Goal: Task Accomplishment & Management: Use online tool/utility

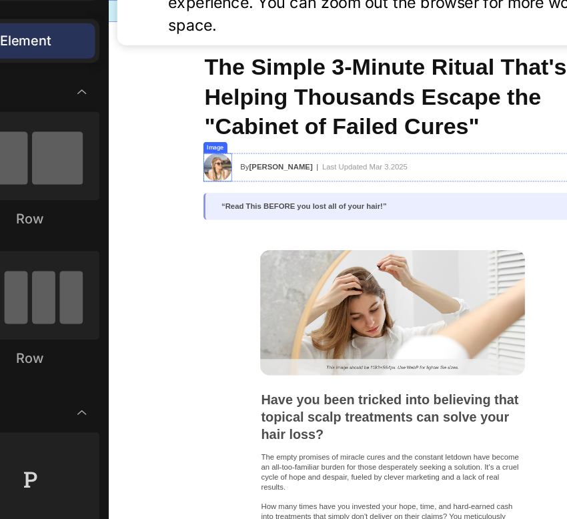
click at [270, 266] on img at bounding box center [261, 257] width 40 height 40
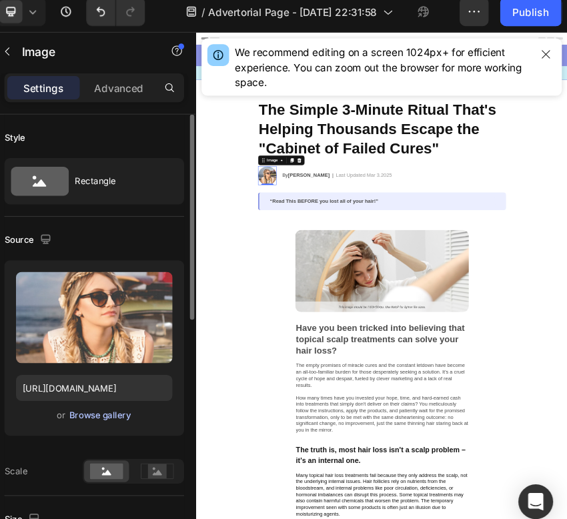
click at [151, 395] on div "Browse gallery" at bounding box center [137, 390] width 57 height 12
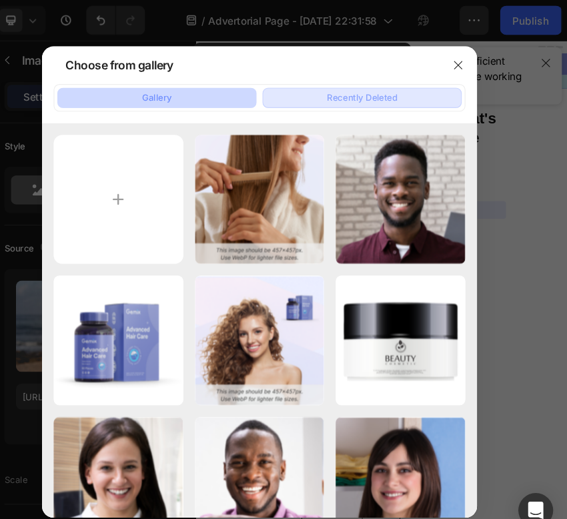
click at [381, 92] on div "Recently Deleted" at bounding box center [377, 90] width 65 height 12
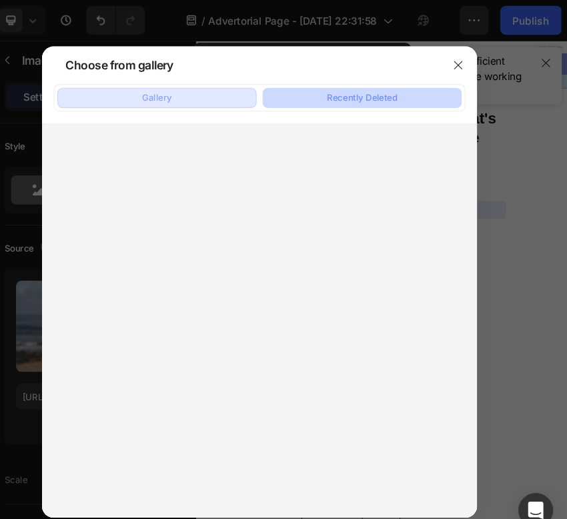
click at [259, 91] on button "Gallery" at bounding box center [188, 90] width 183 height 19
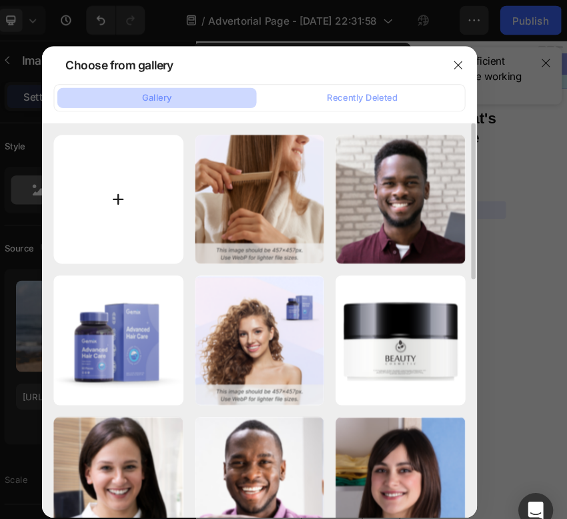
click at [181, 169] on input "file" at bounding box center [153, 183] width 119 height 119
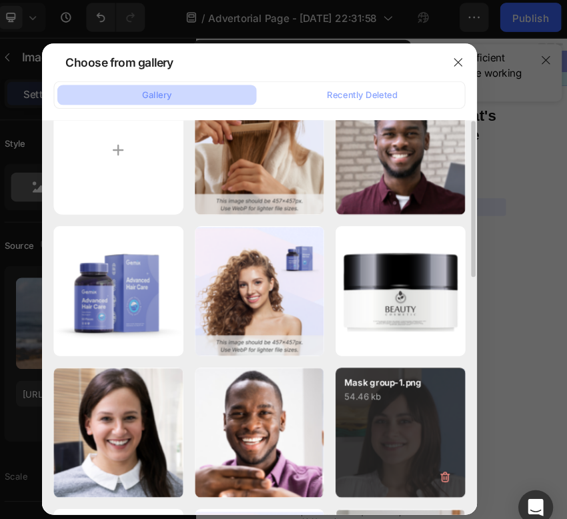
scroll to position [67, 0]
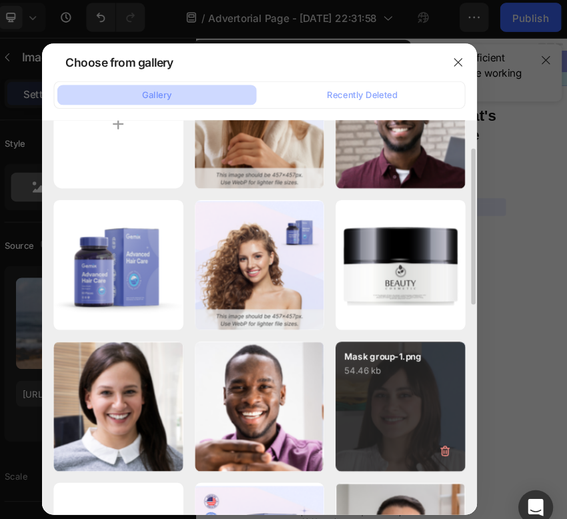
click at [426, 375] on div "Mask group-1.png 54.46 kb" at bounding box center [412, 376] width 119 height 119
type input "https://cdn.shopify.com/s/files/1/0732/6636/4574/files/gempages_586358745223660…"
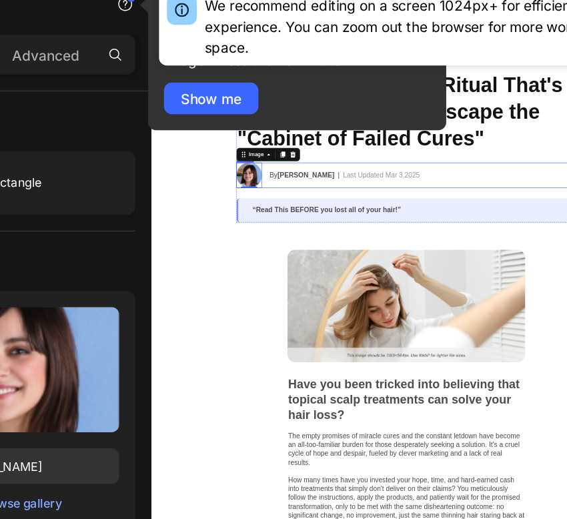
click at [394, 285] on strong "Jessica M." at bounding box center [393, 286] width 89 height 11
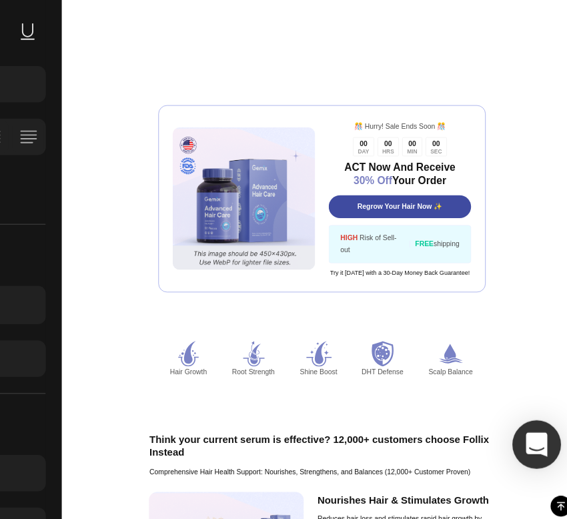
scroll to position [1555, 0]
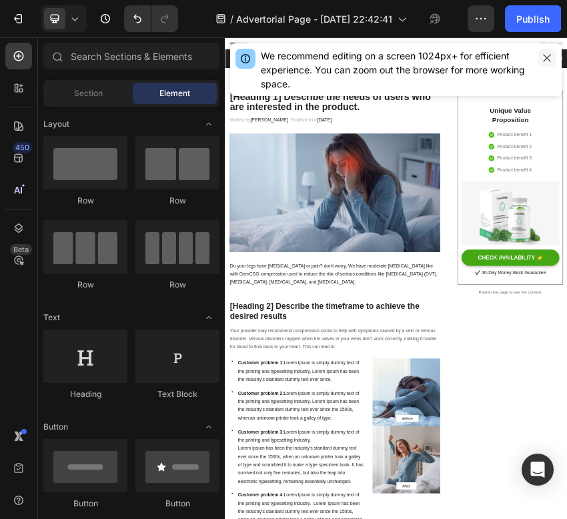
click at [545, 63] on button "button" at bounding box center [546, 58] width 19 height 19
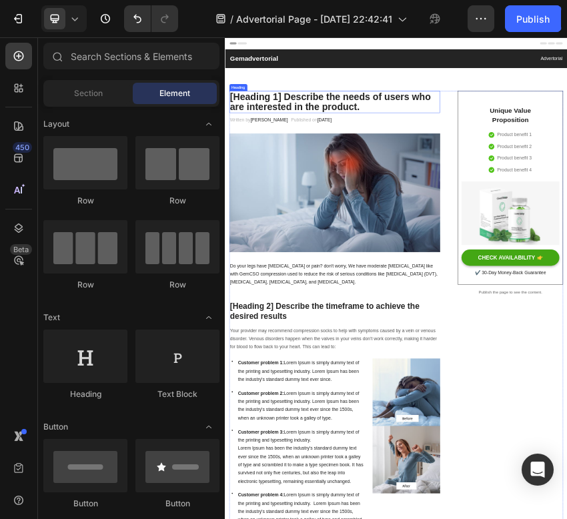
click at [527, 201] on p "[Heading 1] Describe the needs of users who are interested in the product." at bounding box center [481, 187] width 490 height 49
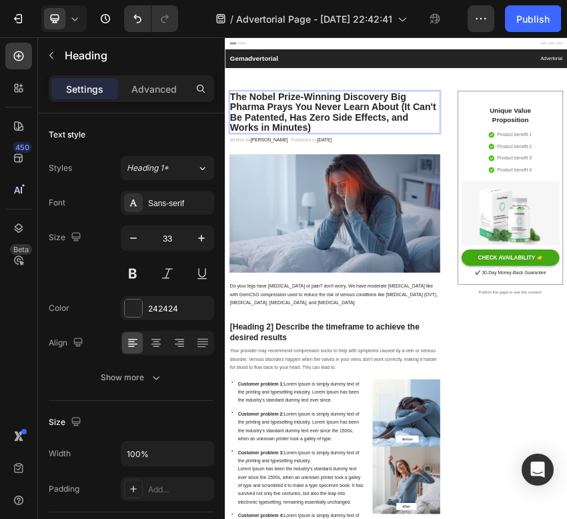
click at [566, 203] on p "The Nobel Prize-Winning Discovery Big Pharma Prays You Never Learn About (It Ca…" at bounding box center [481, 211] width 490 height 97
click at [566, 204] on p "The Nobel Prize-Winning Discovery Big Pharma Prays You Never Learn About (It Ca…" at bounding box center [481, 211] width 490 height 97
click at [539, 460] on img at bounding box center [481, 448] width 493 height 277
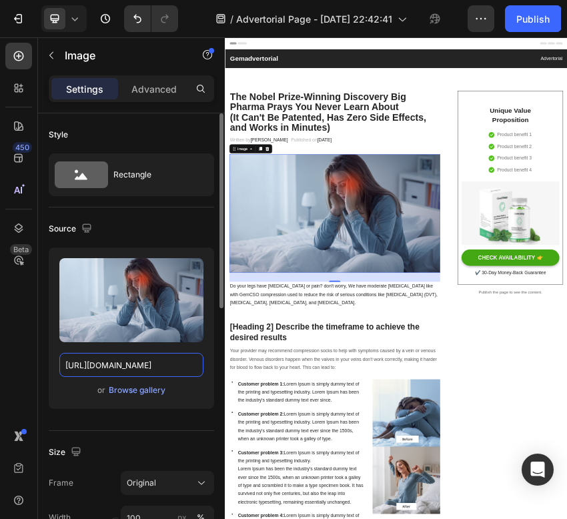
click at [122, 363] on input "[URL][DOMAIN_NAME]" at bounding box center [131, 365] width 144 height 24
paste input "videos.funnelish.com/87921/1754168112-a86cee79-1da4-4d77-8f2c-60df55ebd6e5.mov?…"
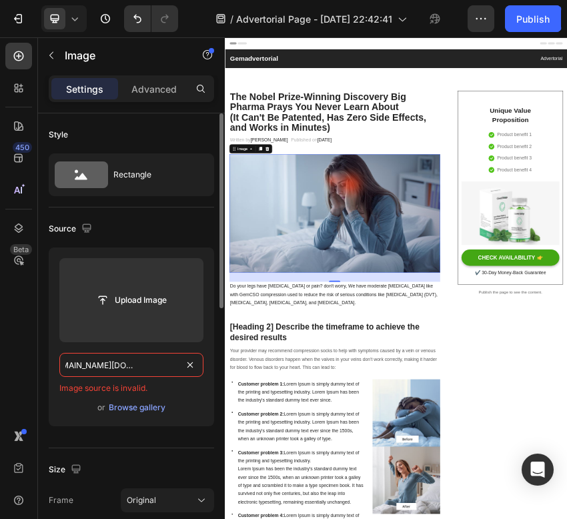
type input "https://videos.funnelish.com/87921/1754168112-a86cee79-1da4-4d77-8f2c-60df55ebd…"
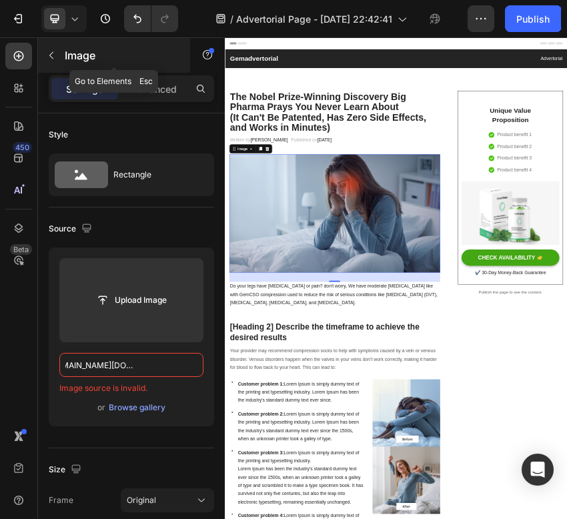
scroll to position [0, 0]
click at [49, 58] on icon "button" at bounding box center [51, 55] width 11 height 11
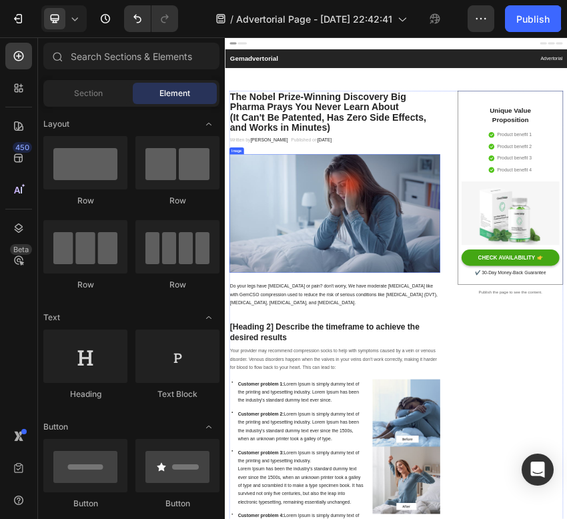
click at [511, 496] on img at bounding box center [481, 448] width 493 height 277
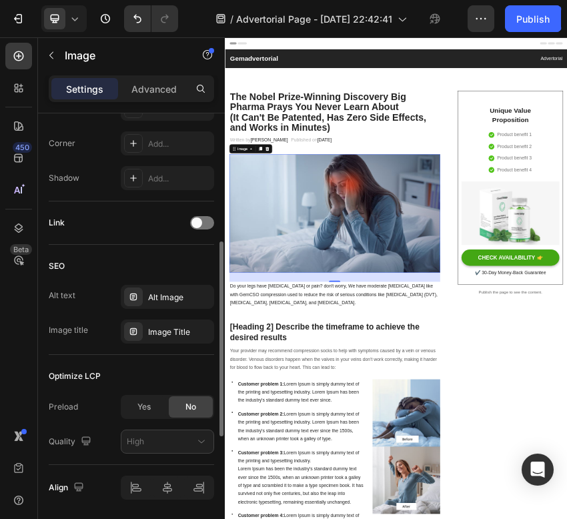
scroll to position [563, 0]
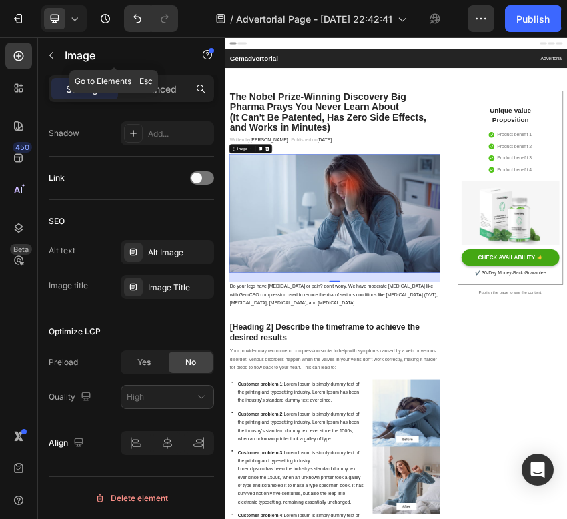
click at [50, 47] on button "button" at bounding box center [51, 55] width 21 height 21
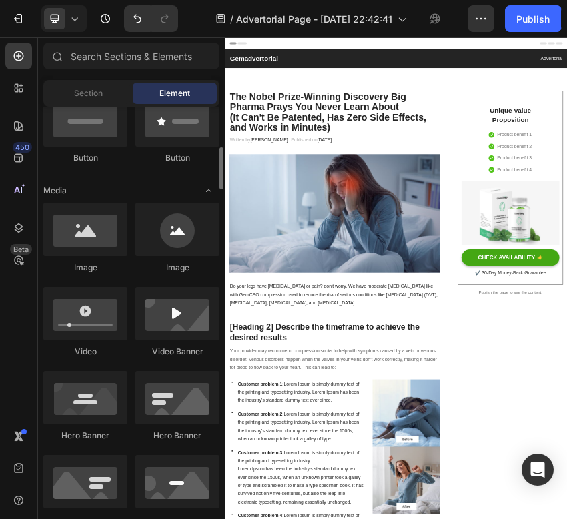
scroll to position [351, 0]
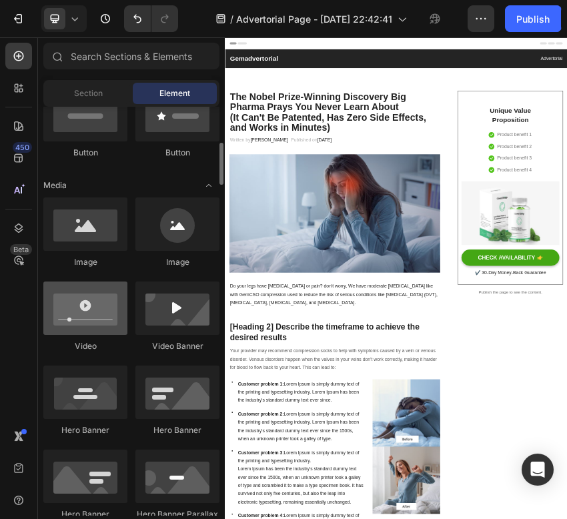
click at [122, 301] on div at bounding box center [85, 307] width 84 height 53
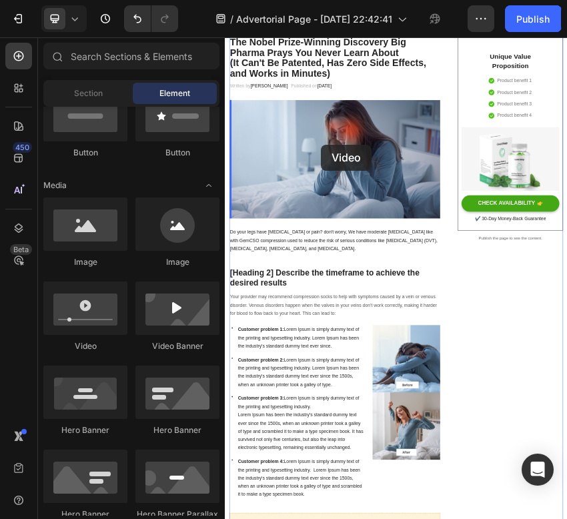
scroll to position [329, 0]
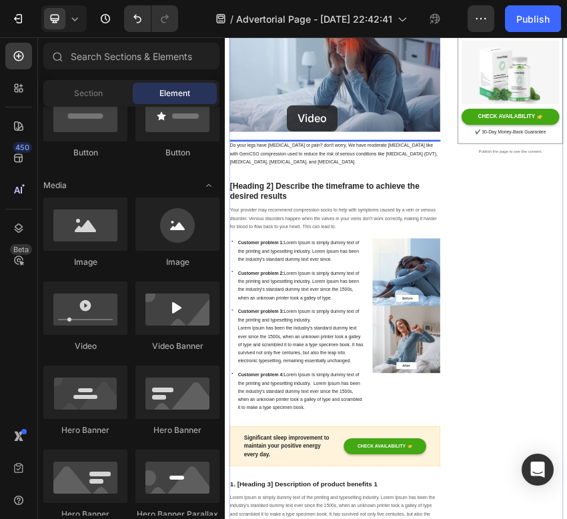
drag, startPoint x: 298, startPoint y: 365, endPoint x: 370, endPoint y: 196, distance: 183.4
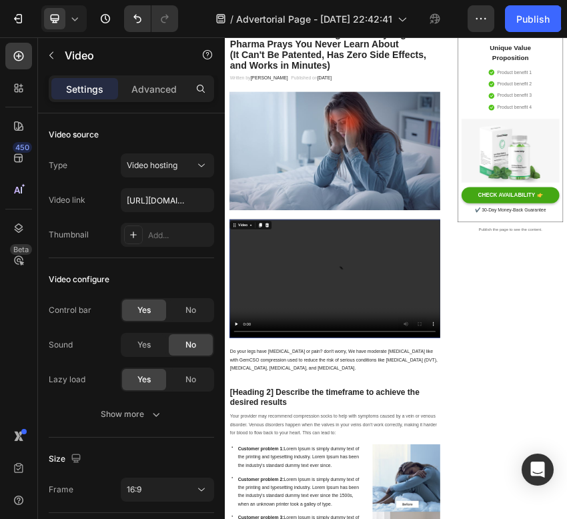
scroll to position [137, 0]
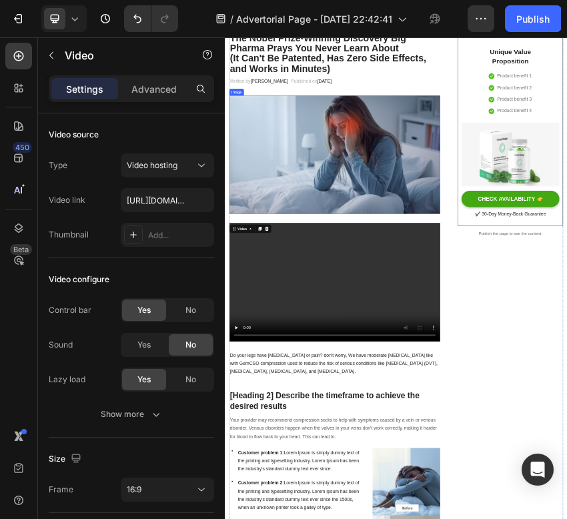
click at [405, 335] on img at bounding box center [481, 311] width 493 height 277
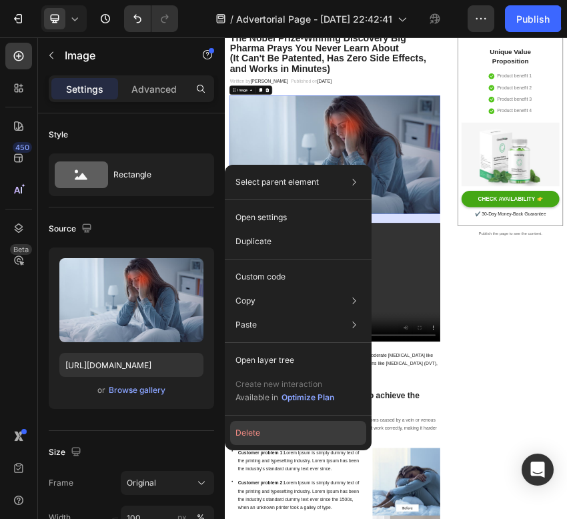
click at [263, 427] on button "Delete" at bounding box center [298, 433] width 136 height 24
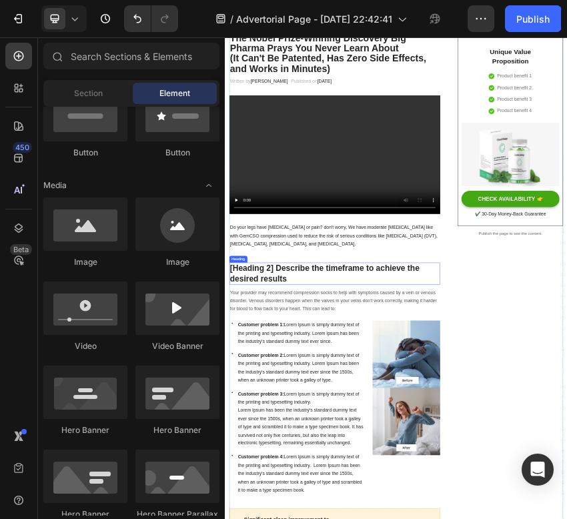
scroll to position [64, 0]
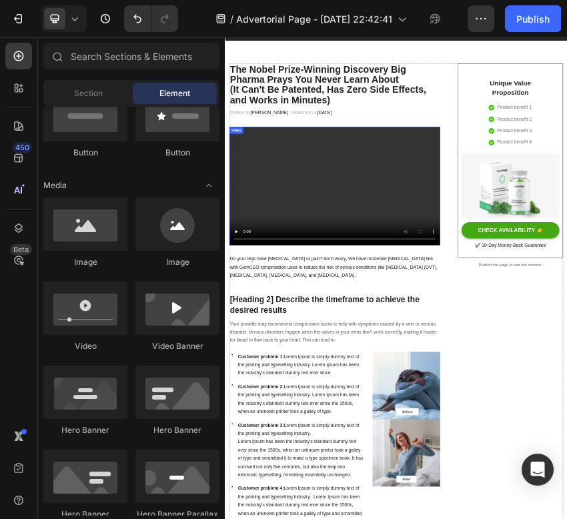
click at [405, 370] on video at bounding box center [481, 384] width 493 height 277
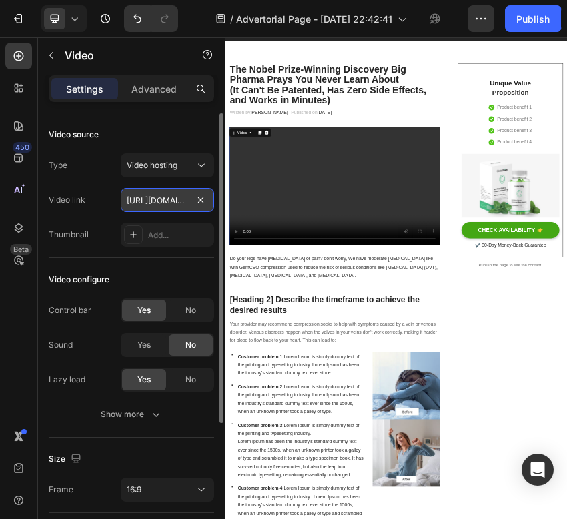
click at [176, 204] on input "https://cdn.shopify.com/videos/c/o/v/2cd3deb506b54b009063f7270ab5cf2e.mp4" at bounding box center [167, 200] width 93 height 24
type input "https://videos.funnelish.com/87921/1754168112-a86cee79-1da4-4d77-8f2c-60df55ebd…"
click at [182, 127] on div "Video source" at bounding box center [131, 134] width 165 height 21
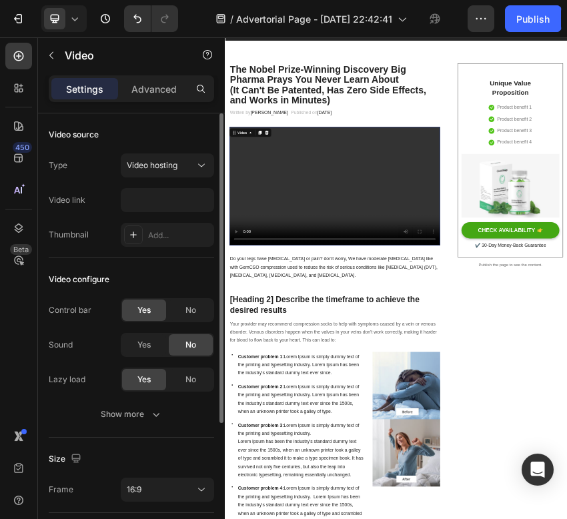
scroll to position [0, 0]
click at [342, 403] on video at bounding box center [481, 384] width 493 height 277
click at [381, 392] on video at bounding box center [481, 384] width 493 height 277
click at [180, 200] on input "https://videos.funnelish.com/87921/1754168112-a86cee79-1da4-4d77-8f2c-60df55ebd…" at bounding box center [167, 200] width 93 height 24
click at [197, 174] on button "Video hosting" at bounding box center [167, 165] width 93 height 24
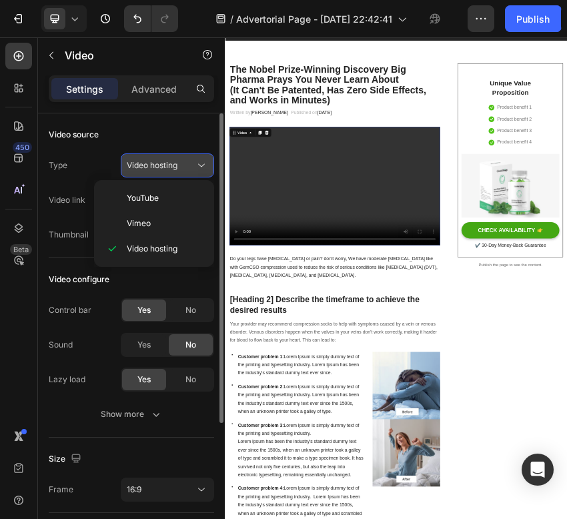
click at [200, 170] on icon at bounding box center [201, 165] width 13 height 13
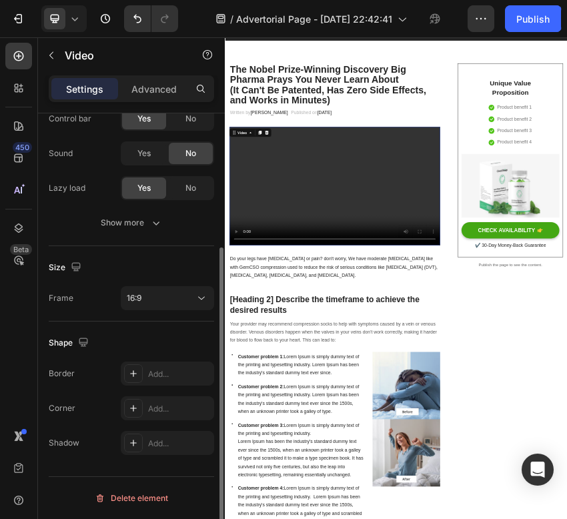
scroll to position [183, 0]
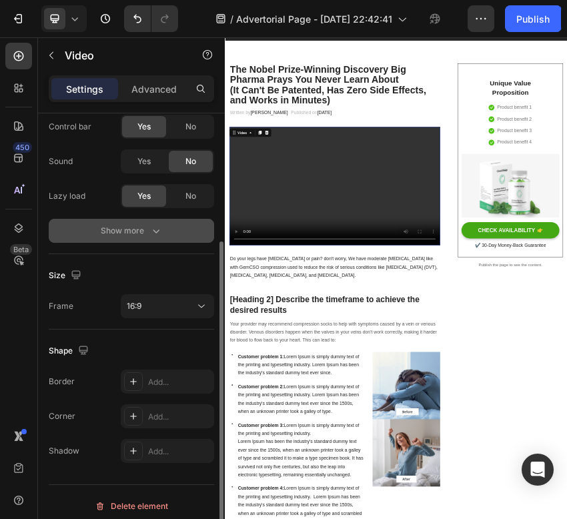
click at [145, 227] on div "Show more" at bounding box center [132, 230] width 62 height 13
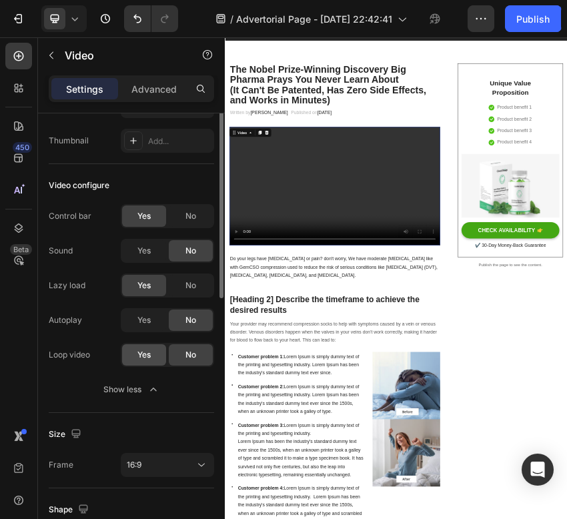
scroll to position [0, 0]
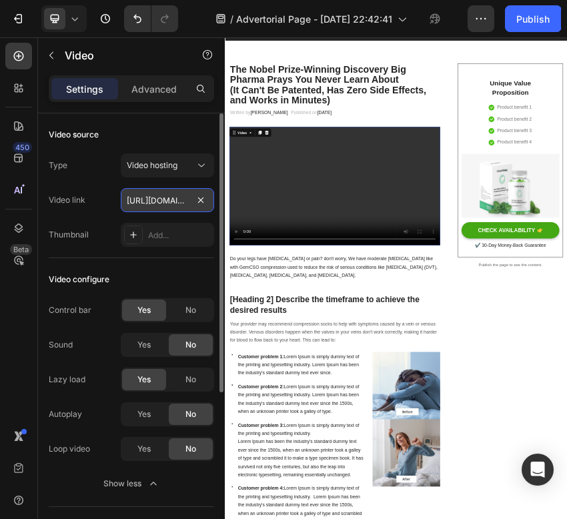
click at [169, 201] on input "https://videos.funnelish.com/87921/1754168112-a86cee79-1da4-4d77-8f2c-60df55ebd…" at bounding box center [167, 200] width 93 height 24
click at [195, 91] on div at bounding box center [200, 88] width 21 height 21
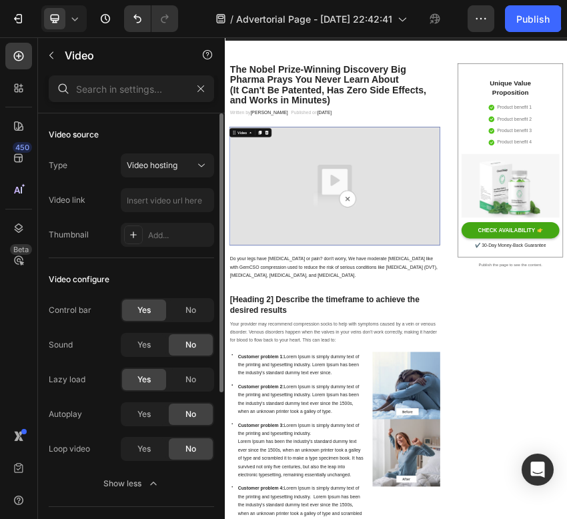
click at [179, 121] on div "Video source Type Video hosting Video link Thumbnail Add..." at bounding box center [131, 185] width 165 height 145
click at [167, 88] on p "Advanced" at bounding box center [153, 89] width 45 height 14
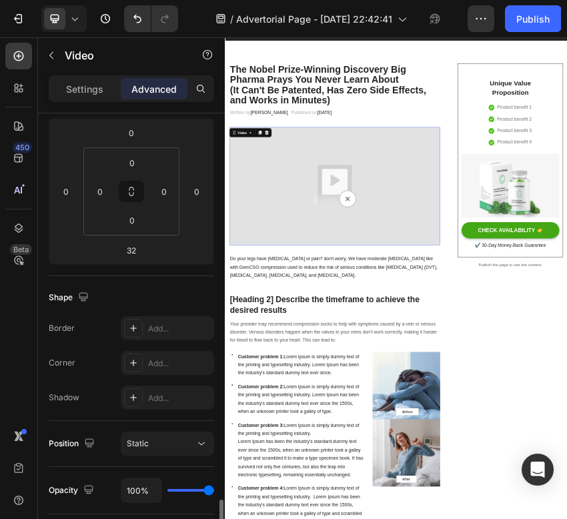
scroll to position [421, 0]
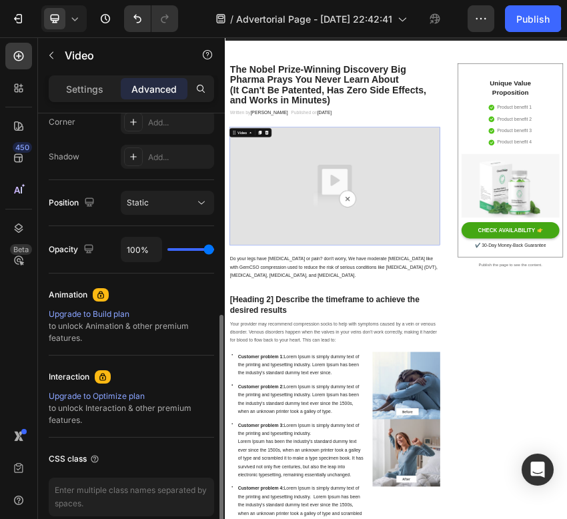
click at [439, 342] on img at bounding box center [481, 384] width 493 height 277
click at [517, 417] on img at bounding box center [481, 384] width 493 height 277
click at [514, 423] on img at bounding box center [481, 384] width 493 height 277
click at [498, 403] on img at bounding box center [481, 384] width 493 height 277
click at [347, 326] on img at bounding box center [481, 384] width 493 height 277
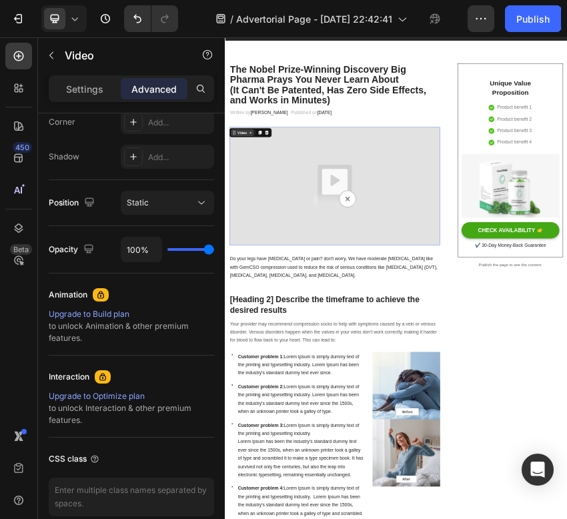
click at [249, 257] on icon at bounding box center [246, 259] width 11 height 11
click at [566, 207] on div "Written by Dr.Marcus Text block Published on February 28, 2023 Text block Row" at bounding box center [481, 214] width 493 height 22
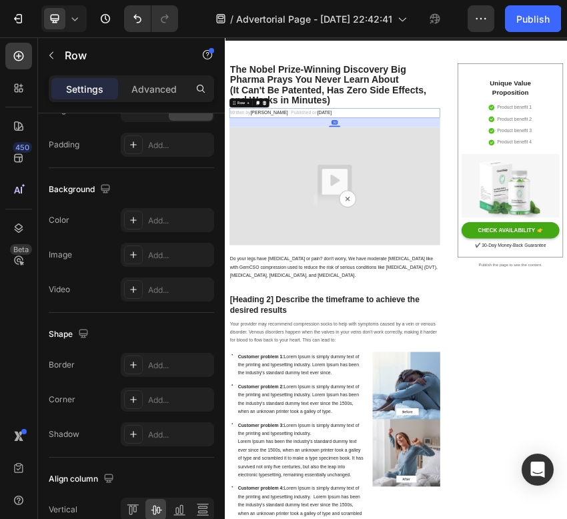
scroll to position [0, 0]
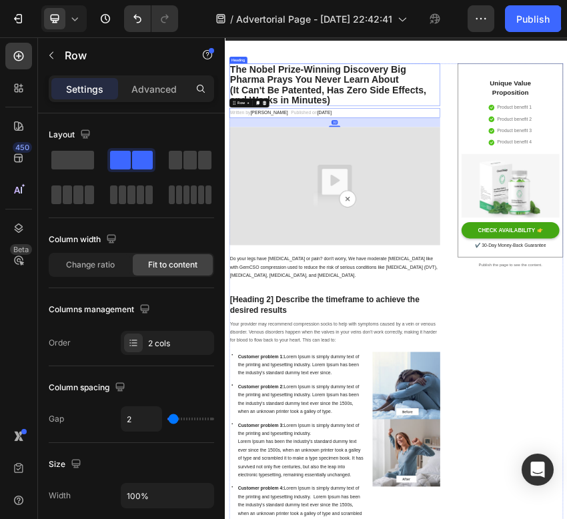
click at [566, 165] on p "The Nobel Prize-Winning Discovery Big Pharma Prays You Never Learn About (It Ca…" at bounding box center [481, 147] width 490 height 97
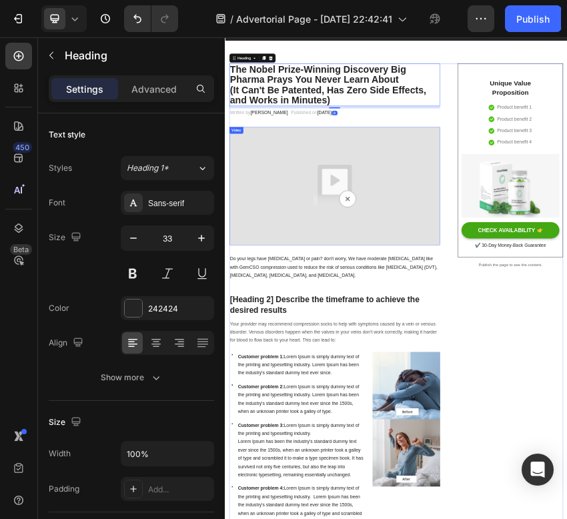
click at [518, 415] on img at bounding box center [481, 384] width 493 height 277
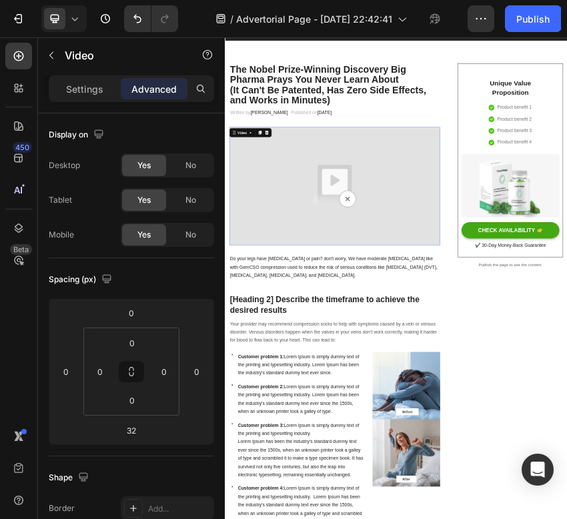
click at [505, 418] on img at bounding box center [481, 384] width 493 height 277
click at [511, 424] on img at bounding box center [481, 384] width 493 height 277
click at [56, 55] on button "button" at bounding box center [51, 55] width 21 height 21
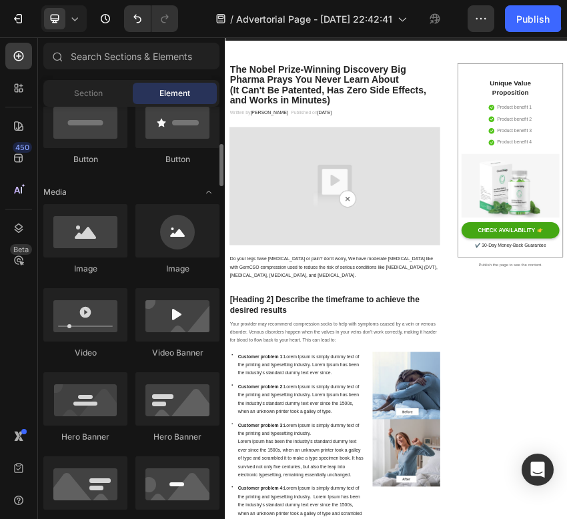
scroll to position [373, 0]
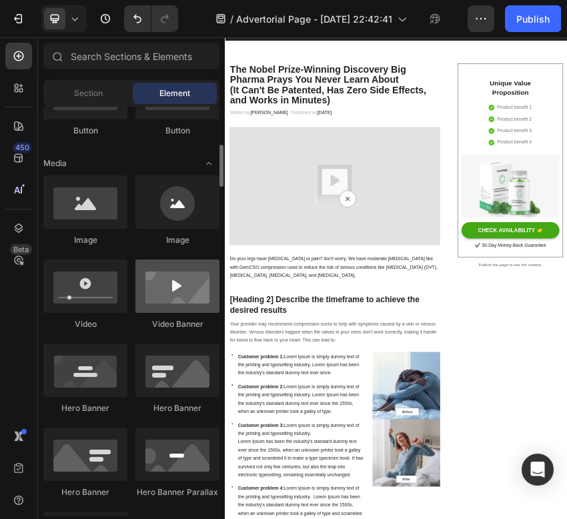
click at [173, 301] on div at bounding box center [177, 285] width 84 height 53
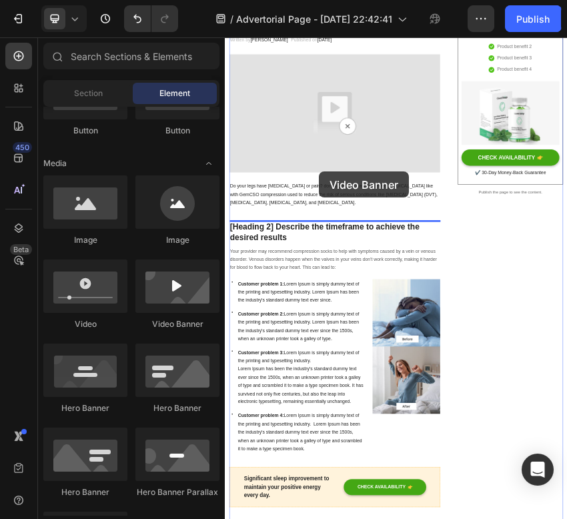
scroll to position [336, 0]
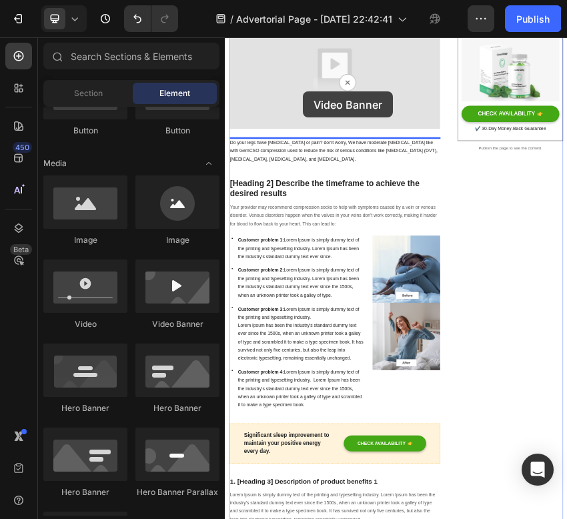
drag, startPoint x: 397, startPoint y: 338, endPoint x: 407, endPoint y: 164, distance: 174.3
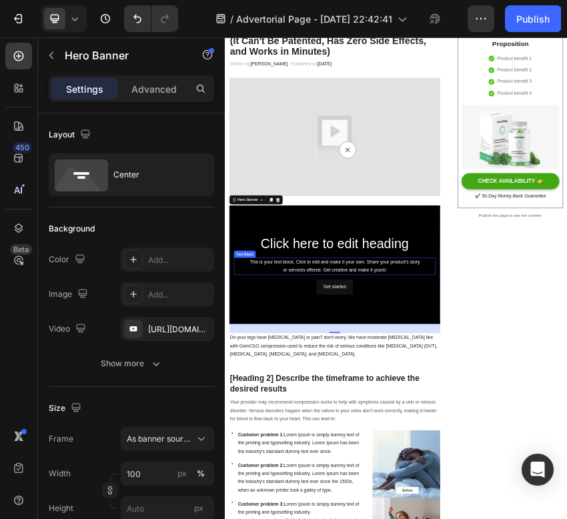
scroll to position [178, 0]
click at [437, 272] on img at bounding box center [481, 270] width 493 height 277
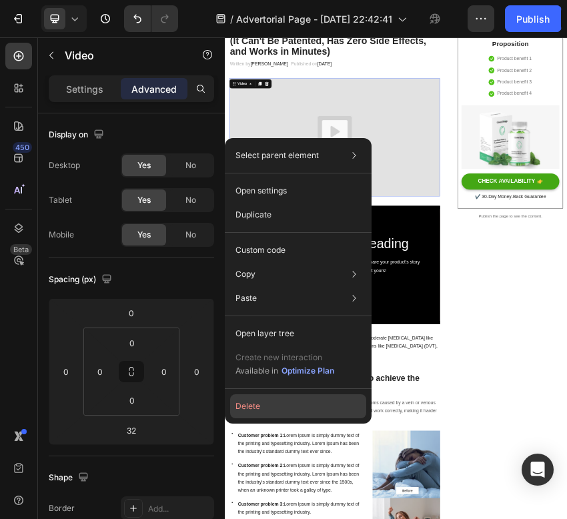
click at [272, 403] on button "Delete" at bounding box center [298, 406] width 136 height 24
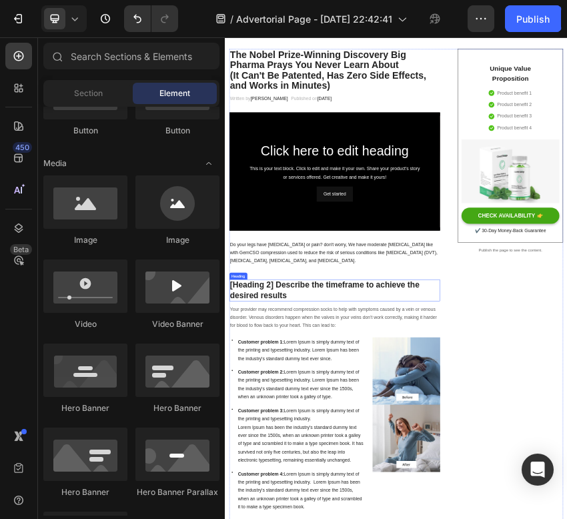
scroll to position [97, 0]
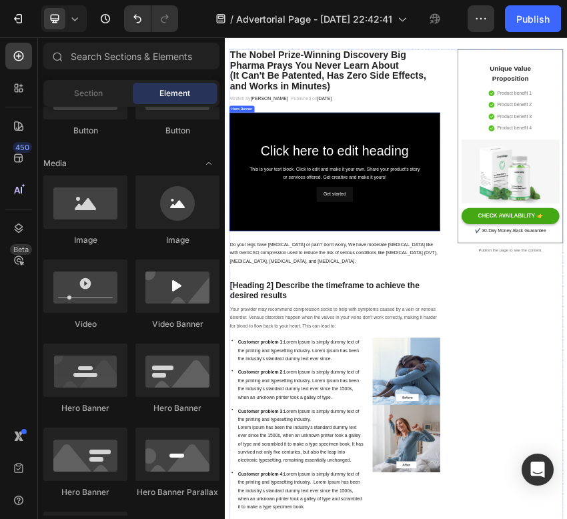
click at [523, 247] on div "Background Image" at bounding box center [481, 351] width 493 height 277
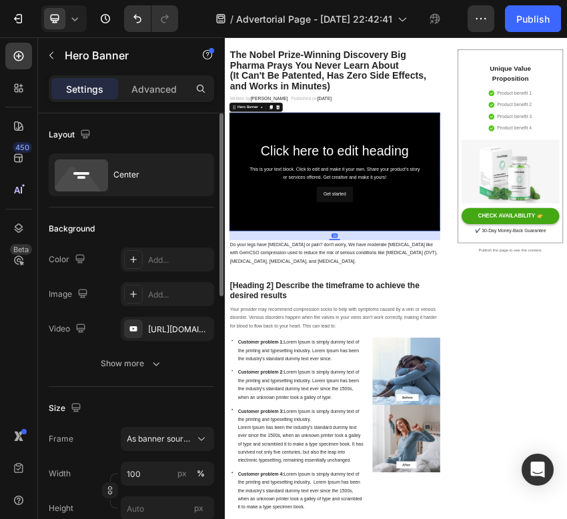
scroll to position [24, 0]
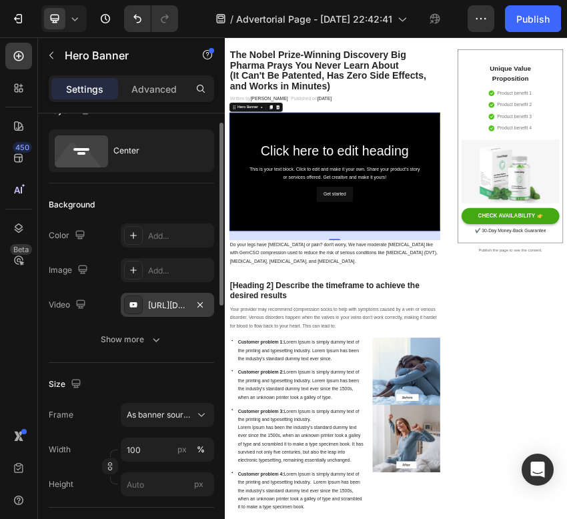
click at [191, 301] on div "https://www.youtube.com/watch?v=drIt4RH_kyQ" at bounding box center [167, 305] width 93 height 24
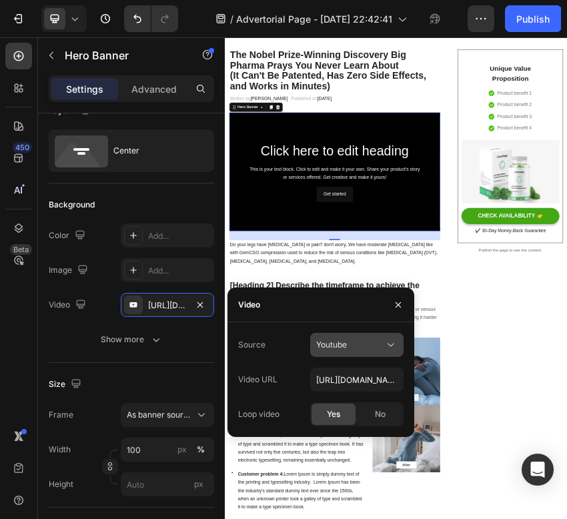
click at [386, 342] on icon at bounding box center [390, 344] width 13 height 13
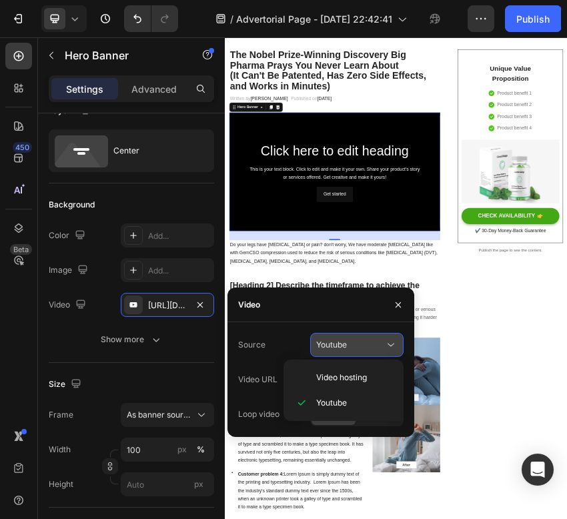
click at [386, 342] on icon at bounding box center [390, 344] width 13 height 13
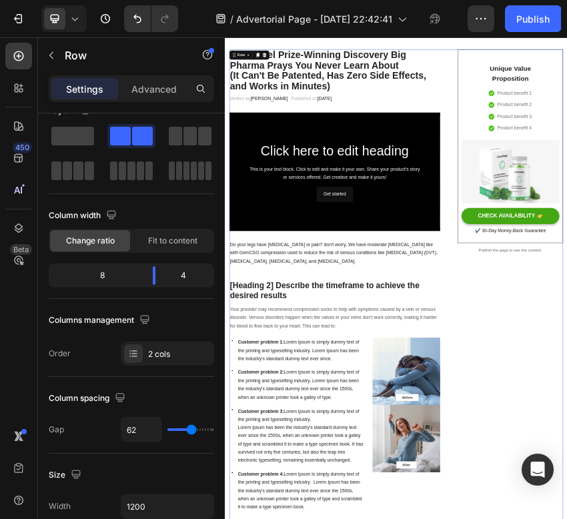
scroll to position [0, 0]
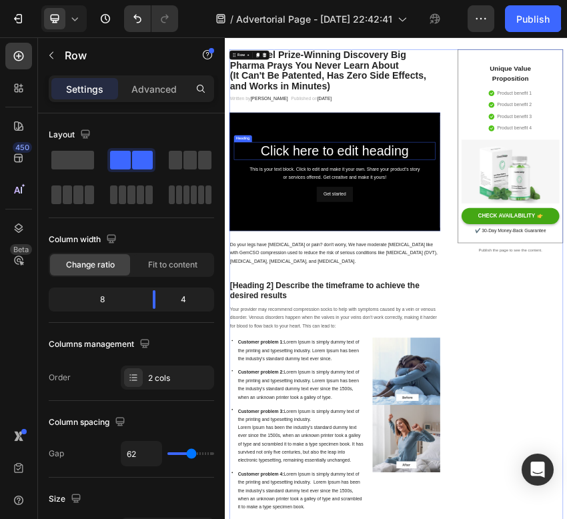
click at [489, 321] on h2 "Click here to edit heading" at bounding box center [480, 302] width 471 height 43
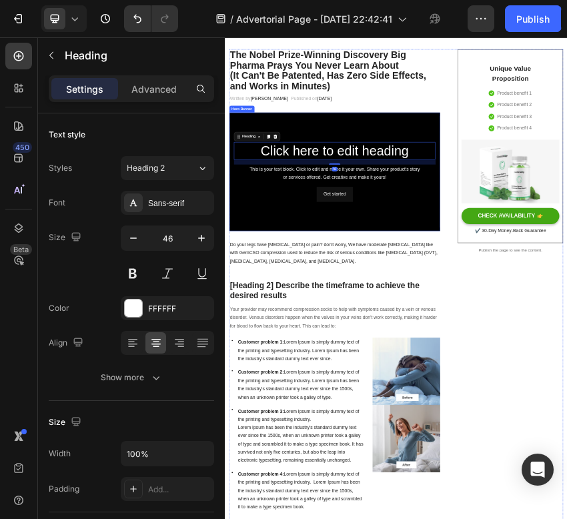
click at [504, 250] on div "Background Image" at bounding box center [481, 351] width 493 height 277
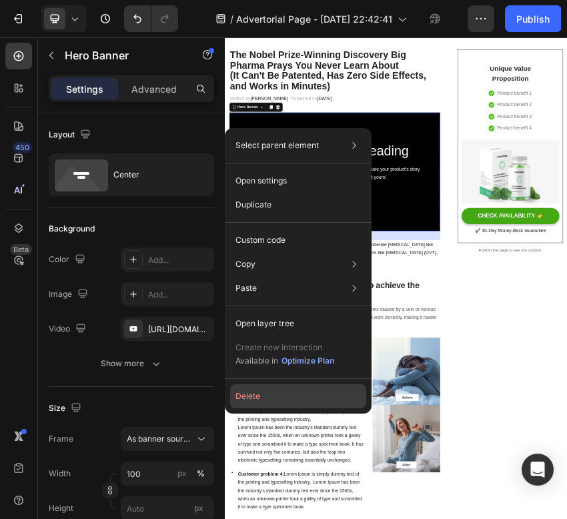
click at [275, 391] on button "Delete" at bounding box center [298, 396] width 136 height 24
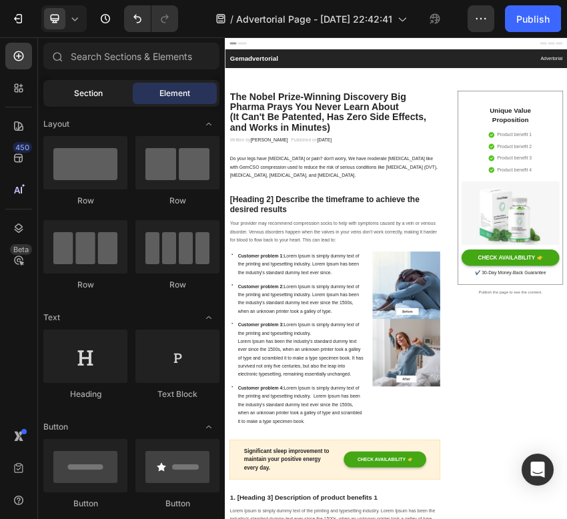
click at [89, 95] on span "Section" at bounding box center [88, 93] width 29 height 12
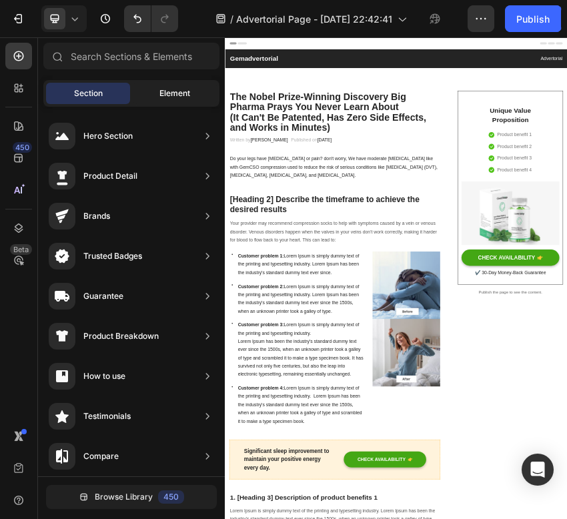
click at [170, 87] on span "Element" at bounding box center [174, 93] width 31 height 12
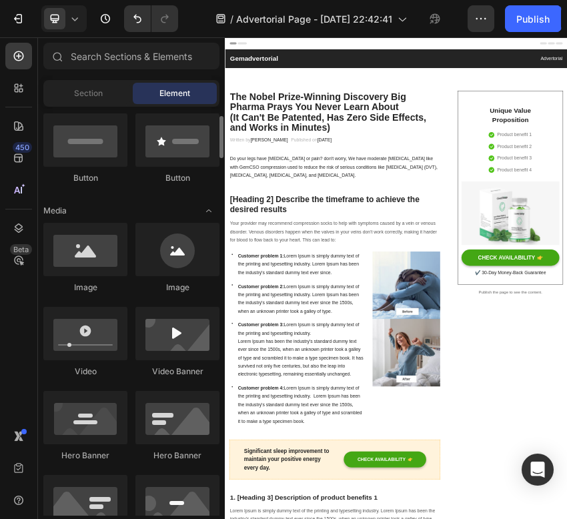
scroll to position [349, 0]
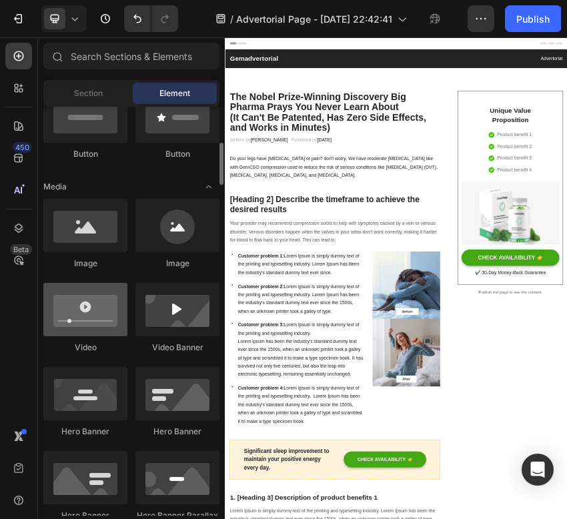
click at [107, 318] on div at bounding box center [85, 309] width 84 height 53
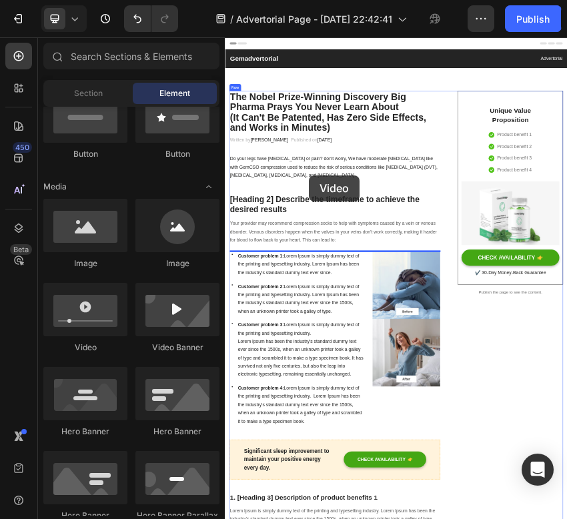
scroll to position [14, 0]
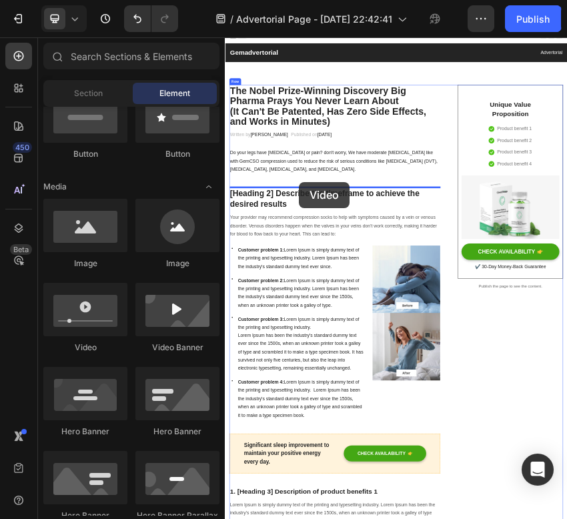
drag, startPoint x: 315, startPoint y: 350, endPoint x: 398, endPoint y: 372, distance: 85.6
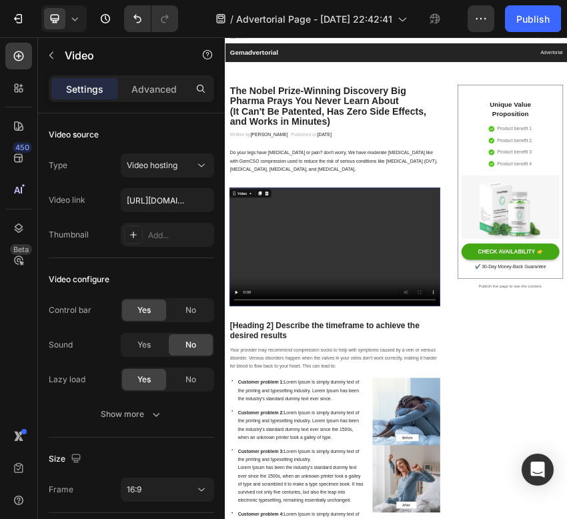
click at [421, 483] on video at bounding box center [481, 526] width 493 height 277
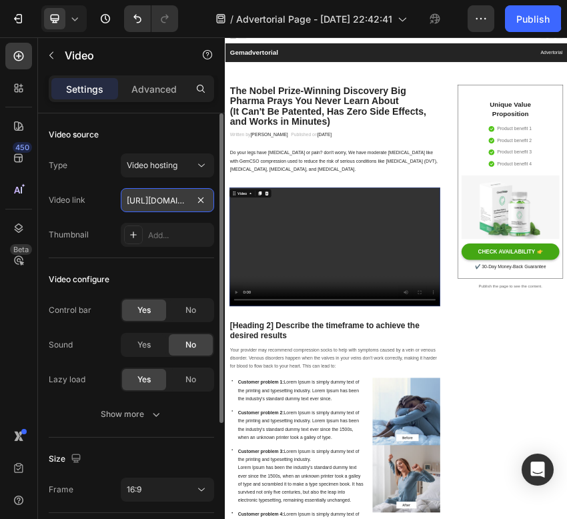
click at [165, 197] on input "https://cdn.shopify.com/videos/c/o/v/2cd3deb506b54b009063f7270ab5cf2e.mp4" at bounding box center [167, 200] width 93 height 24
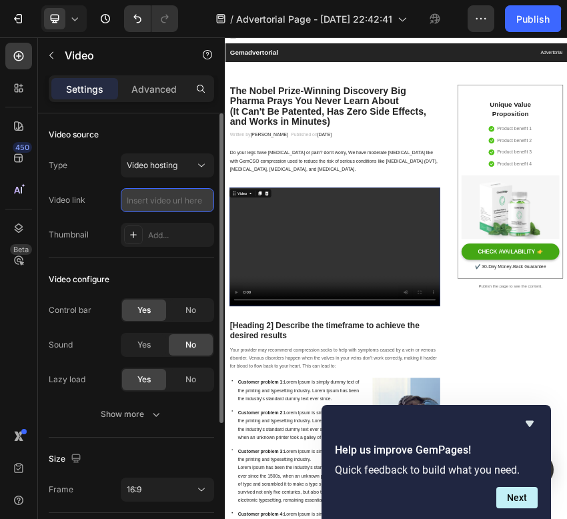
click at [172, 199] on input "text" at bounding box center [167, 200] width 93 height 24
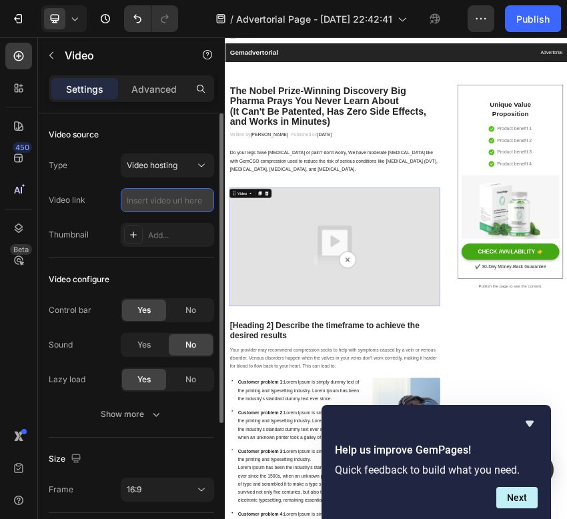
click at [177, 201] on input "text" at bounding box center [167, 200] width 93 height 24
paste input "https://videos.funnelish.com/87921/1754168112-a86cee79-1da4-4d77-8f2c-60df55ebd…"
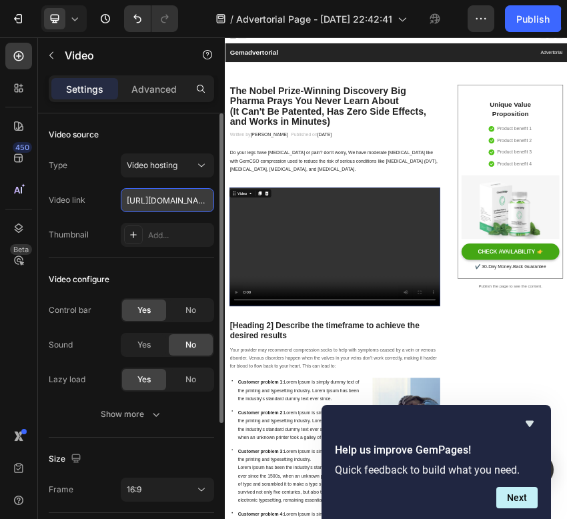
scroll to position [0, 743]
type input "https://videos.funnelish.com/87921/1754168112-a86cee79-1da4-4d77-8f2c-60df55ebd…"
click at [190, 134] on div "Video source" at bounding box center [131, 134] width 165 height 21
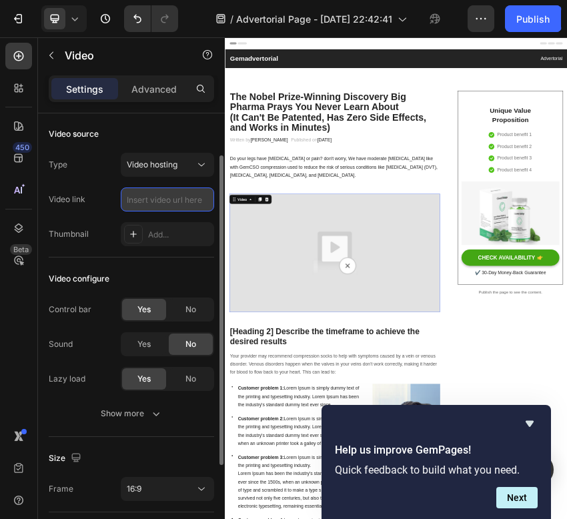
scroll to position [0, 0]
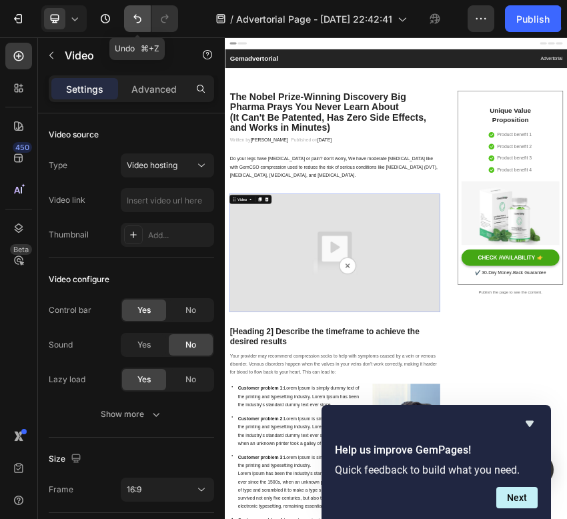
click at [137, 12] on icon "Undo/Redo" at bounding box center [137, 18] width 13 height 13
type input "https://videos.funnelish.com/87921/1754168112-a86cee79-1da4-4d77-8f2c-60df55ebd…"
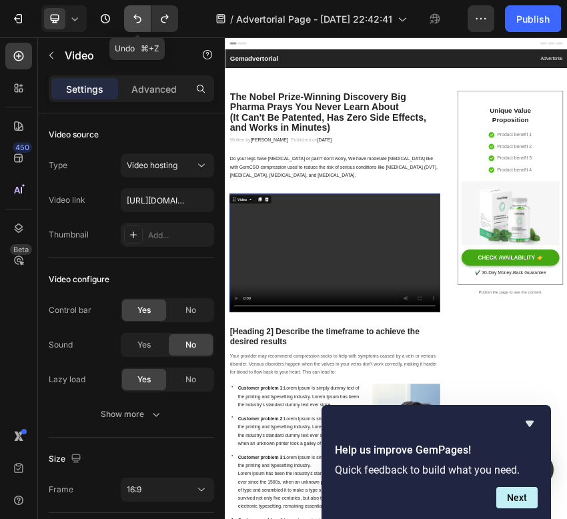
click at [137, 13] on icon "Undo/Redo" at bounding box center [137, 18] width 13 height 13
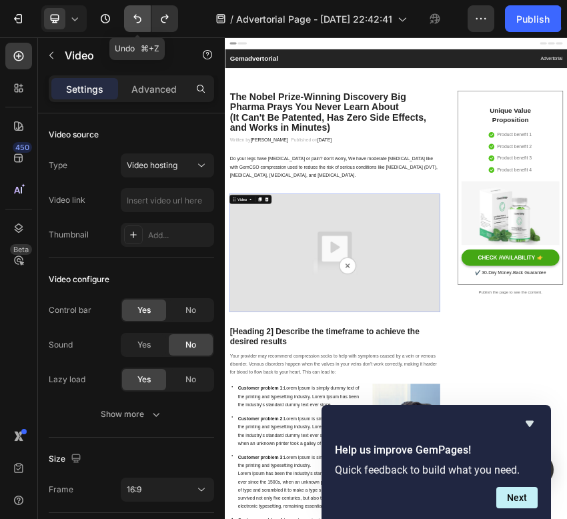
click at [139, 15] on icon "Undo/Redo" at bounding box center [137, 18] width 13 height 13
type input "https://cdn.shopify.com/videos/c/o/v/2cd3deb506b54b009063f7270ab5cf2e.mp4"
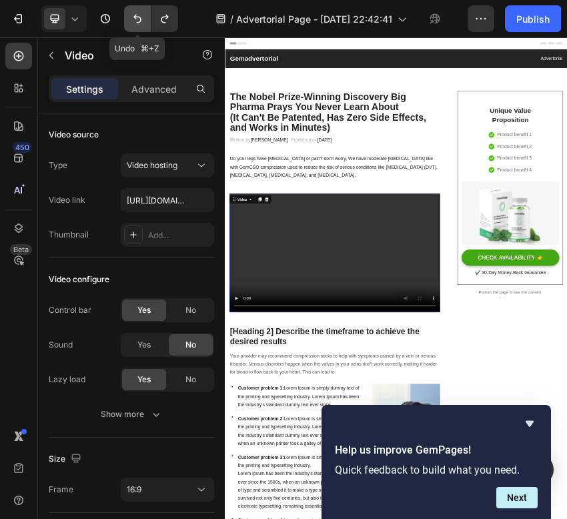
click at [139, 20] on icon "Undo/Redo" at bounding box center [137, 18] width 13 height 13
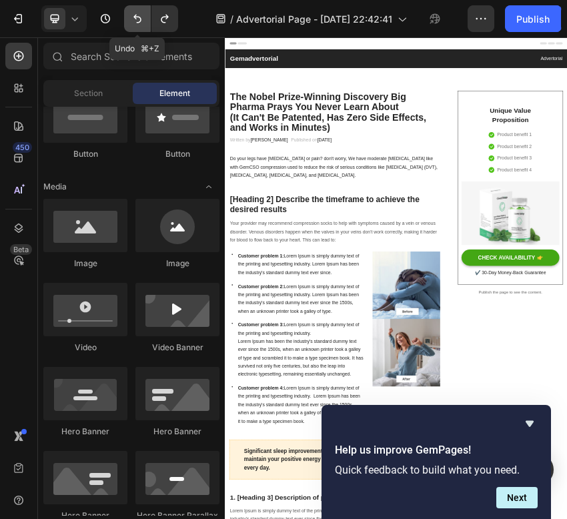
click at [147, 27] on button "Undo/Redo" at bounding box center [137, 18] width 27 height 27
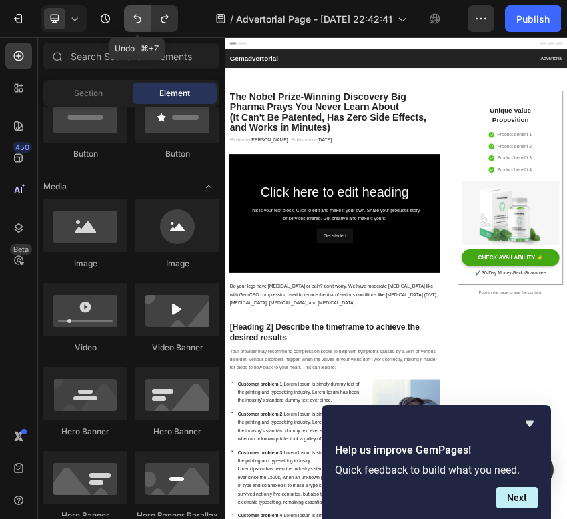
click at [143, 27] on button "Undo/Redo" at bounding box center [137, 18] width 27 height 27
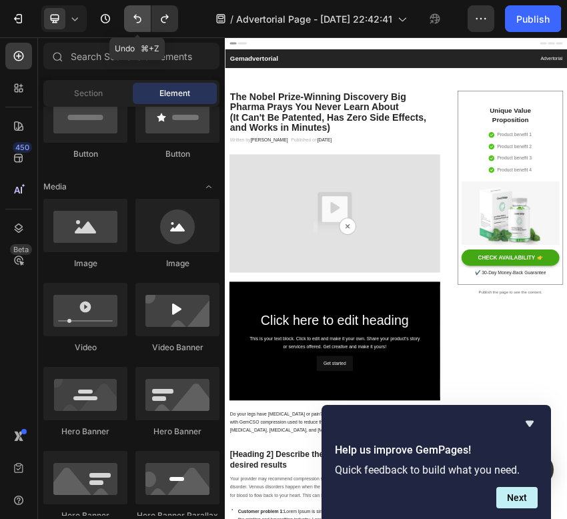
click at [143, 27] on button "Undo/Redo" at bounding box center [137, 18] width 27 height 27
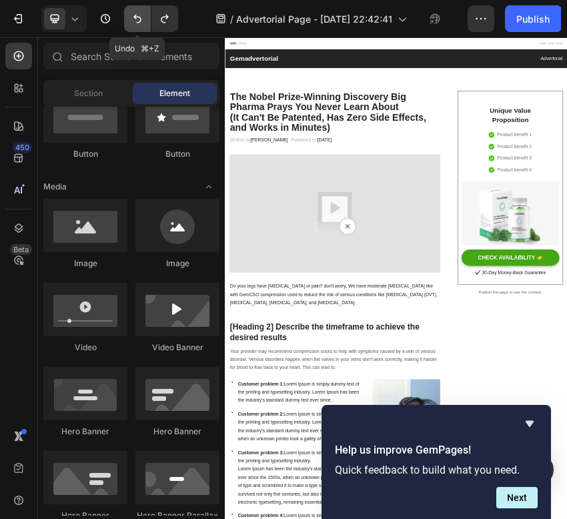
click at [143, 27] on button "Undo/Redo" at bounding box center [137, 18] width 27 height 27
click at [140, 20] on icon "Undo/Redo" at bounding box center [137, 19] width 8 height 9
click at [139, 19] on icon "Undo/Redo" at bounding box center [137, 18] width 13 height 13
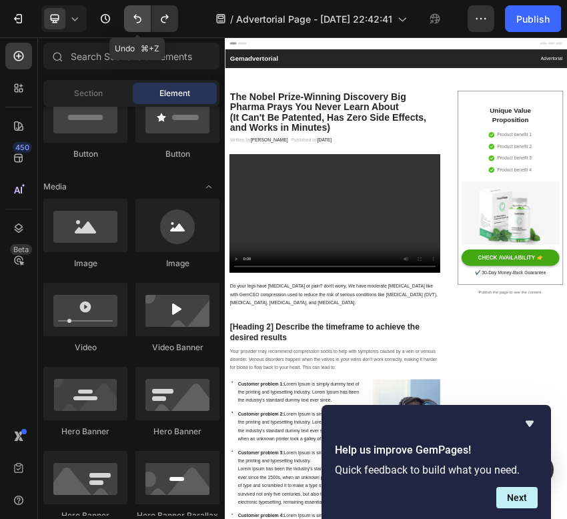
click at [139, 19] on icon "Undo/Redo" at bounding box center [137, 18] width 13 height 13
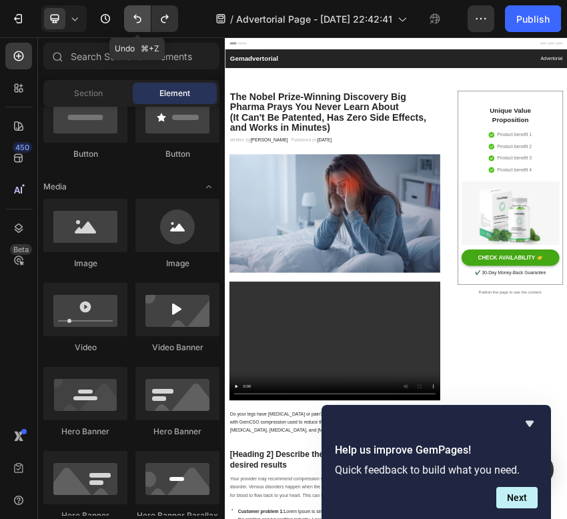
click at [139, 19] on icon "Undo/Redo" at bounding box center [137, 18] width 13 height 13
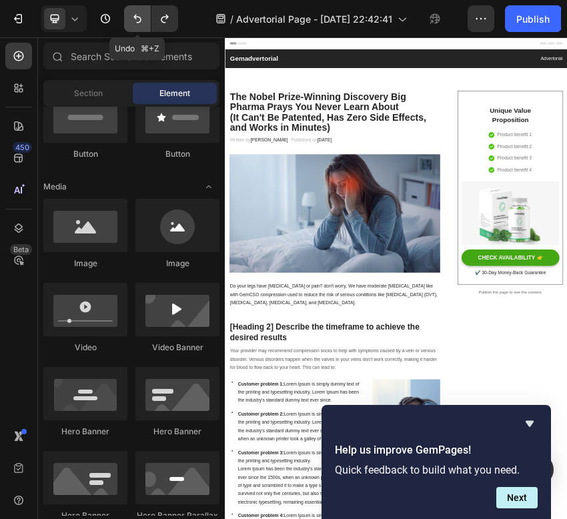
click at [139, 19] on icon "Undo/Redo" at bounding box center [137, 18] width 13 height 13
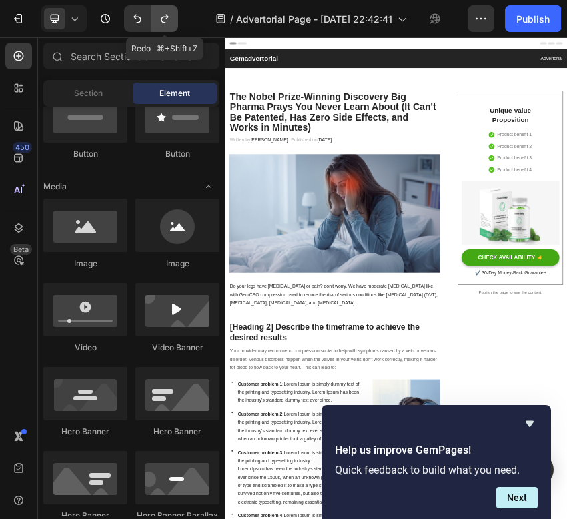
click at [164, 18] on icon "Undo/Redo" at bounding box center [164, 18] width 13 height 13
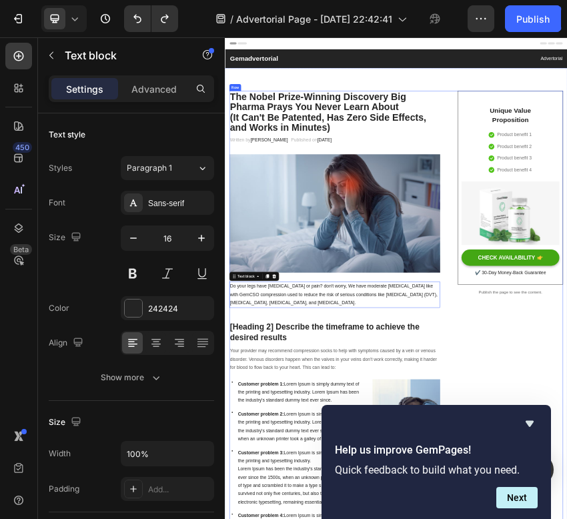
drag, startPoint x: 399, startPoint y: 653, endPoint x: 327, endPoint y: 639, distance: 72.6
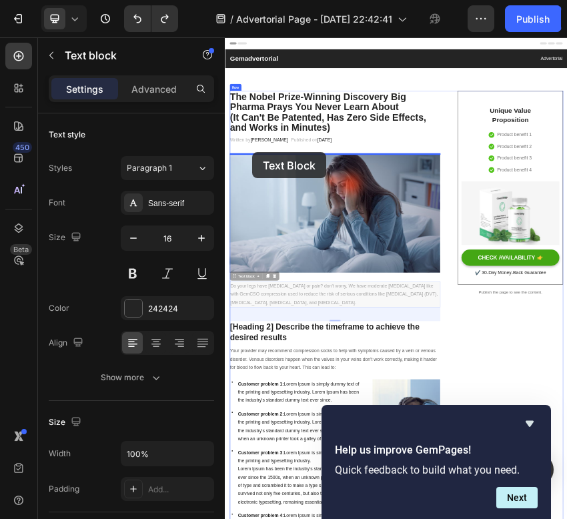
drag, startPoint x: 251, startPoint y: 597, endPoint x: 287, endPoint y: 306, distance: 292.9
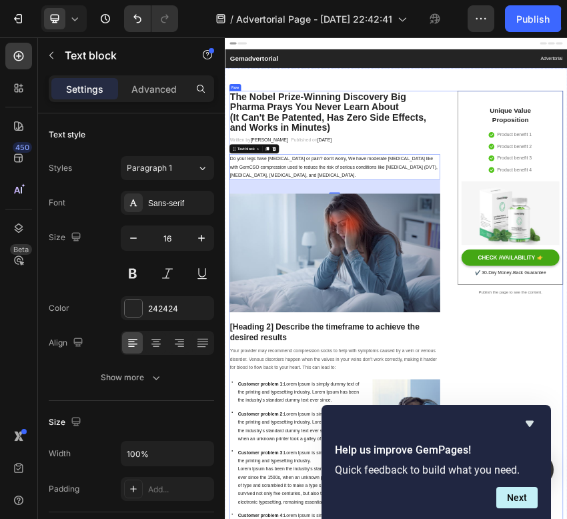
click at [566, 285] on div "Written by Dr.Marcus Text block Published on February 28, 2023 Text block Row" at bounding box center [481, 278] width 493 height 22
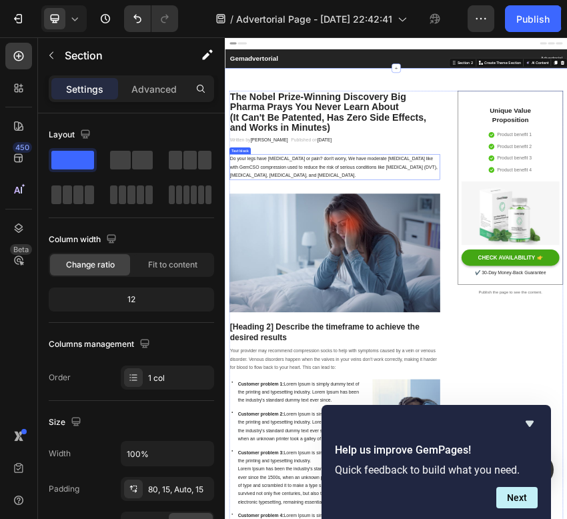
click at [480, 353] on p "Do your legs have varicose veins or pain? don't worry, We have moderate compres…" at bounding box center [481, 339] width 490 height 57
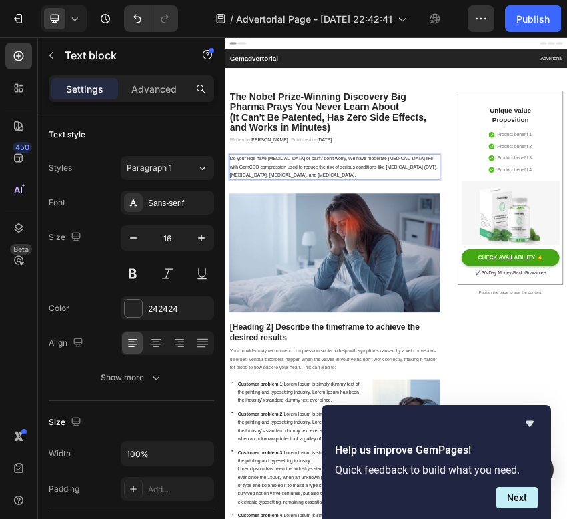
click at [477, 360] on p "Do your legs have varicose veins or pain? don't worry, We have moderate compres…" at bounding box center [481, 339] width 490 height 57
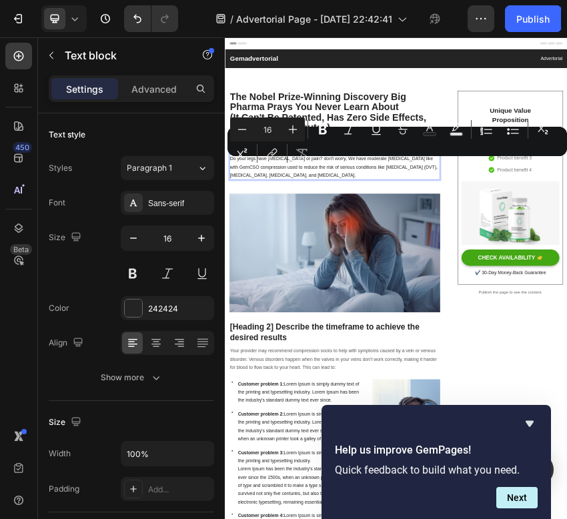
drag, startPoint x: 477, startPoint y: 360, endPoint x: 381, endPoint y: 354, distance: 96.9
click at [379, 354] on p "Do your legs have varicose veins or pain? don't worry, We have moderate compres…" at bounding box center [481, 339] width 490 height 57
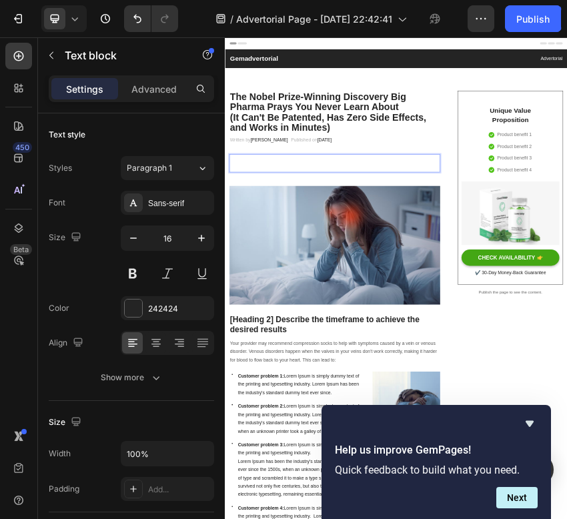
click at [553, 323] on span "How a forgotten piece of "ancient technology" is giving people back their morni…" at bounding box center [463, 330] width 455 height 33
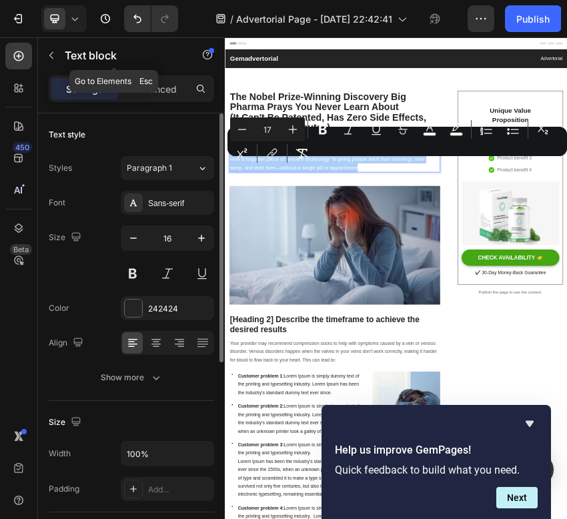
click at [51, 53] on icon "button" at bounding box center [51, 55] width 4 height 7
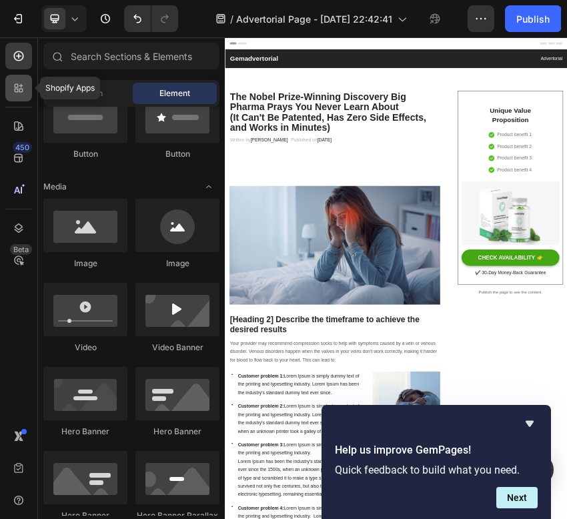
click at [18, 91] on icon at bounding box center [18, 87] width 13 height 13
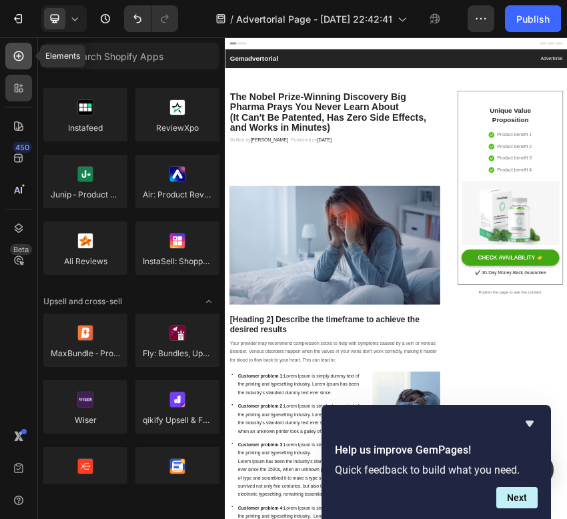
click at [22, 62] on icon at bounding box center [18, 55] width 13 height 13
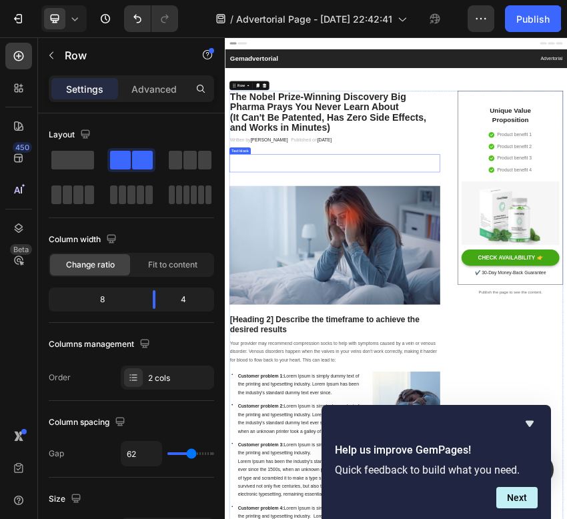
click at [451, 312] on p "How a forgotten piece of "ancient technology" is giving people back their morni…" at bounding box center [481, 331] width 490 height 40
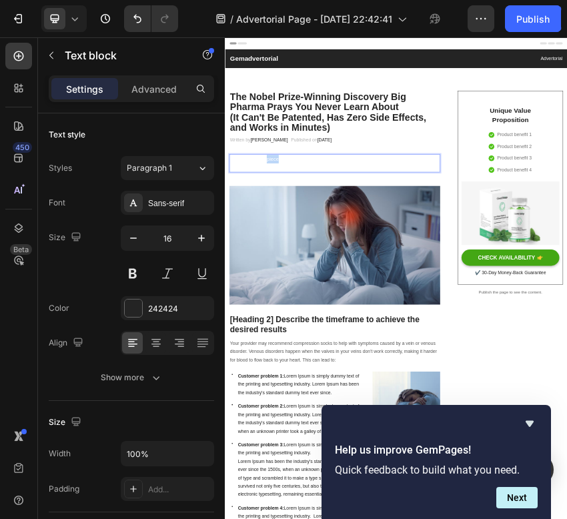
click at [323, 325] on span "How a forgotten piece of "ancient technology" is giving people back their morni…" at bounding box center [463, 330] width 455 height 33
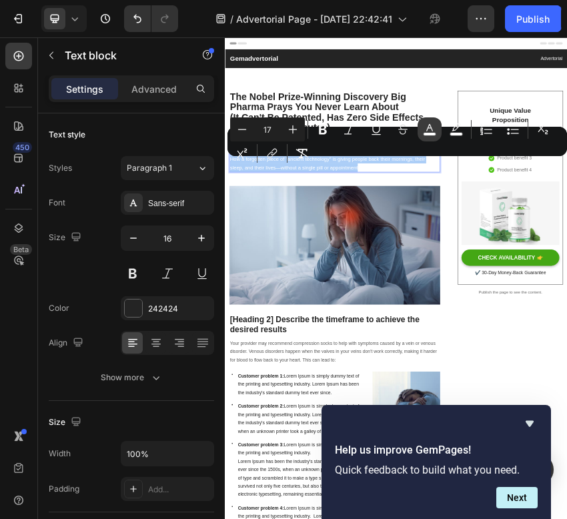
click at [431, 131] on icon "Editor contextual toolbar" at bounding box center [429, 129] width 13 height 13
type input "FFFFFF"
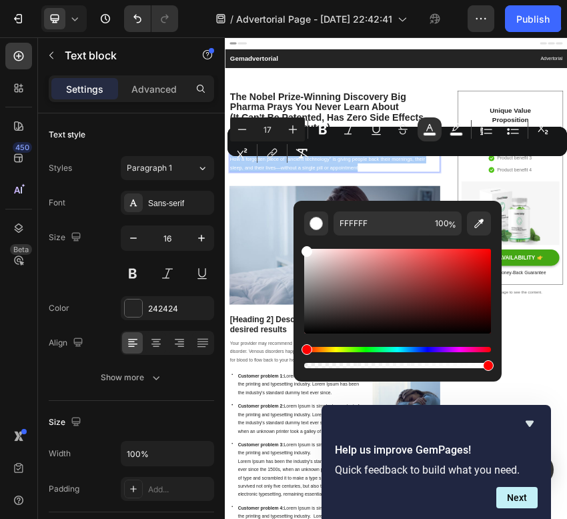
click at [486, 331] on div "Editor contextual toolbar" at bounding box center [397, 291] width 187 height 85
type input "050000"
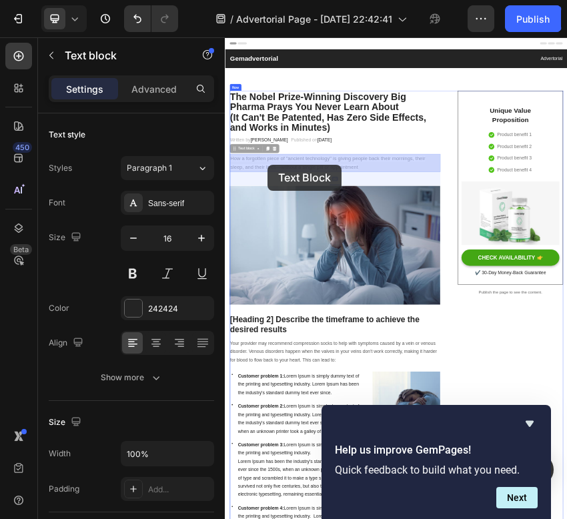
drag, startPoint x: 523, startPoint y: 344, endPoint x: 326, endPoint y: 333, distance: 197.7
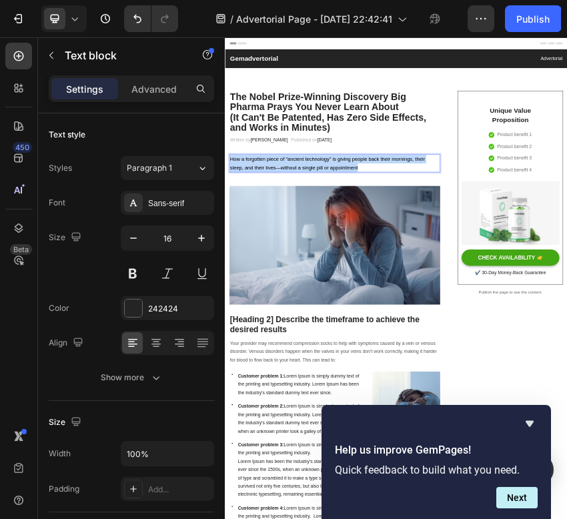
click at [477, 330] on p "How a forgotten piece of "ancient technology" is giving people back their morni…" at bounding box center [481, 331] width 490 height 40
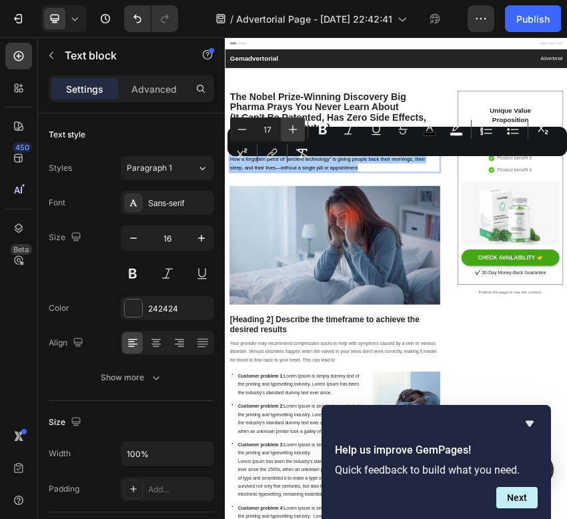
click at [287, 127] on icon "Editor contextual toolbar" at bounding box center [292, 129] width 13 height 13
type input "19"
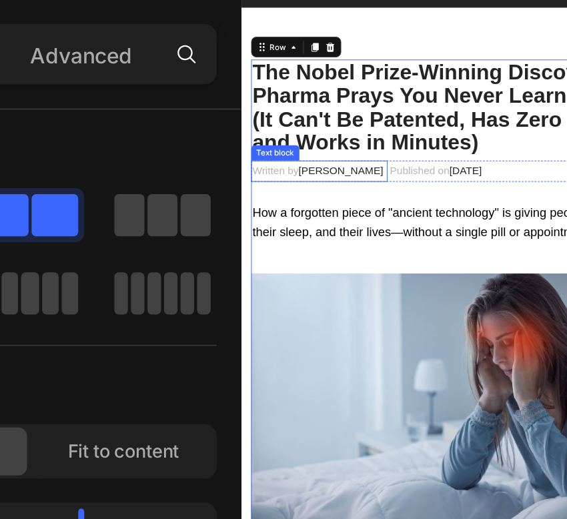
click at [273, 174] on p "Written by Dr.Marcus" at bounding box center [320, 178] width 139 height 19
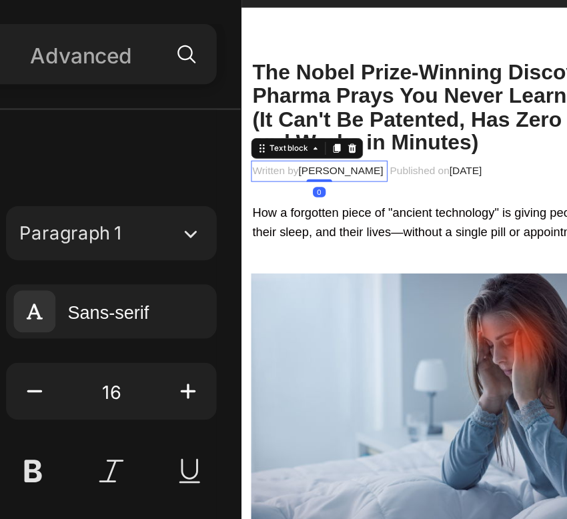
click at [289, 179] on p "Written by Dr.Marcus" at bounding box center [320, 178] width 139 height 19
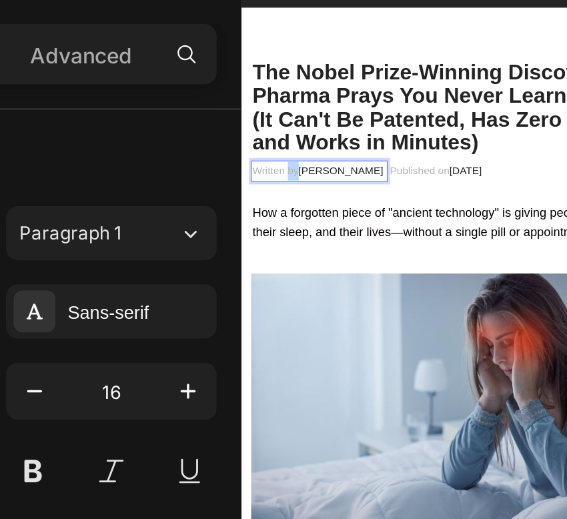
click at [289, 179] on p "Written by Dr.Marcus" at bounding box center [320, 178] width 139 height 19
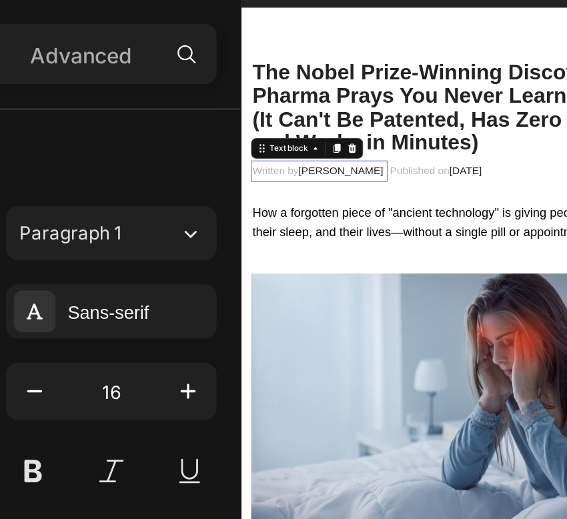
click at [293, 181] on p "Written by Dr.Marcus" at bounding box center [320, 178] width 139 height 19
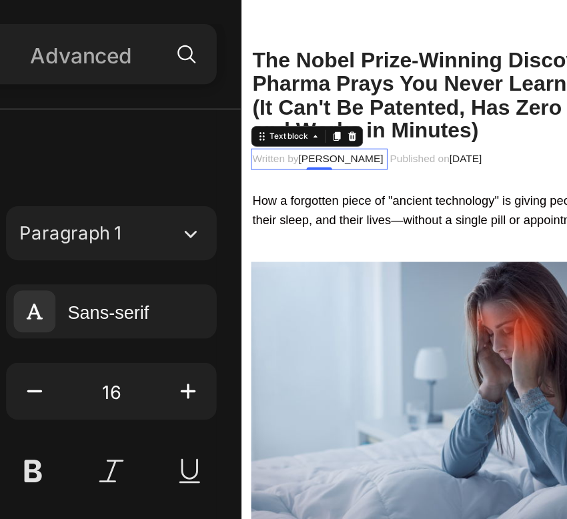
scroll to position [11, 0]
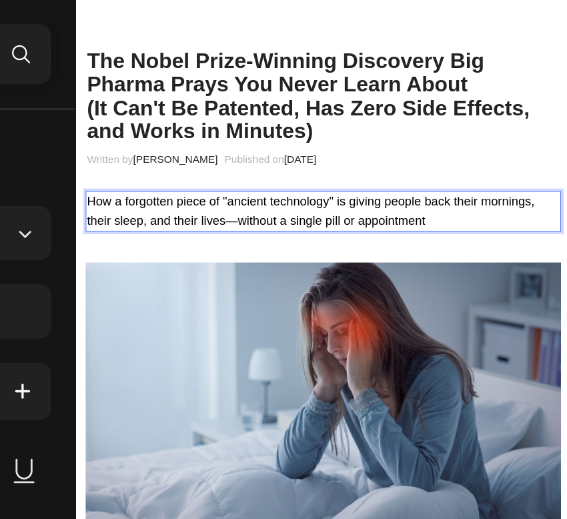
click at [268, 233] on span "How a forgotten piece of "ancient technology" is giving people back their morni…" at bounding box center [318, 220] width 464 height 34
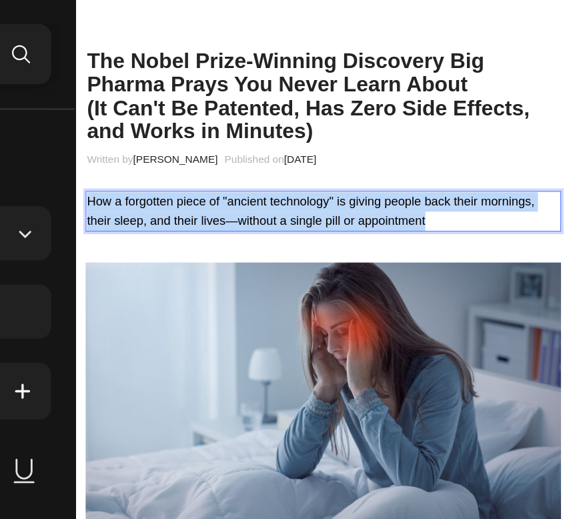
click at [268, 233] on span "How a forgotten piece of "ancient technology" is giving people back their morni…" at bounding box center [318, 220] width 464 height 34
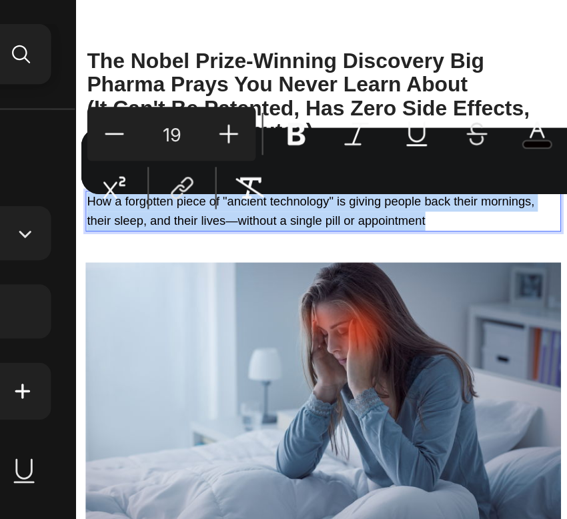
click at [268, 233] on span "How a forgotten piece of "ancient technology" is giving people back their morni…" at bounding box center [318, 220] width 464 height 34
click at [407, 231] on span "How a forgotten piece of "ancient technology" is giving people back their morni…" at bounding box center [318, 220] width 464 height 34
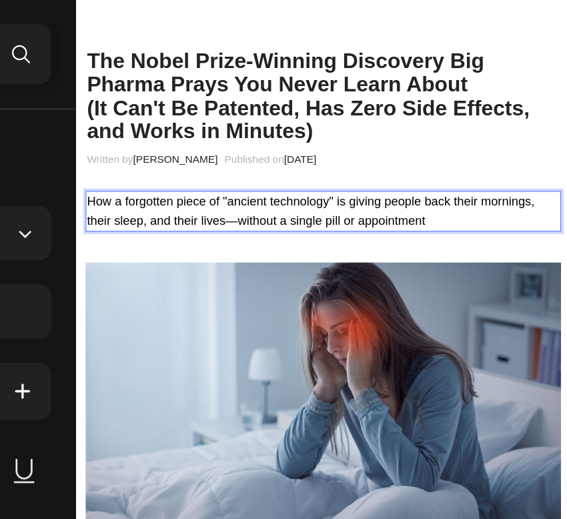
click at [438, 233] on p "How a forgotten piece of "ancient technology" is giving people back their morni…" at bounding box center [331, 221] width 490 height 40
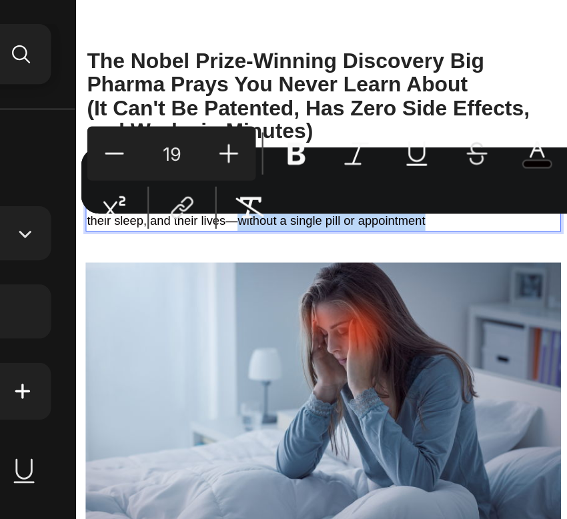
drag, startPoint x: 438, startPoint y: 233, endPoint x: 243, endPoint y: 232, distance: 194.7
click at [243, 232] on p "How a forgotten piece of "ancient technology" is giving people back their morni…" at bounding box center [331, 221] width 490 height 40
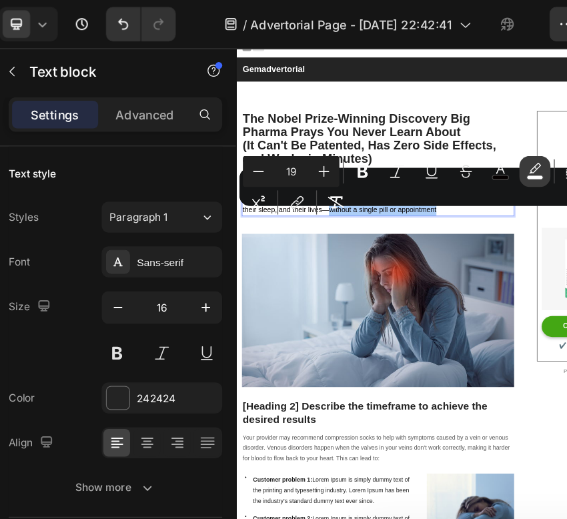
click at [457, 141] on button "color" at bounding box center [456, 133] width 24 height 24
type input "FFFFFF"
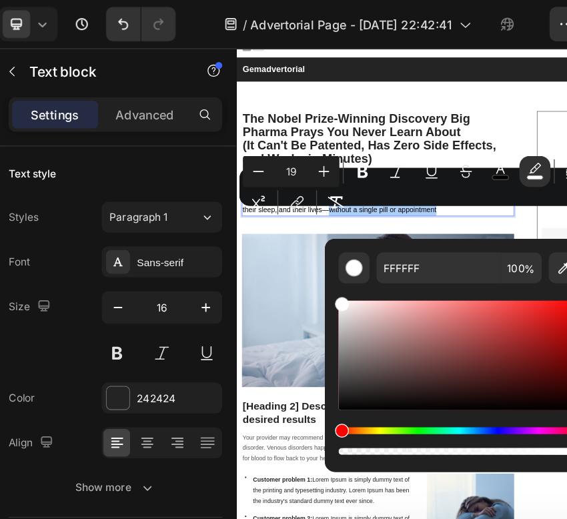
click at [334, 331] on div "Hue" at bounding box center [397, 333] width 187 height 5
click at [334, 333] on div "Hue" at bounding box center [397, 333] width 187 height 5
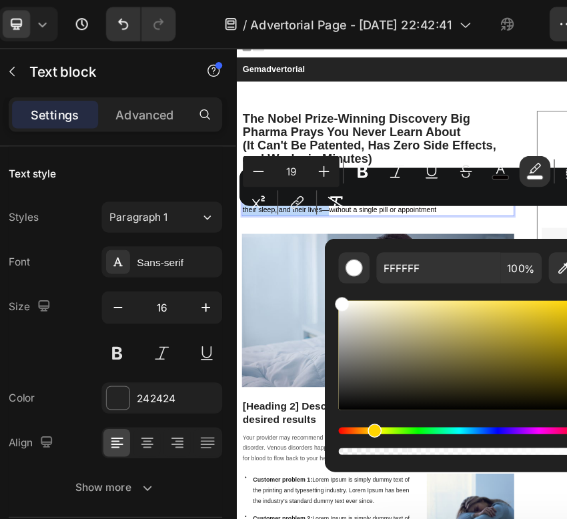
click at [330, 333] on div "Hue" at bounding box center [332, 333] width 11 height 11
click at [329, 333] on div "Hue" at bounding box center [332, 333] width 11 height 11
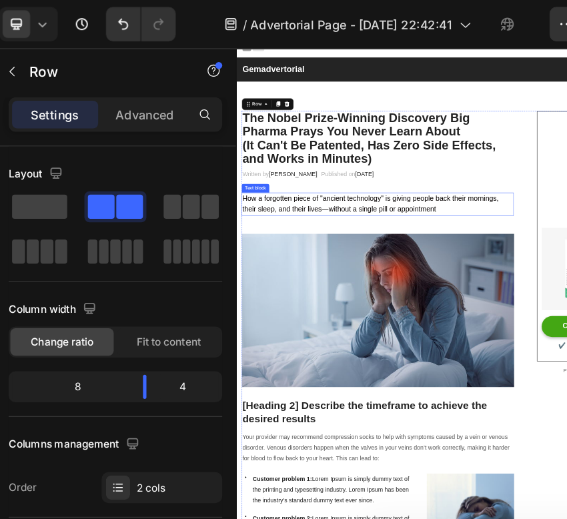
click at [543, 343] on span "without a single pill or appointment" at bounding box center [500, 340] width 195 height 14
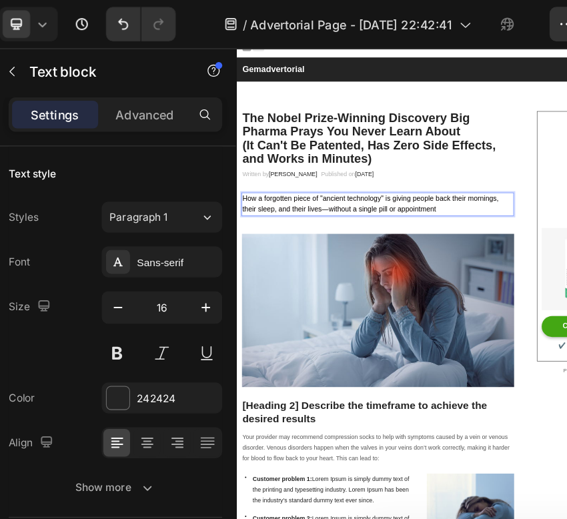
click at [566, 343] on span "without a single pill or appointment" at bounding box center [500, 340] width 195 height 14
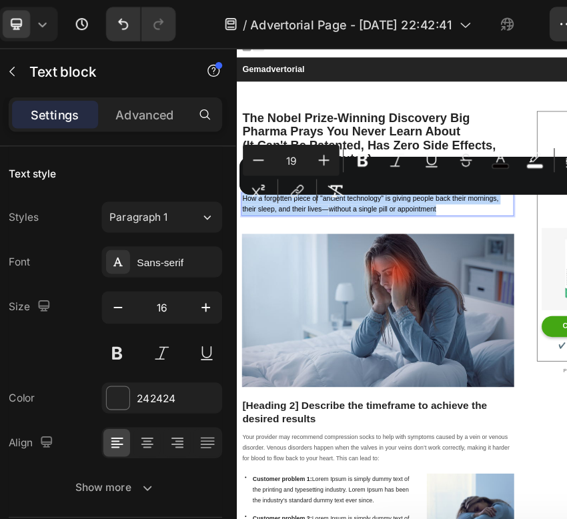
click at [566, 343] on span "without a single pill or appointment" at bounding box center [500, 340] width 195 height 14
click at [566, 343] on p "How a forgotten piece of "ancient technology" is giving people back their morni…" at bounding box center [492, 331] width 490 height 40
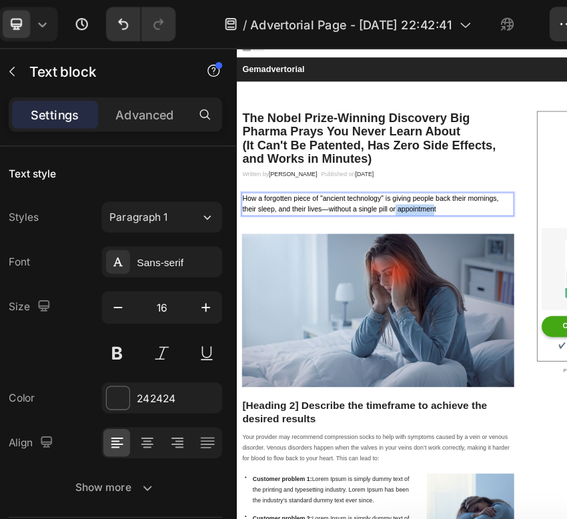
drag, startPoint x: 593, startPoint y: 344, endPoint x: 525, endPoint y: 341, distance: 67.4
click at [525, 341] on span "without a single pill or appointment" at bounding box center [500, 340] width 195 height 14
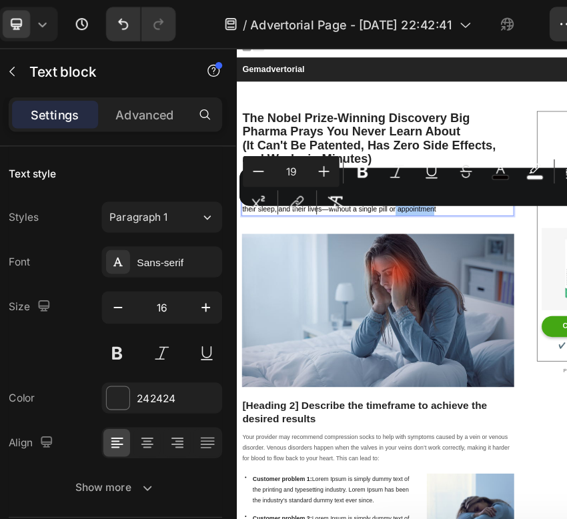
click at [383, 166] on div "Minus 19 Plus Bold Italic Underline Strikethrough color color Numbered List Bul…" at bounding box center [397, 145] width 334 height 48
click at [383, 164] on div "Minus 19 Plus Bold Italic Underline Strikethrough color color Numbered List Bul…" at bounding box center [397, 145] width 334 height 48
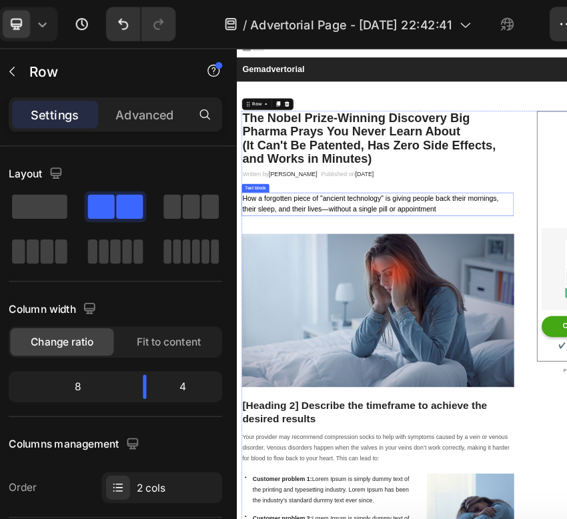
click at [566, 347] on p "How a forgotten piece of "ancient technology" is giving people back their morni…" at bounding box center [492, 331] width 490 height 40
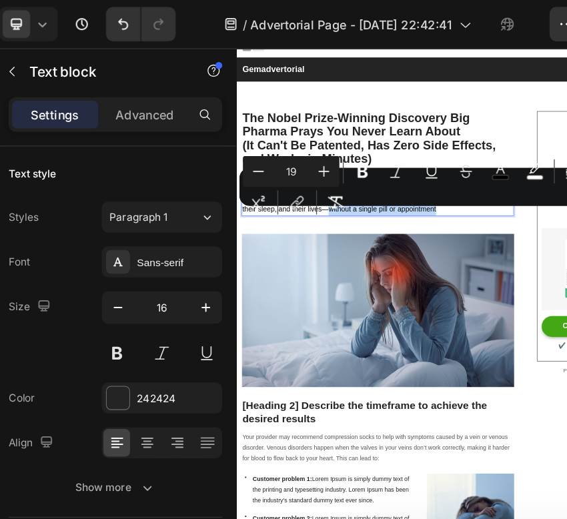
drag, startPoint x: 601, startPoint y: 340, endPoint x: 532, endPoint y: 211, distance: 145.9
click at [405, 343] on p "How a forgotten piece of "ancient technology" is giving people back their morni…" at bounding box center [492, 331] width 490 height 40
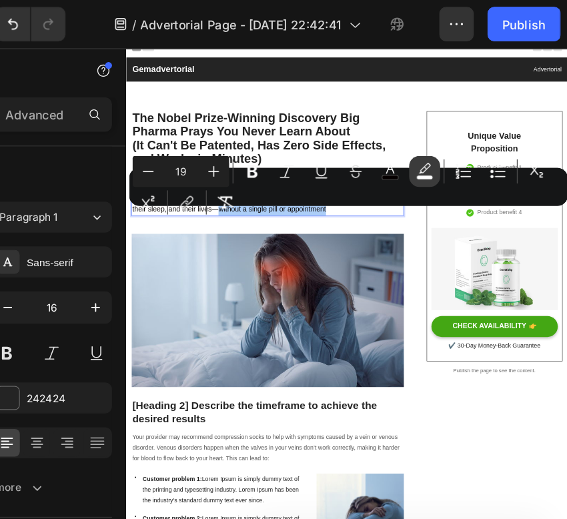
click at [453, 138] on rect "Editor contextual toolbar" at bounding box center [456, 137] width 13 height 3
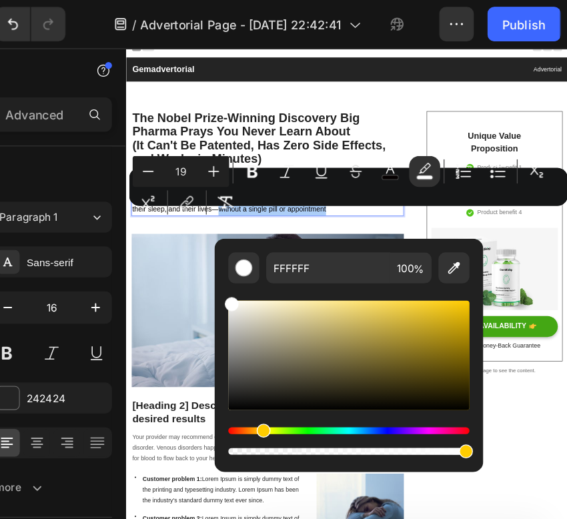
click at [489, 235] on div "Editor contextual toolbar" at bounding box center [397, 275] width 187 height 85
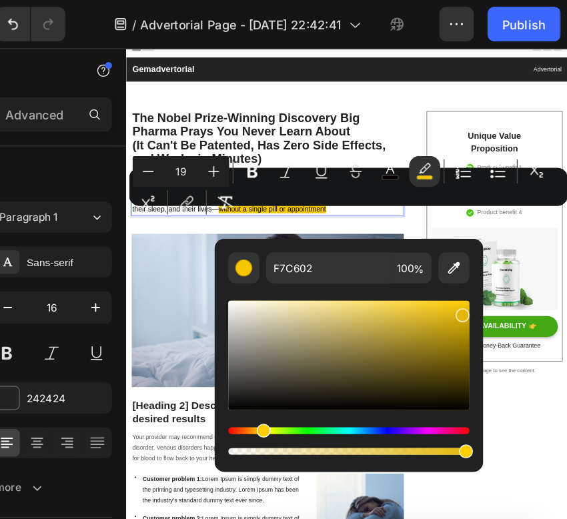
click at [484, 241] on div "Editor contextual toolbar" at bounding box center [397, 275] width 187 height 85
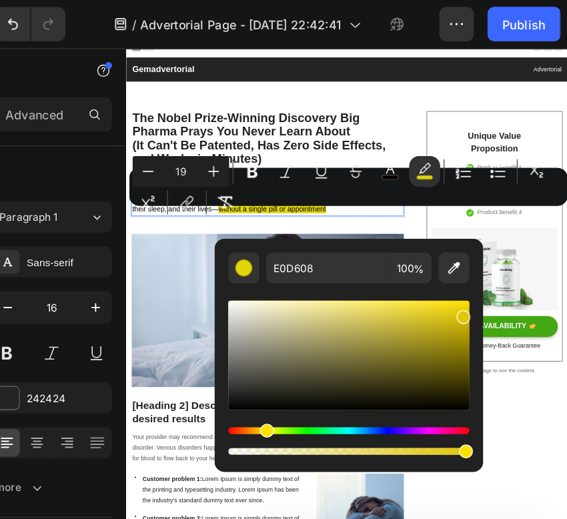
type input "DFC608"
click at [331, 335] on div "Hue" at bounding box center [334, 333] width 11 height 11
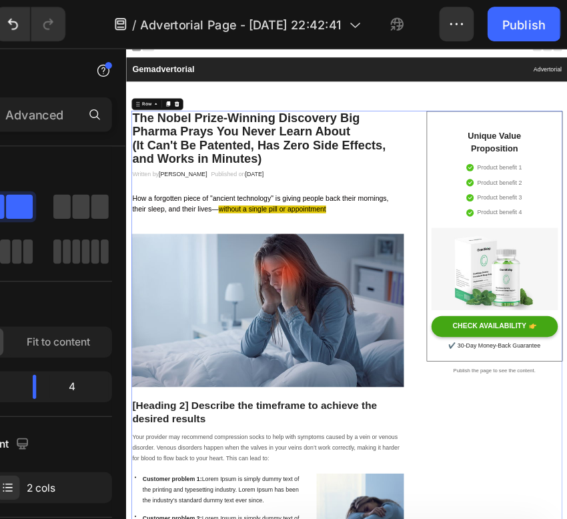
click at [566, 267] on div "Written by Dr.Marcus Text block Published on February 28, 2023 Text block Row" at bounding box center [381, 277] width 493 height 22
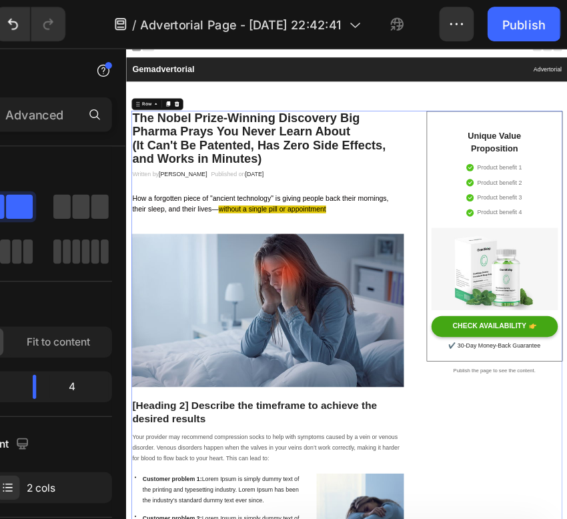
click at [447, 339] on span "without a single pill or appointment" at bounding box center [390, 340] width 195 height 14
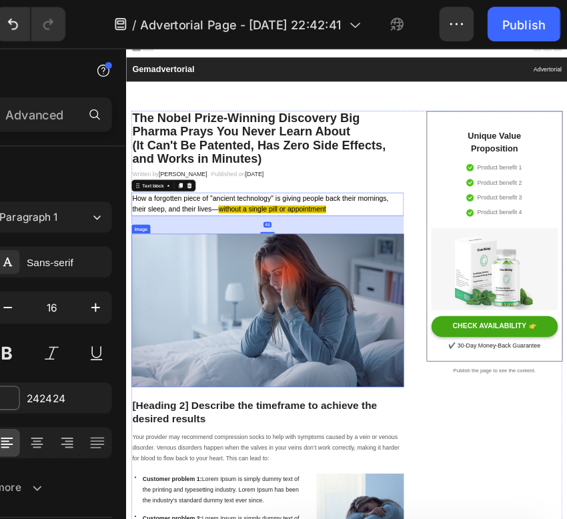
click at [543, 395] on img at bounding box center [381, 521] width 493 height 277
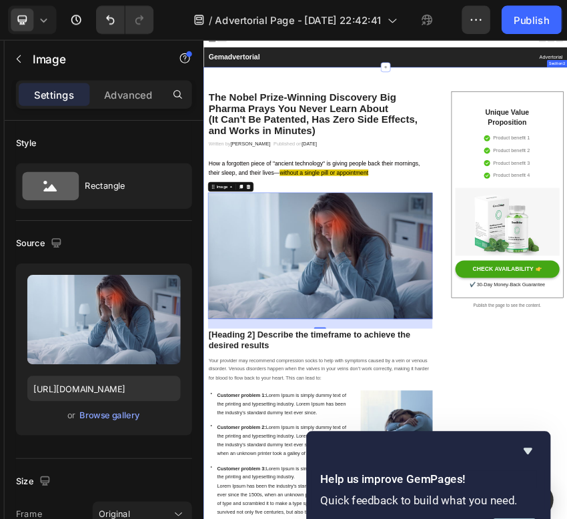
scroll to position [71, 0]
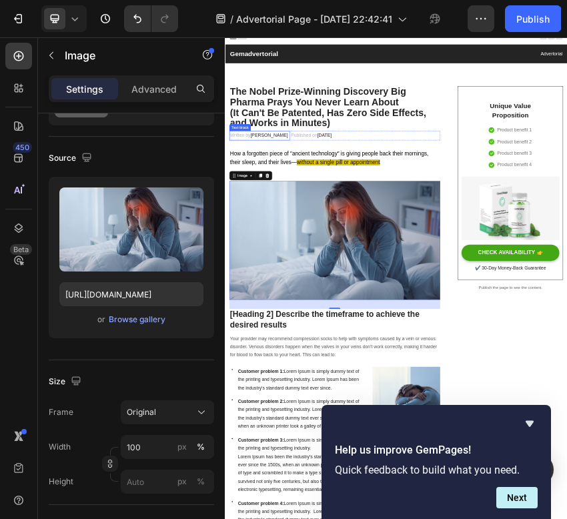
click at [255, 259] on p "Written by Dr.Marcus" at bounding box center [305, 266] width 139 height 19
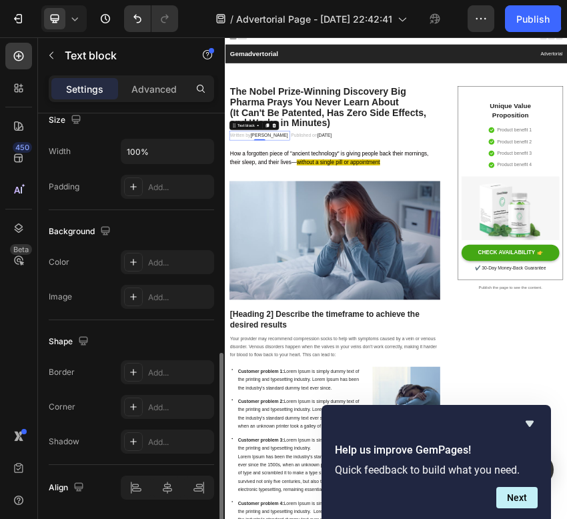
scroll to position [347, 0]
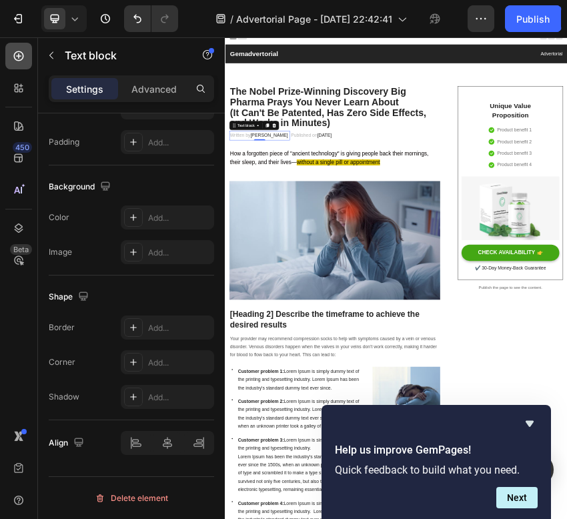
click at [17, 58] on icon at bounding box center [18, 55] width 13 height 13
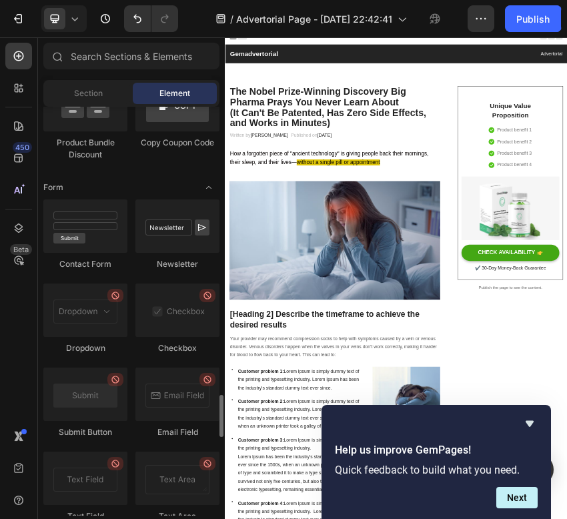
scroll to position [2952, 0]
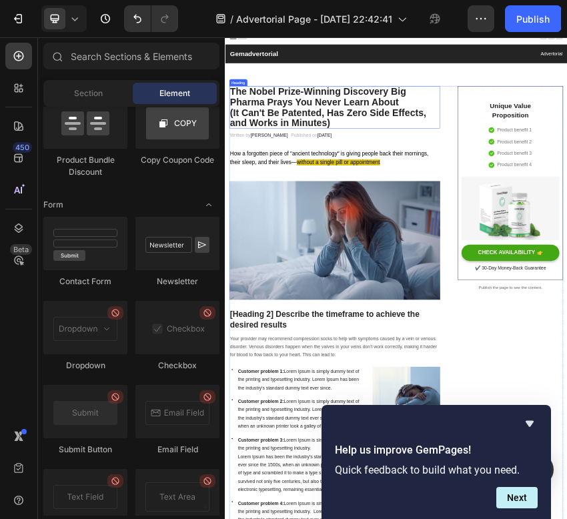
click at [566, 165] on h2 "The Nobel Prize-Winning Discovery Big Pharma Prays You Never Learn About (It Ca…" at bounding box center [481, 200] width 493 height 99
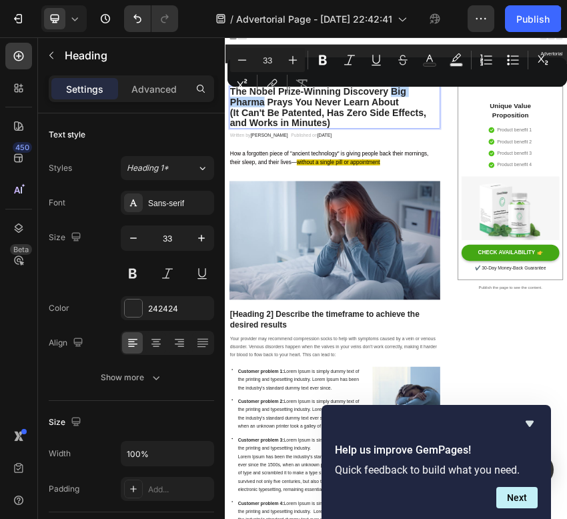
drag, startPoint x: 617, startPoint y: 165, endPoint x: 319, endPoint y: 195, distance: 298.9
click at [319, 195] on p "The Nobel Prize-Winning Discovery Big Pharma Prays You Never Learn About (It Ca…" at bounding box center [481, 200] width 490 height 97
click at [431, 57] on icon "Editor contextual toolbar" at bounding box center [429, 59] width 13 height 13
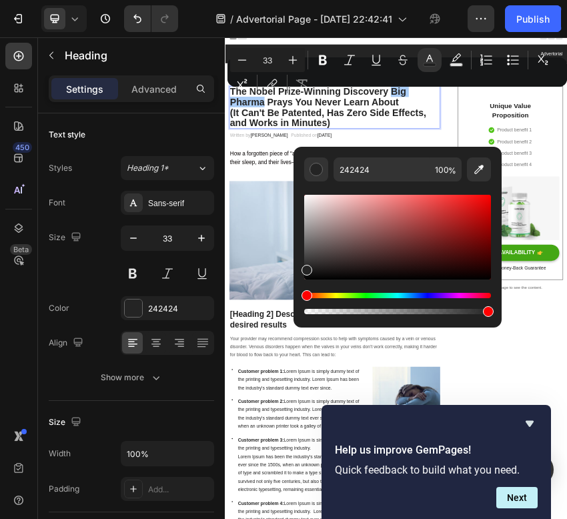
click at [488, 313] on div "Editor contextual toolbar" at bounding box center [488, 311] width 11 height 11
type input "99"
click at [489, 197] on div "Editor contextual toolbar" at bounding box center [397, 237] width 187 height 85
type input "F70202"
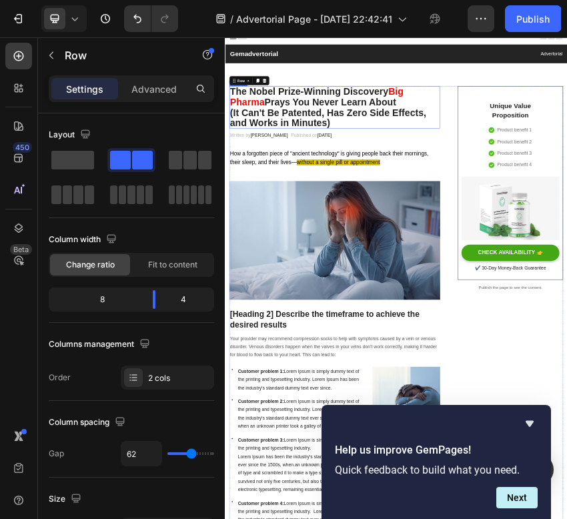
click at [566, 158] on p "The Nobel Prize-Winning Discovery Big Pharma Prays You Never Learn About (It Ca…" at bounding box center [481, 200] width 490 height 97
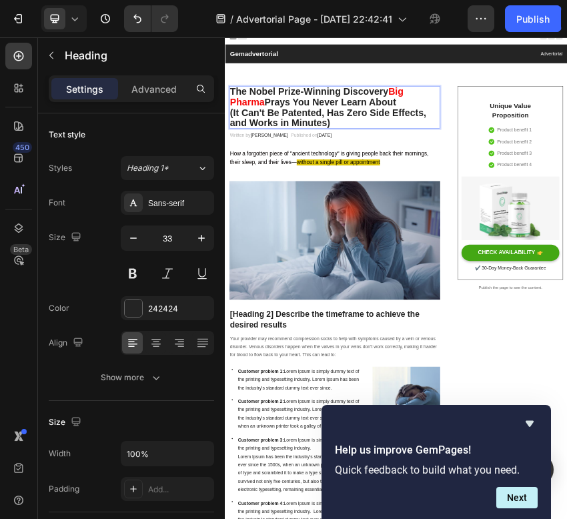
click at [566, 168] on p "The Nobel Prize-Winning Discovery Big Pharma Prays You Never Learn About (It Ca…" at bounding box center [481, 200] width 490 height 97
click at [383, 265] on p "Published on February 28, 2023" at bounding box center [426, 266] width 95 height 19
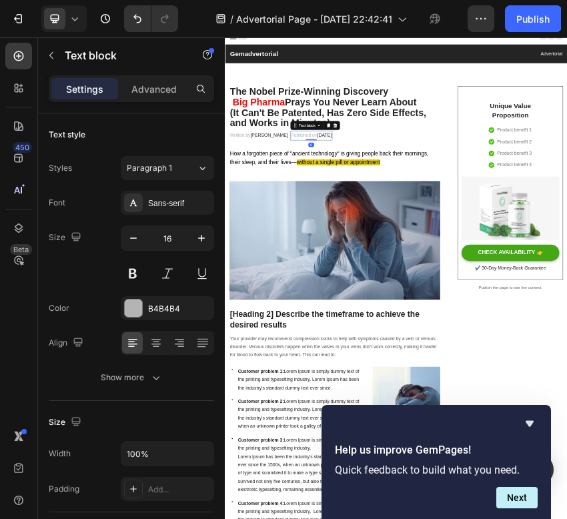
click at [325, 271] on span "[PERSON_NAME]" at bounding box center [328, 265] width 88 height 11
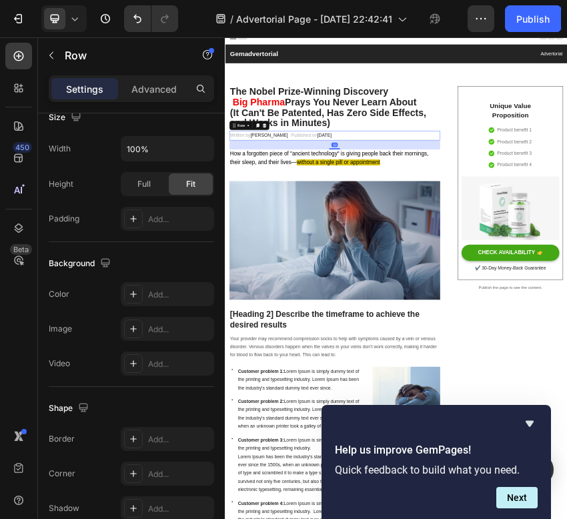
scroll to position [0, 0]
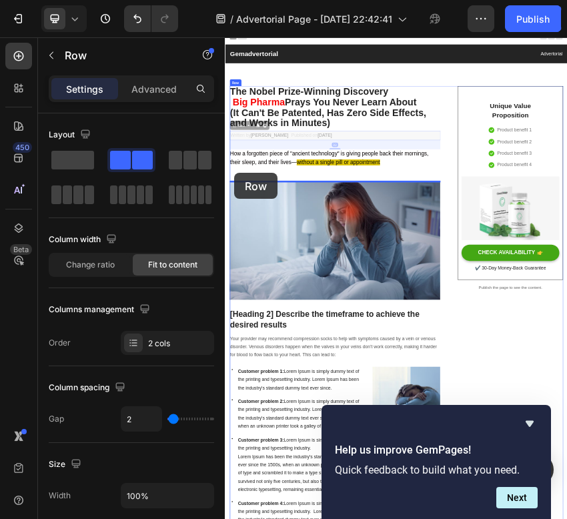
drag, startPoint x: 245, startPoint y: 243, endPoint x: 246, endPoint y: 354, distance: 110.7
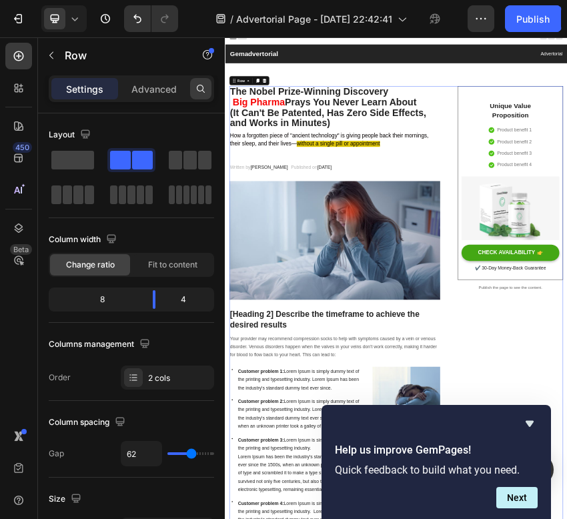
click at [204, 86] on icon at bounding box center [200, 88] width 11 height 11
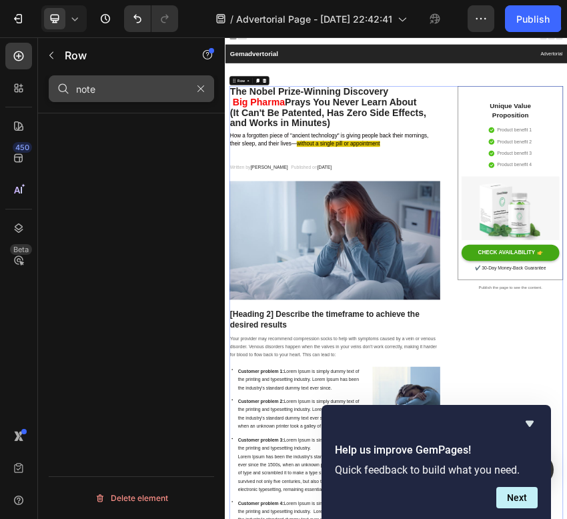
click at [124, 99] on input "note" at bounding box center [131, 88] width 165 height 27
type input "n"
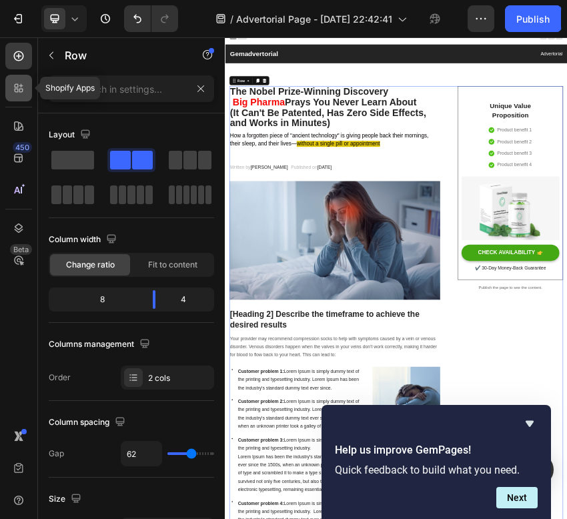
click at [14, 89] on icon at bounding box center [18, 87] width 13 height 13
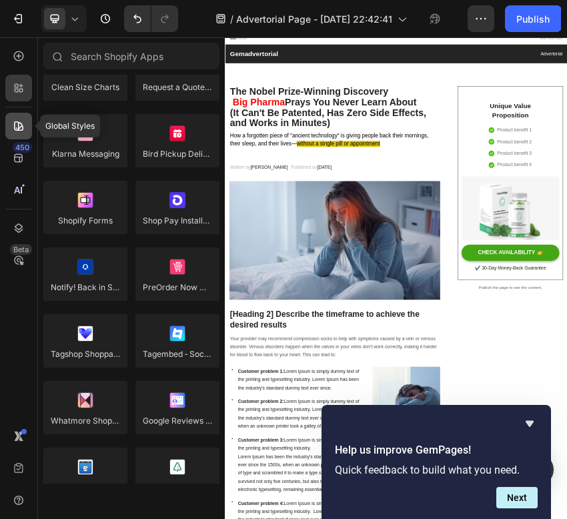
click at [17, 122] on icon at bounding box center [18, 125] width 13 height 13
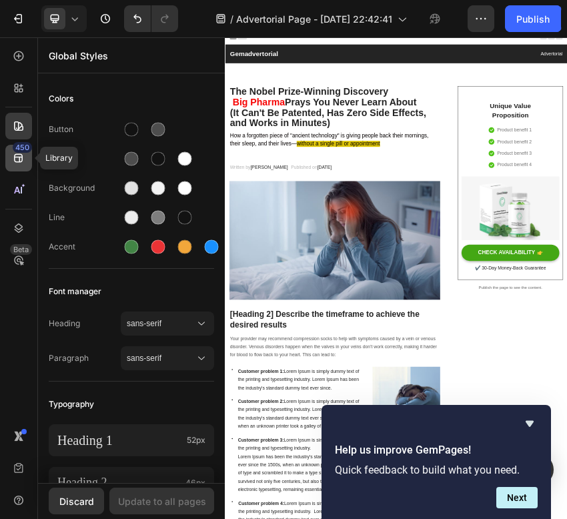
click at [23, 159] on icon at bounding box center [18, 157] width 13 height 13
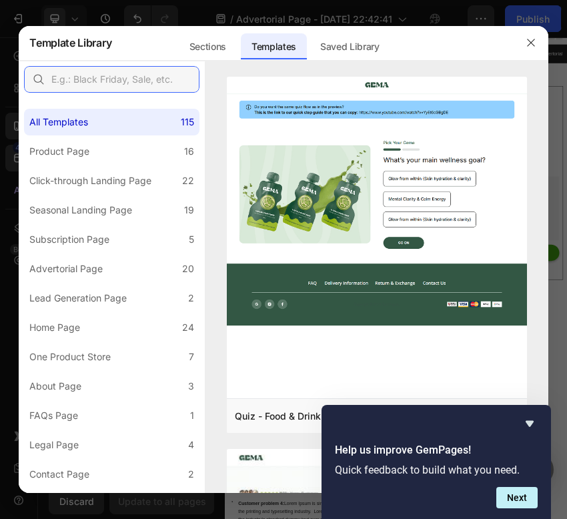
click at [125, 87] on input "text" at bounding box center [111, 79] width 175 height 27
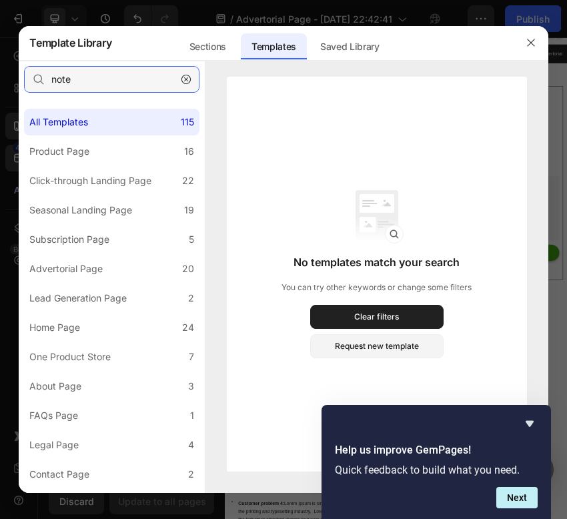
type input "note"
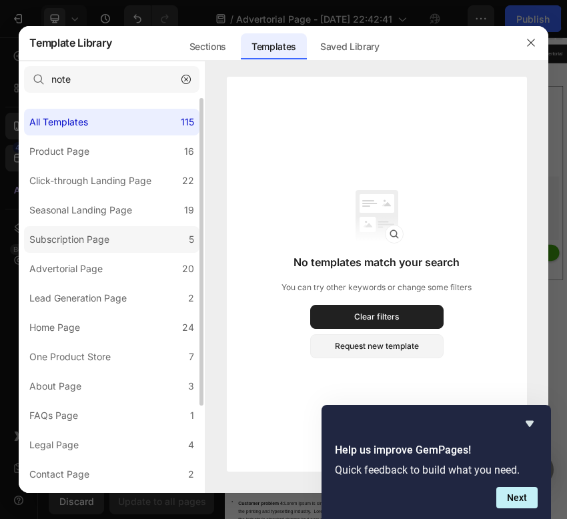
click at [101, 229] on label "Subscription Page 5" at bounding box center [111, 239] width 175 height 27
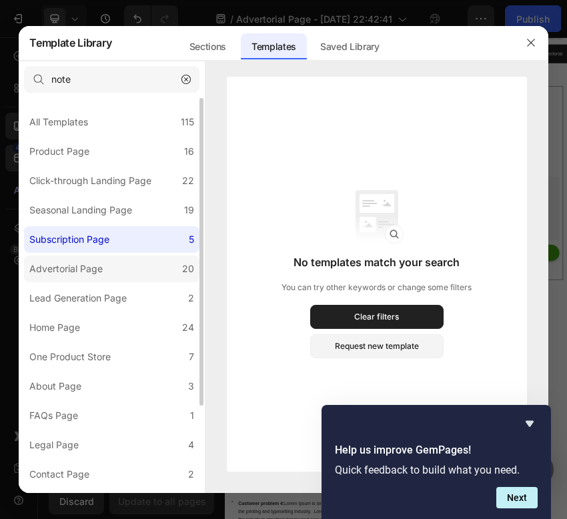
click at [99, 264] on div "Advertorial Page" at bounding box center [65, 269] width 73 height 16
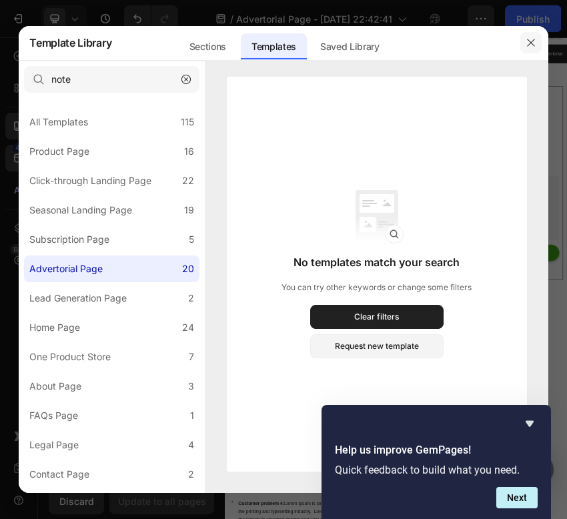
click at [525, 36] on button "button" at bounding box center [530, 42] width 21 height 21
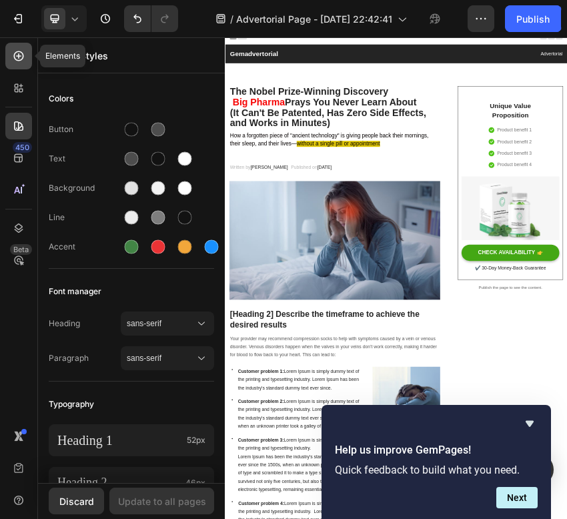
click at [28, 45] on div at bounding box center [18, 56] width 27 height 27
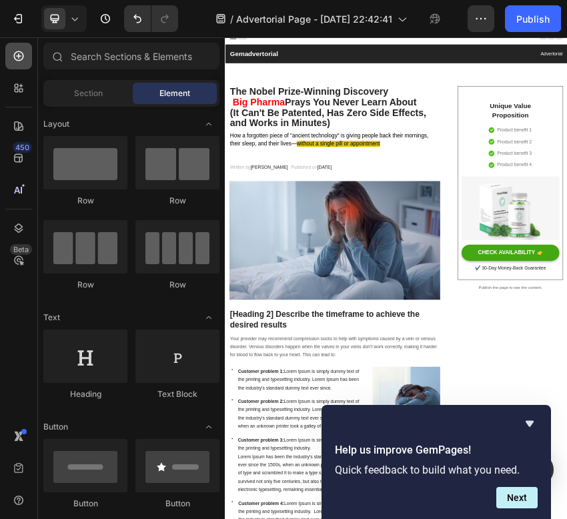
scroll to position [2952, 0]
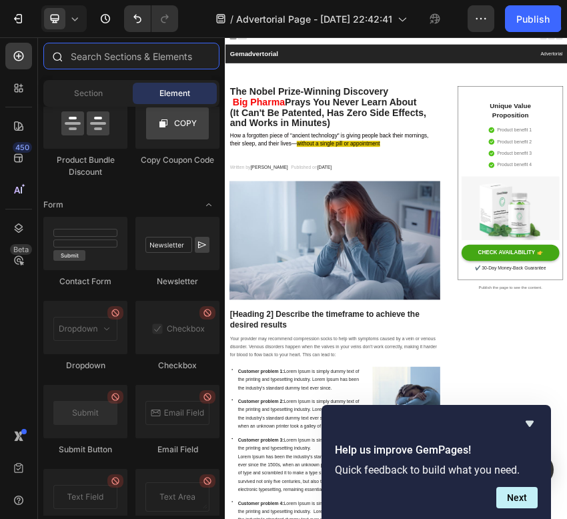
click at [121, 52] on input "text" at bounding box center [131, 56] width 176 height 27
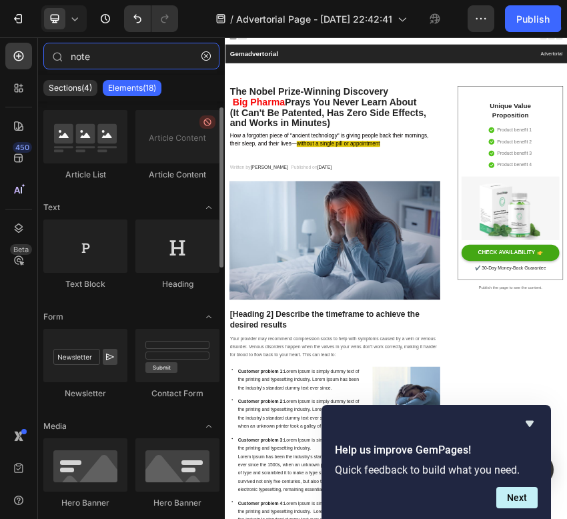
scroll to position [0, 0]
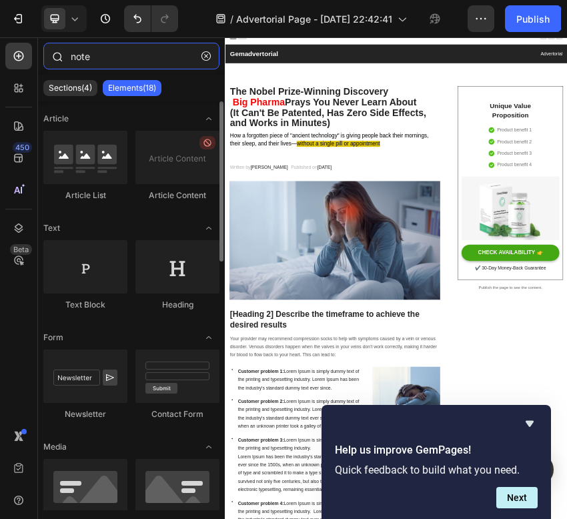
click at [135, 49] on input "note" at bounding box center [131, 56] width 176 height 27
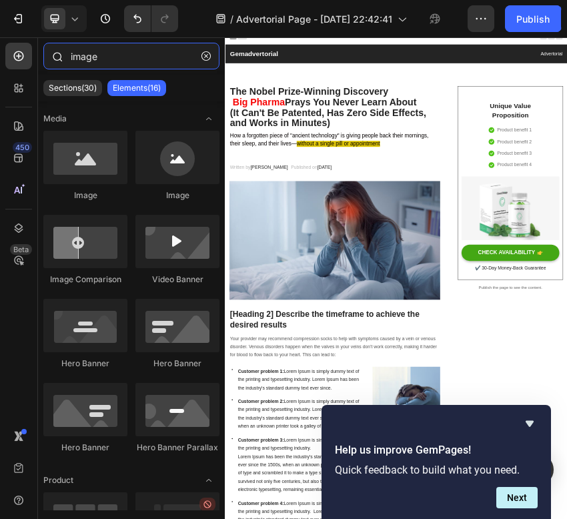
type input "image"
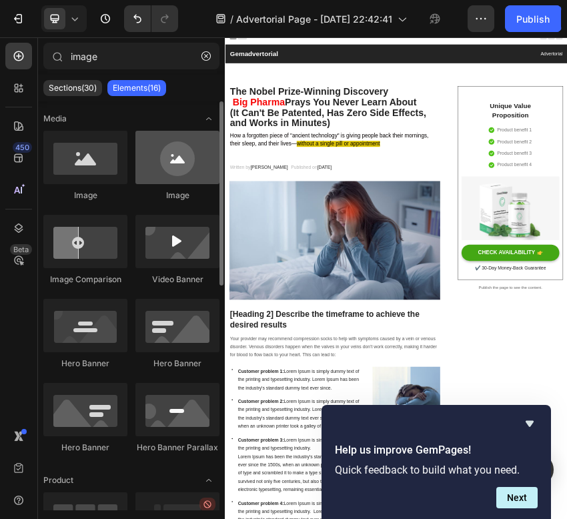
click at [195, 164] on div at bounding box center [177, 157] width 84 height 53
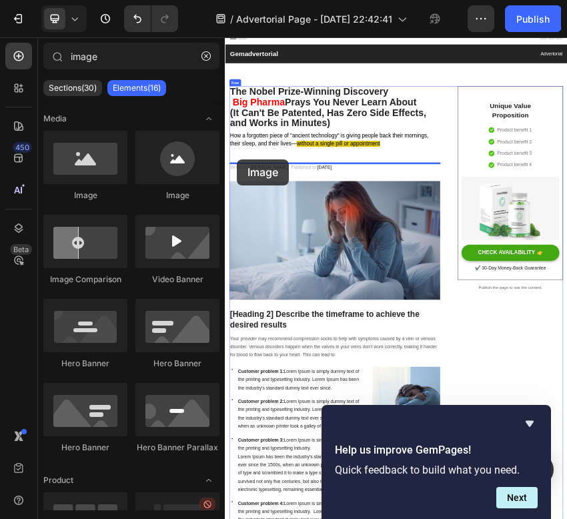
drag, startPoint x: 416, startPoint y: 199, endPoint x: 252, endPoint y: 319, distance: 203.7
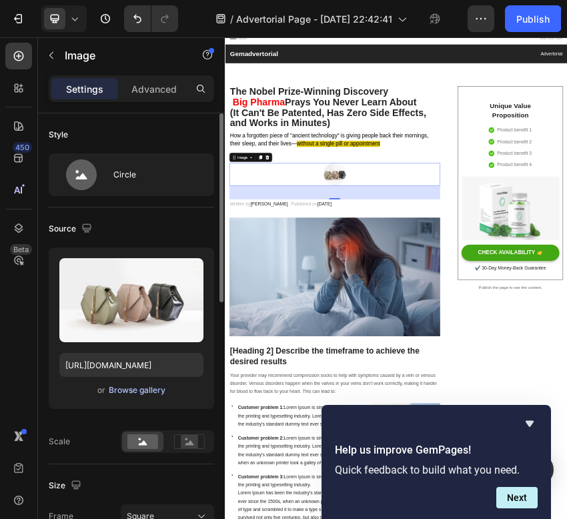
click at [142, 388] on div "Browse gallery" at bounding box center [137, 390] width 57 height 12
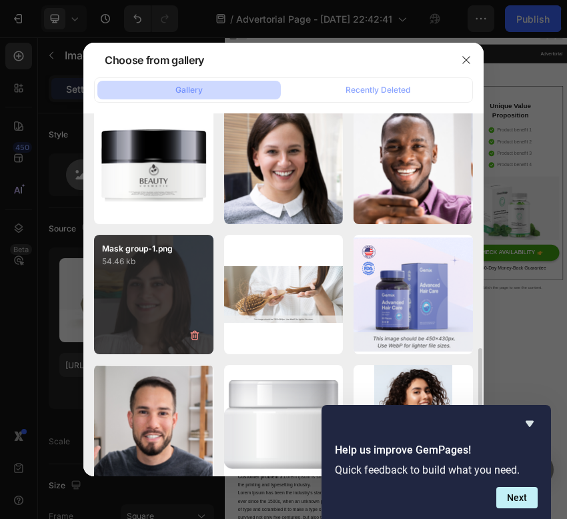
scroll to position [929, 0]
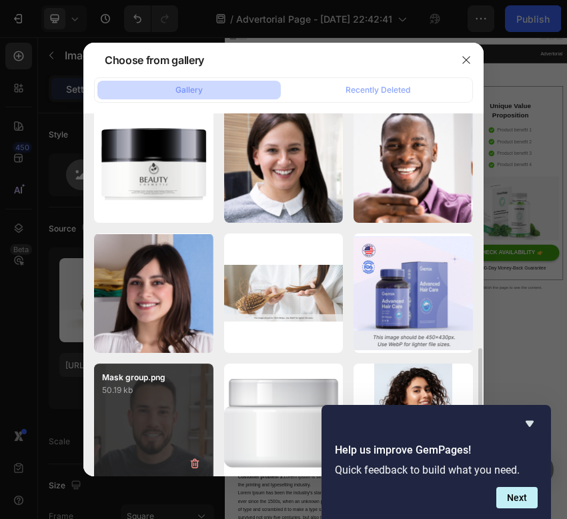
click at [174, 395] on p "50.19 kb" at bounding box center [153, 389] width 103 height 13
type input "https://cdn.shopify.com/s/files/1/0732/6636/4574/files/gempages_586358745223660…"
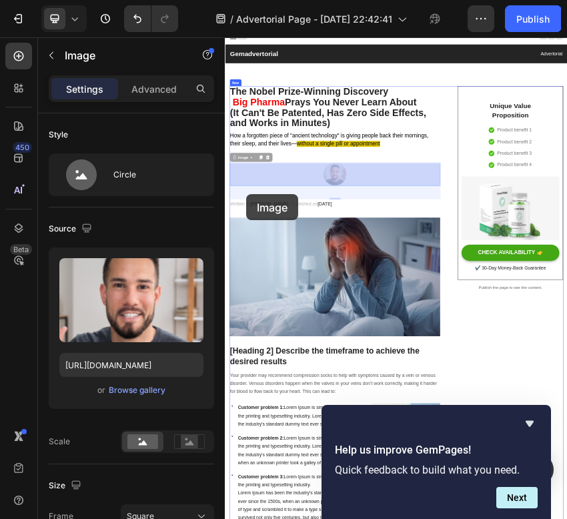
drag, startPoint x: 470, startPoint y: 351, endPoint x: 274, endPoint y: 404, distance: 203.2
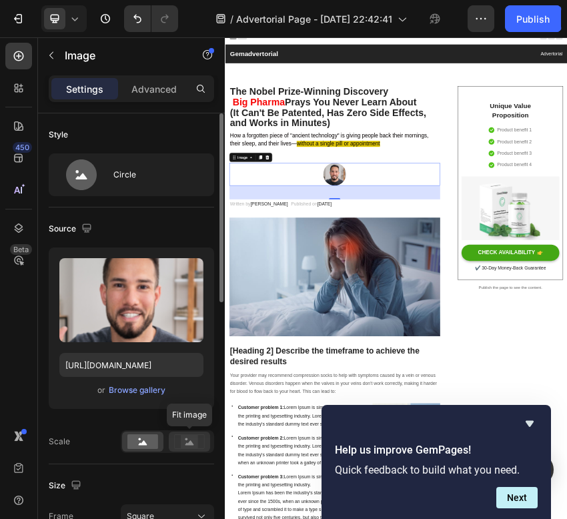
click at [199, 446] on icon at bounding box center [189, 441] width 31 height 15
click at [565, 358] on div at bounding box center [481, 356] width 493 height 53
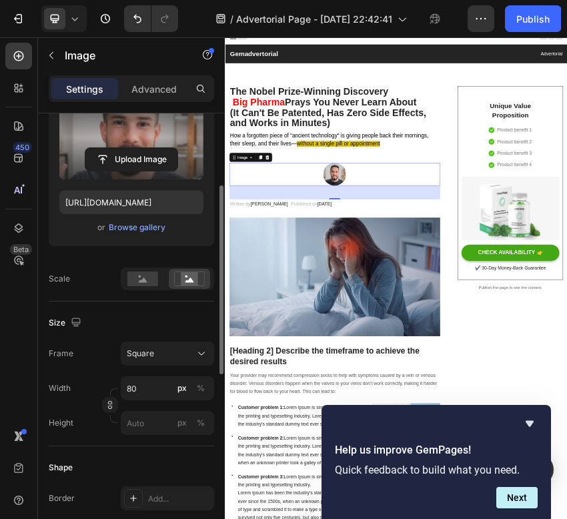
scroll to position [166, 0]
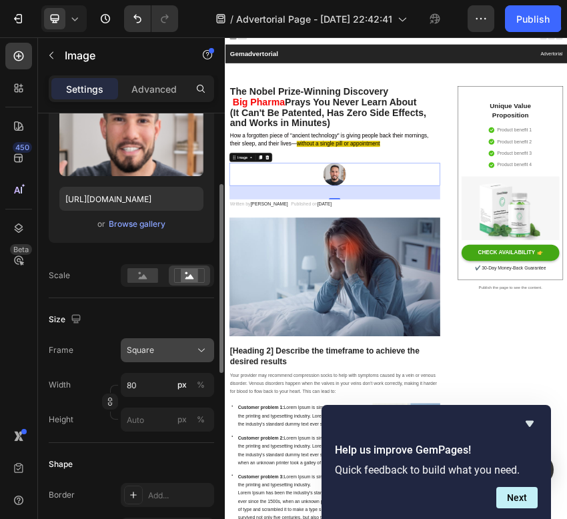
click at [189, 340] on button "Square" at bounding box center [167, 350] width 93 height 24
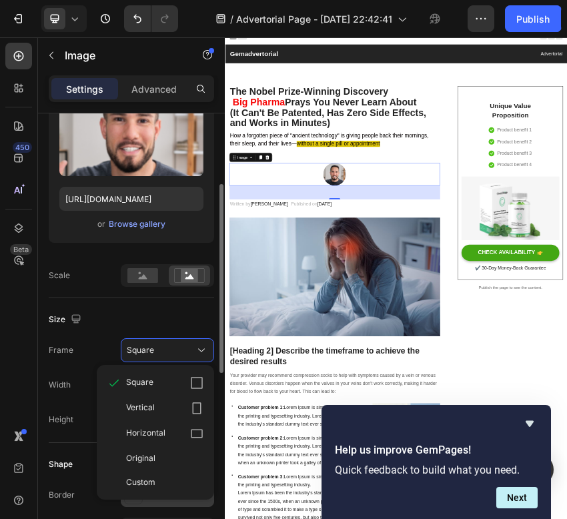
click at [171, 465] on div "Original" at bounding box center [155, 458] width 107 height 24
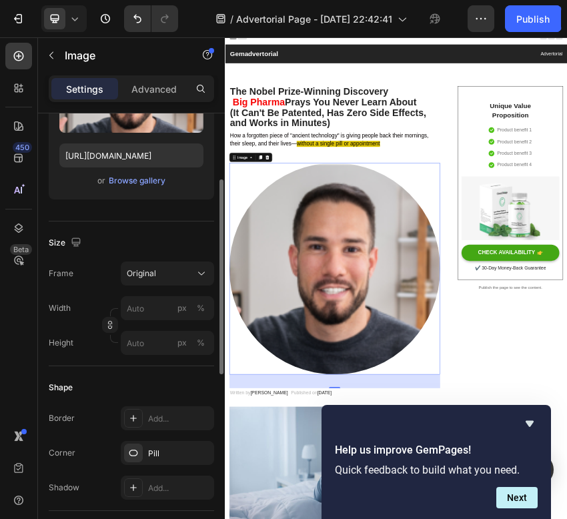
scroll to position [212, 0]
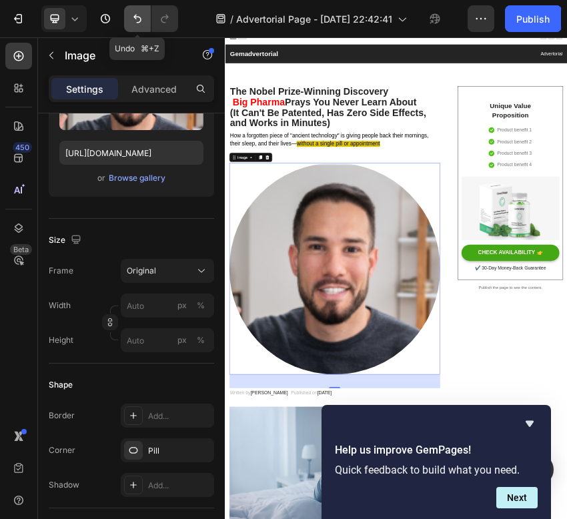
click at [133, 23] on icon "Undo/Redo" at bounding box center [137, 18] width 13 height 13
type input "80"
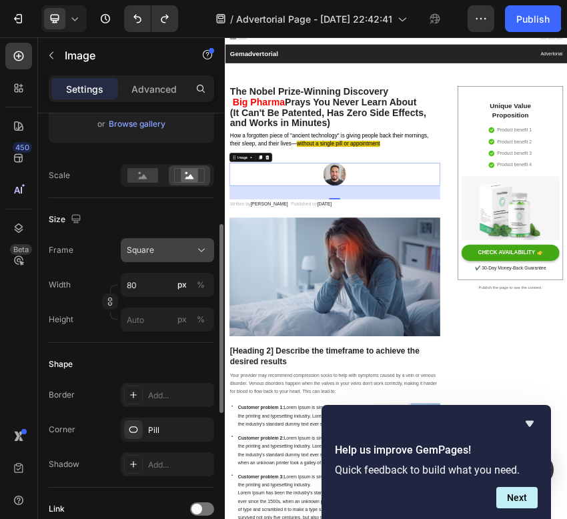
scroll to position [267, 0]
click at [186, 250] on div "Square" at bounding box center [159, 249] width 65 height 12
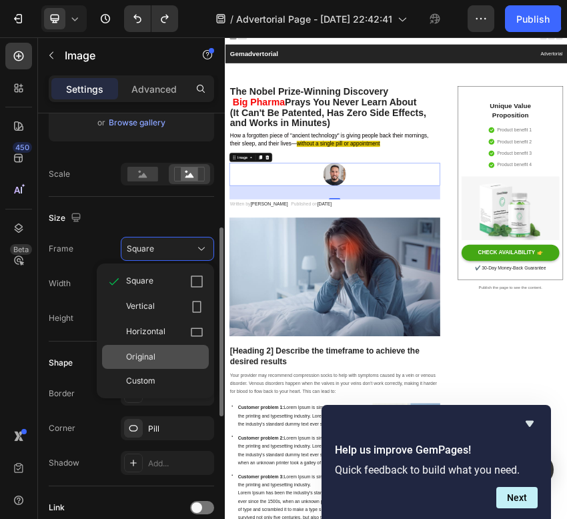
click at [169, 346] on div "Original" at bounding box center [155, 357] width 107 height 24
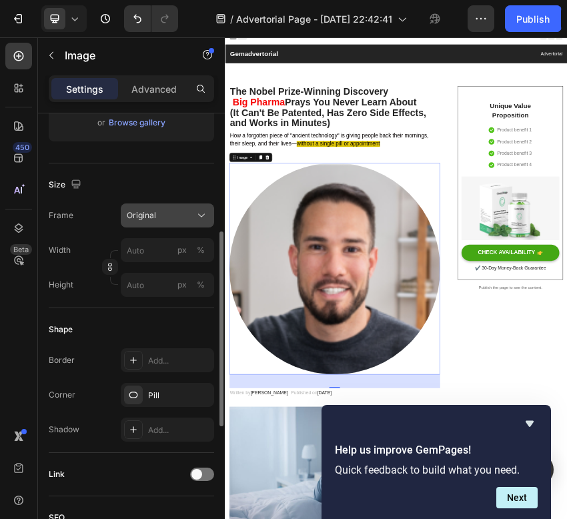
click at [174, 219] on div "Original" at bounding box center [159, 215] width 65 height 12
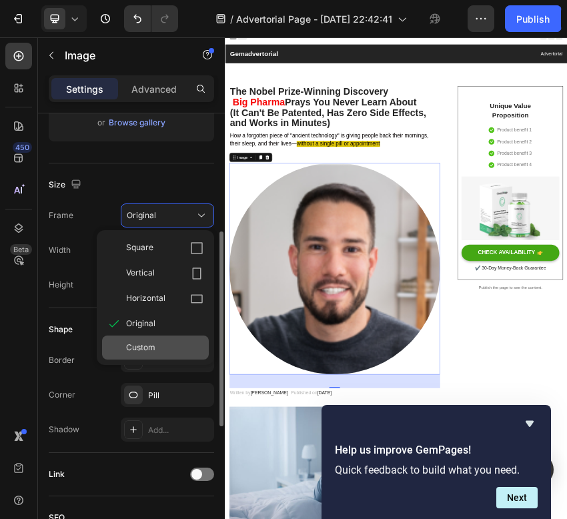
click at [167, 342] on div "Custom" at bounding box center [164, 347] width 77 height 12
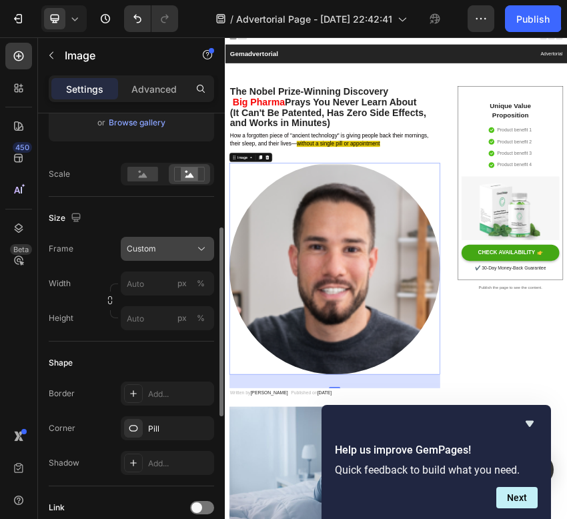
click at [184, 253] on div "Frame Custom Width px % Height px %" at bounding box center [131, 283] width 165 height 93
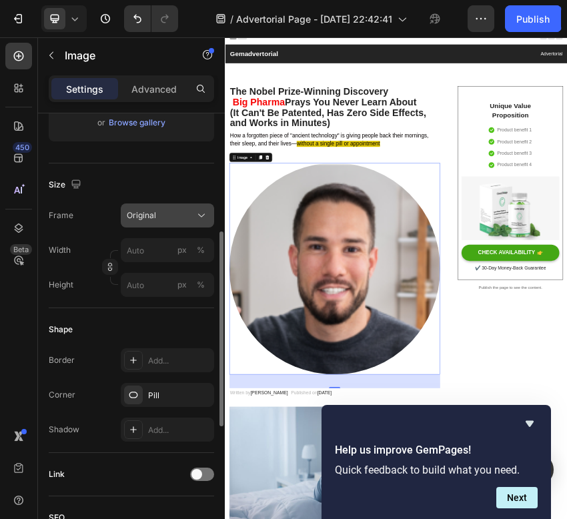
click at [186, 215] on div "Original" at bounding box center [159, 215] width 65 height 12
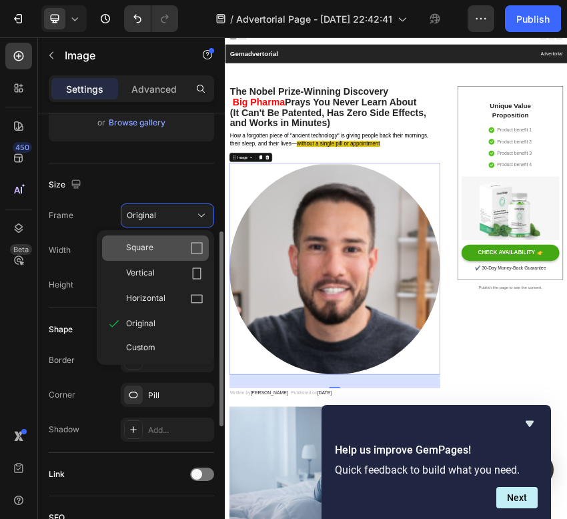
click at [177, 250] on div "Square" at bounding box center [164, 247] width 77 height 13
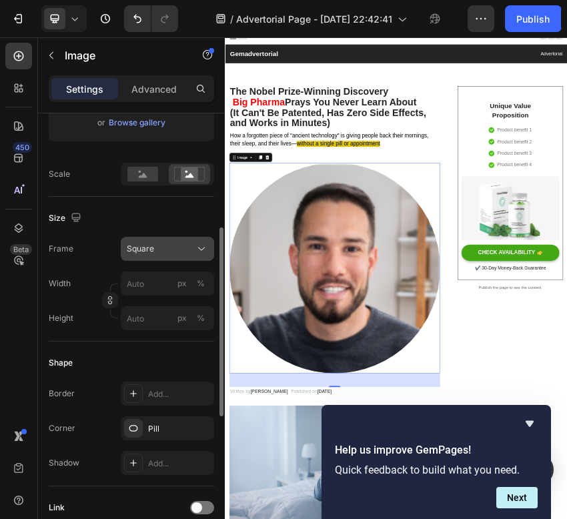
click at [187, 253] on div "Square" at bounding box center [159, 249] width 65 height 12
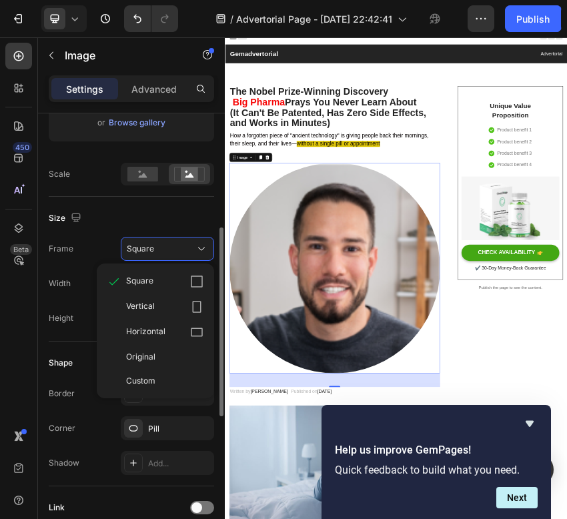
click at [180, 296] on div "Vertical" at bounding box center [155, 306] width 107 height 25
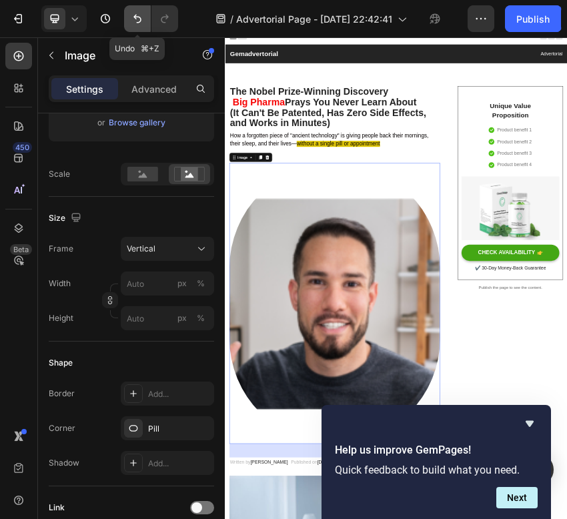
click at [139, 15] on icon "Undo/Redo" at bounding box center [137, 18] width 13 height 13
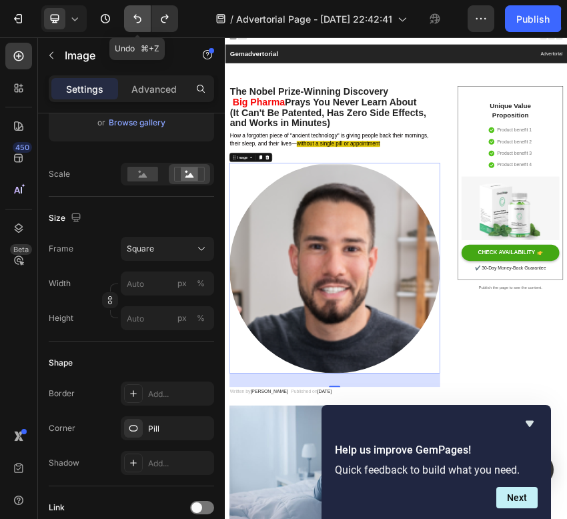
click at [139, 15] on icon "Undo/Redo" at bounding box center [137, 18] width 13 height 13
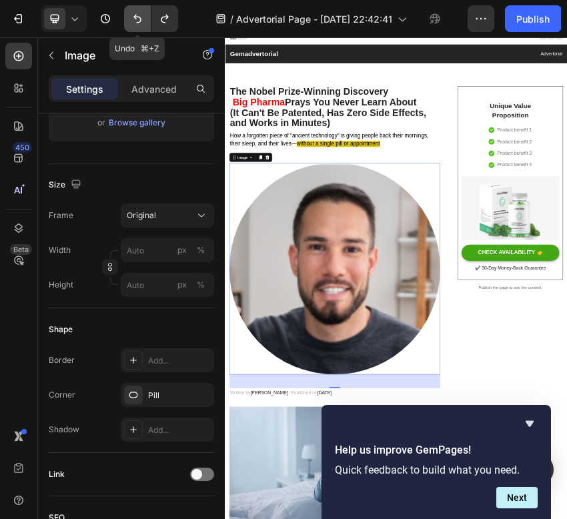
click at [139, 15] on icon "Undo/Redo" at bounding box center [137, 18] width 13 height 13
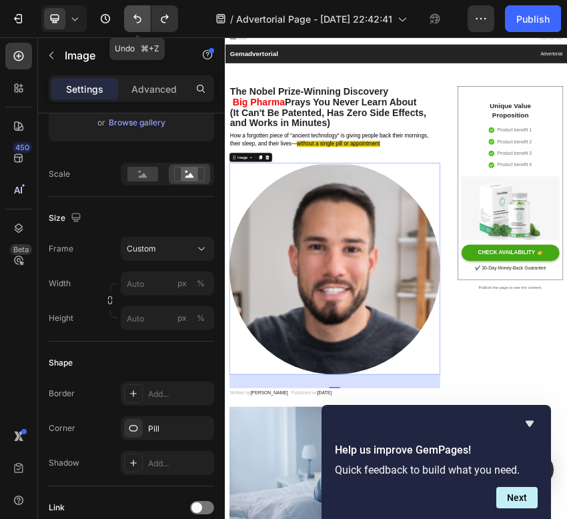
click at [139, 15] on icon "Undo/Redo" at bounding box center [137, 18] width 13 height 13
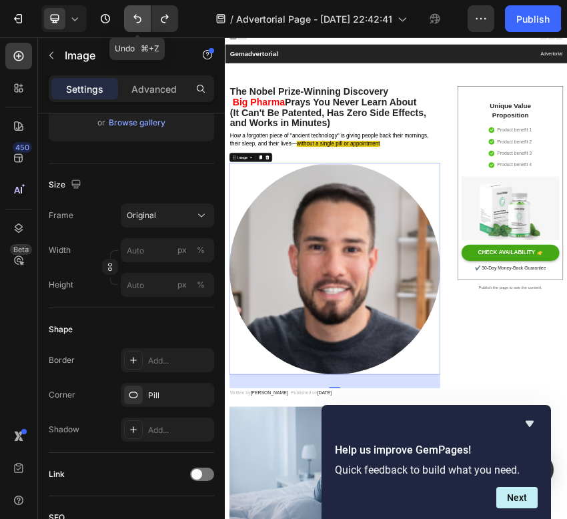
click at [139, 15] on icon "Undo/Redo" at bounding box center [137, 18] width 13 height 13
type input "80"
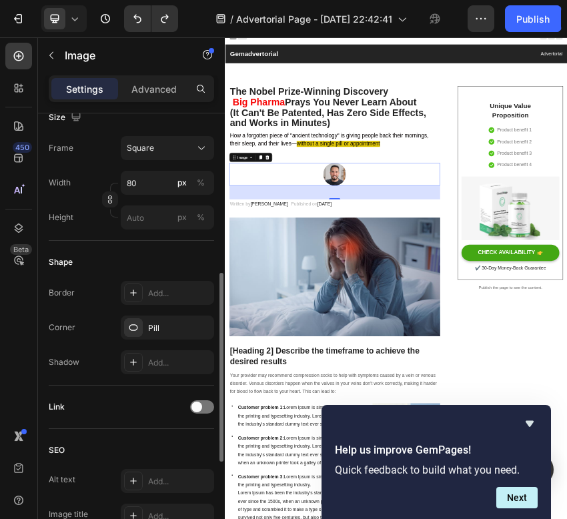
scroll to position [398, 0]
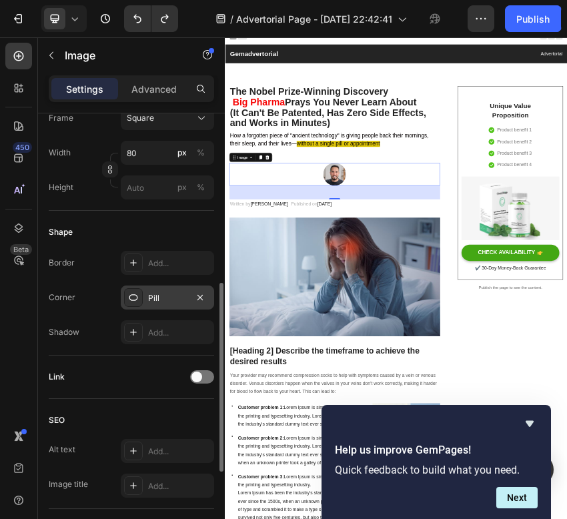
click at [169, 297] on div "Pill" at bounding box center [167, 298] width 39 height 12
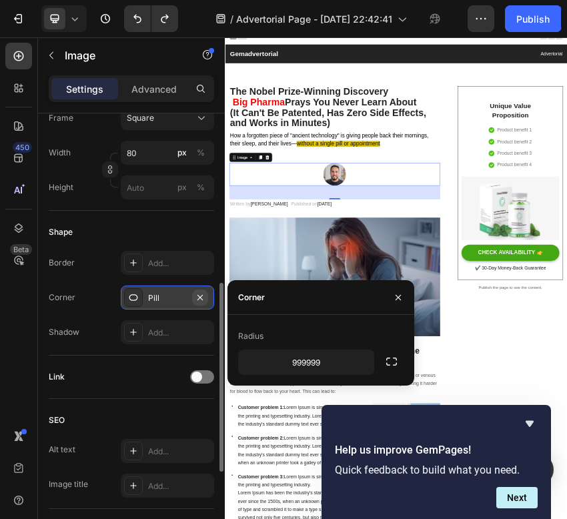
click at [203, 299] on icon "button" at bounding box center [200, 297] width 11 height 11
type input "0"
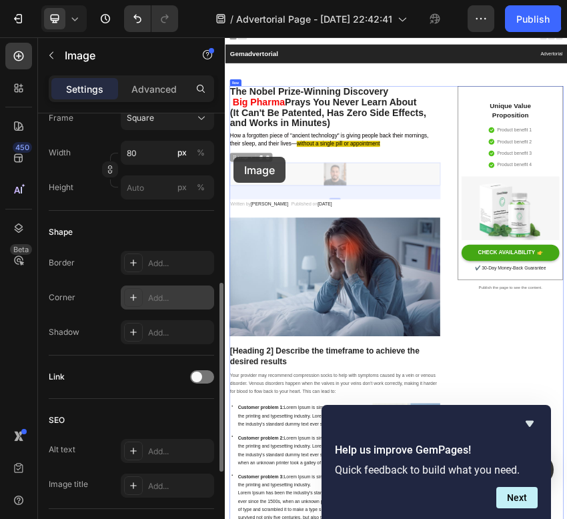
drag, startPoint x: 245, startPoint y: 319, endPoint x: 494, endPoint y: 347, distance: 250.2
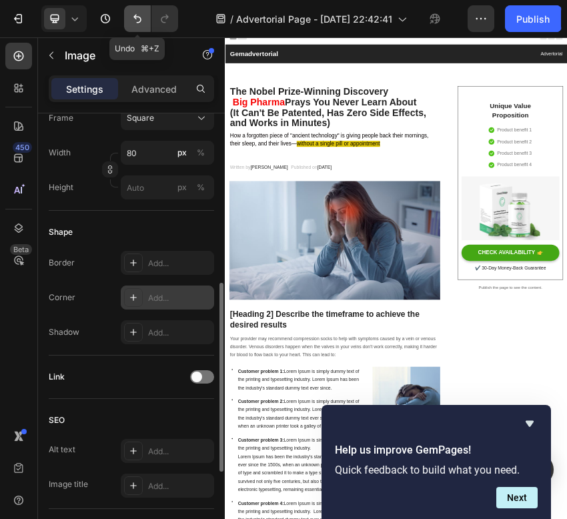
click at [142, 20] on icon "Undo/Redo" at bounding box center [137, 18] width 13 height 13
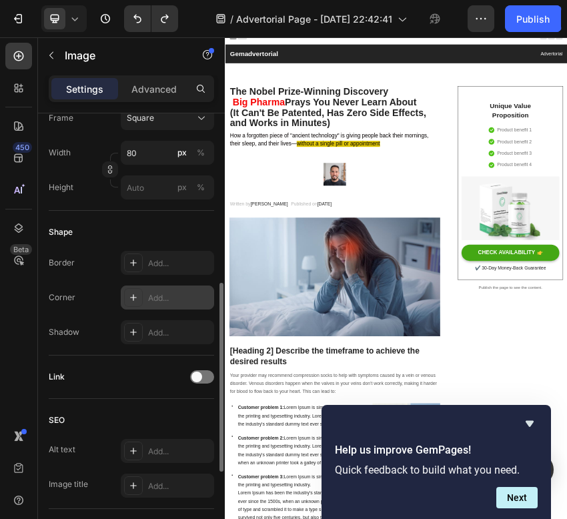
click at [487, 368] on img at bounding box center [480, 356] width 53 height 53
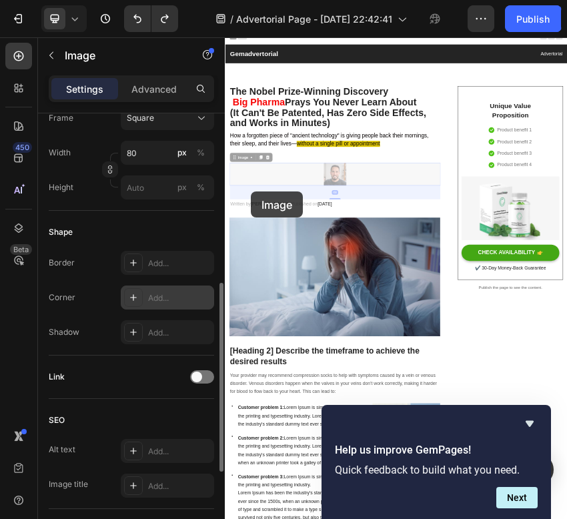
drag, startPoint x: 481, startPoint y: 364, endPoint x: 257, endPoint y: 405, distance: 227.8
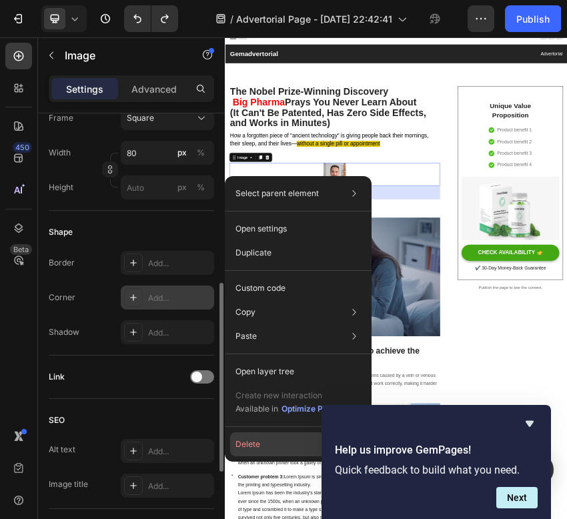
drag, startPoint x: 257, startPoint y: 441, endPoint x: 77, endPoint y: 946, distance: 535.3
click at [257, 441] on button "Delete" at bounding box center [298, 444] width 136 height 24
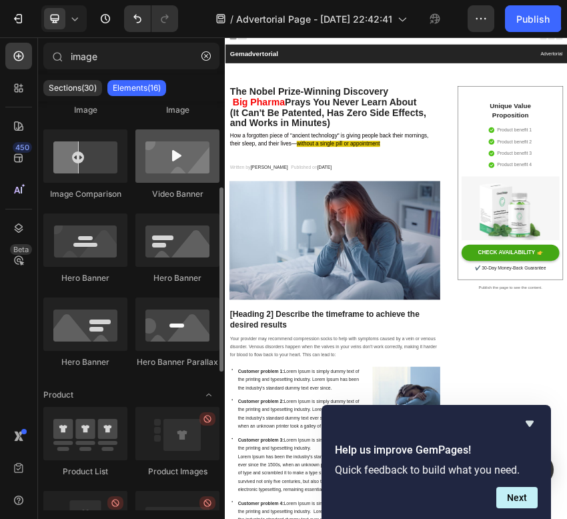
scroll to position [0, 0]
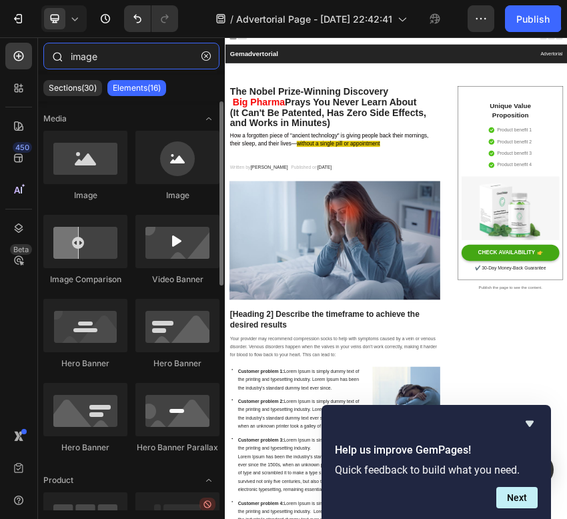
click at [141, 57] on input "image" at bounding box center [131, 56] width 176 height 27
type input "i"
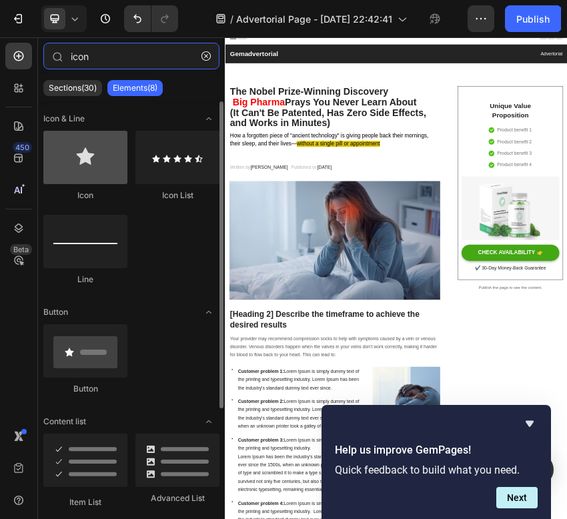
type input "icon"
click at [105, 147] on div at bounding box center [85, 157] width 84 height 53
click at [100, 162] on div at bounding box center [85, 157] width 84 height 53
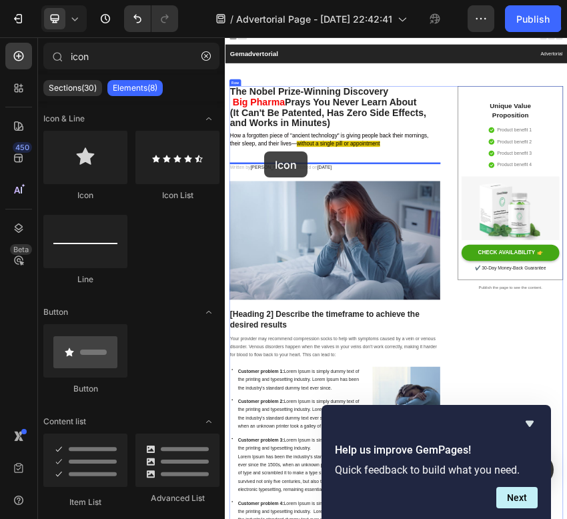
drag, startPoint x: 325, startPoint y: 199, endPoint x: 314, endPoint y: 298, distance: 99.3
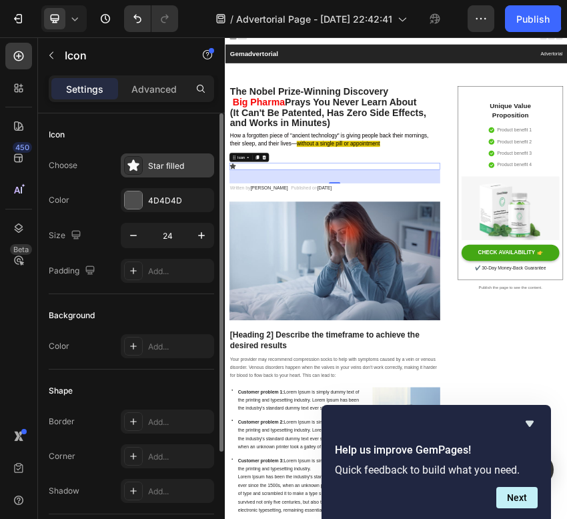
click at [154, 163] on div "Star filled" at bounding box center [179, 166] width 63 height 12
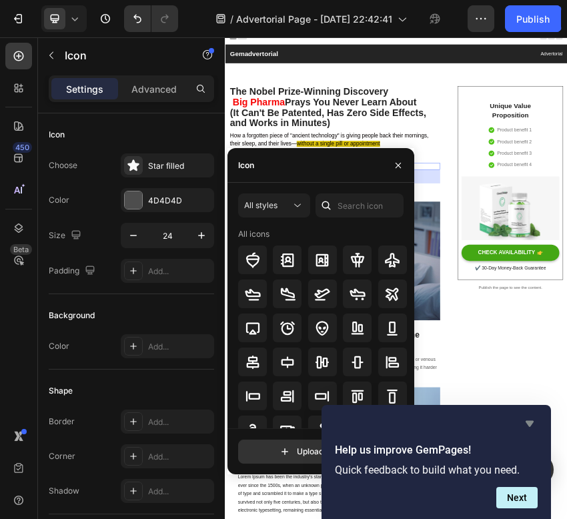
click at [529, 427] on icon "Hide survey" at bounding box center [529, 423] width 16 height 16
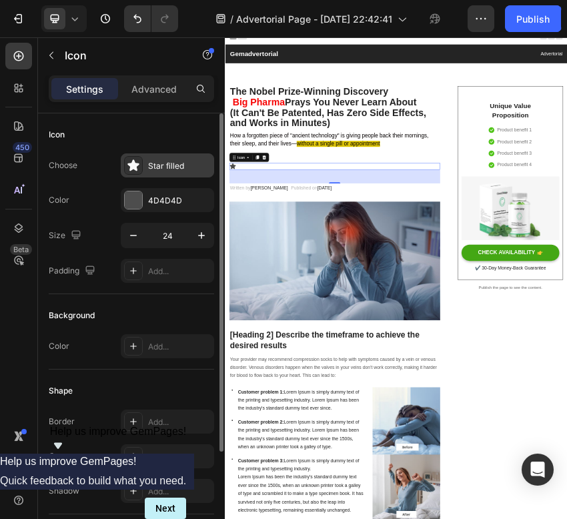
click at [185, 162] on div "Star filled" at bounding box center [179, 166] width 63 height 12
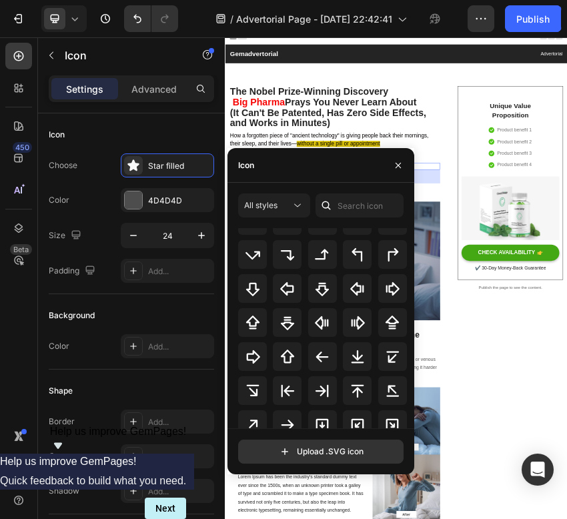
scroll to position [433, 0]
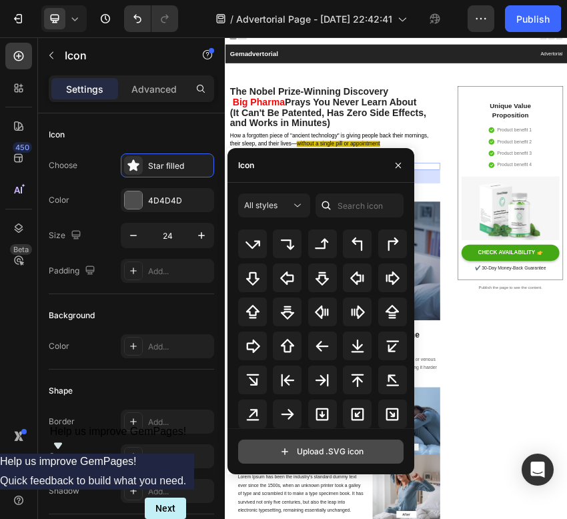
click at [329, 455] on input "file" at bounding box center [321, 451] width 164 height 23
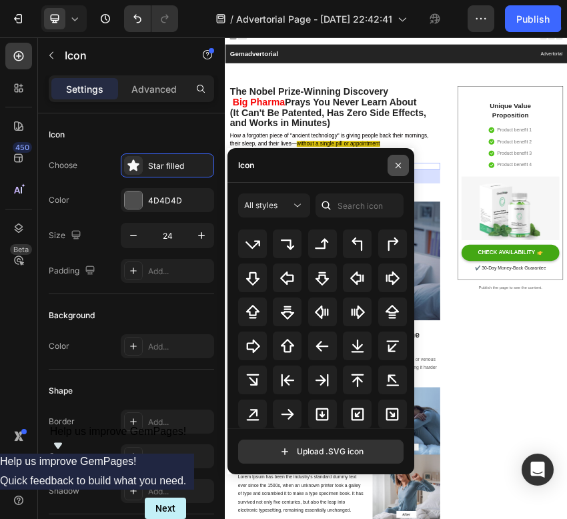
click at [397, 160] on icon "button" at bounding box center [398, 165] width 11 height 11
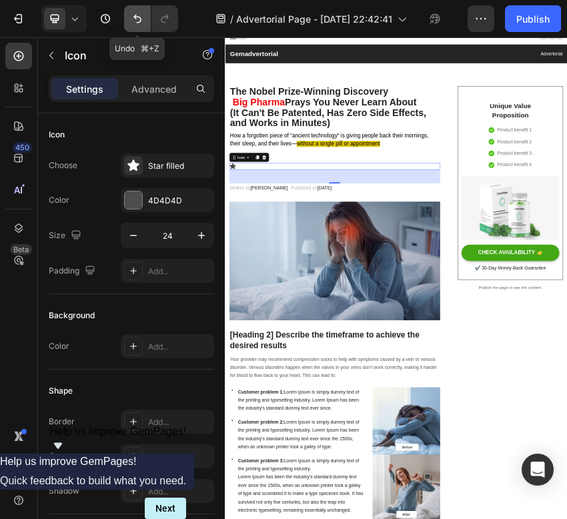
click at [131, 13] on icon "Undo/Redo" at bounding box center [137, 18] width 13 height 13
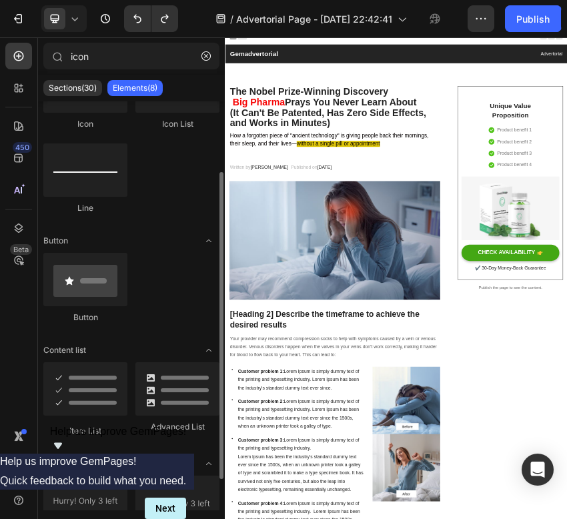
scroll to position [135, 0]
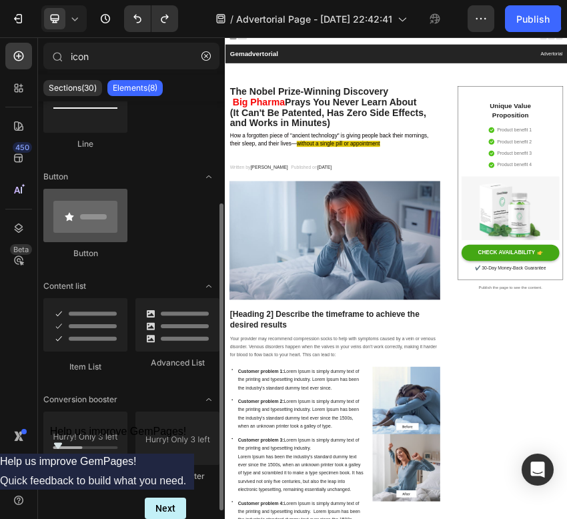
click at [109, 219] on div at bounding box center [85, 215] width 84 height 53
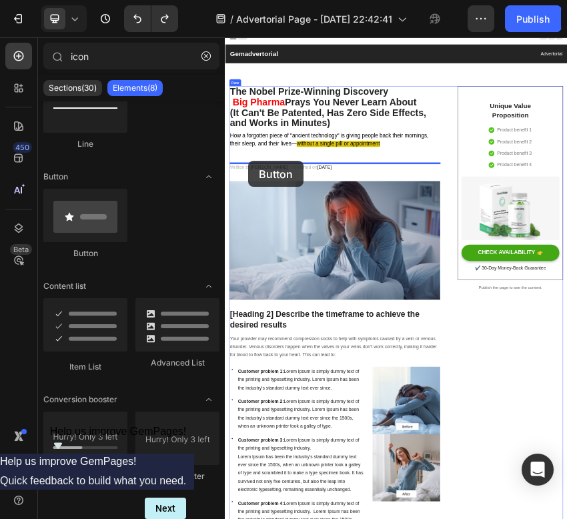
drag, startPoint x: 348, startPoint y: 262, endPoint x: 278, endPoint y: 320, distance: 90.9
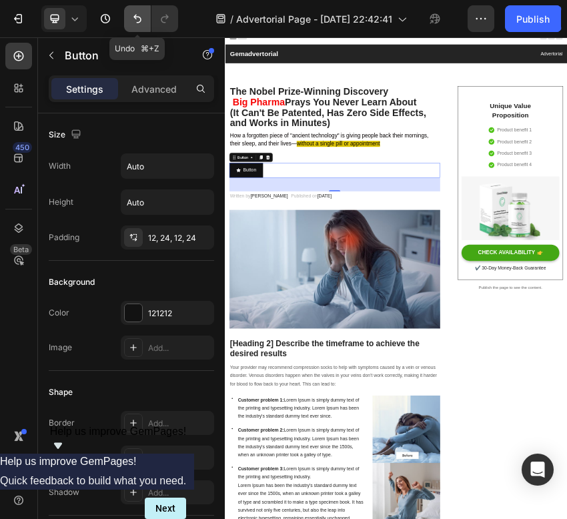
click at [138, 23] on icon "Undo/Redo" at bounding box center [137, 18] width 13 height 13
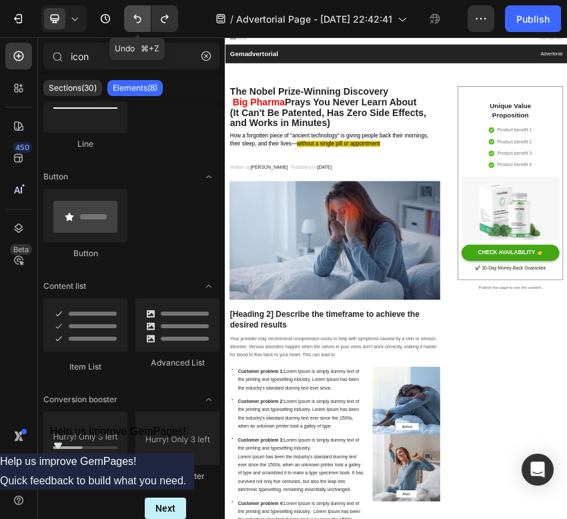
click at [138, 23] on icon "Undo/Redo" at bounding box center [137, 18] width 13 height 13
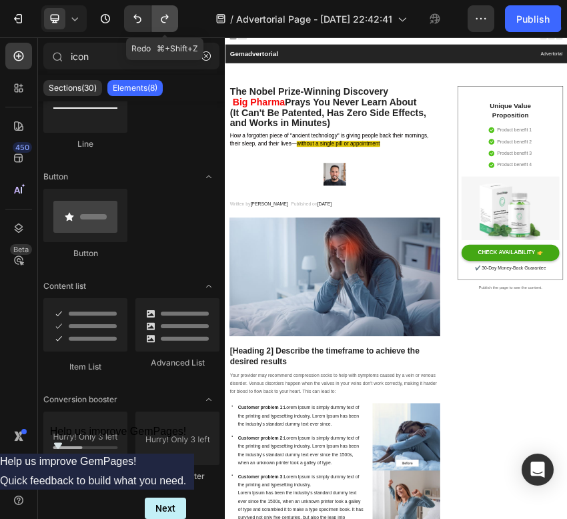
click at [171, 19] on button "Undo/Redo" at bounding box center [164, 18] width 27 height 27
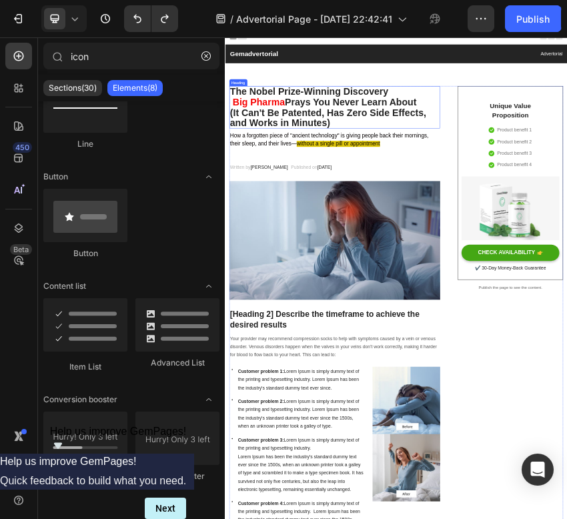
click at [253, 171] on p "The Nobel Prize-Winning Discovery Big Pharma Prays You Never Learn About (It Ca…" at bounding box center [481, 200] width 490 height 97
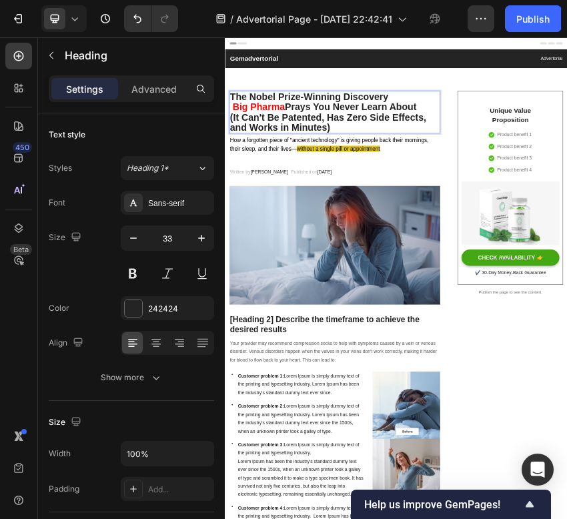
scroll to position [11, 0]
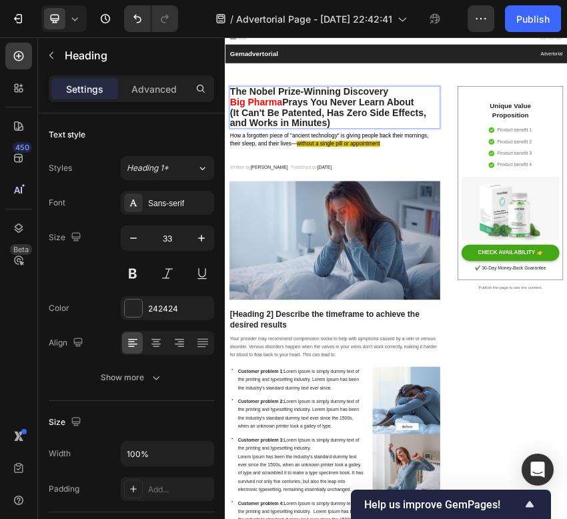
click at [490, 241] on p "The Nobel Prize-Winning Discovery Big Pharma Prays You Never Learn About (It Ca…" at bounding box center [481, 200] width 490 height 97
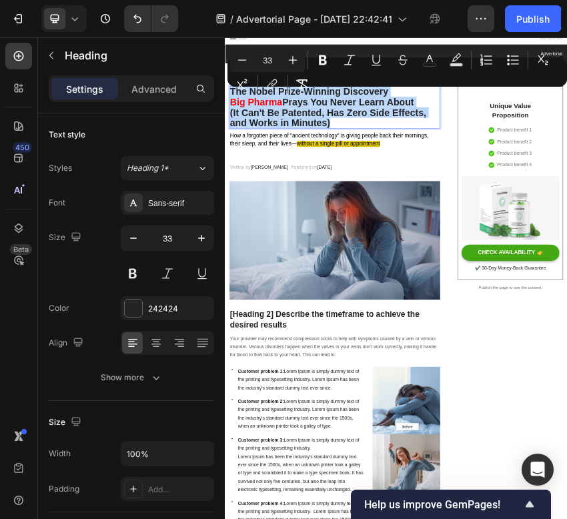
drag, startPoint x: 490, startPoint y: 241, endPoint x: 237, endPoint y: 165, distance: 263.9
click at [237, 165] on p "The Nobel Prize-Winning Discovery Big Pharma Prays You Never Learn About (It Ca…" at bounding box center [481, 200] width 490 height 97
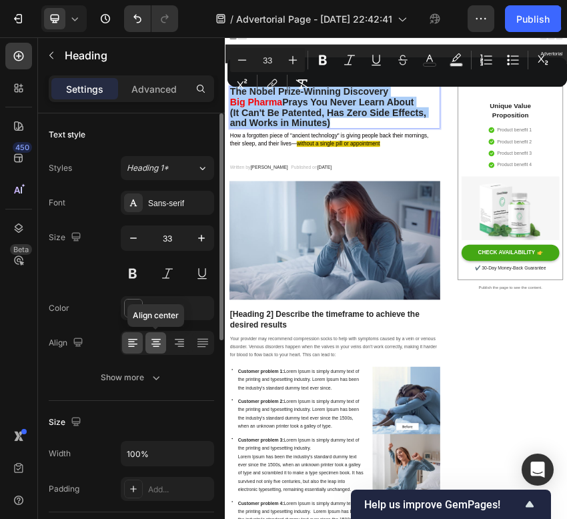
click at [152, 345] on icon at bounding box center [155, 342] width 13 height 13
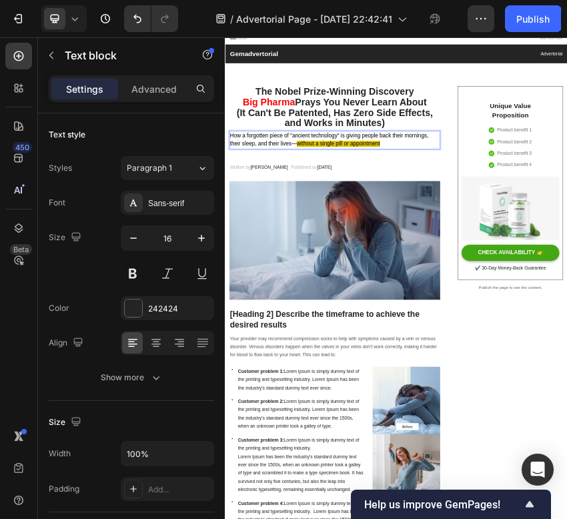
click at [560, 287] on span "without a single pill or appointment" at bounding box center [489, 286] width 195 height 14
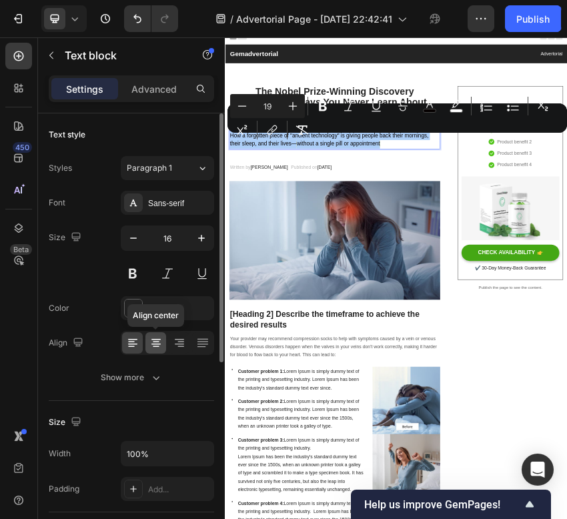
click at [155, 342] on icon at bounding box center [155, 342] width 13 height 13
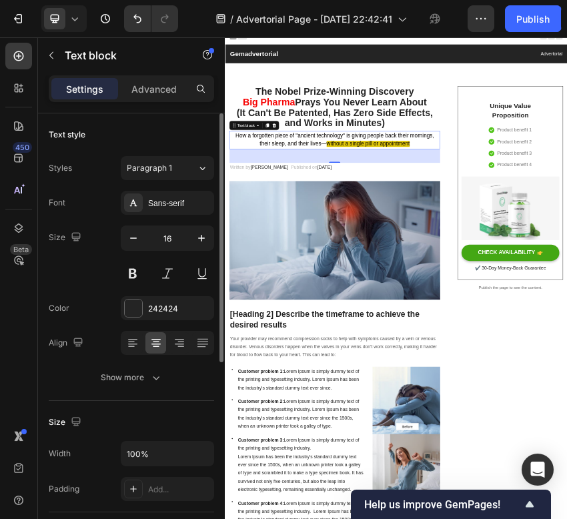
click at [175, 126] on div "Text style" at bounding box center [131, 134] width 165 height 21
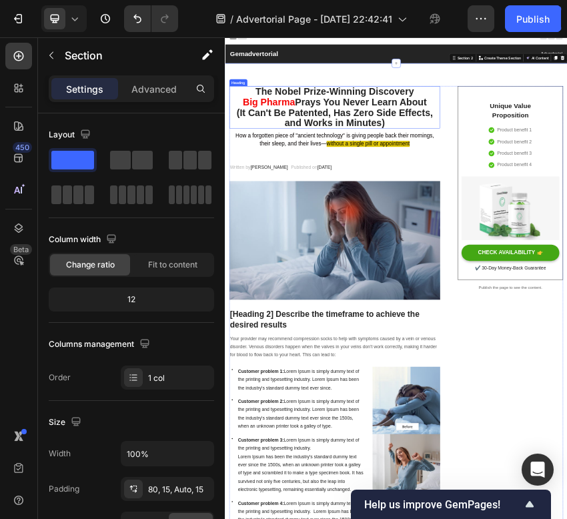
scroll to position [0, 0]
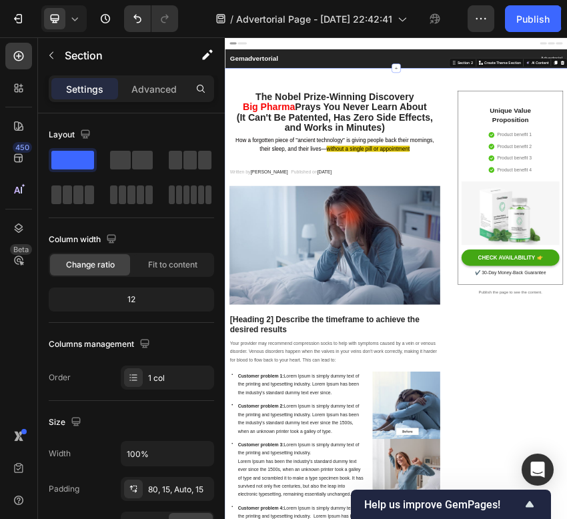
click at [315, 455] on img at bounding box center [481, 522] width 493 height 277
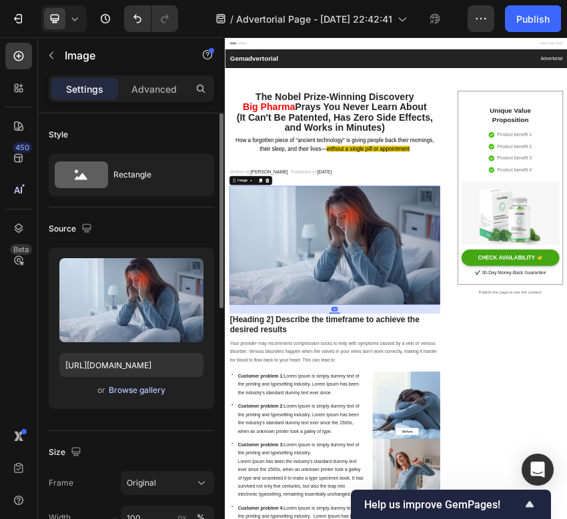
click at [137, 391] on div "Browse gallery" at bounding box center [137, 390] width 57 height 12
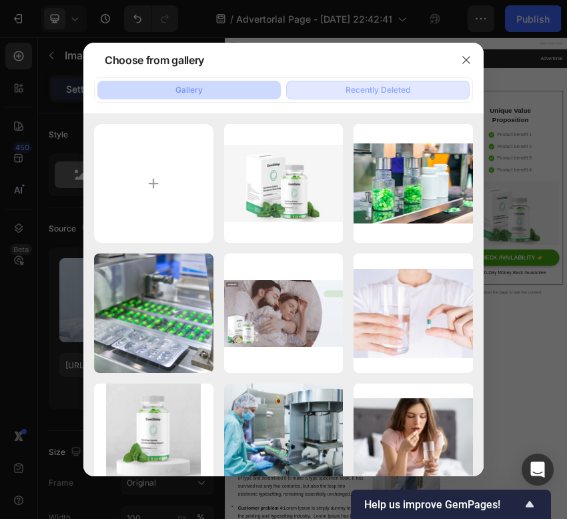
click at [364, 84] on div "Recently Deleted" at bounding box center [377, 90] width 65 height 12
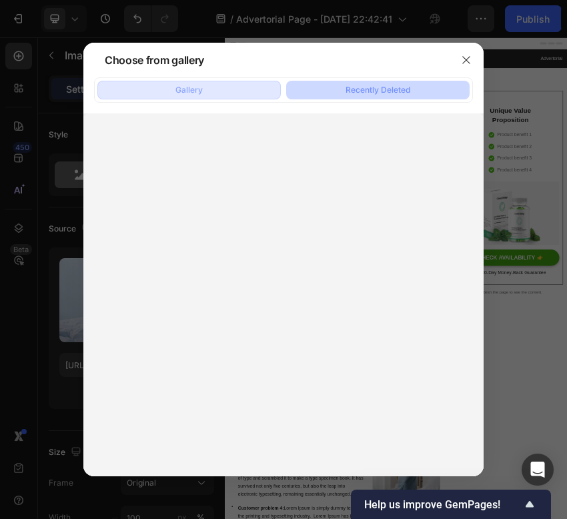
click at [221, 95] on button "Gallery" at bounding box center [188, 90] width 183 height 19
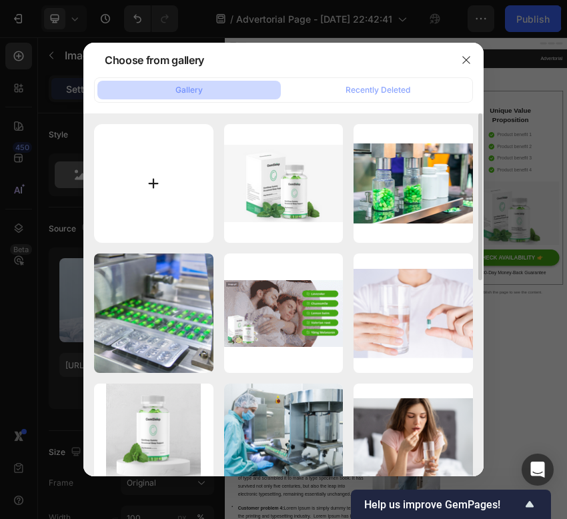
click at [182, 205] on input "file" at bounding box center [153, 183] width 119 height 119
type input "C:\fakepath\1753808296-Copy of Untitled (Desktop Wallpaper).webp"
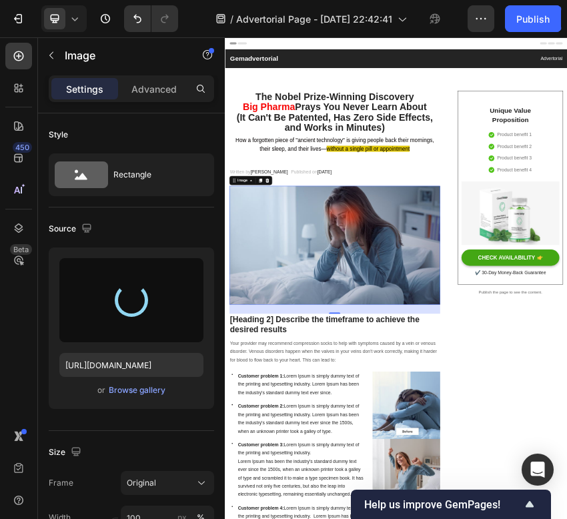
type input "https://cdn.shopify.com/s/files/1/0732/6636/4574/files/gempages_586358745223660…"
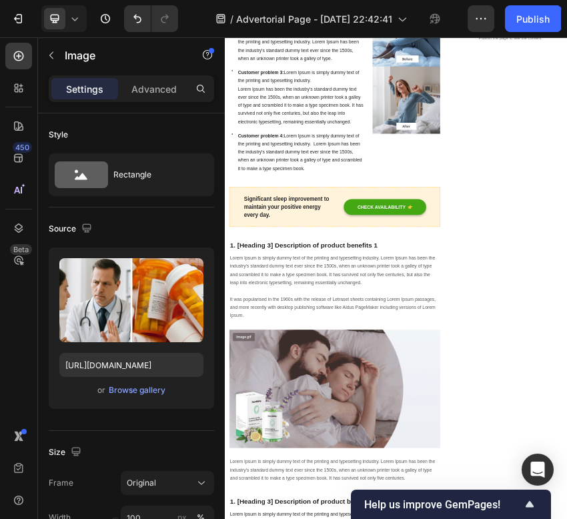
scroll to position [567, 0]
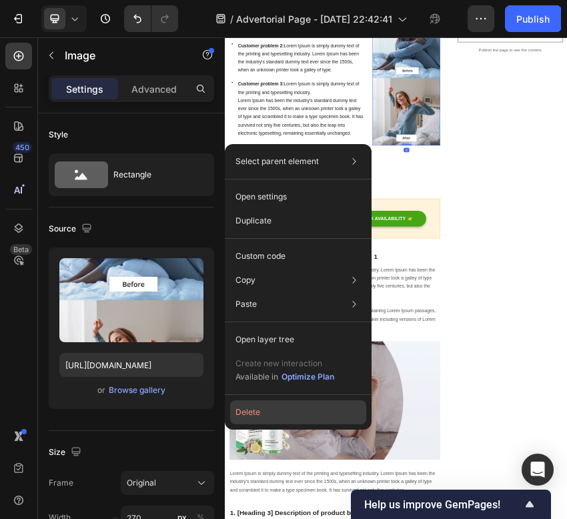
drag, startPoint x: 284, startPoint y: 413, endPoint x: 139, endPoint y: 880, distance: 488.9
click at [284, 413] on button "Delete" at bounding box center [298, 412] width 136 height 24
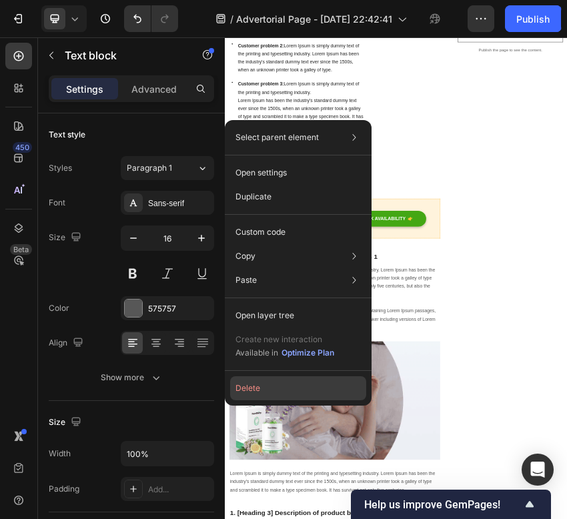
click at [271, 387] on button "Delete" at bounding box center [298, 388] width 136 height 24
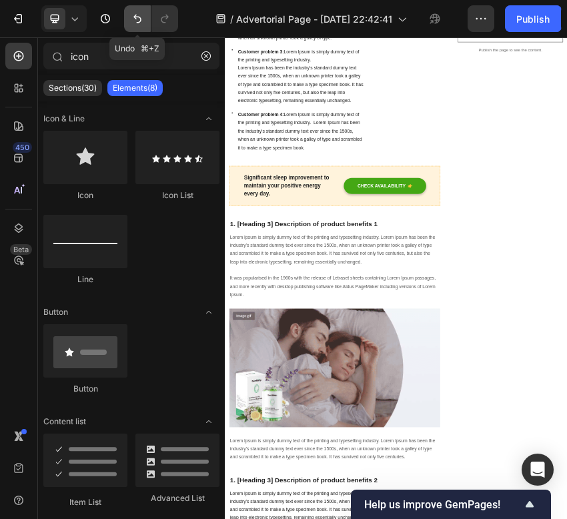
click at [137, 18] on icon "Undo/Redo" at bounding box center [137, 18] width 13 height 13
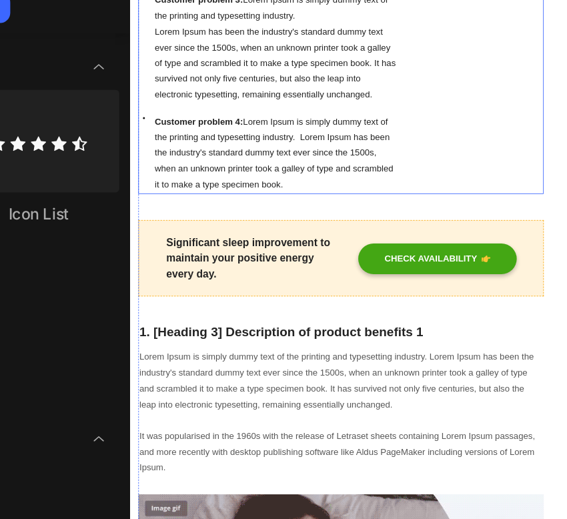
scroll to position [568, 0]
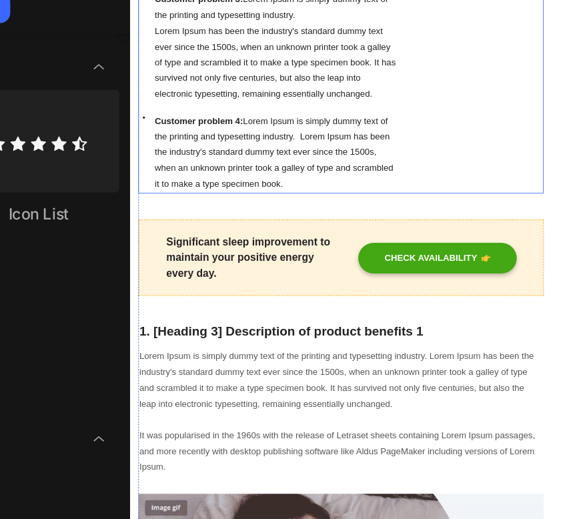
click at [465, 254] on div "Icon Customer problem 1: Lorem Ipsum is simply dummy text of the printing and t…" at bounding box center [385, 50] width 493 height 407
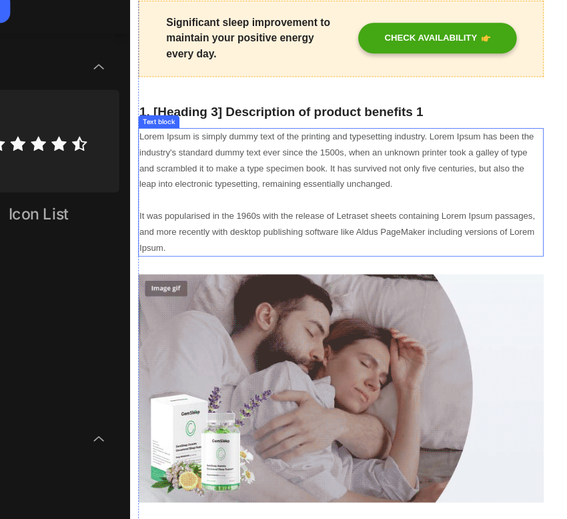
scroll to position [394, 0]
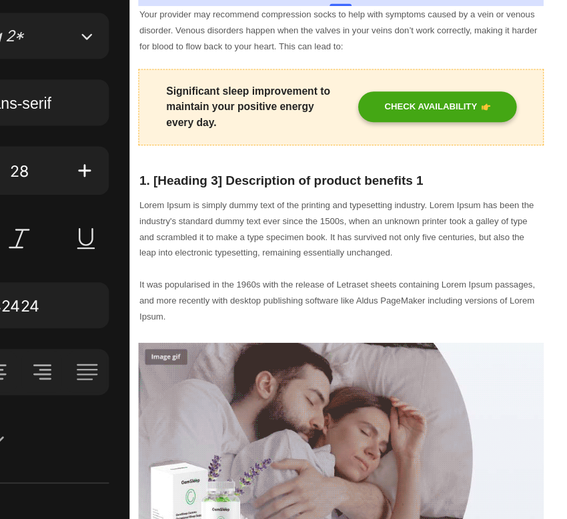
scroll to position [164, 0]
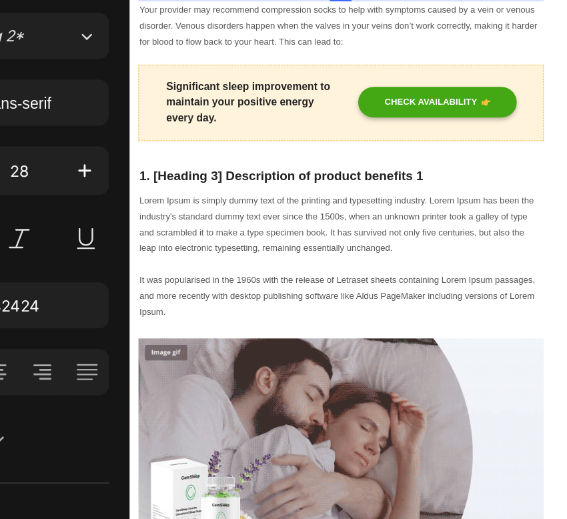
click at [266, 39] on p "[Heading 2] Describe the timeframe to achieve the desired results" at bounding box center [386, 14] width 490 height 49
click at [375, 39] on p "The Simple 3-Minute Ritual That's Helping Thousands Escape the "Cabinet of Fail…" at bounding box center [386, 14] width 490 height 49
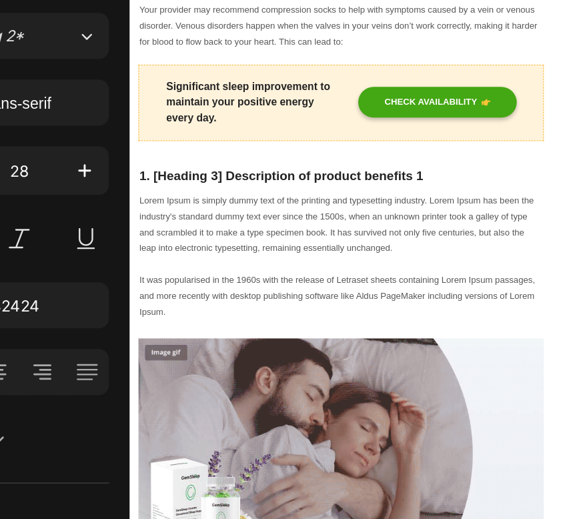
click at [374, 39] on p "The Simple 3-Minute Ritual That's Helping Thousands Escape the "Cabinet of Fail…" at bounding box center [386, 14] width 490 height 49
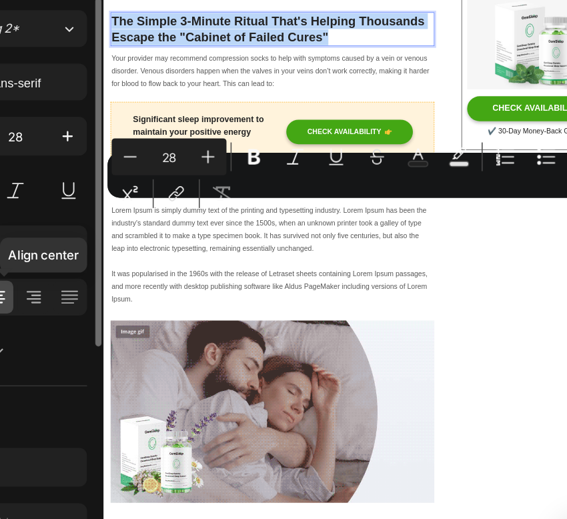
scroll to position [37, 0]
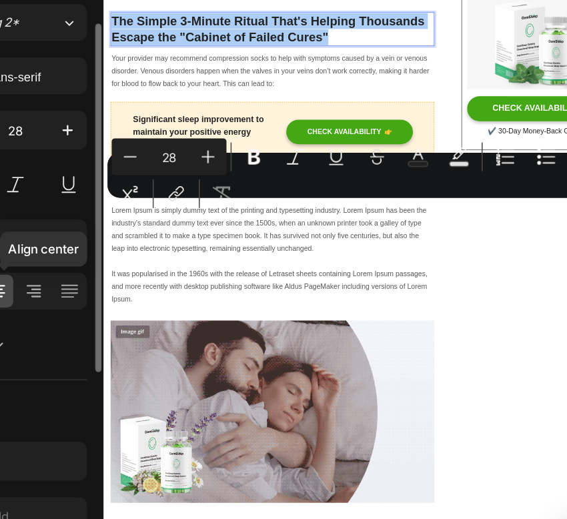
click at [161, 310] on icon at bounding box center [155, 305] width 13 height 13
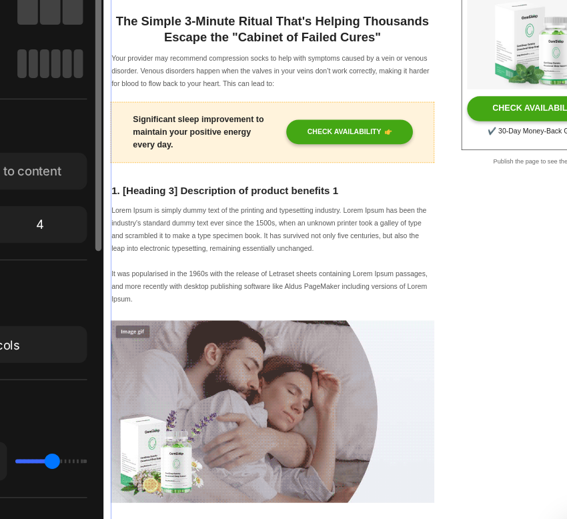
scroll to position [0, 0]
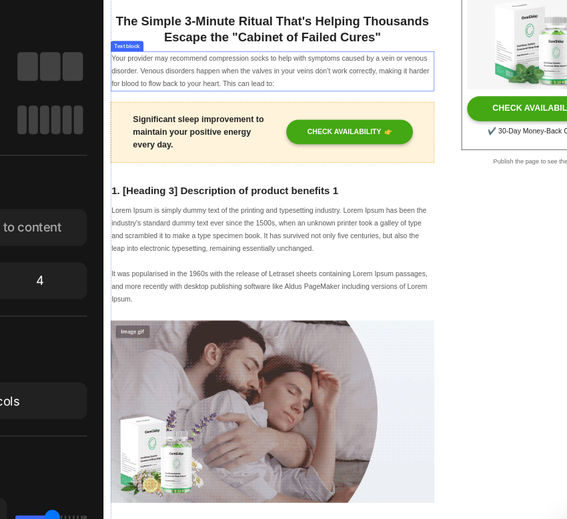
click at [361, 201] on p "Your provider may recommend compression socks to help with symptoms caused by a…" at bounding box center [360, 171] width 490 height 57
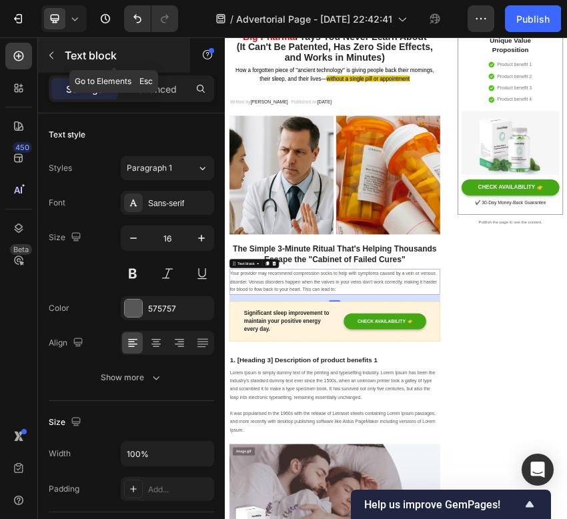
click at [52, 56] on icon "button" at bounding box center [51, 55] width 11 height 11
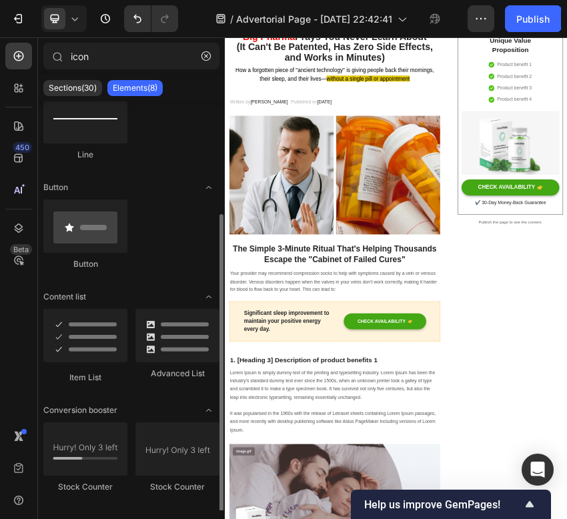
scroll to position [135, 0]
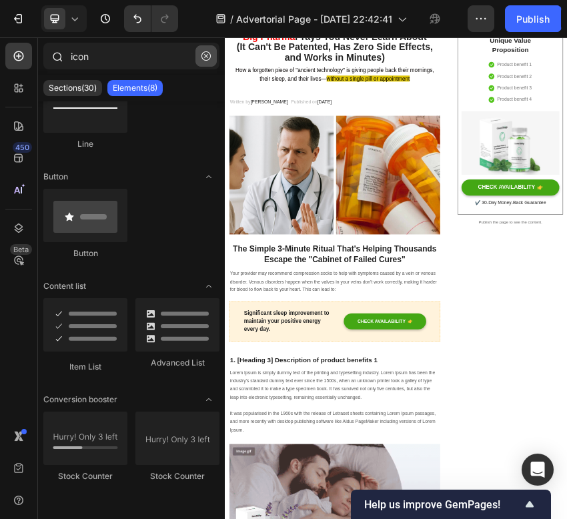
click at [204, 63] on button "button" at bounding box center [205, 55] width 21 height 21
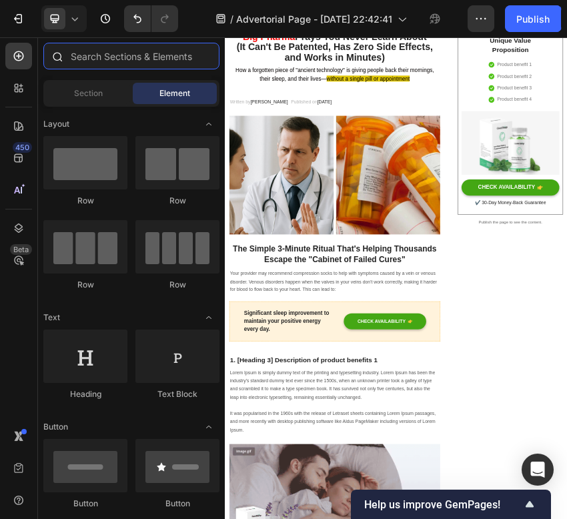
click at [140, 52] on input "text" at bounding box center [131, 56] width 176 height 27
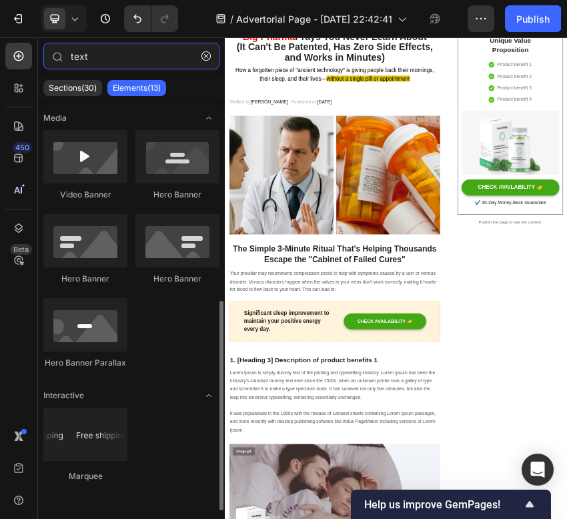
scroll to position [387, 0]
type input "text"
click at [177, 400] on div "Interactive" at bounding box center [131, 395] width 176 height 13
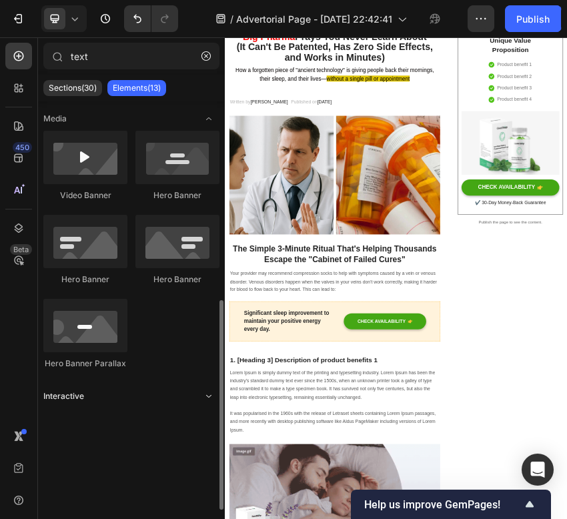
click at [177, 400] on div "Interactive" at bounding box center [131, 395] width 176 height 13
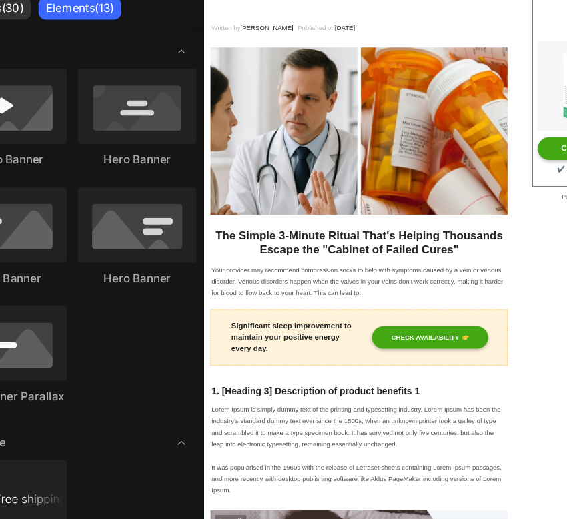
click at [289, 505] on p "Your provider may recommend compression socks to help with symptoms caused by a…" at bounding box center [460, 507] width 490 height 57
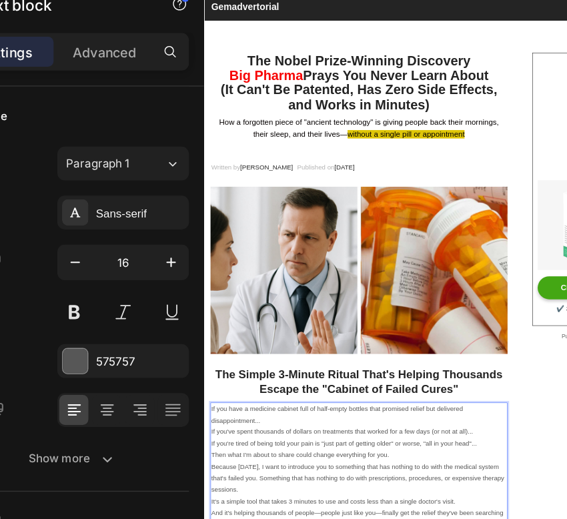
scroll to position [0, 0]
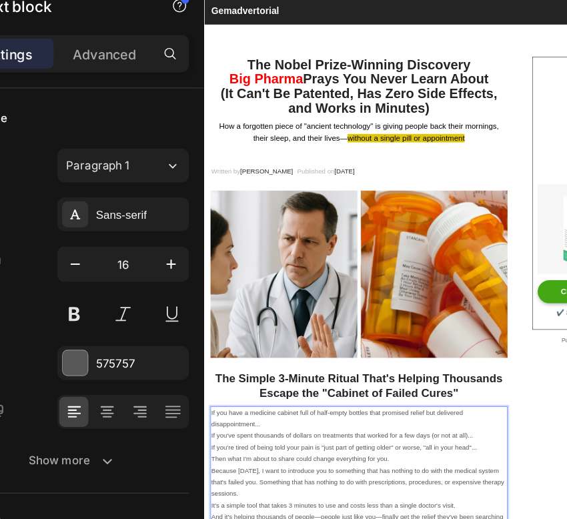
click at [350, 226] on span "How a forgotten piece of "ancient technology" is giving people back their morni…" at bounding box center [459, 231] width 464 height 34
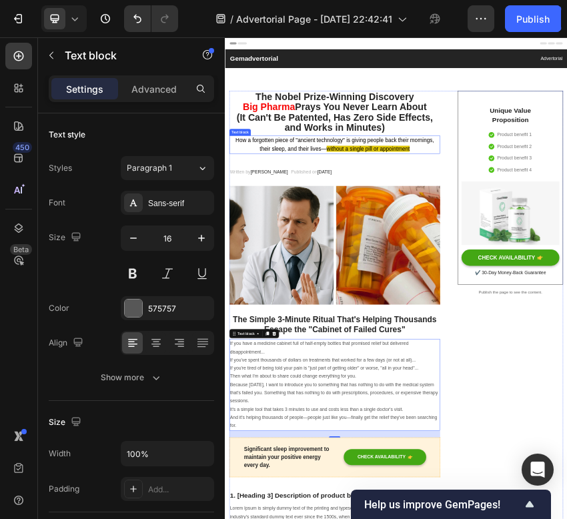
click at [363, 282] on span "How a forgotten piece of "ancient technology" is giving people back their morni…" at bounding box center [481, 287] width 464 height 34
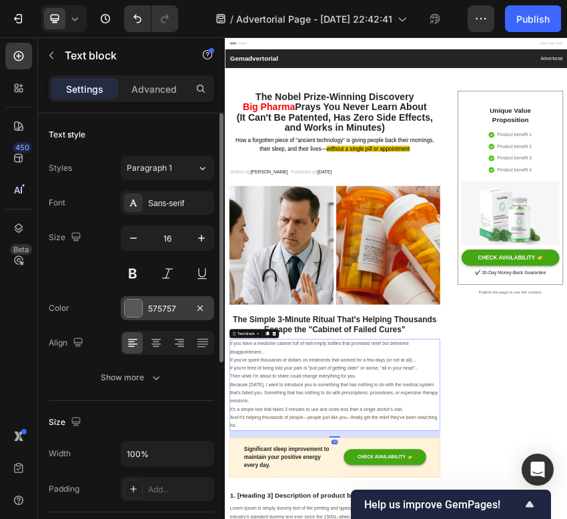
click at [159, 315] on div "575757" at bounding box center [167, 308] width 93 height 24
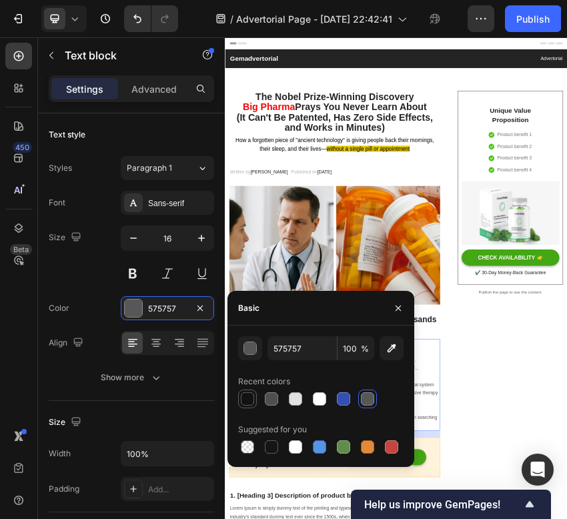
click at [249, 401] on div at bounding box center [247, 398] width 13 height 13
type input "121212"
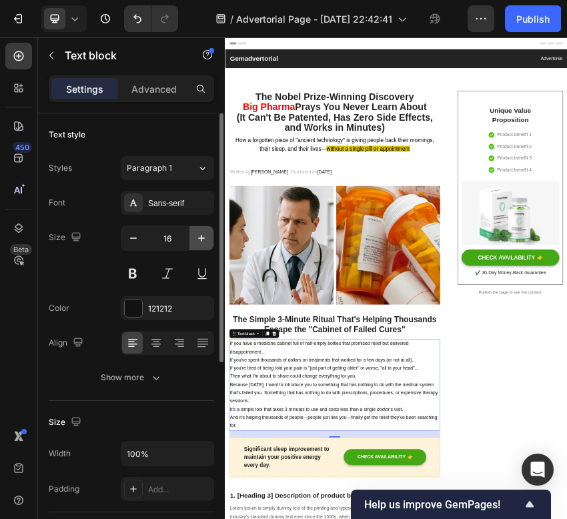
click at [204, 233] on icon "button" at bounding box center [201, 237] width 13 height 13
type input "17"
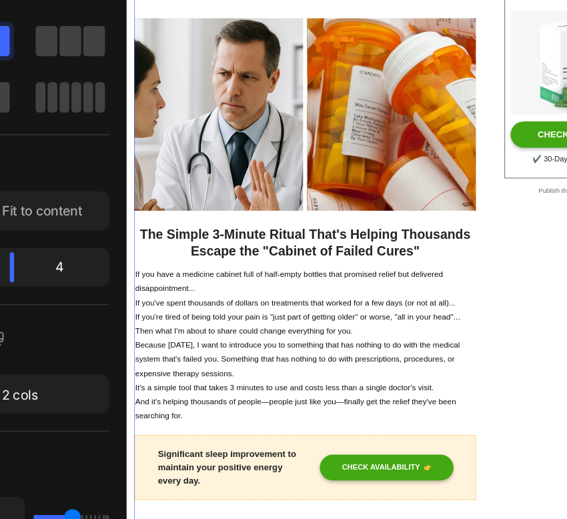
scroll to position [93, 0]
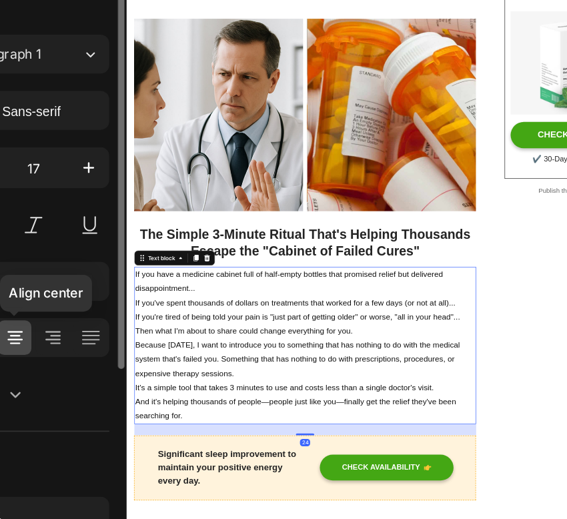
click at [159, 345] on icon at bounding box center [155, 342] width 13 height 13
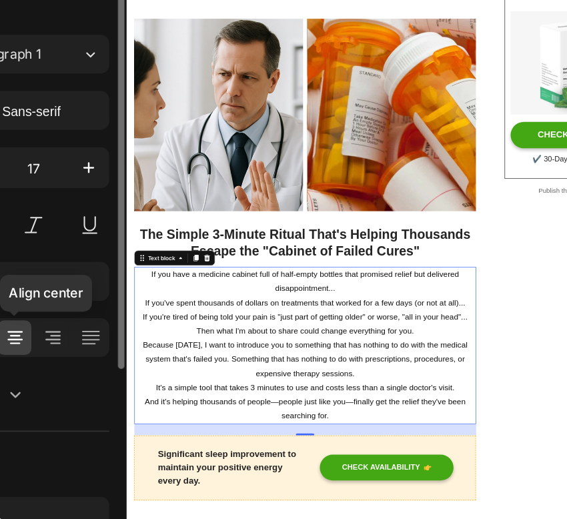
click at [161, 347] on icon at bounding box center [155, 342] width 13 height 13
click at [147, 341] on div at bounding box center [155, 342] width 21 height 21
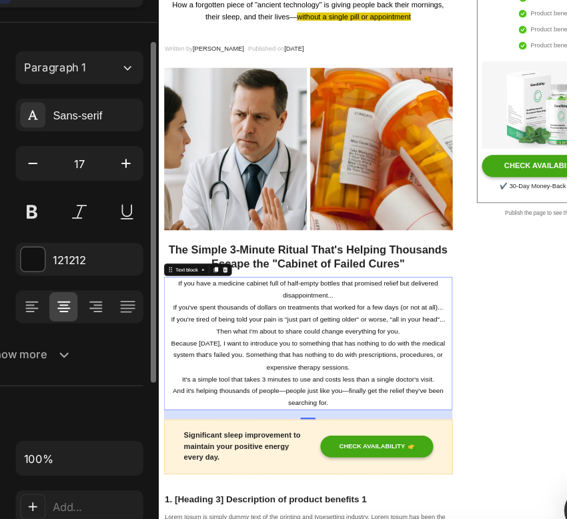
scroll to position [21, 0]
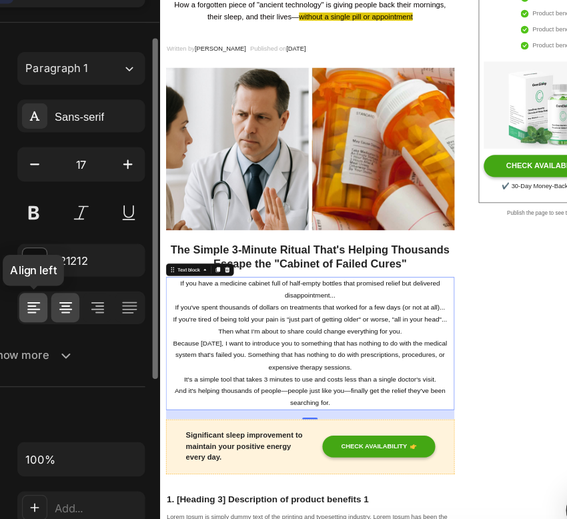
click at [140, 323] on div at bounding box center [132, 321] width 21 height 21
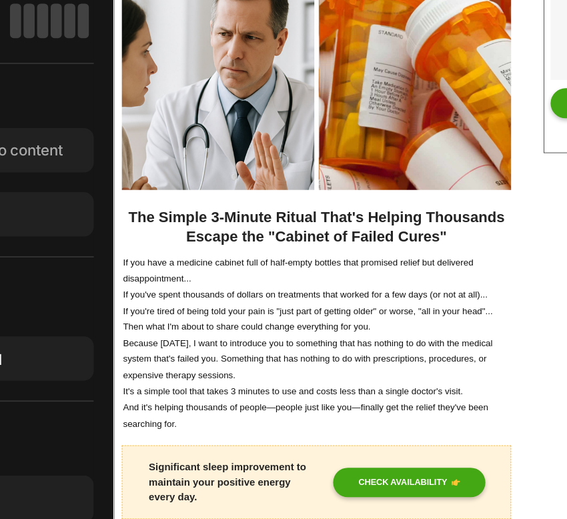
click at [171, 447] on p "If you're tired of being told your pain is "just part of getting older" or wors…" at bounding box center [369, 455] width 490 height 21
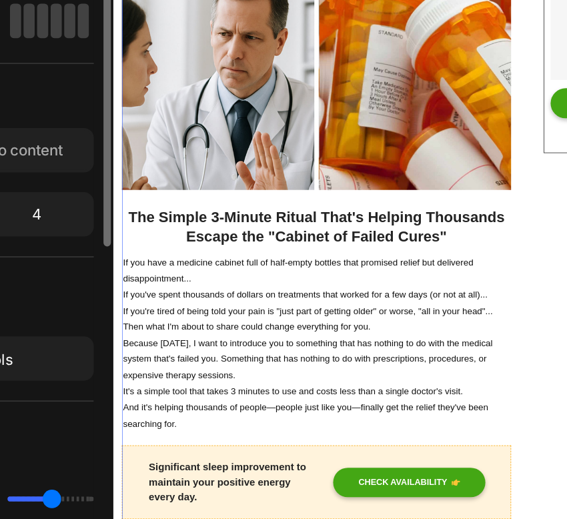
scroll to position [0, 0]
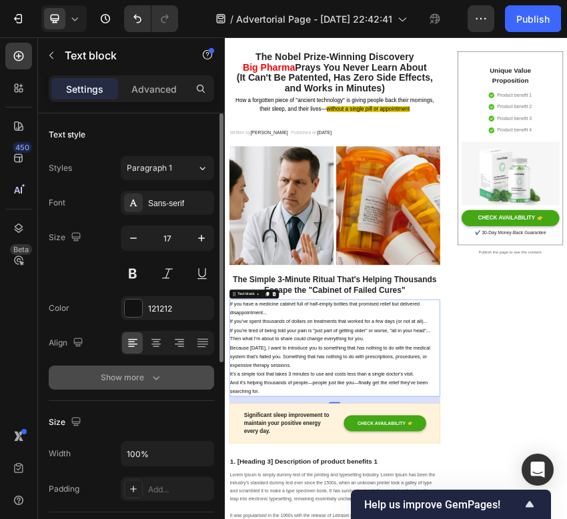
click at [151, 372] on icon "button" at bounding box center [155, 377] width 13 height 13
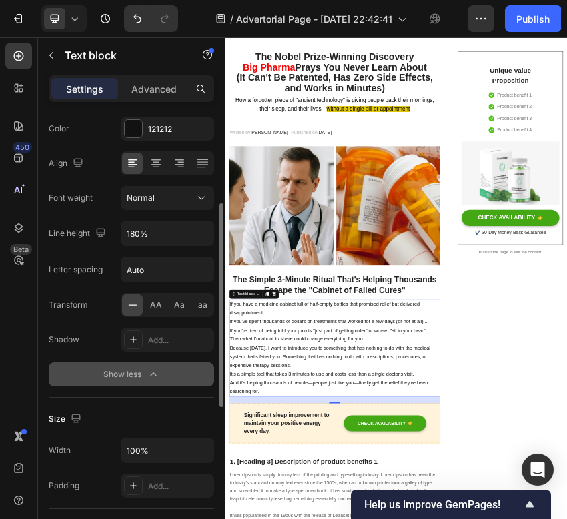
scroll to position [186, 0]
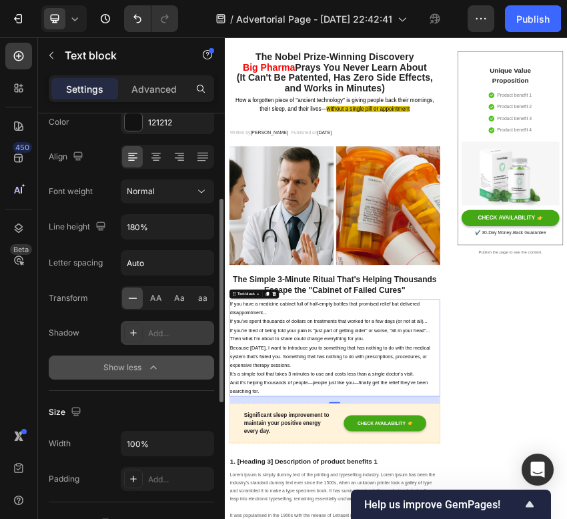
click at [133, 333] on icon at bounding box center [133, 332] width 7 height 7
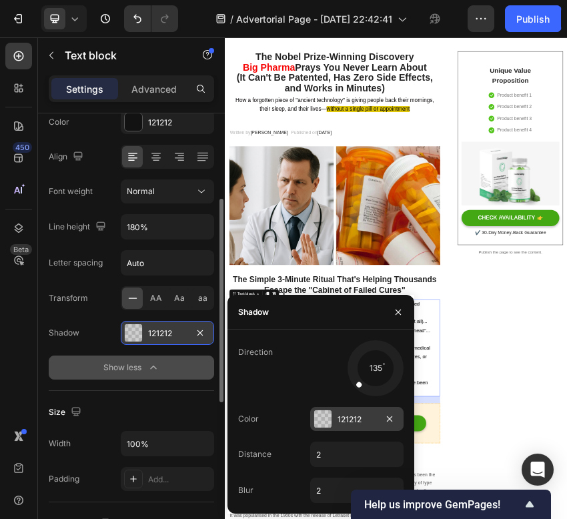
click at [334, 415] on div "121212" at bounding box center [356, 419] width 93 height 24
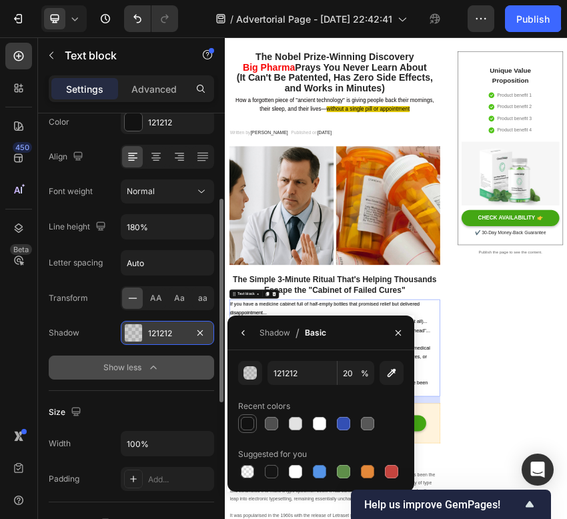
click at [251, 418] on div at bounding box center [247, 423] width 13 height 13
type input "100"
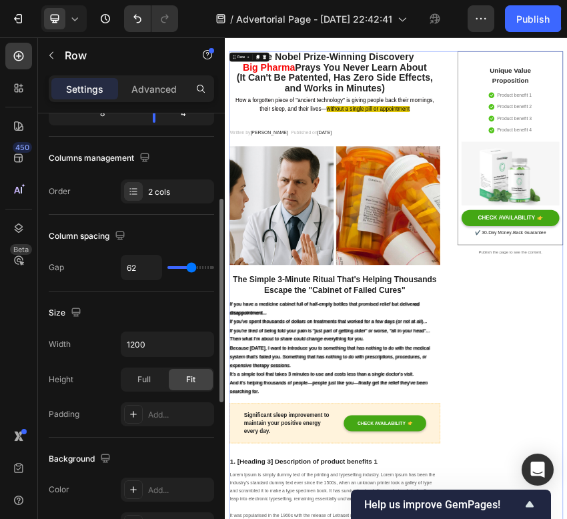
scroll to position [0, 0]
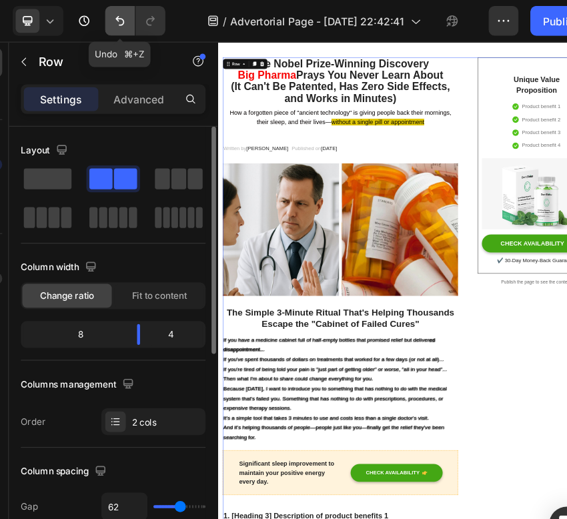
click at [137, 25] on icon "Undo/Redo" at bounding box center [137, 18] width 13 height 13
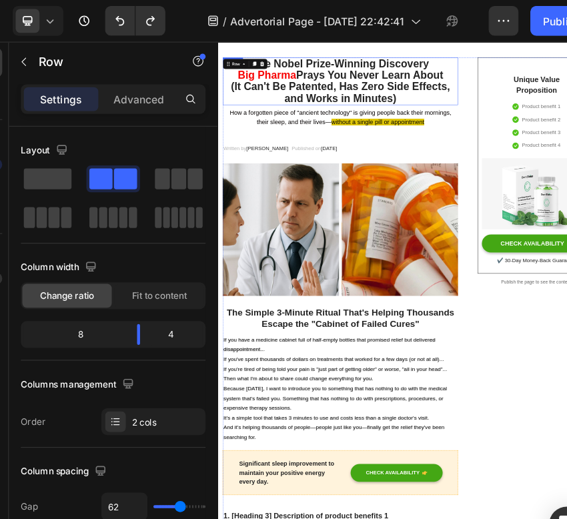
click at [470, 108] on h2 "The Nobel Prize-Winning Discovery Big Pharma Prays You Never Learn About (It Ca…" at bounding box center [473, 122] width 493 height 99
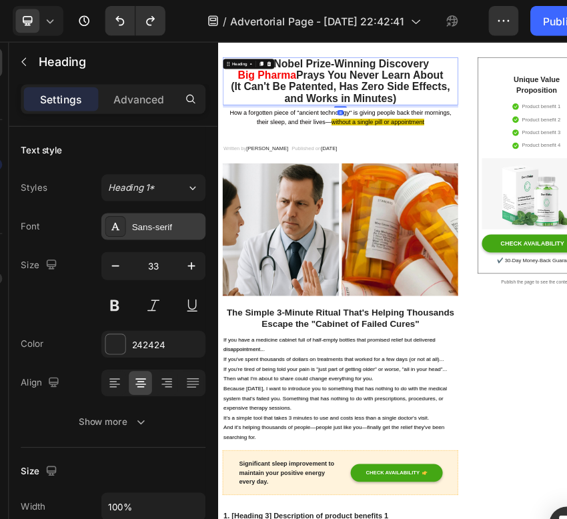
click at [182, 201] on div "Sans-serif" at bounding box center [179, 203] width 63 height 12
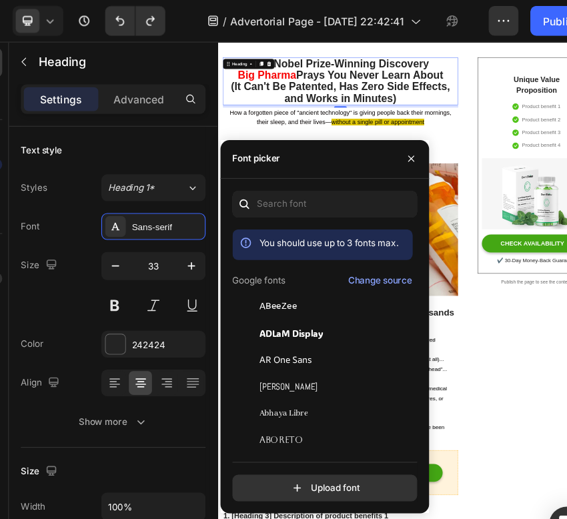
click at [297, 169] on div "You should use up to 3 fonts max. Google fonts Change source ABeeZee ADLaM Disp…" at bounding box center [320, 309] width 187 height 299
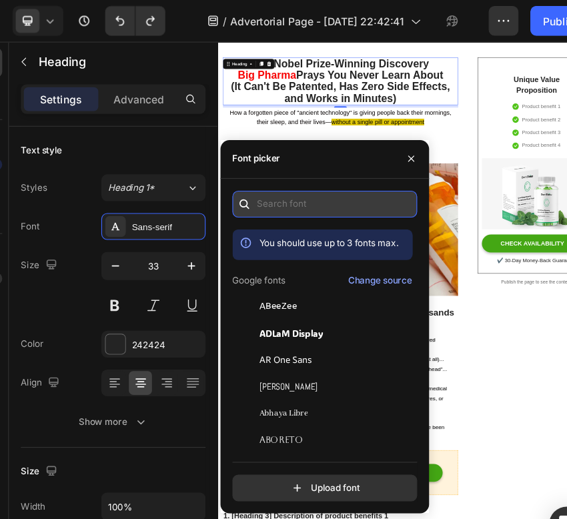
click at [297, 176] on input "text" at bounding box center [320, 183] width 165 height 24
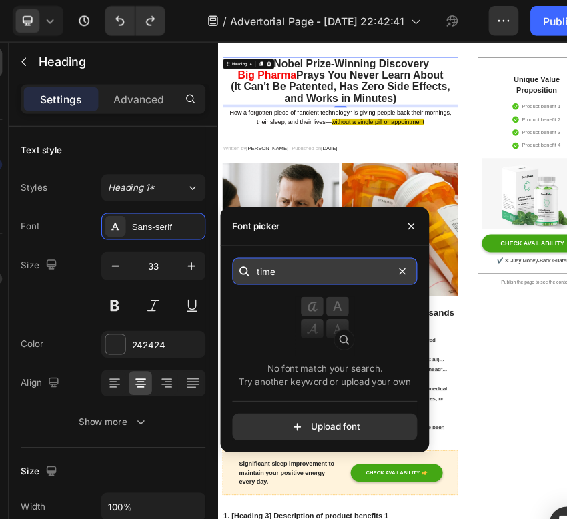
type input "times"
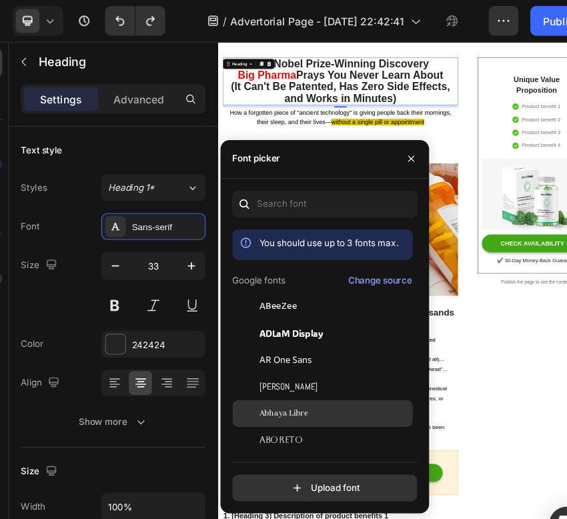
click at [328, 376] on div "Abhaya Libre" at bounding box center [318, 370] width 161 height 24
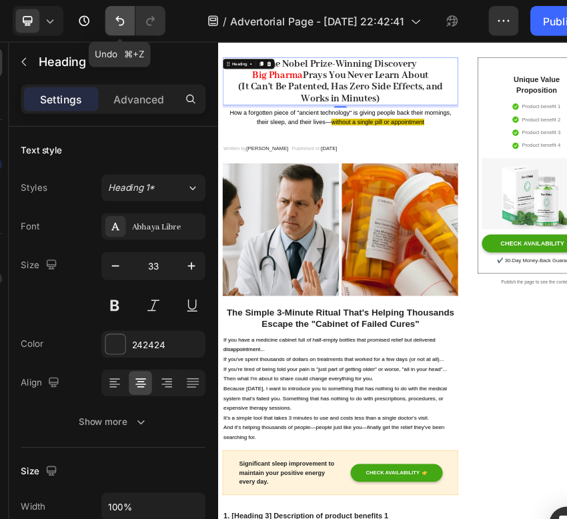
click at [135, 23] on icon "Undo/Redo" at bounding box center [137, 18] width 13 height 13
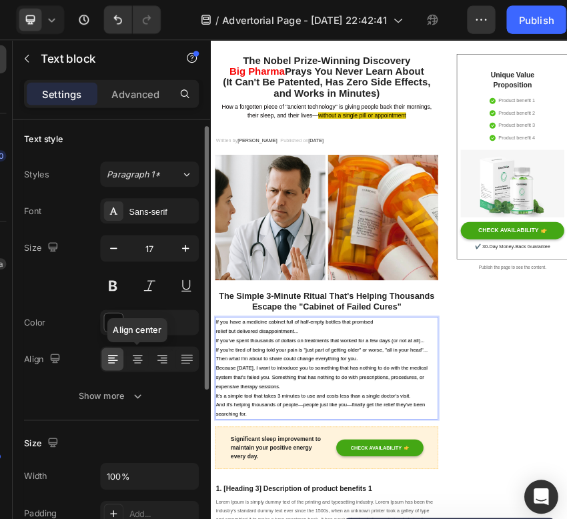
scroll to position [7, 0]
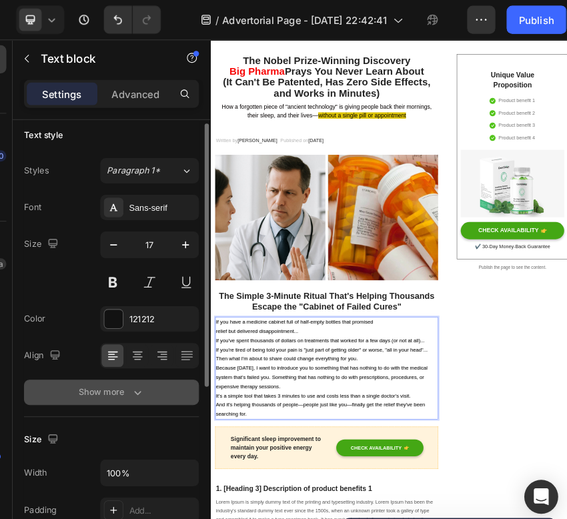
click at [149, 378] on button "Show more" at bounding box center [131, 371] width 165 height 24
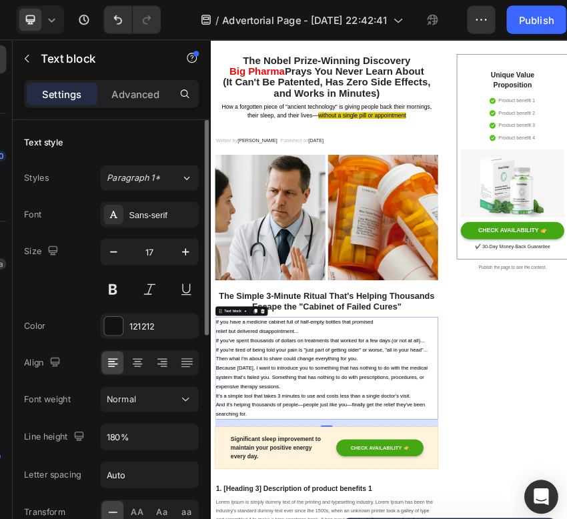
scroll to position [1, 0]
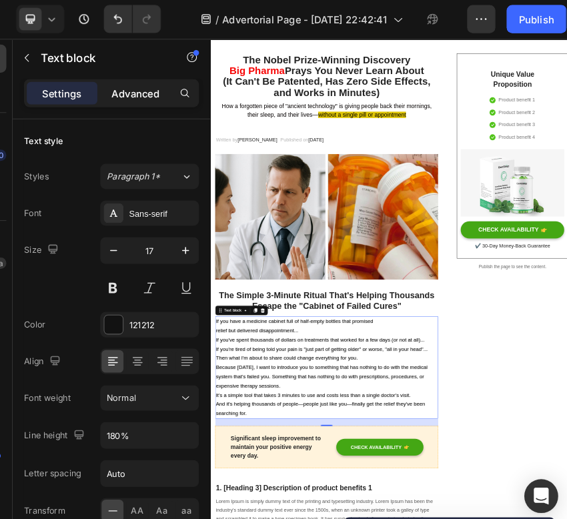
click at [157, 84] on p "Advanced" at bounding box center [153, 89] width 45 height 14
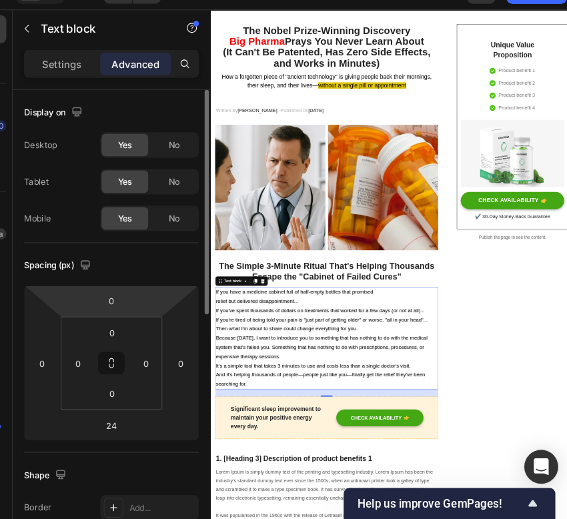
scroll to position [0, 0]
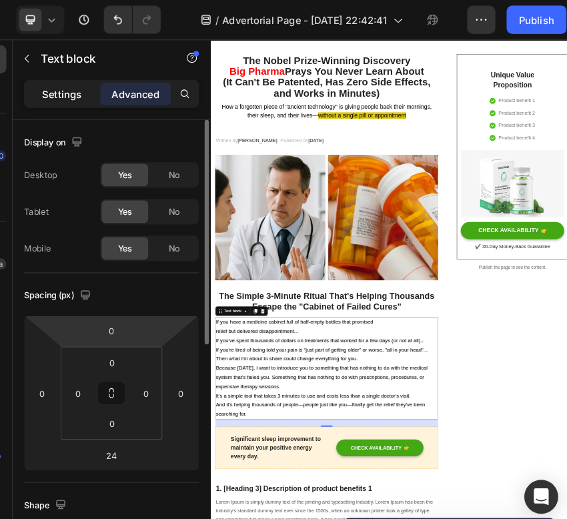
click at [89, 83] on p "Settings" at bounding box center [84, 89] width 37 height 14
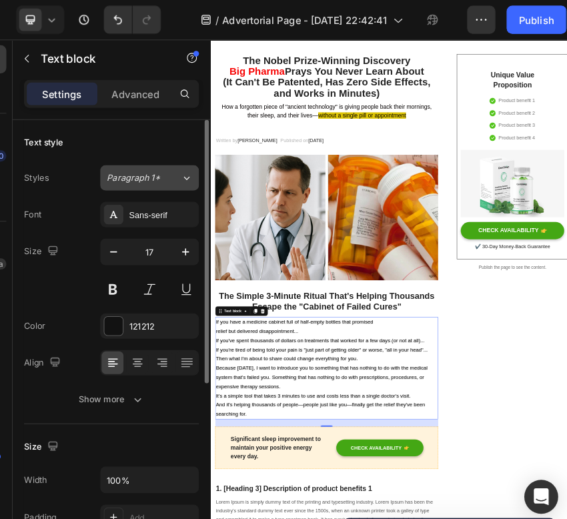
click at [192, 167] on div "Paragraph 1*" at bounding box center [162, 168] width 70 height 12
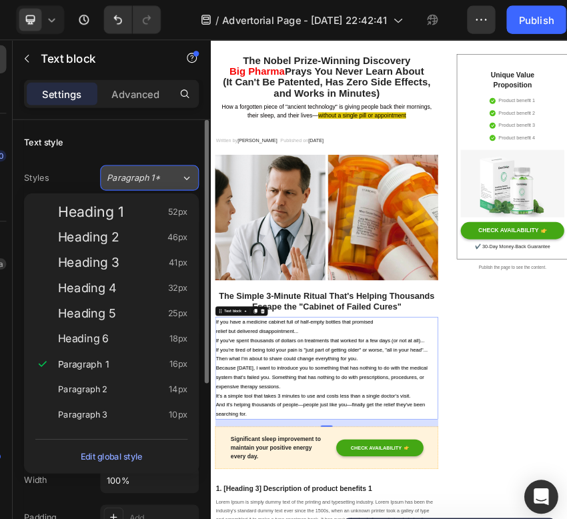
click at [191, 168] on div "Paragraph 1*" at bounding box center [162, 168] width 70 height 12
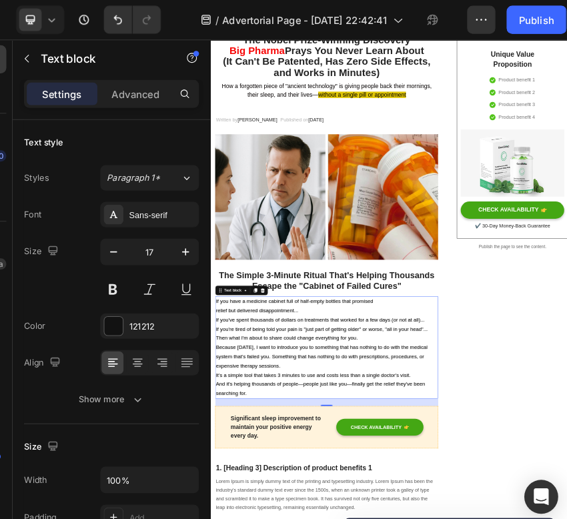
scroll to position [154, 0]
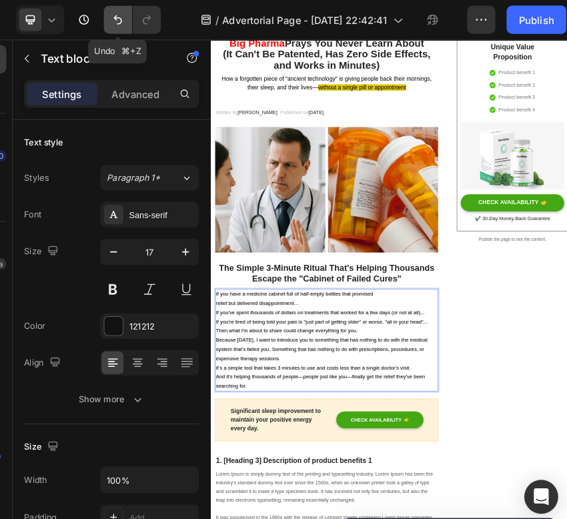
click at [137, 15] on icon "Undo/Redo" at bounding box center [137, 18] width 13 height 13
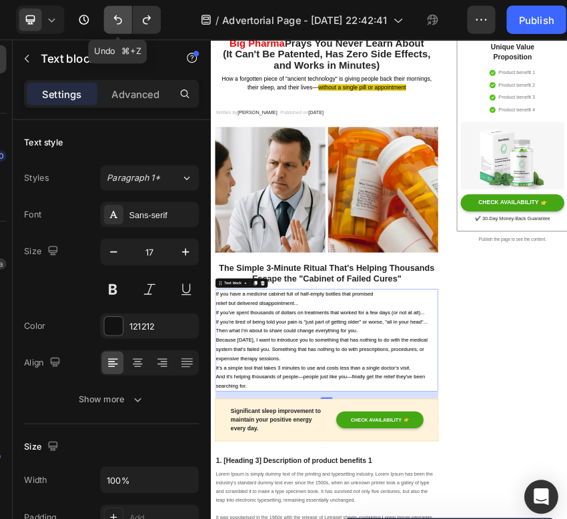
click at [137, 15] on icon "Undo/Redo" at bounding box center [137, 18] width 13 height 13
click at [137, 16] on icon "Undo/Redo" at bounding box center [137, 19] width 8 height 9
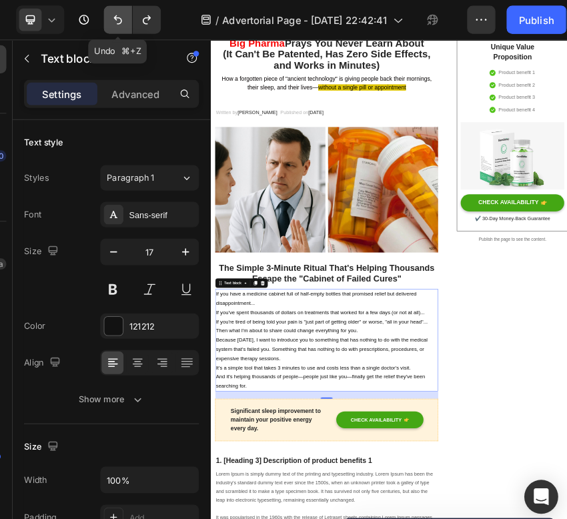
click at [137, 16] on icon "Undo/Redo" at bounding box center [137, 19] width 8 height 9
type input "16"
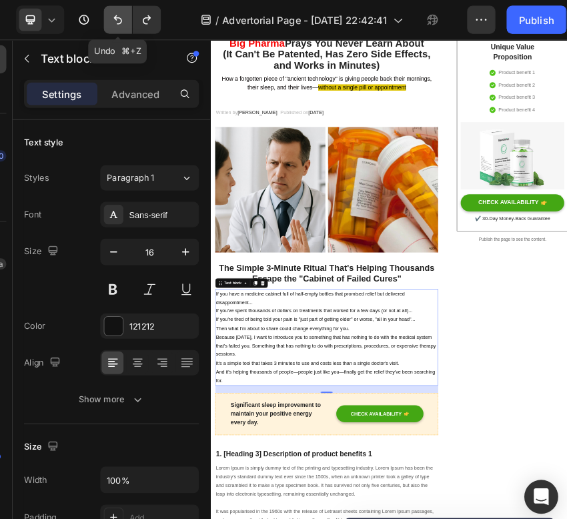
click at [137, 16] on icon "Undo/Redo" at bounding box center [137, 19] width 8 height 9
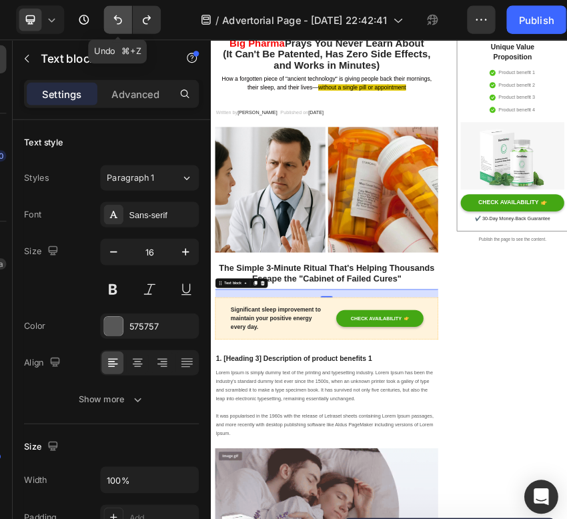
click at [137, 17] on icon "Undo/Redo" at bounding box center [137, 19] width 8 height 9
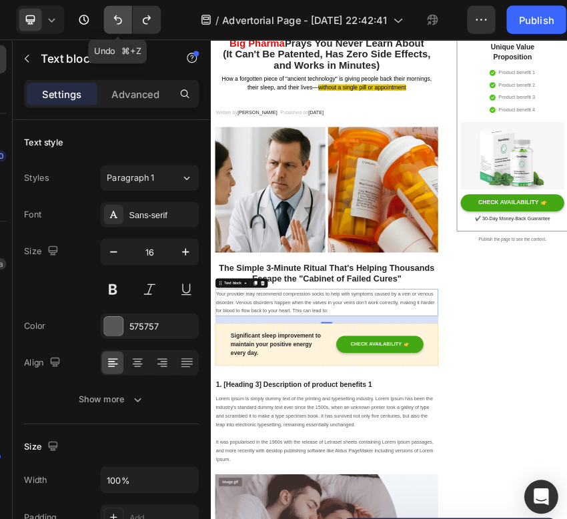
click at [137, 17] on icon "Undo/Redo" at bounding box center [137, 19] width 8 height 9
click at [138, 19] on icon "Undo/Redo" at bounding box center [137, 18] width 13 height 13
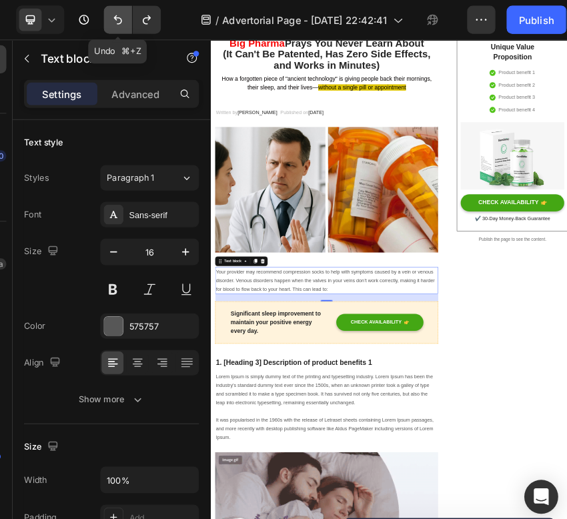
click at [138, 19] on icon "Undo/Redo" at bounding box center [137, 18] width 13 height 13
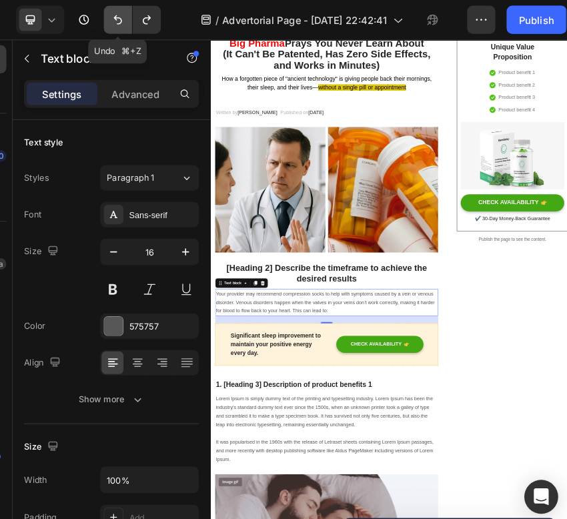
click at [138, 19] on icon "Undo/Redo" at bounding box center [137, 18] width 13 height 13
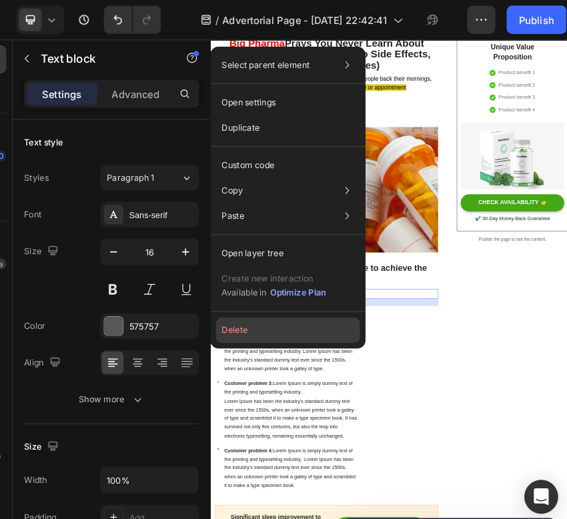
click at [259, 316] on button "Delete" at bounding box center [298, 312] width 136 height 24
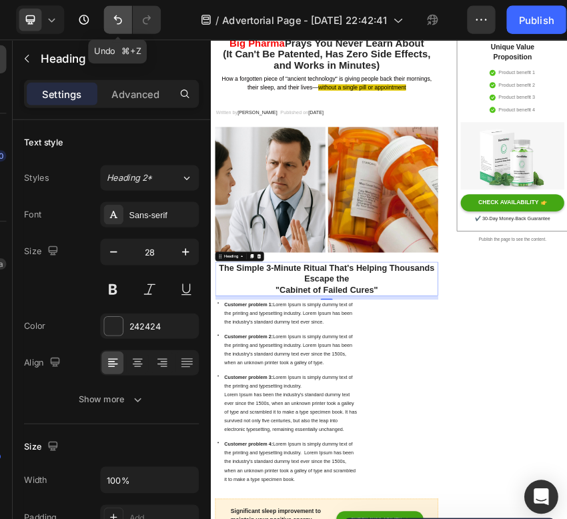
click at [138, 16] on icon "Undo/Redo" at bounding box center [137, 19] width 8 height 9
click at [138, 17] on icon "Undo/Redo" at bounding box center [137, 19] width 8 height 9
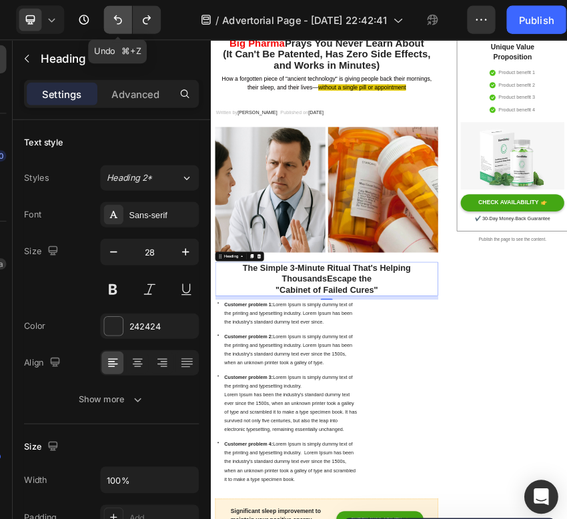
click at [138, 17] on icon "Undo/Redo" at bounding box center [137, 19] width 8 height 9
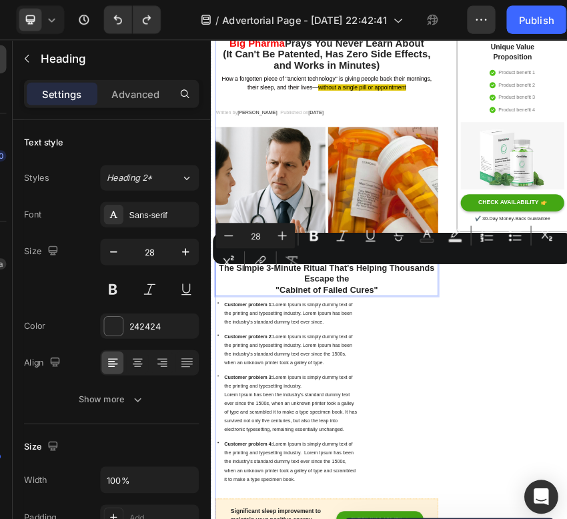
drag, startPoint x: 531, startPoint y: 567, endPoint x: 232, endPoint y: 529, distance: 301.1
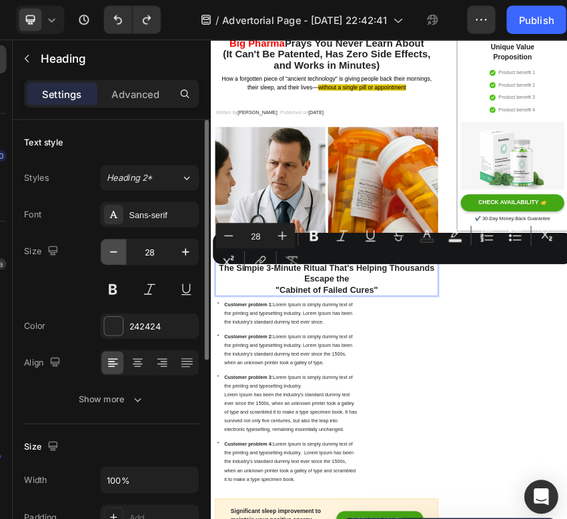
click at [137, 234] on icon "button" at bounding box center [133, 237] width 13 height 13
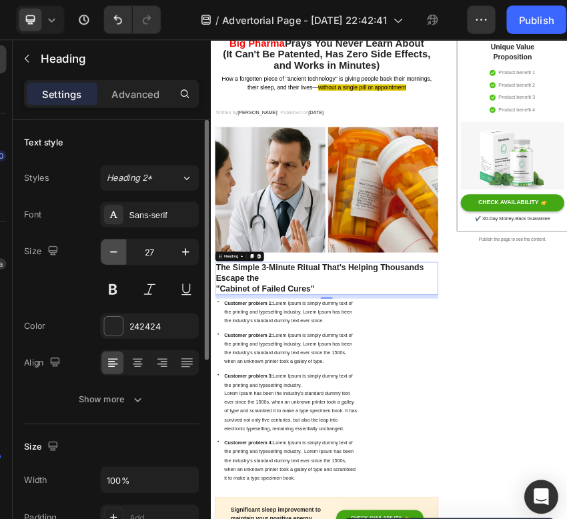
click at [137, 237] on icon "button" at bounding box center [133, 237] width 13 height 13
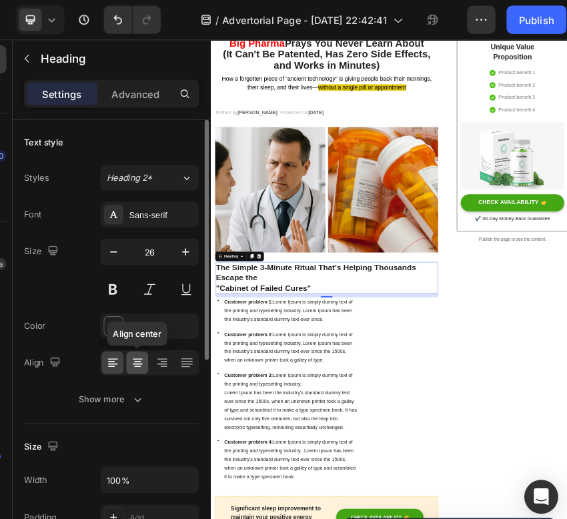
click at [149, 336] on icon at bounding box center [155, 342] width 13 height 13
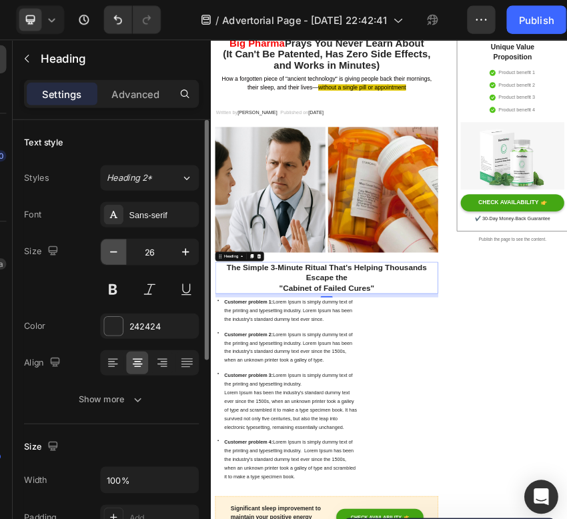
click at [140, 240] on button "button" at bounding box center [133, 238] width 24 height 24
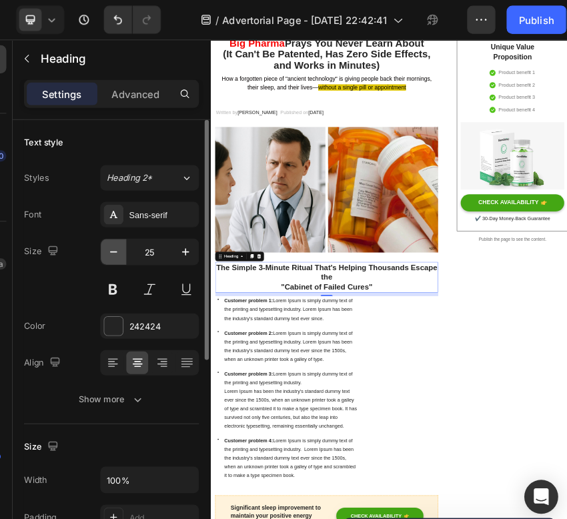
click at [140, 240] on button "button" at bounding box center [133, 238] width 24 height 24
type input "23"
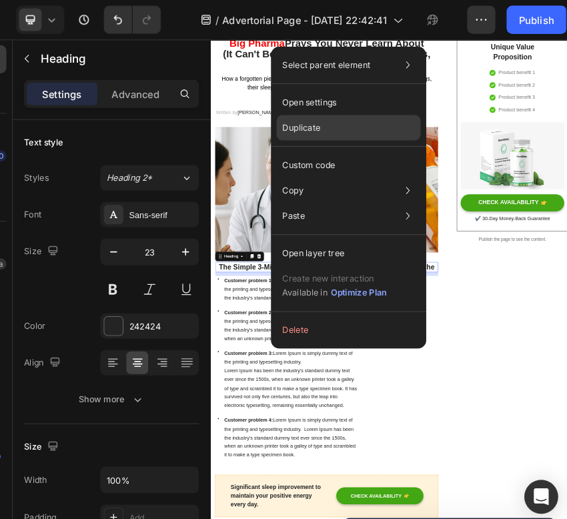
click at [389, 122] on div "Duplicate" at bounding box center [355, 121] width 136 height 24
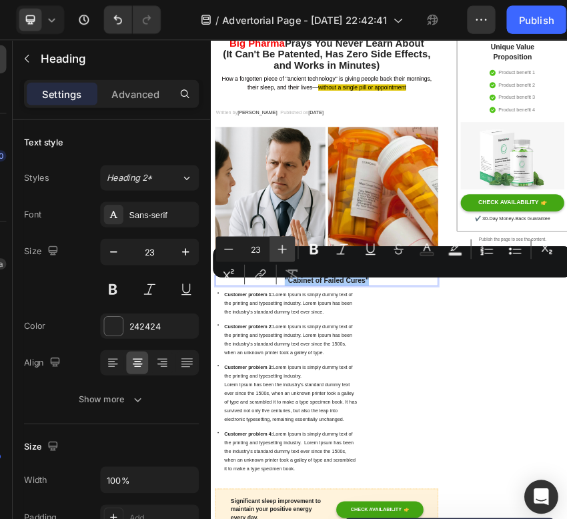
click at [296, 238] on icon "Editor contextual toolbar" at bounding box center [292, 235] width 13 height 13
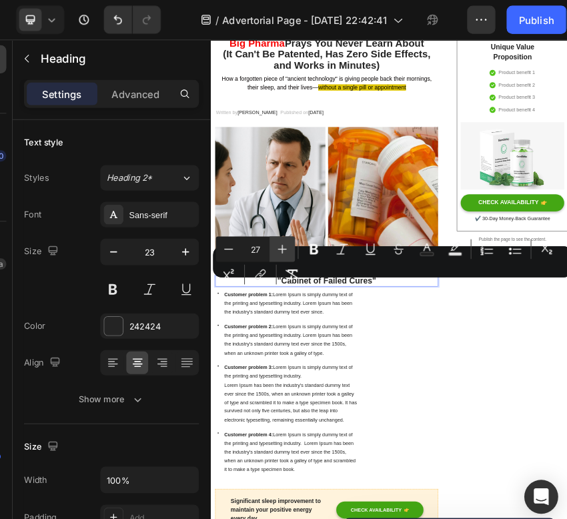
type input "28"
click at [428, 239] on rect "Editor contextual toolbar" at bounding box center [429, 240] width 13 height 3
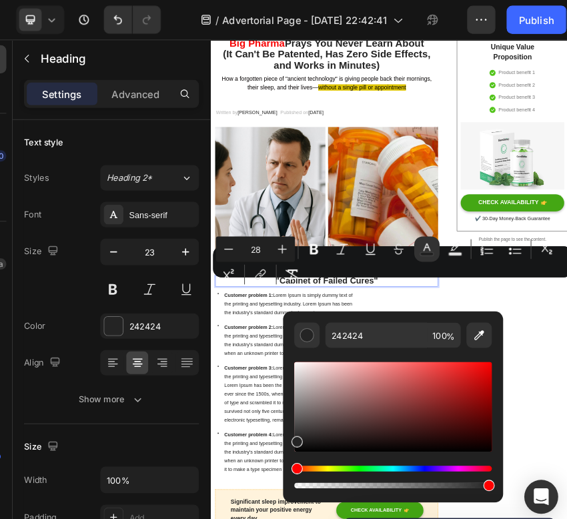
click at [484, 345] on div "Editor contextual toolbar" at bounding box center [397, 384] width 187 height 85
type input "F40909"
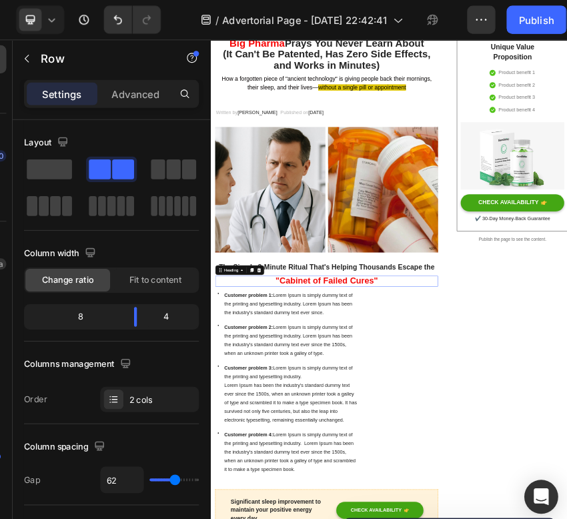
drag, startPoint x: 547, startPoint y: 579, endPoint x: 539, endPoint y: 567, distance: 14.8
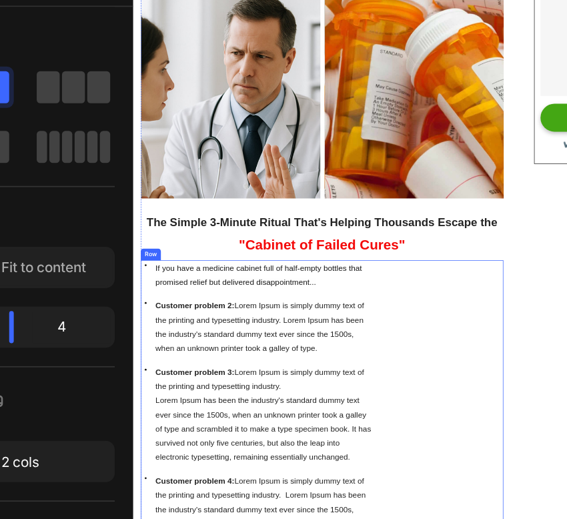
scroll to position [197, 0]
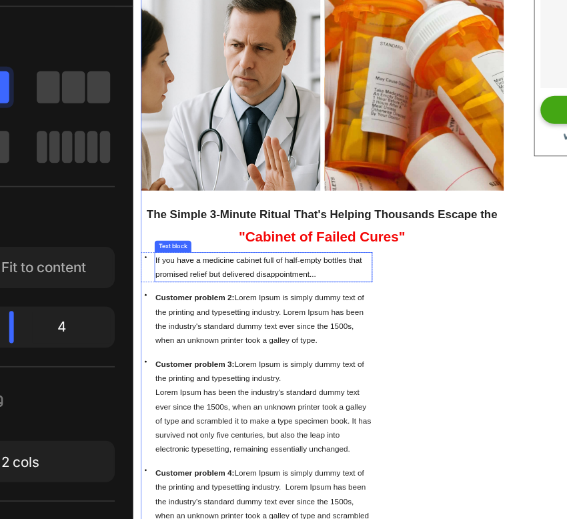
click at [322, 415] on span "If you have a medicine cabinet full of half-empty bottles that promised relief …" at bounding box center [303, 407] width 281 height 31
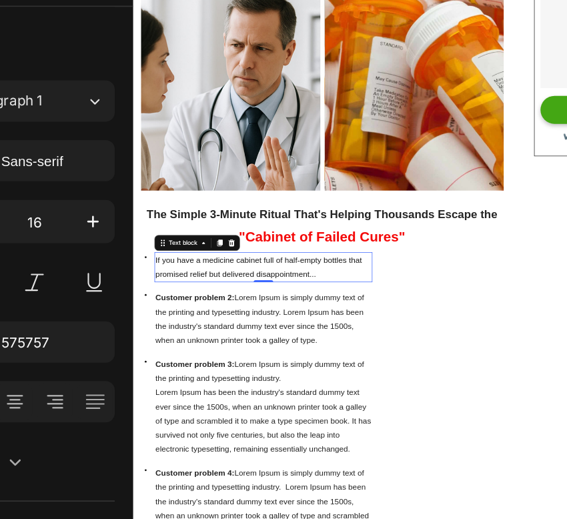
click at [322, 415] on span "If you have a medicine cabinet full of half-empty bottles that promised relief …" at bounding box center [303, 407] width 281 height 31
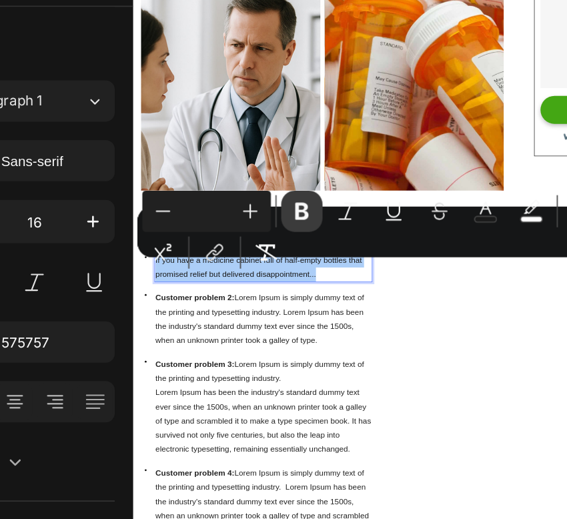
click at [322, 237] on icon "Editor contextual toolbar" at bounding box center [322, 231] width 13 height 13
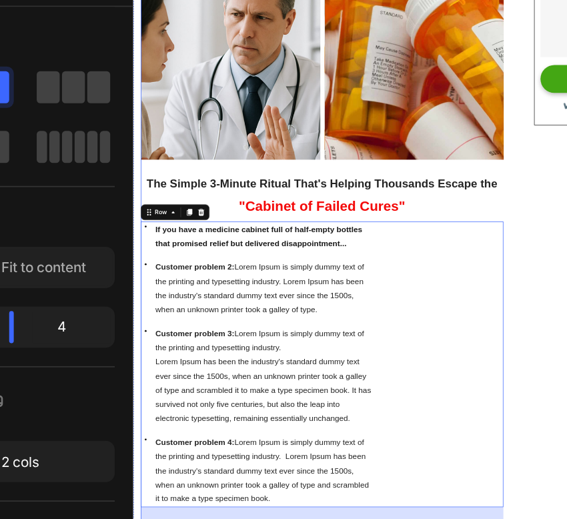
scroll to position [265, 0]
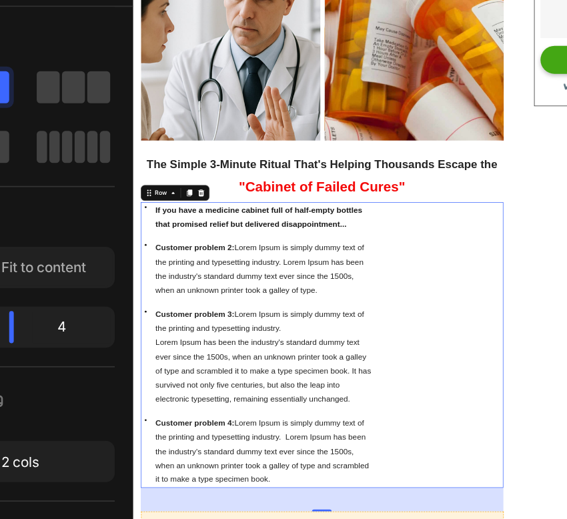
click at [292, 345] on strong "If you have a medicine cabinet full of half-empty bottles that promised relief …" at bounding box center [303, 339] width 281 height 31
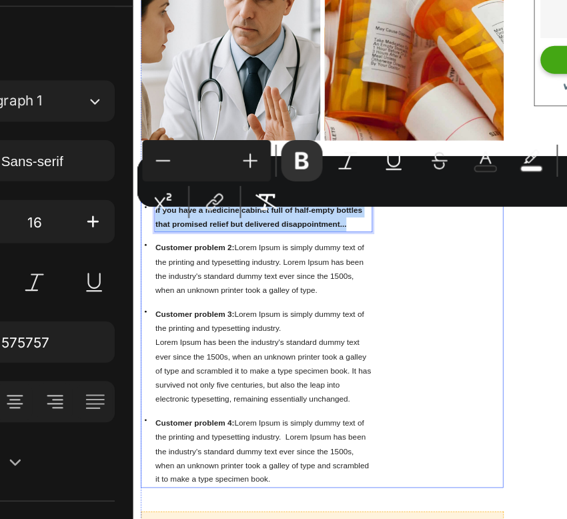
click at [458, 351] on div "Icon If you have a medicine cabinet full of half-empty bottles that promised re…" at bounding box center [389, 513] width 493 height 388
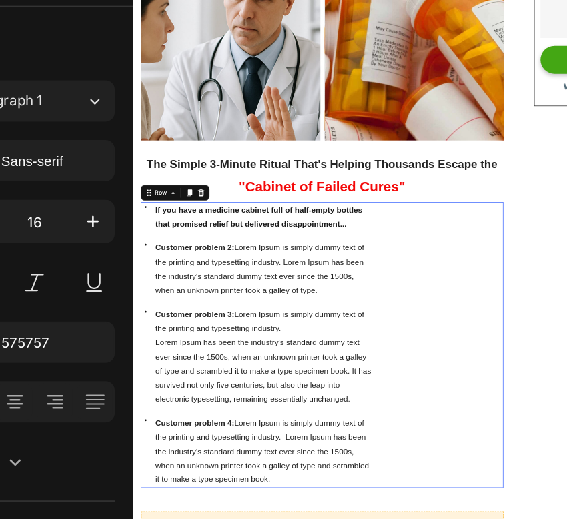
click at [439, 339] on p "If you have a medicine cabinet full of half-empty bottles that promised relief …" at bounding box center [309, 340] width 293 height 39
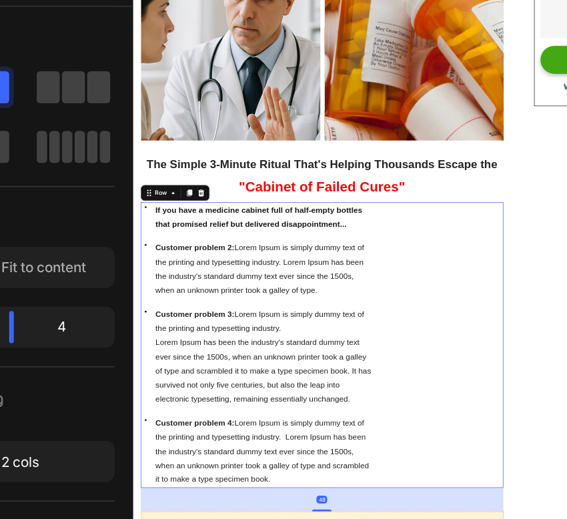
click at [409, 333] on strong "If you have a medicine cabinet full of half-empty bottles that promised relief …" at bounding box center [303, 339] width 281 height 31
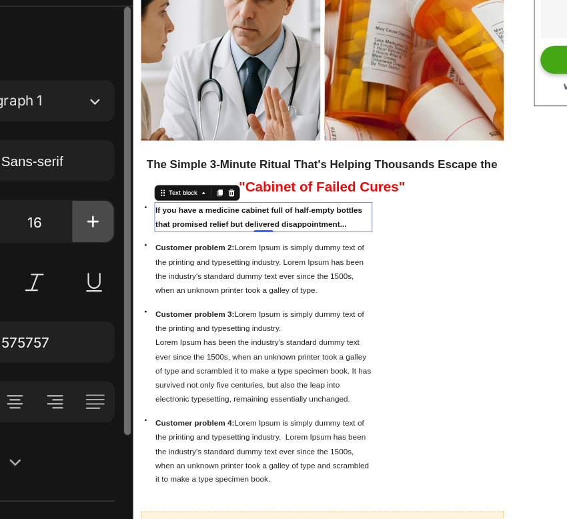
click at [202, 235] on icon "button" at bounding box center [201, 237] width 13 height 13
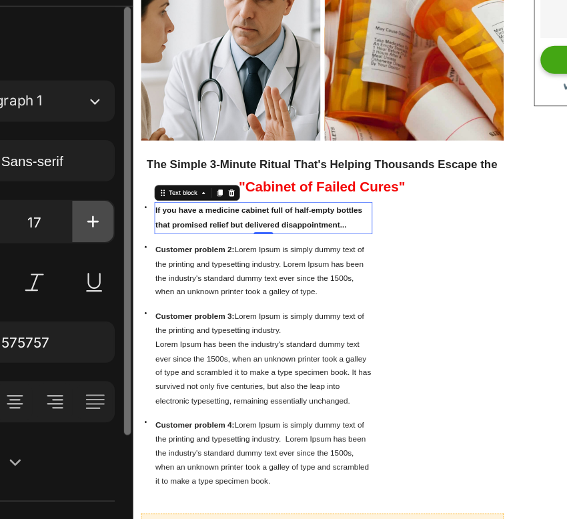
click at [202, 235] on icon "button" at bounding box center [201, 237] width 13 height 13
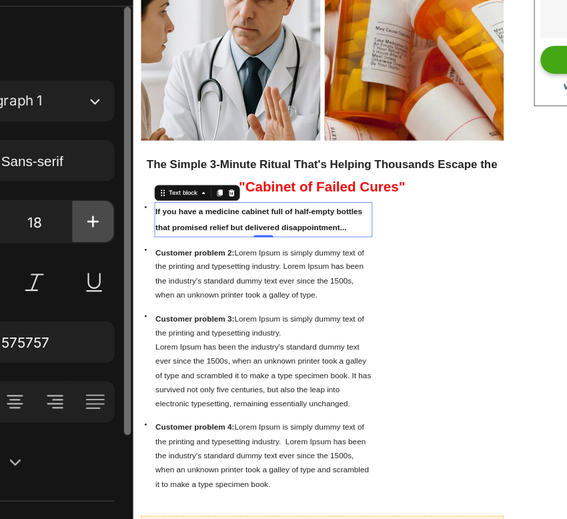
click at [202, 235] on icon "button" at bounding box center [201, 237] width 13 height 13
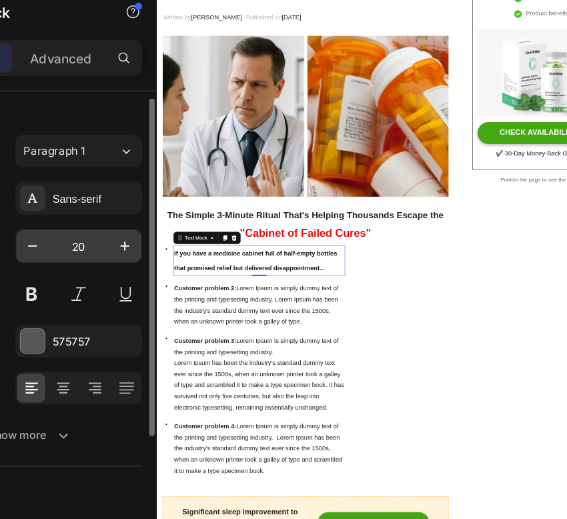
scroll to position [11, 0]
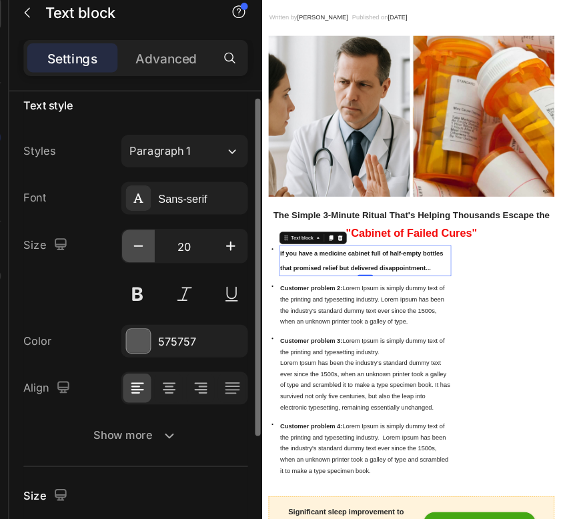
click at [132, 231] on icon "button" at bounding box center [133, 227] width 13 height 13
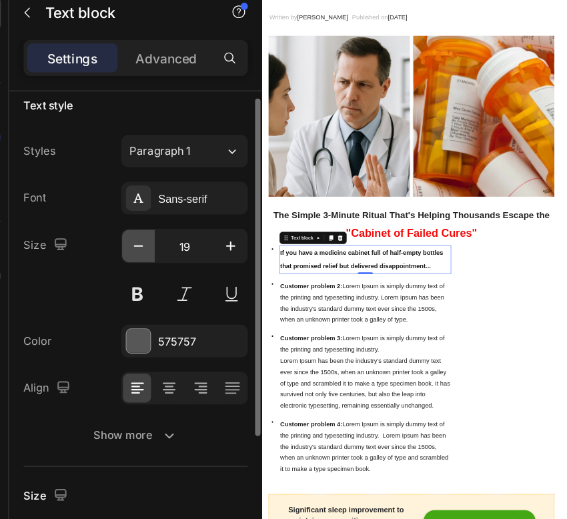
click at [132, 230] on icon "button" at bounding box center [133, 227] width 13 height 13
click at [132, 231] on icon "button" at bounding box center [133, 227] width 13 height 13
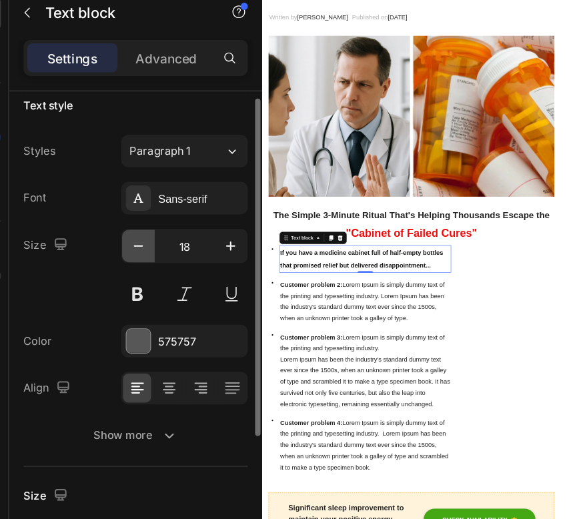
click at [132, 231] on icon "button" at bounding box center [133, 227] width 13 height 13
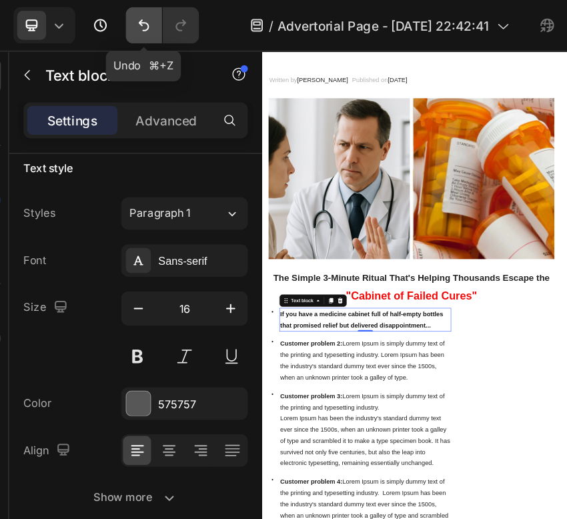
click at [133, 13] on icon "Undo/Redo" at bounding box center [137, 18] width 13 height 13
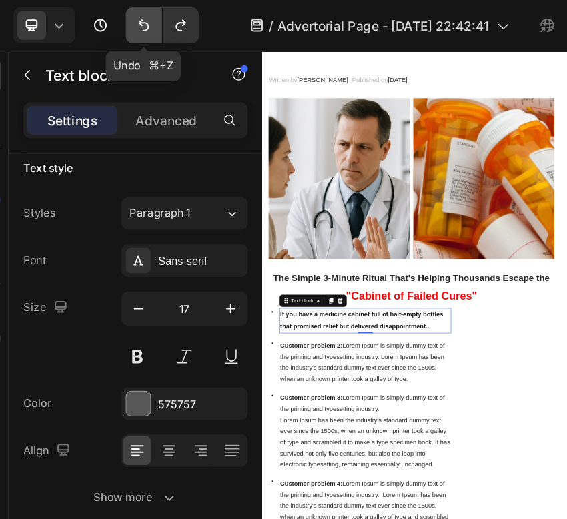
click at [133, 13] on icon "Undo/Redo" at bounding box center [137, 18] width 13 height 13
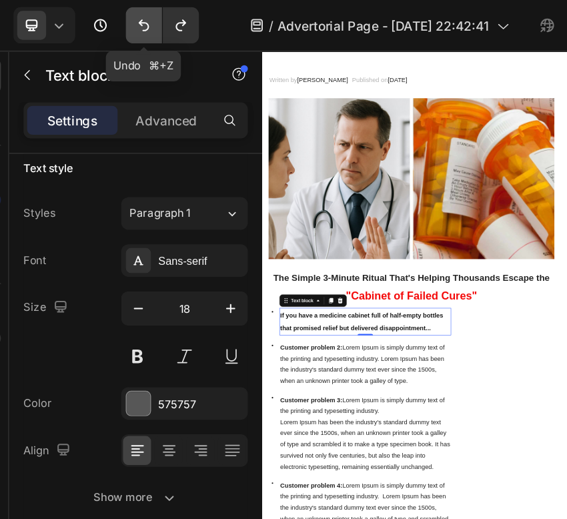
click at [133, 13] on icon "Undo/Redo" at bounding box center [137, 18] width 13 height 13
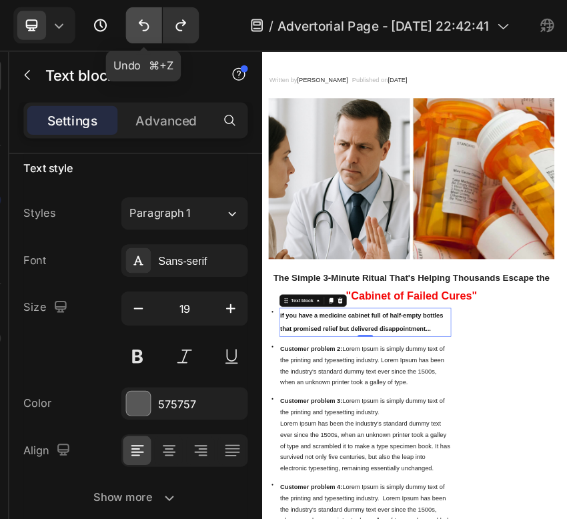
click at [133, 13] on icon "Undo/Redo" at bounding box center [137, 18] width 13 height 13
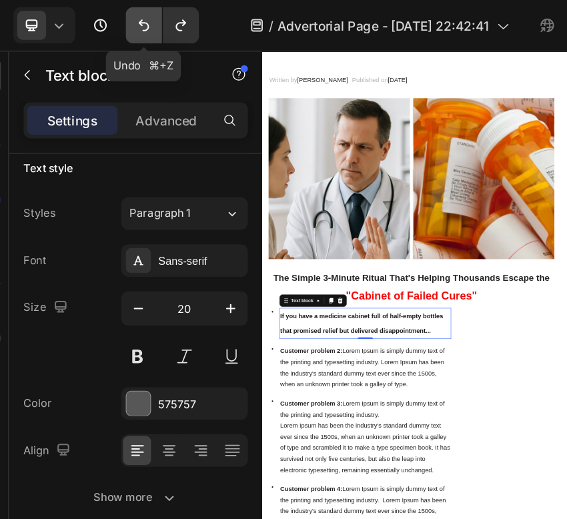
click at [133, 13] on icon "Undo/Redo" at bounding box center [137, 18] width 13 height 13
click at [134, 16] on icon "Undo/Redo" at bounding box center [137, 19] width 8 height 9
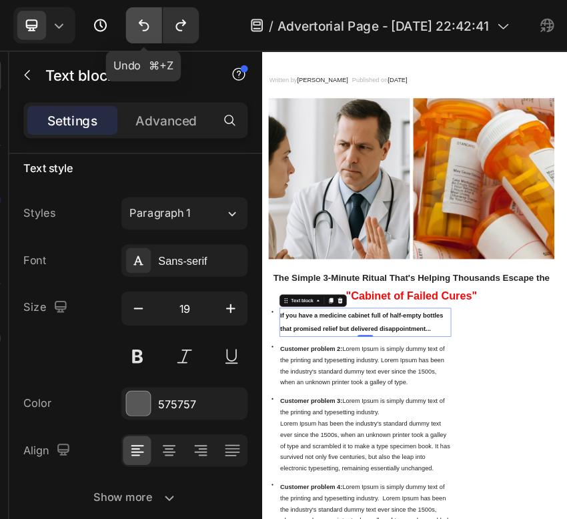
click at [134, 16] on icon "Undo/Redo" at bounding box center [137, 19] width 8 height 9
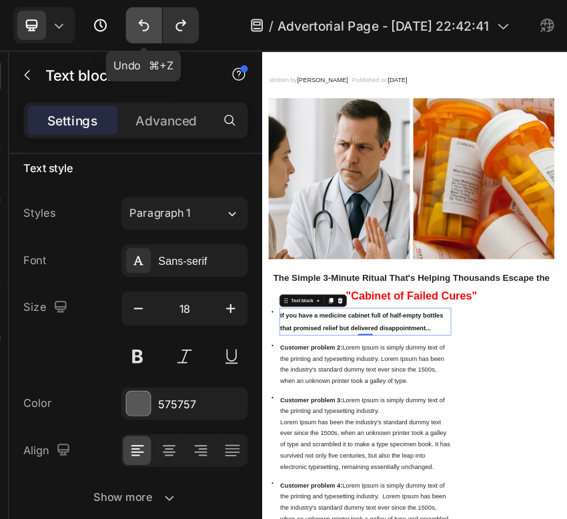
click at [134, 16] on icon "Undo/Redo" at bounding box center [137, 19] width 8 height 9
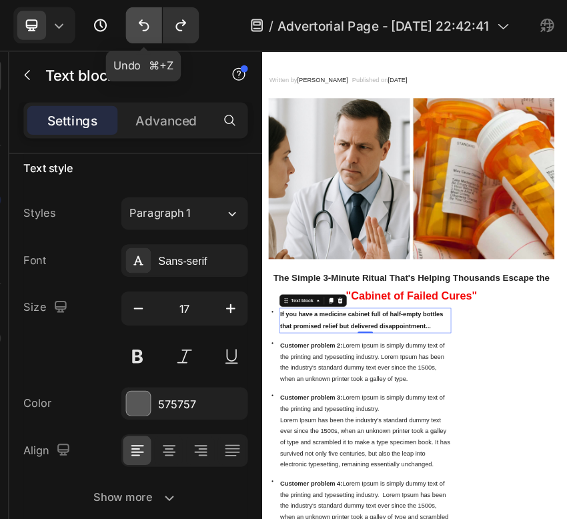
click at [134, 16] on icon "Undo/Redo" at bounding box center [137, 19] width 8 height 9
type input "16"
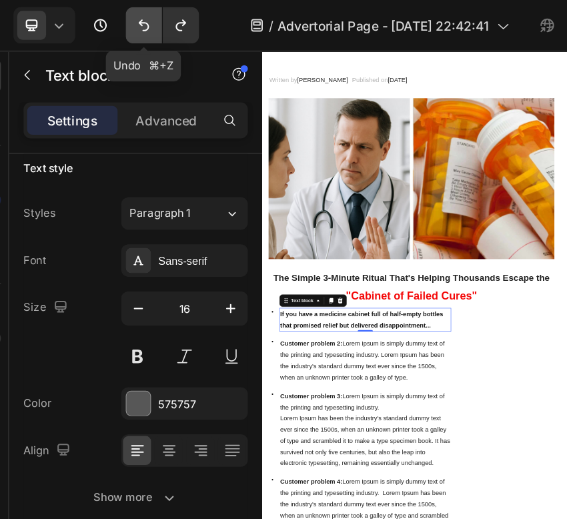
click at [134, 16] on icon "Undo/Redo" at bounding box center [137, 19] width 8 height 9
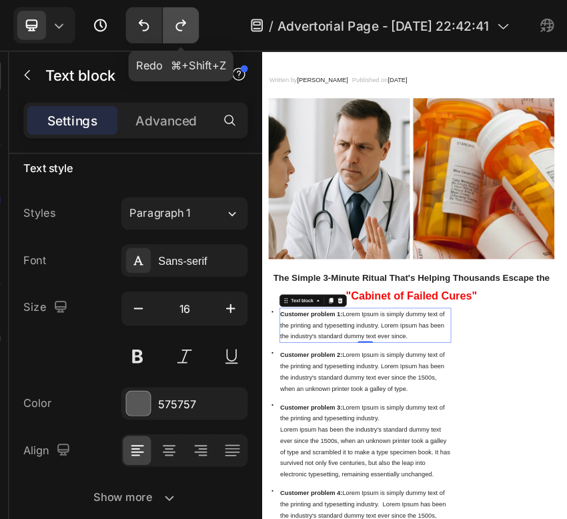
click at [172, 16] on button "Undo/Redo" at bounding box center [164, 18] width 27 height 27
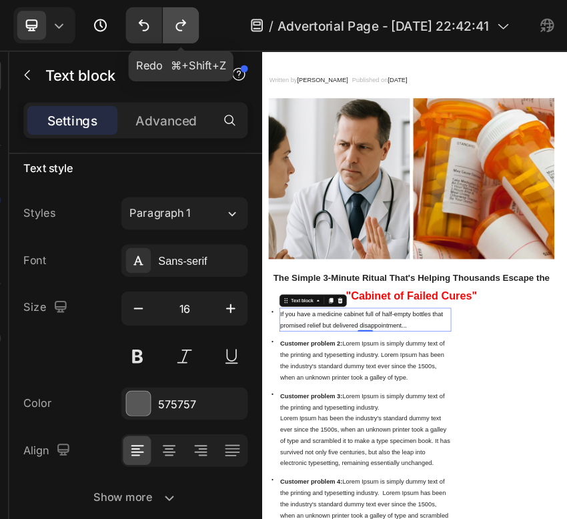
click at [173, 15] on button "Undo/Redo" at bounding box center [164, 18] width 27 height 27
click at [171, 15] on icon "Undo/Redo" at bounding box center [164, 18] width 13 height 13
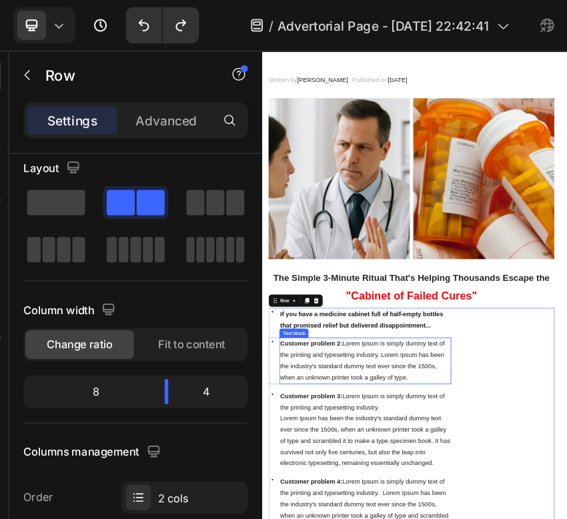
scroll to position [0, 0]
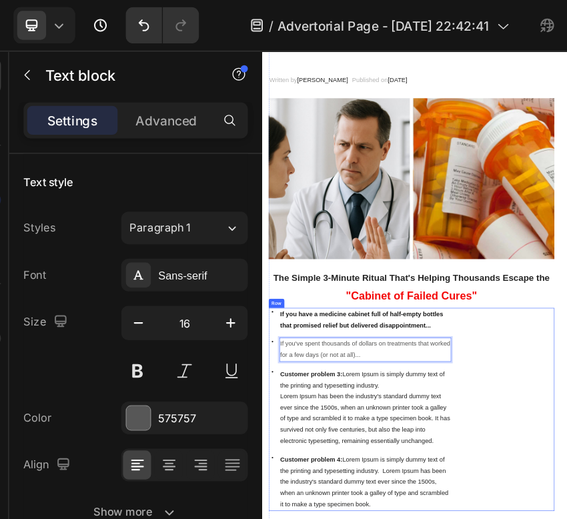
click at [444, 518] on p "If you have a medicine cabinet full of half-empty bottles that promised relief …" at bounding box center [438, 513] width 293 height 39
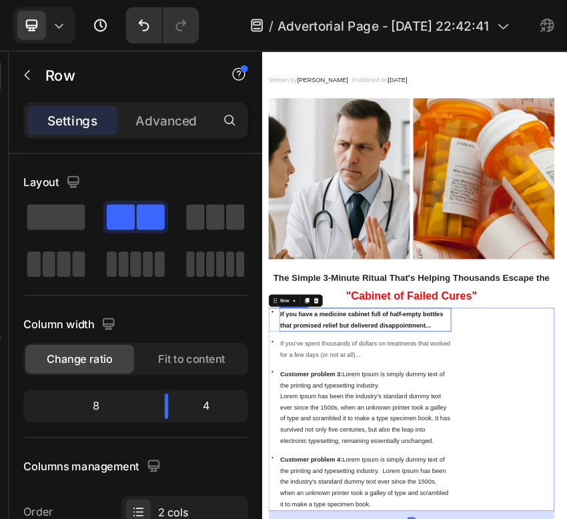
click at [443, 518] on strong "If you have a medicine cabinet full of half-empty bottles that promised relief …" at bounding box center [432, 512] width 281 height 31
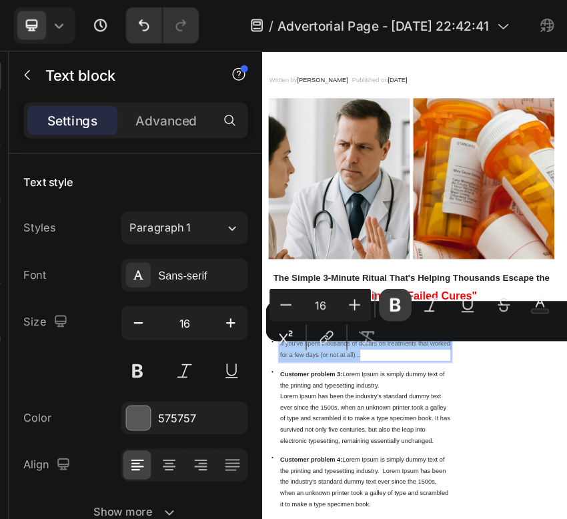
click at [321, 229] on icon "Editor contextual toolbar" at bounding box center [323, 225] width 8 height 10
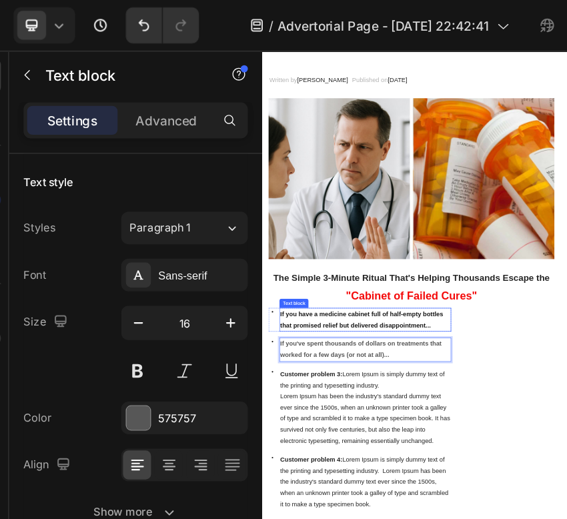
click at [409, 515] on p "If you have a medicine cabinet full of half-empty bottles that promised relief …" at bounding box center [438, 513] width 293 height 39
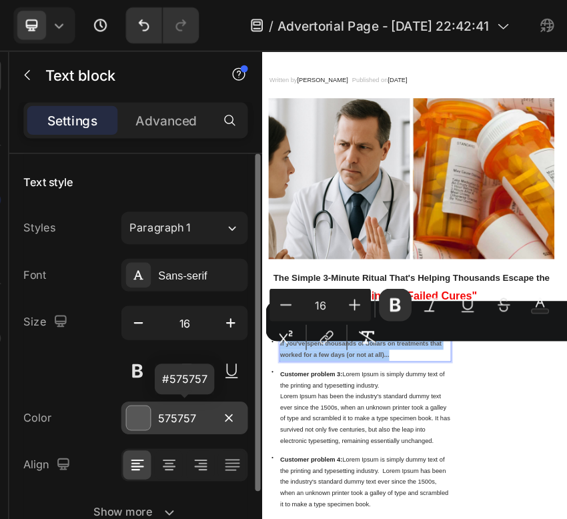
click at [143, 303] on div "575757" at bounding box center [167, 308] width 93 height 24
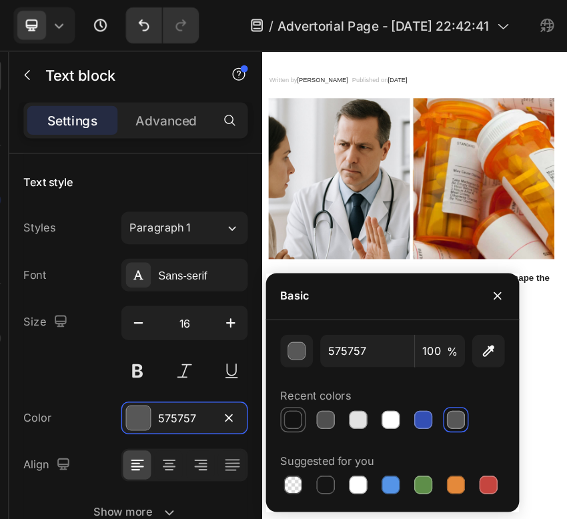
click at [247, 309] on div at bounding box center [247, 309] width 13 height 13
type input "121212"
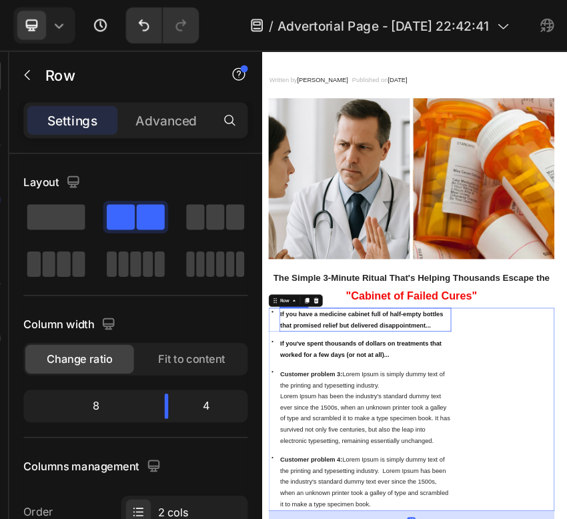
click at [446, 518] on strong "If you have a medicine cabinet full of half-empty bottles that promised relief …" at bounding box center [432, 512] width 281 height 31
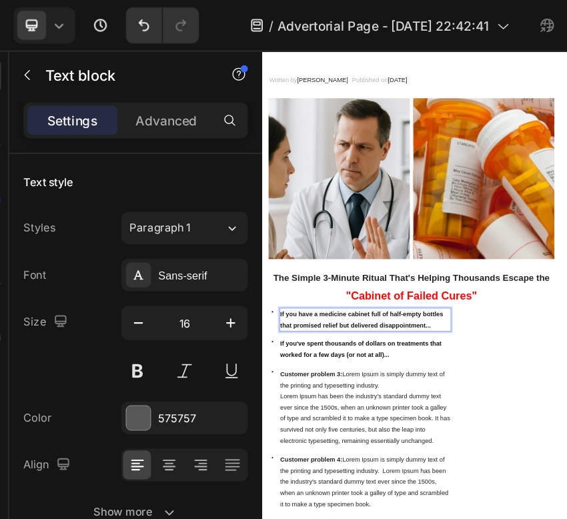
click at [437, 518] on strong "If you have a medicine cabinet full of half-empty bottles that promised relief …" at bounding box center [432, 512] width 281 height 31
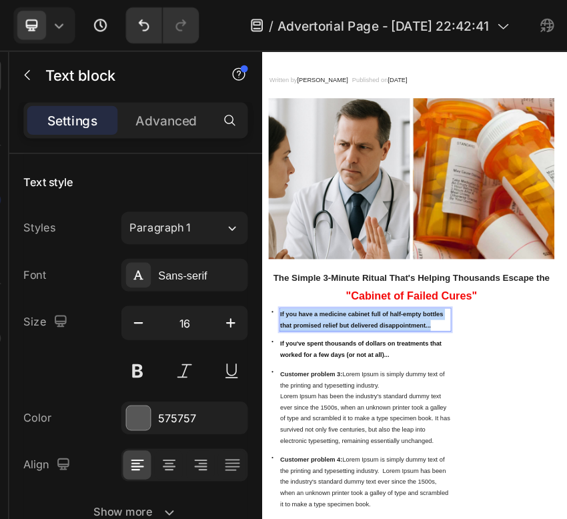
click at [437, 518] on strong "If you have a medicine cabinet full of half-empty bottles that promised relief …" at bounding box center [432, 512] width 281 height 31
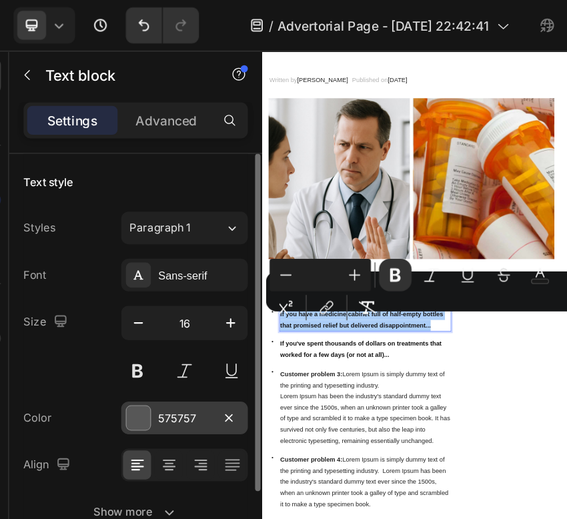
click at [142, 303] on div at bounding box center [133, 308] width 19 height 19
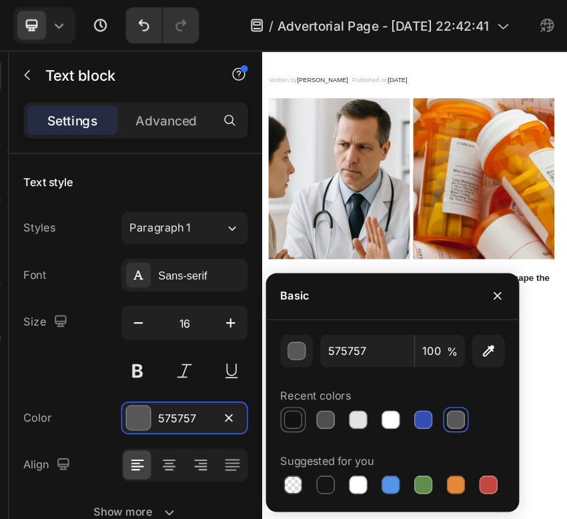
click at [251, 312] on div at bounding box center [247, 309] width 13 height 13
type input "121212"
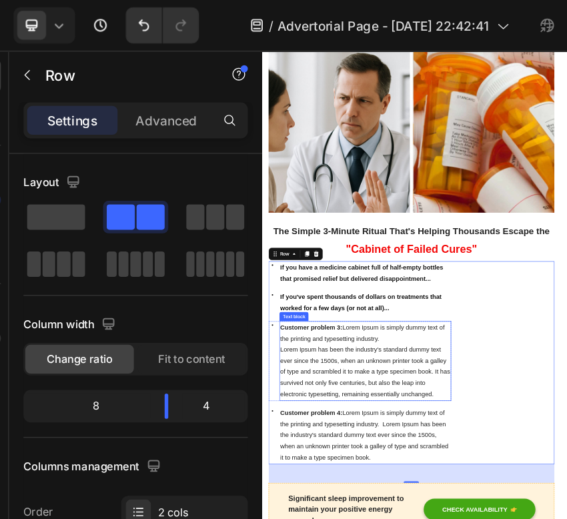
scroll to position [346, 0]
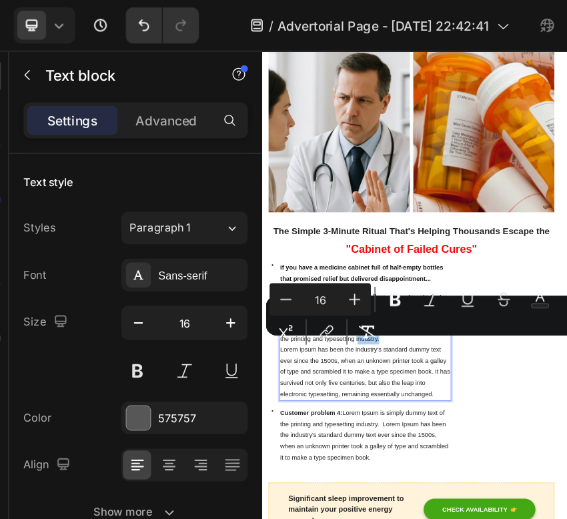
click at [326, 254] on div "Minus 16 Plus Bold Italic Underline Strikethrough color Text Background Color N…" at bounding box center [397, 233] width 334 height 48
click at [317, 248] on div "Minus 16 Plus Bold Italic Underline Strikethrough color Text Background Color N…" at bounding box center [397, 233] width 334 height 48
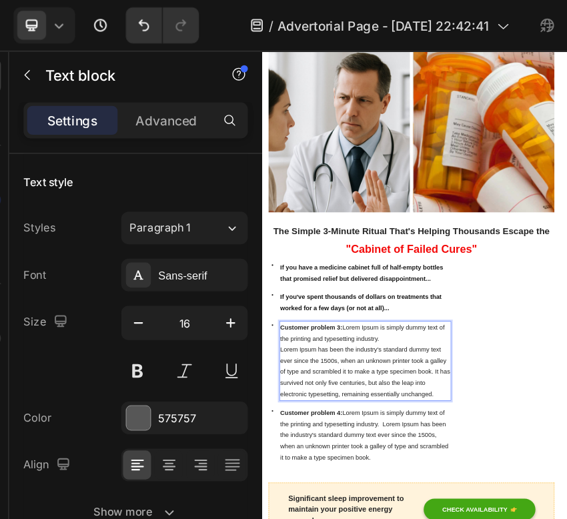
drag, startPoint x: 464, startPoint y: 550, endPoint x: 287, endPoint y: 528, distance: 178.1
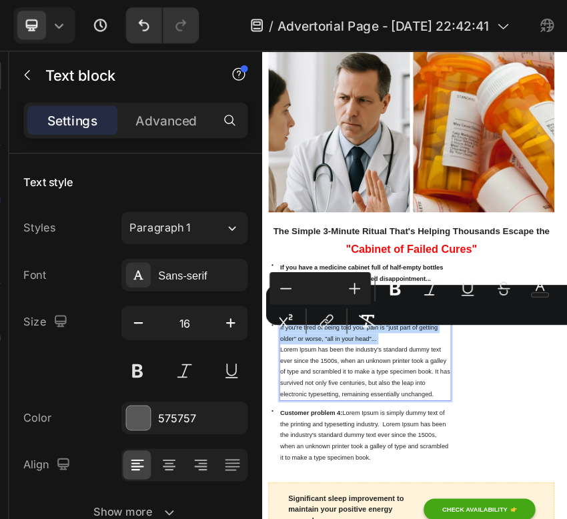
drag, startPoint x: 463, startPoint y: 551, endPoint x: 291, endPoint y: 531, distance: 172.5
click at [325, 215] on icon "Editor contextual toolbar" at bounding box center [323, 213] width 8 height 10
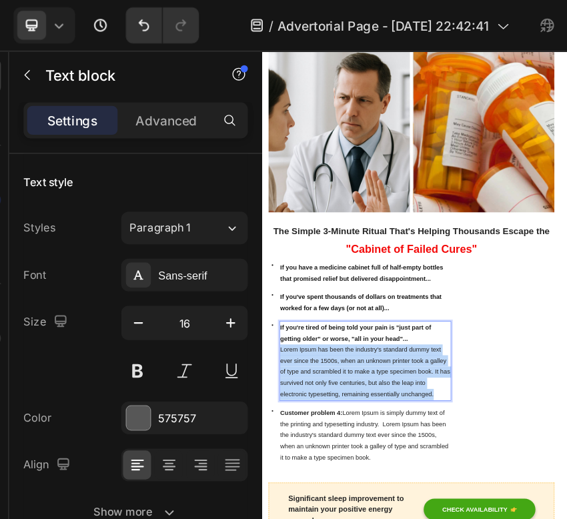
drag, startPoint x: 558, startPoint y: 646, endPoint x: 290, endPoint y: 568, distance: 279.2
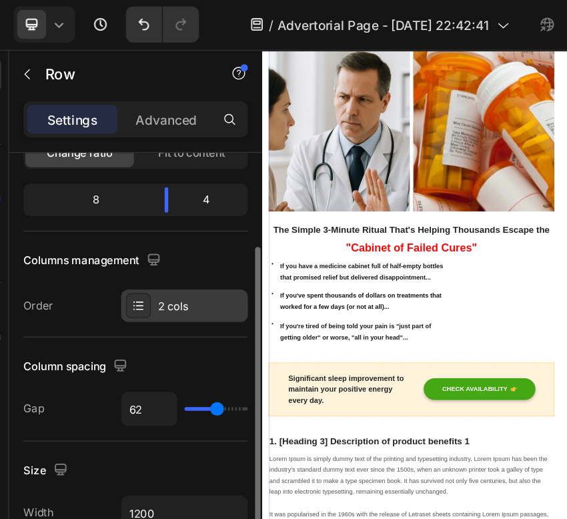
scroll to position [201, 0]
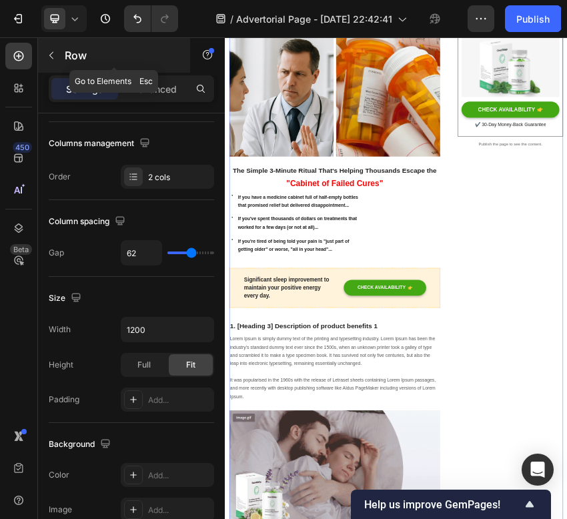
click at [56, 54] on icon "button" at bounding box center [51, 55] width 11 height 11
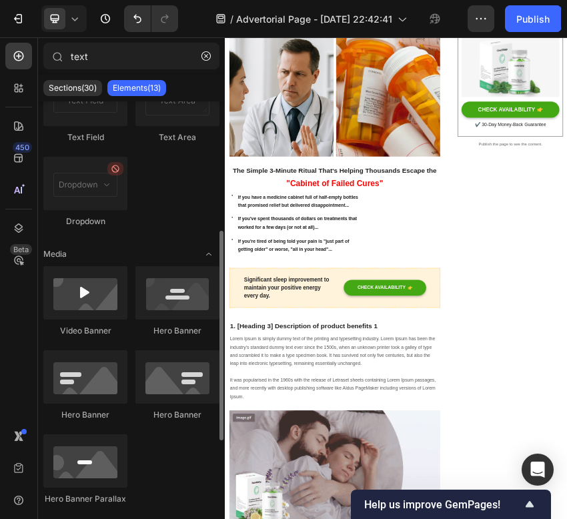
scroll to position [0, 0]
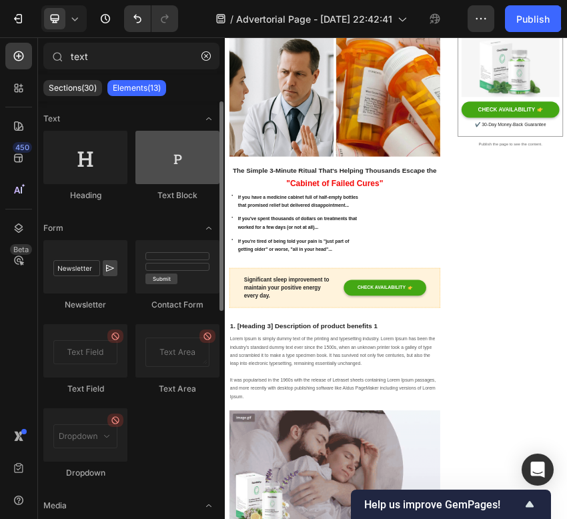
click at [182, 178] on div at bounding box center [177, 157] width 84 height 53
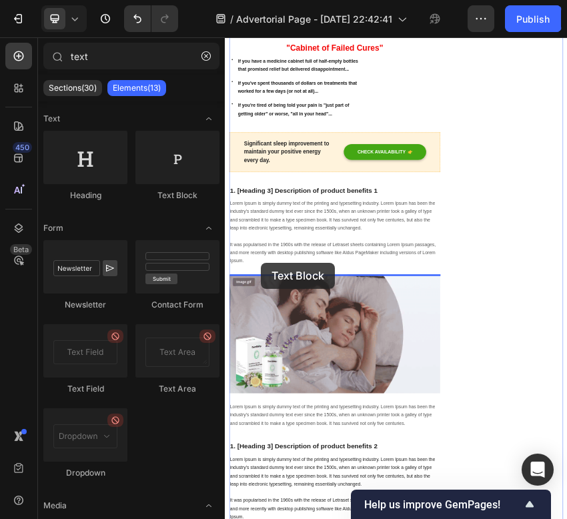
scroll to position [690, 0]
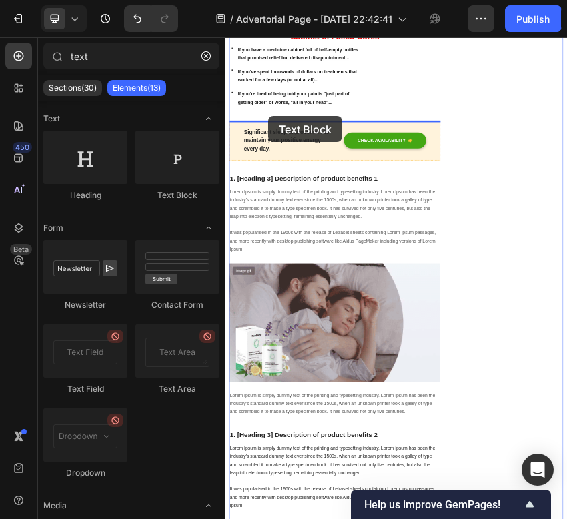
drag, startPoint x: 407, startPoint y: 215, endPoint x: 327, endPoint y: 223, distance: 80.4
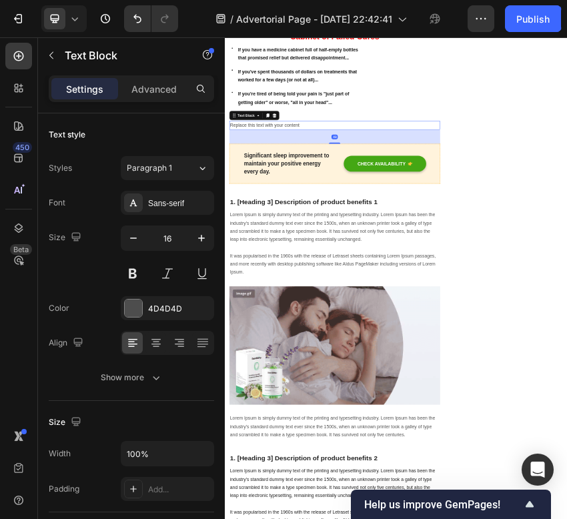
click at [387, 243] on div "Replace this text with your content" at bounding box center [481, 243] width 493 height 22
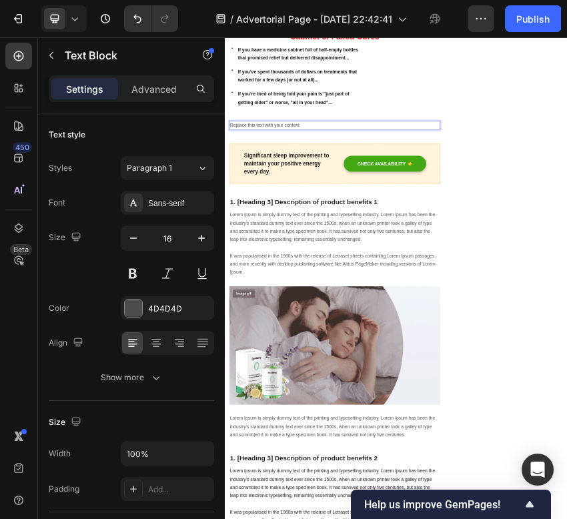
click at [427, 247] on p "Replace this text with your content" at bounding box center [481, 242] width 490 height 19
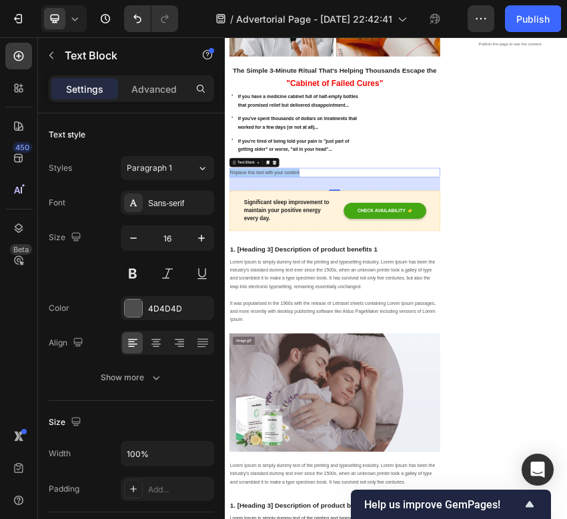
scroll to position [513, 0]
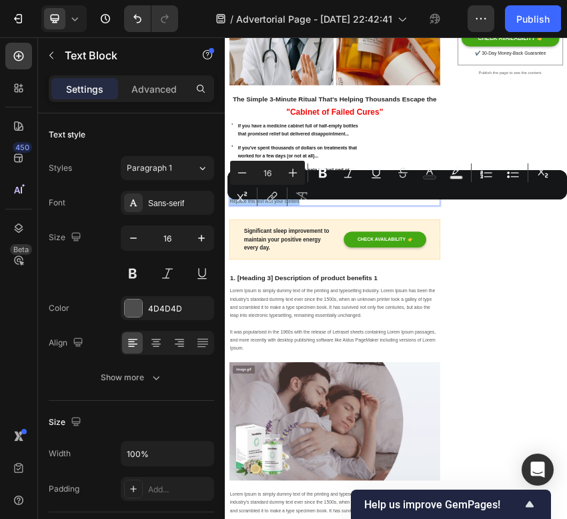
click at [342, 205] on div "Minus 16 Plus Bold Italic Underline Strikethrough Text Color Text Background Co…" at bounding box center [397, 185] width 334 height 48
click at [328, 199] on div "Minus 16 Plus Bold Italic Underline Strikethrough Text Color Text Background Co…" at bounding box center [397, 185] width 334 height 48
click at [335, 203] on div "Minus 16 Plus Bold Italic Underline Strikethrough Text Color Text Background Co…" at bounding box center [397, 185] width 334 height 48
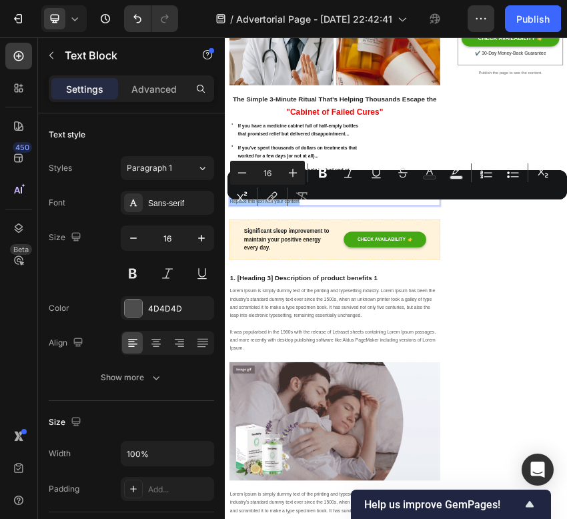
click at [335, 203] on div "Minus 16 Plus Bold Italic Underline Strikethrough Text Color Text Background Co…" at bounding box center [397, 185] width 334 height 48
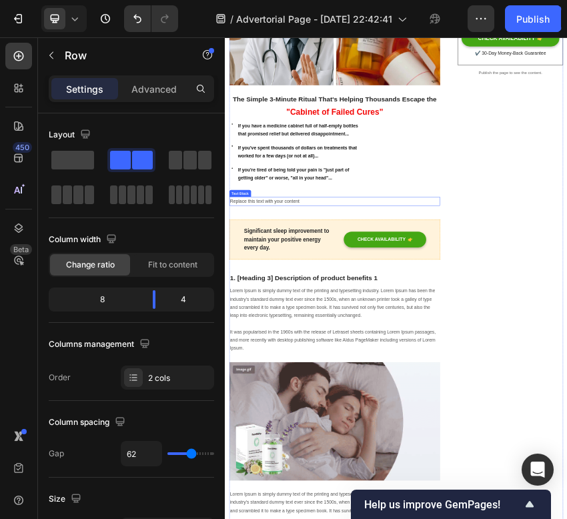
click at [292, 416] on p "Replace this text with your content" at bounding box center [481, 420] width 490 height 19
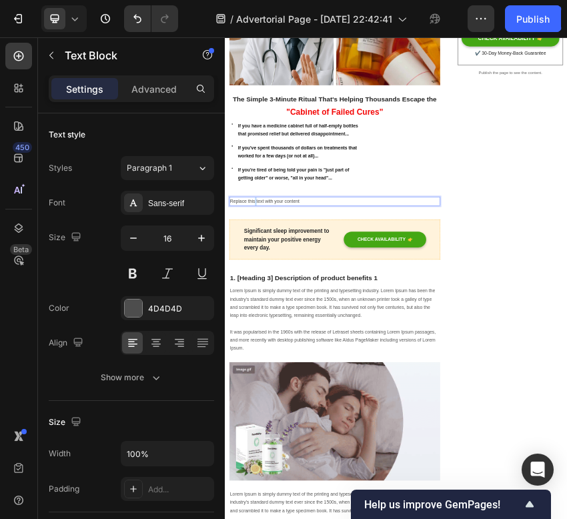
click at [295, 419] on p "Replace this text with your content" at bounding box center [481, 420] width 490 height 19
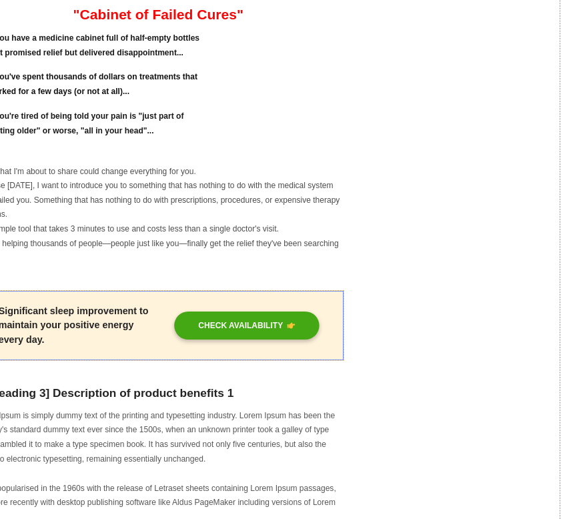
scroll to position [0, 0]
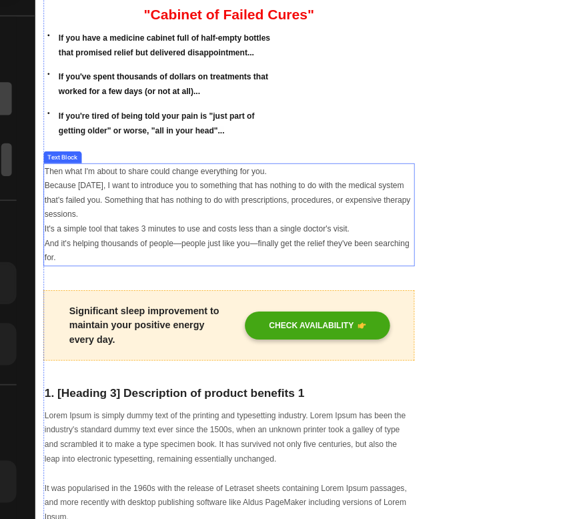
click at [214, 381] on p "And it's helping thousands of people—people just like you—finally get the relie…" at bounding box center [291, 371] width 490 height 39
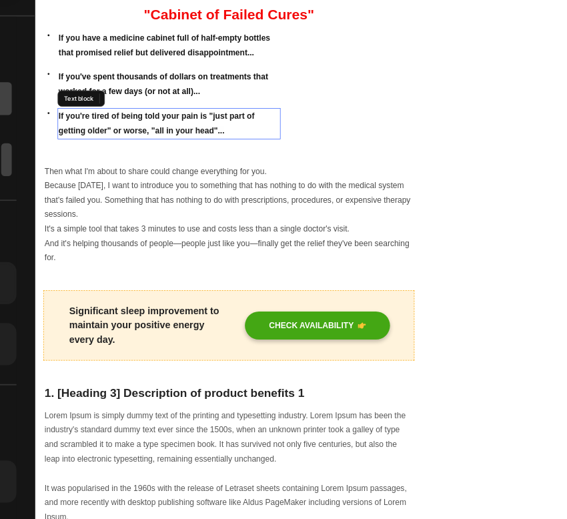
click at [215, 195] on strong "If you're tired of being told your pain is "just part of getting older" or wors…" at bounding box center [195, 201] width 260 height 31
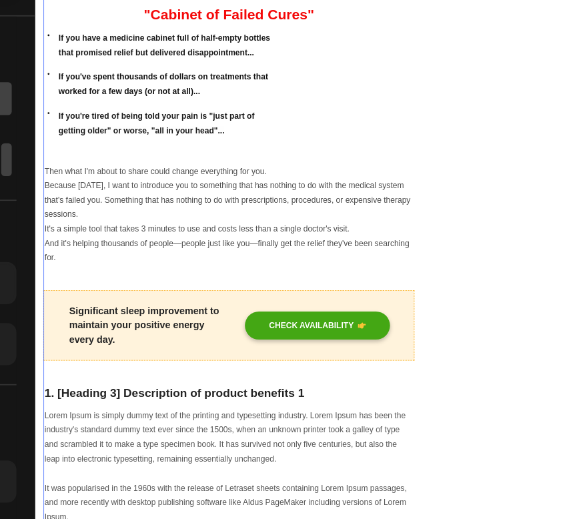
click at [196, 273] on p "Then what I'm about to share could change everything for you." at bounding box center [291, 265] width 490 height 19
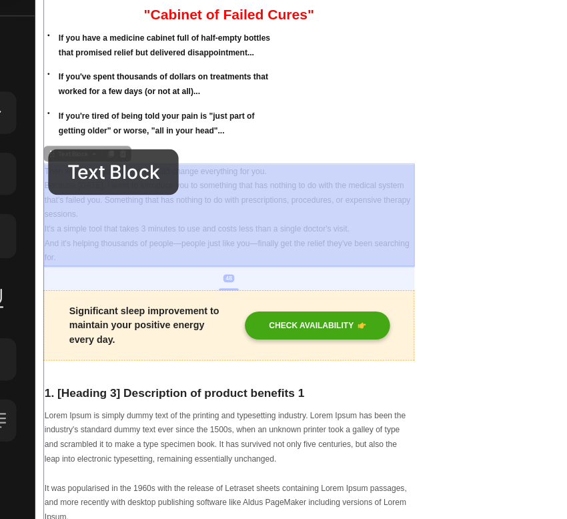
drag, startPoint x: 51, startPoint y: 241, endPoint x: 52, endPoint y: 229, distance: 11.4
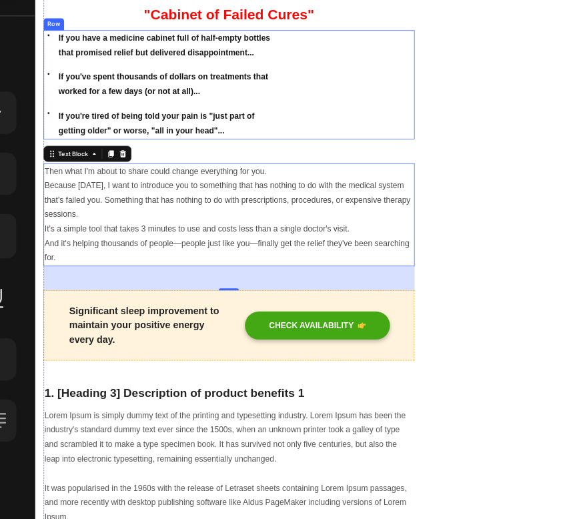
click at [411, 205] on div "Image" at bounding box center [457, 150] width 157 height 145
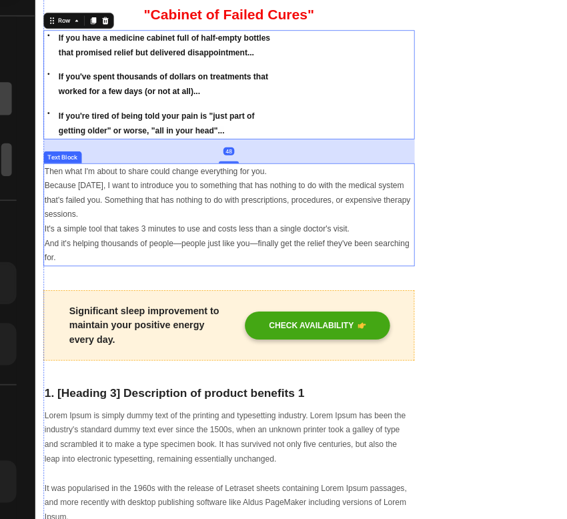
scroll to position [470, 0]
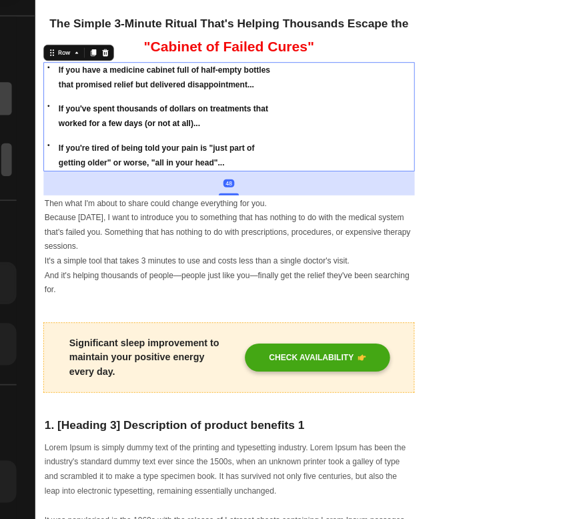
click at [338, 283] on div "48" at bounding box center [291, 281] width 493 height 32
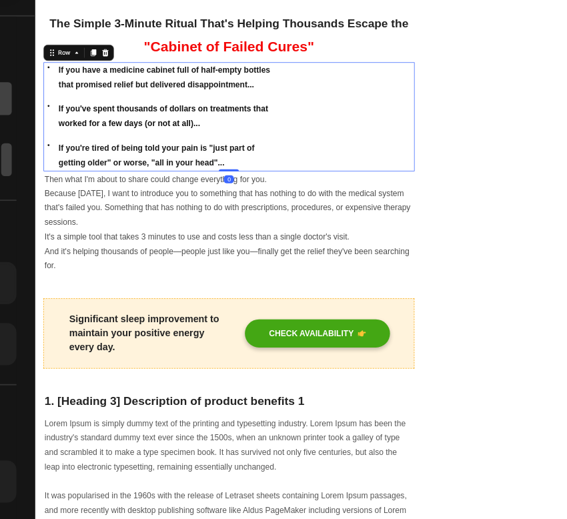
drag, startPoint x: 291, startPoint y: 297, endPoint x: 291, endPoint y: 255, distance: 42.0
click at [291, 255] on div "Icon If you have a medicine cabinet full of half-empty bottles that promised re…" at bounding box center [291, 193] width 493 height 145
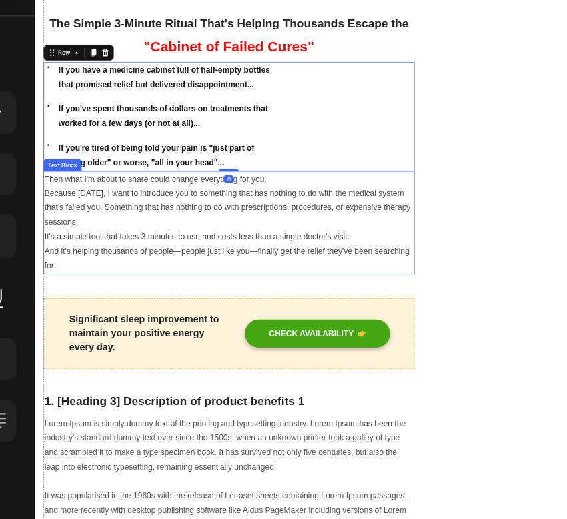
click at [81, 371] on p "And it's helping thousands of people—people just like you—finally get the relie…" at bounding box center [291, 382] width 490 height 39
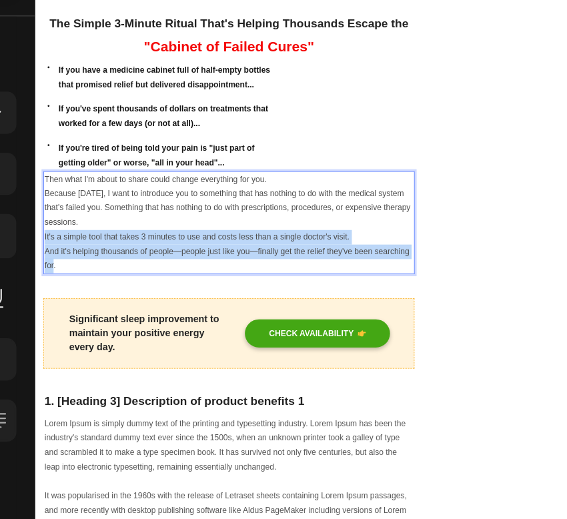
drag, startPoint x: 61, startPoint y: 393, endPoint x: 44, endPoint y: 363, distance: 33.7
click at [45, 363] on div "Then what I'm about to share could change everything for you. Because today, I …" at bounding box center [291, 333] width 493 height 137
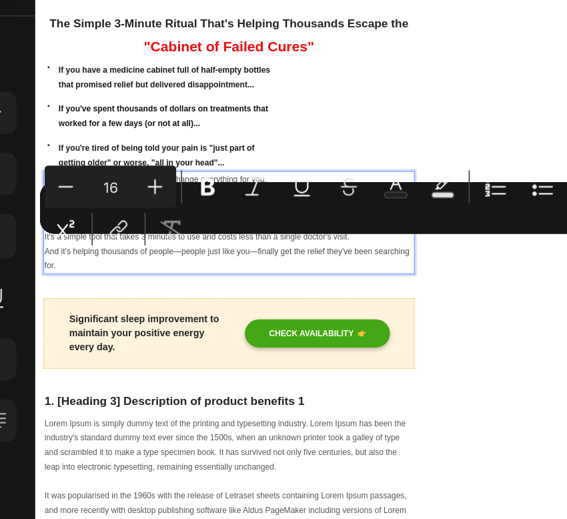
click at [94, 403] on div "Then what I'm about to share could change everything for you. Because today, I …" at bounding box center [291, 333] width 493 height 137
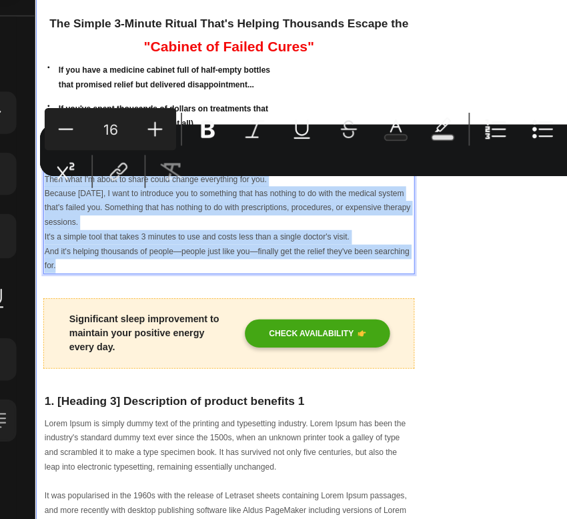
drag, startPoint x: 69, startPoint y: 394, endPoint x: 41, endPoint y: 278, distance: 119.2
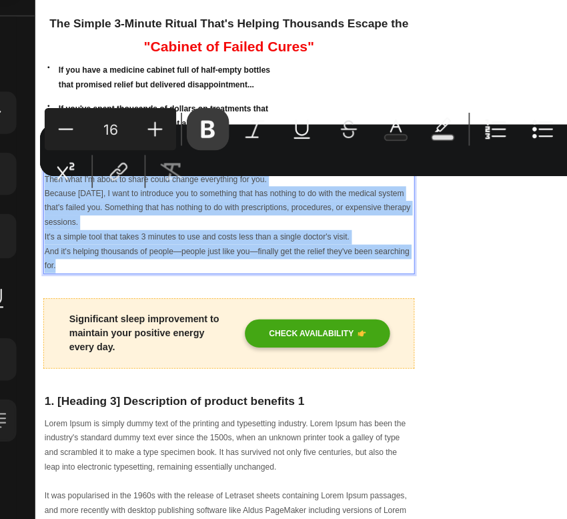
click at [325, 177] on icon "Editor contextual toolbar" at bounding box center [322, 177] width 13 height 13
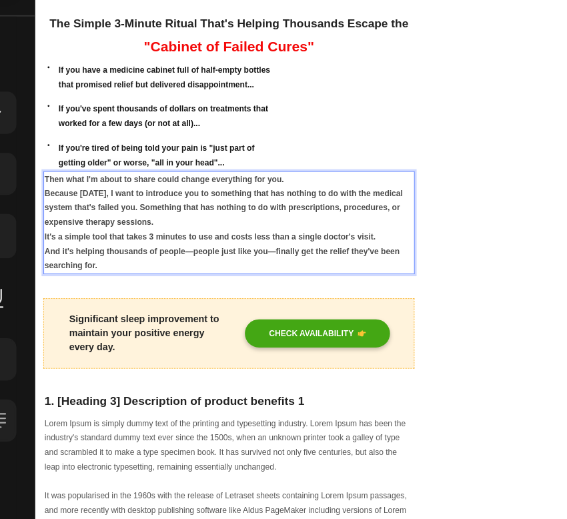
click at [260, 335] on p "Because [DATE], I want to introduce you to something that has nothing to do wit…" at bounding box center [291, 313] width 490 height 57
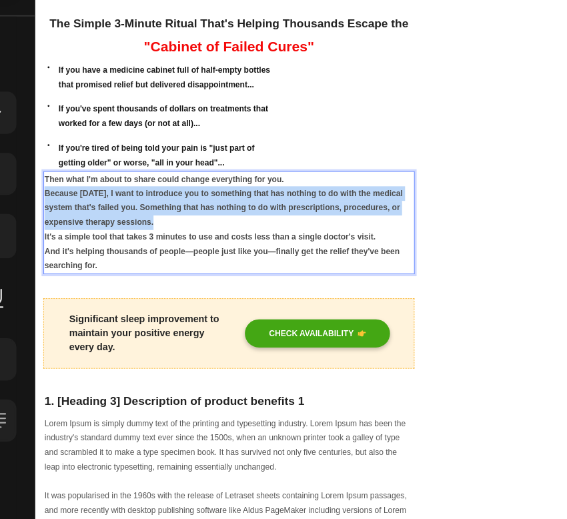
click at [260, 335] on p "Because [DATE], I want to introduce you to something that has nothing to do wit…" at bounding box center [291, 313] width 490 height 57
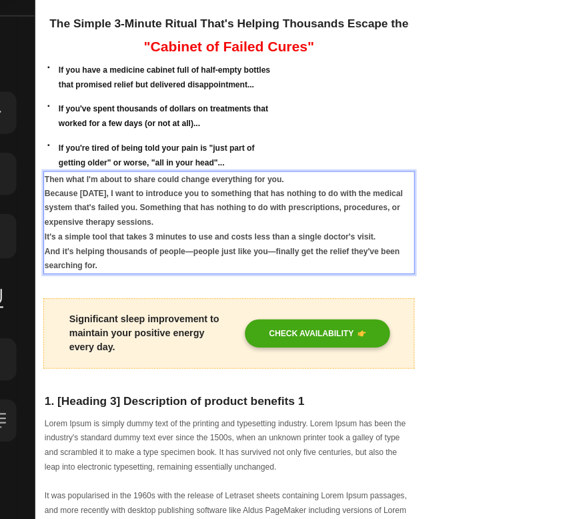
click at [254, 376] on strong "And it's helping thousands of people—people just like you—finally get the relie…" at bounding box center [281, 381] width 471 height 31
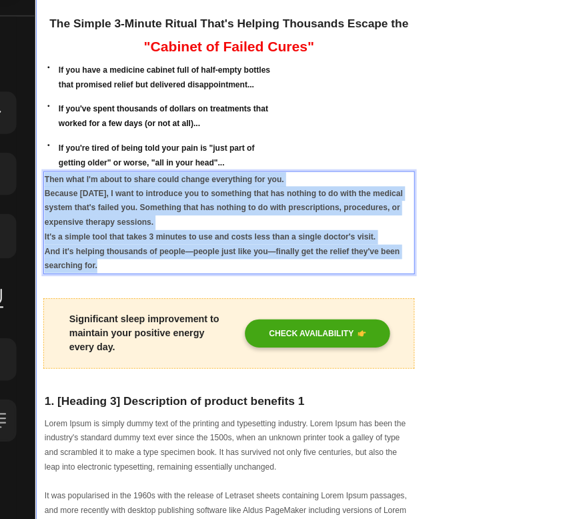
drag, startPoint x: 123, startPoint y: 397, endPoint x: 39, endPoint y: 281, distance: 142.7
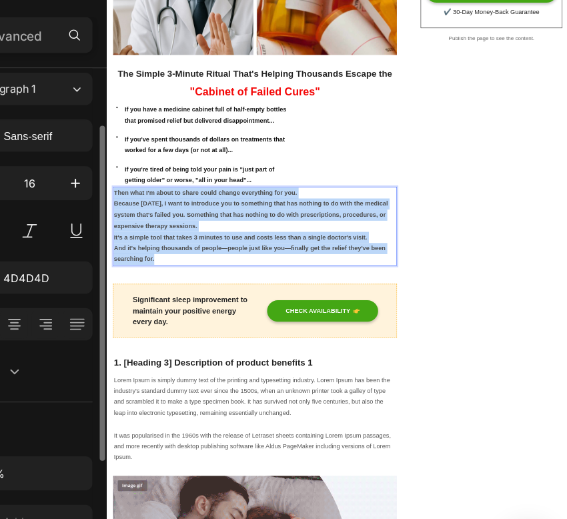
scroll to position [74, 0]
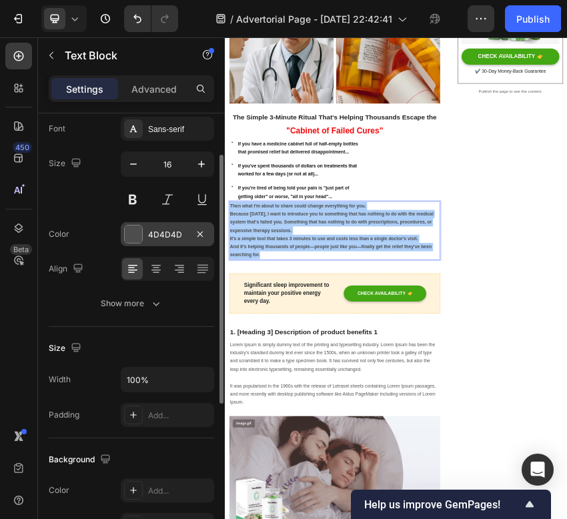
click at [145, 240] on div "4D4D4D" at bounding box center [167, 234] width 93 height 24
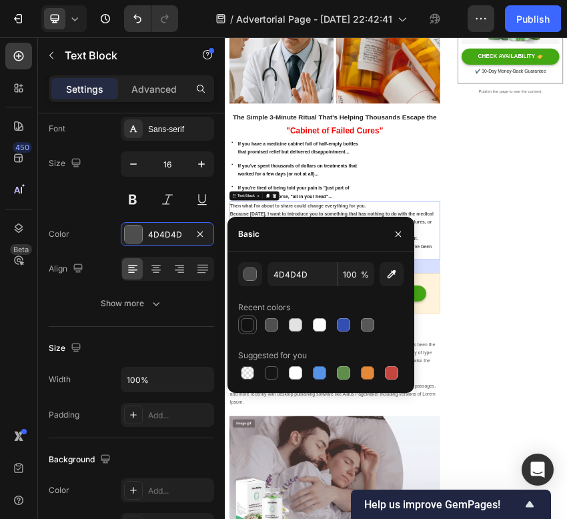
click at [247, 325] on div at bounding box center [247, 324] width 13 height 13
type input "121212"
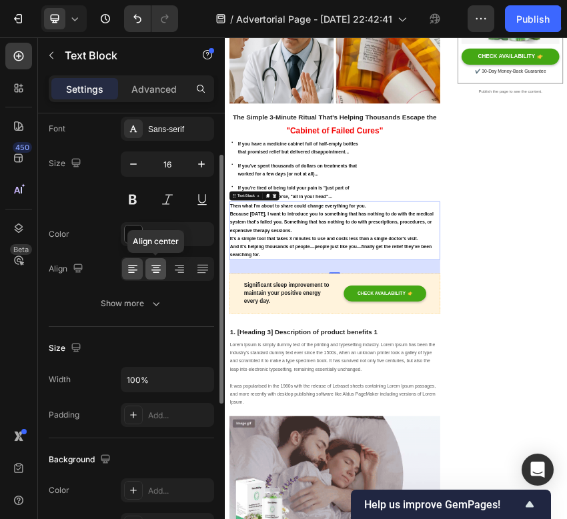
drag, startPoint x: 159, startPoint y: 267, endPoint x: 369, endPoint y: 499, distance: 313.9
click at [159, 267] on icon at bounding box center [155, 268] width 13 height 13
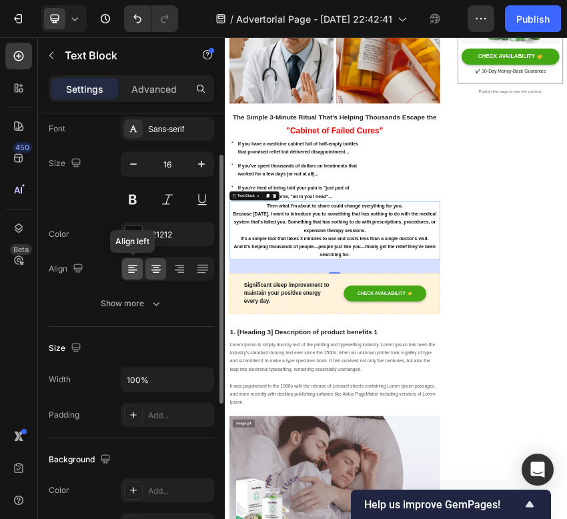
click at [135, 265] on icon at bounding box center [132, 265] width 9 height 1
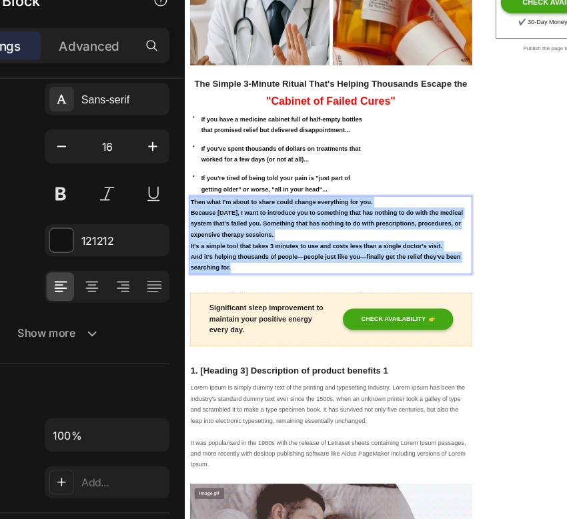
drag, startPoint x: 278, startPoint y: 486, endPoint x: 193, endPoint y: 374, distance: 140.8
click at [193, 374] on div "Then what I'm about to share could change everything for you. Because today, I …" at bounding box center [439, 428] width 493 height 137
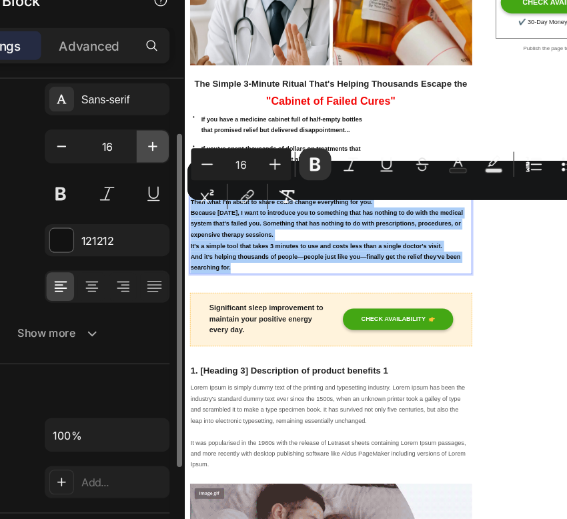
click at [202, 164] on icon "button" at bounding box center [201, 164] width 7 height 7
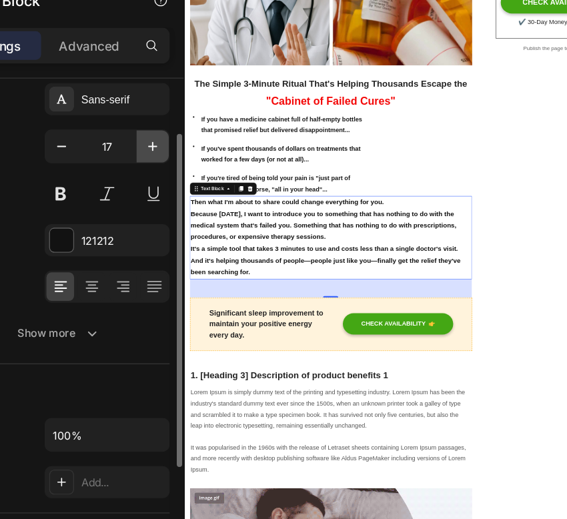
click at [202, 165] on icon "button" at bounding box center [201, 163] width 13 height 13
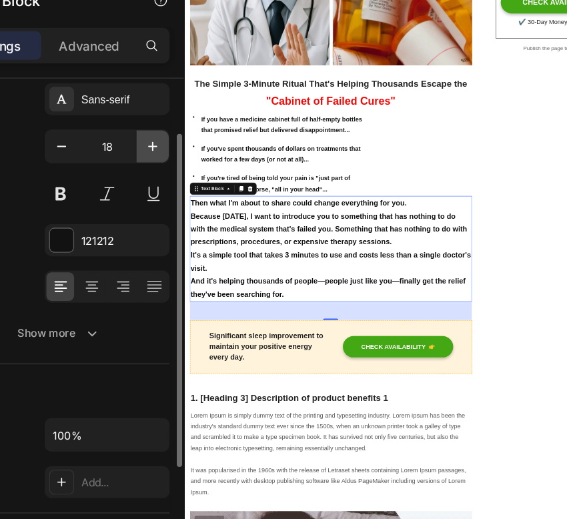
type input "19"
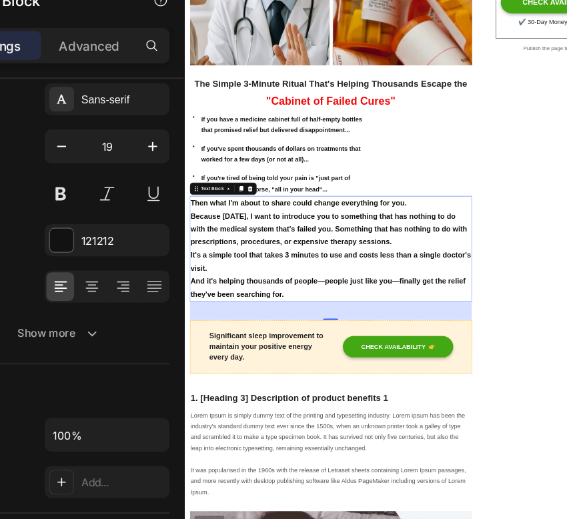
click at [566, 477] on p "It's a simple tool that takes 3 minutes to use and costs less than a single doc…" at bounding box center [440, 474] width 490 height 45
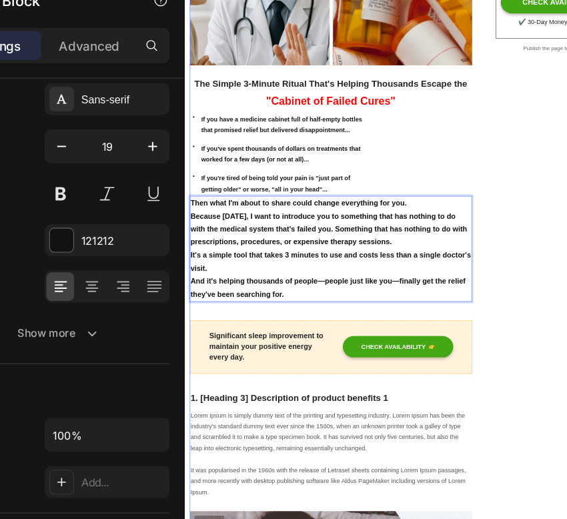
drag, startPoint x: 685, startPoint y: 460, endPoint x: 707, endPoint y: 459, distance: 21.4
click at [566, 449] on p "Because [DATE], I want to introduce you to something that has nothing to do wit…" at bounding box center [440, 418] width 490 height 69
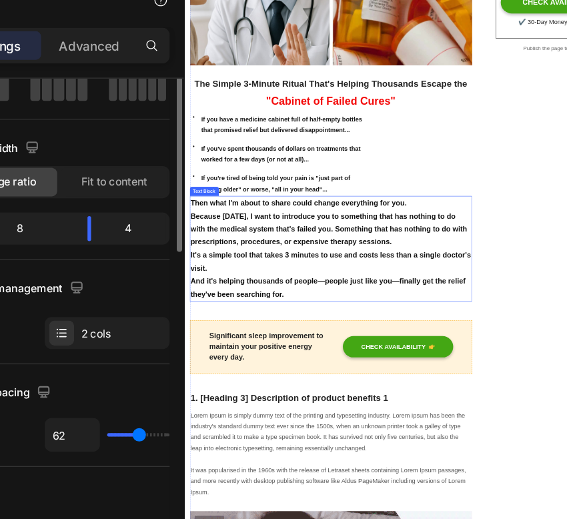
scroll to position [0, 0]
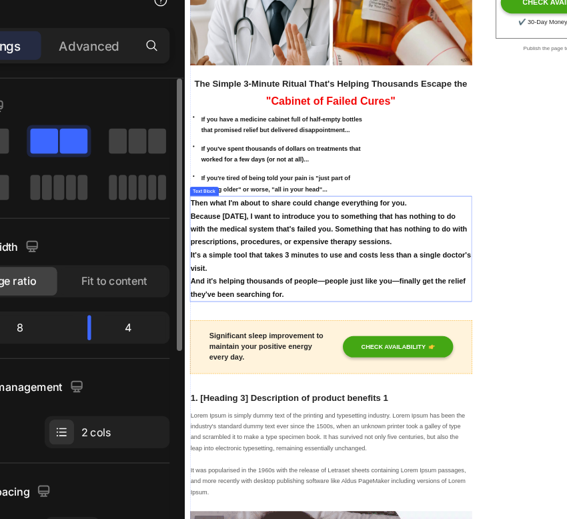
click at [566, 444] on p "Because [DATE], I want to introduce you to something that has nothing to do wit…" at bounding box center [440, 418] width 490 height 69
click at [566, 402] on strong "Because [DATE], I want to introduce you to something that has nothing to do wit…" at bounding box center [436, 417] width 483 height 59
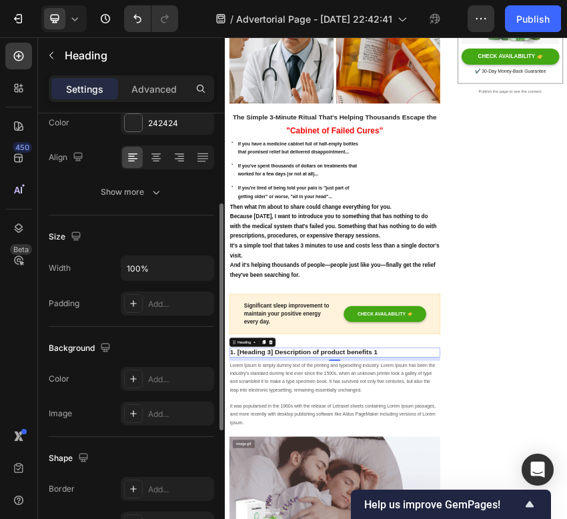
scroll to position [189, 0]
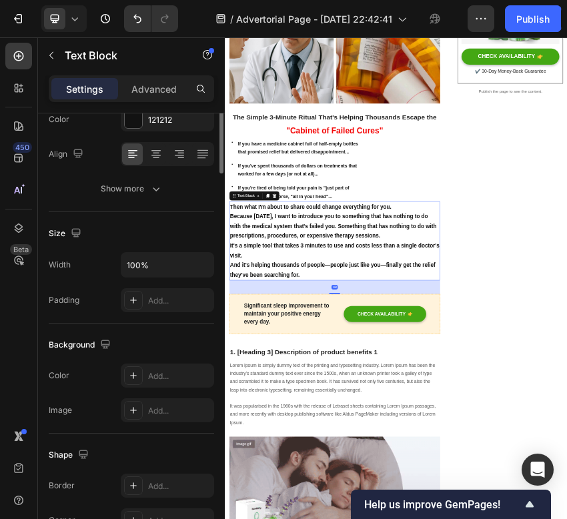
scroll to position [0, 0]
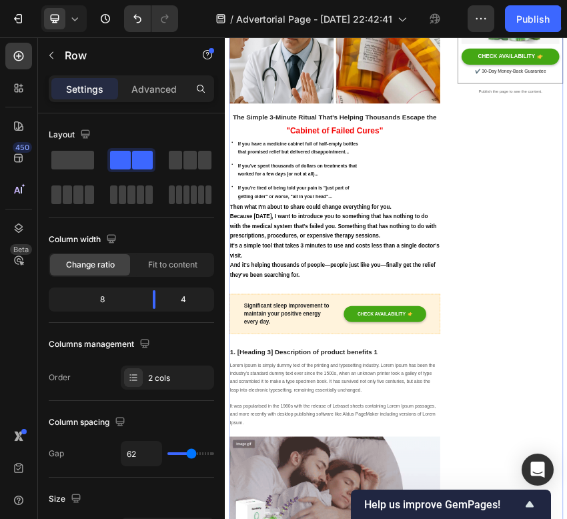
click at [62, 157] on span at bounding box center [72, 160] width 43 height 19
click at [71, 161] on span at bounding box center [72, 160] width 43 height 19
click at [341, 419] on p "If you're tired of being told your pain is "just part of getting older" or wors…" at bounding box center [401, 399] width 293 height 39
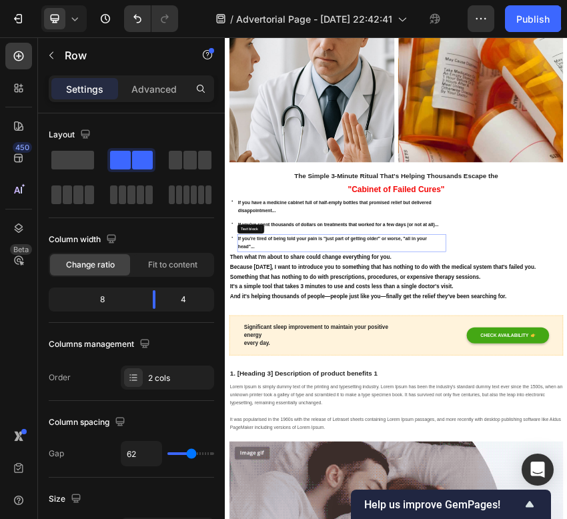
click at [316, 495] on div "Icon If you have a medicine cabinet full of half-empty bottles that promised re…" at bounding box center [488, 475] width 507 height 125
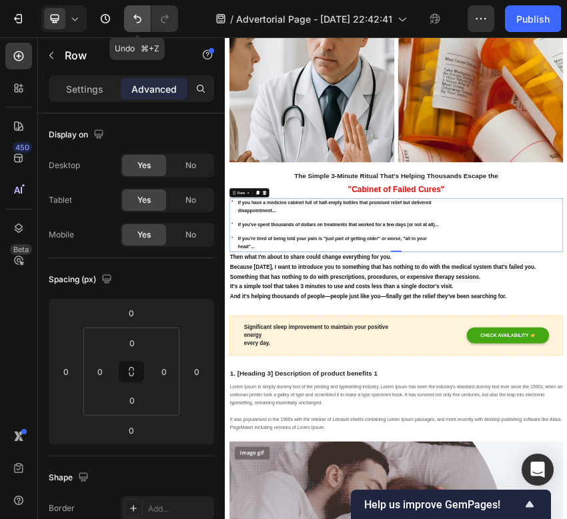
click at [129, 19] on button "Undo/Redo" at bounding box center [137, 18] width 27 height 27
click at [136, 20] on icon "Undo/Redo" at bounding box center [137, 18] width 13 height 13
click at [138, 17] on icon "Undo/Redo" at bounding box center [137, 19] width 8 height 9
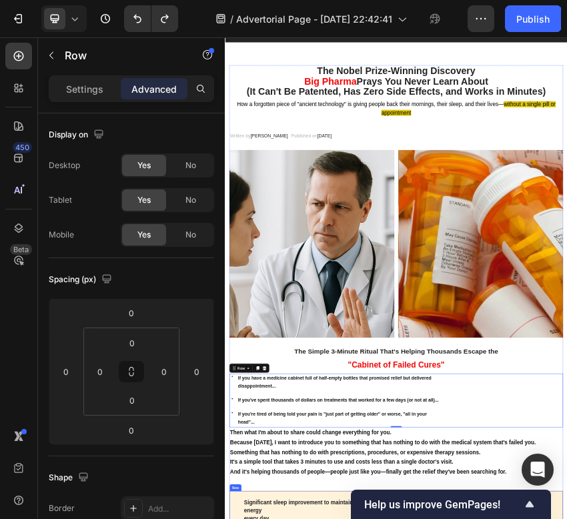
scroll to position [88, 0]
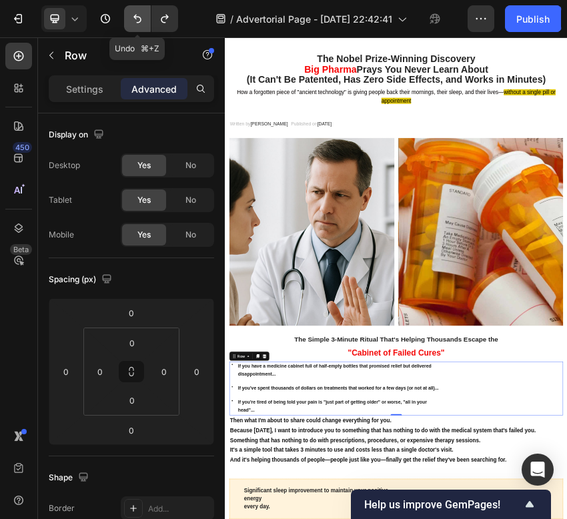
click at [132, 25] on icon "Undo/Redo" at bounding box center [137, 18] width 13 height 13
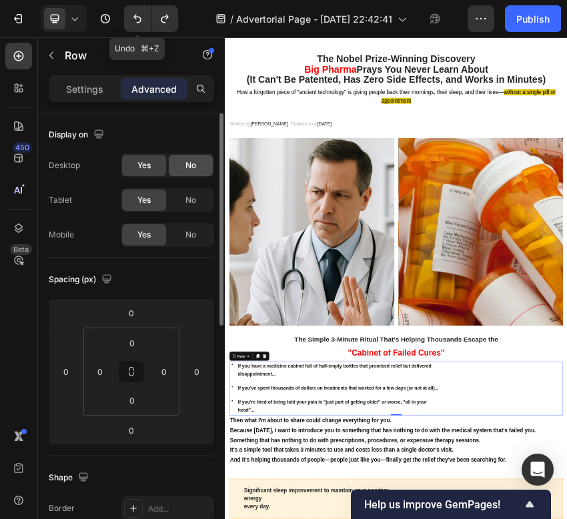
click at [193, 27] on div "/ Advertorial Page - Sep 27, 22:42:41" at bounding box center [328, 18] width 279 height 27
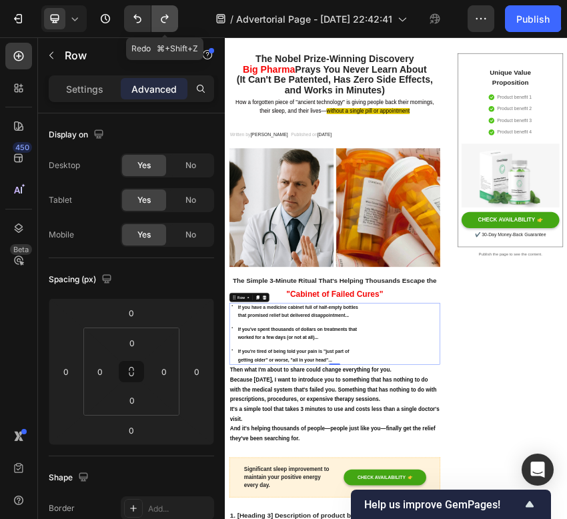
click at [169, 21] on icon "Undo/Redo" at bounding box center [164, 18] width 13 height 13
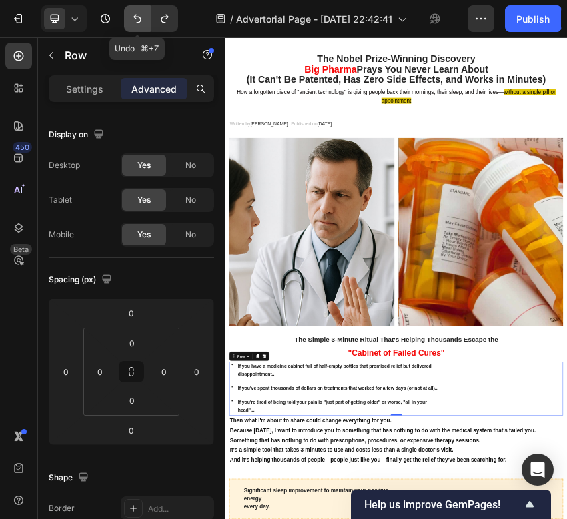
click at [140, 23] on icon "Undo/Redo" at bounding box center [137, 18] width 13 height 13
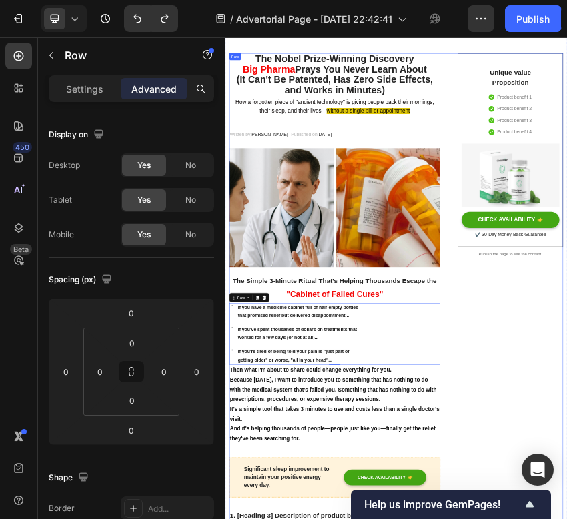
drag, startPoint x: 912, startPoint y: 863, endPoint x: 614, endPoint y: 903, distance: 300.1
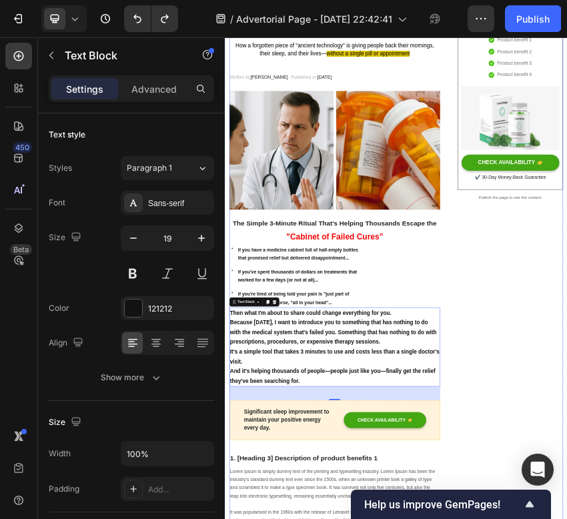
scroll to position [241, 0]
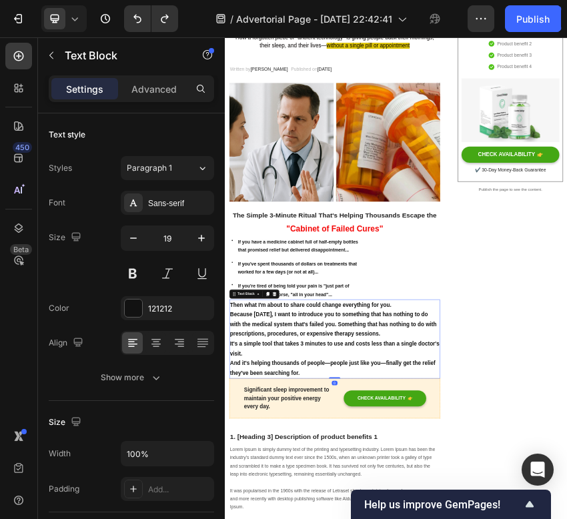
drag, startPoint x: 478, startPoint y: 864, endPoint x: 776, endPoint y: 820, distance: 301.4
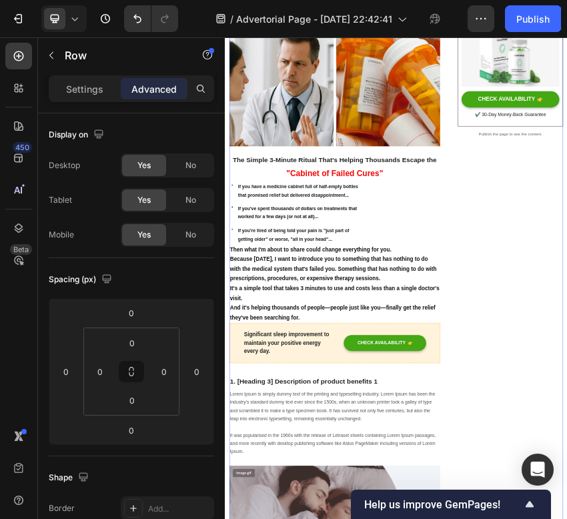
scroll to position [381, 0]
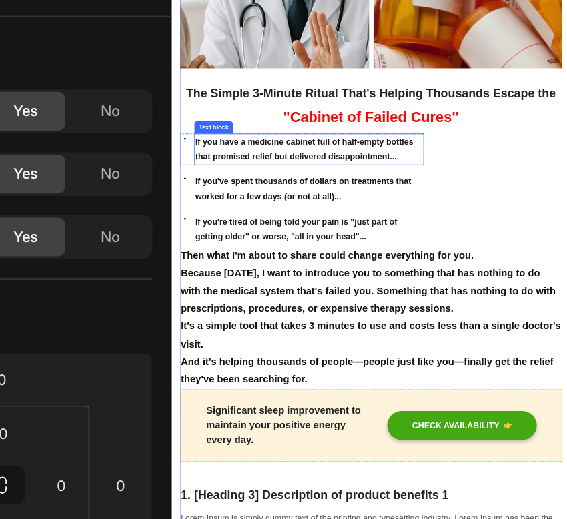
click at [207, 220] on strong "If you have a medicine cabinet full of half-empty bottles that promised relief …" at bounding box center [341, 226] width 281 height 31
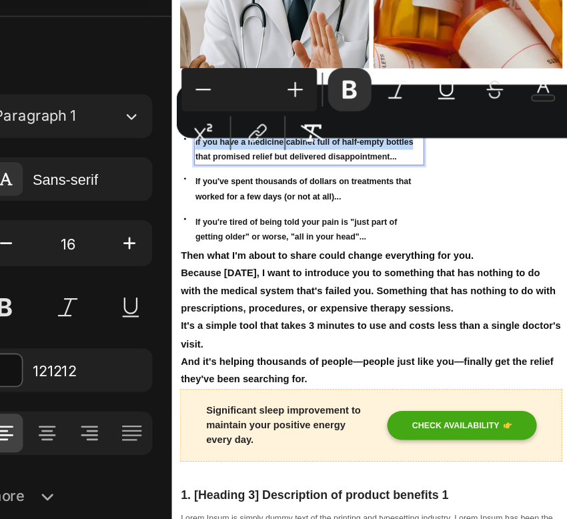
drag, startPoint x: 202, startPoint y: 217, endPoint x: 524, endPoint y: 62, distance: 357.3
click at [471, 221] on strong "If you have a medicine cabinet full of half-empty bottles that promised relief …" at bounding box center [341, 226] width 281 height 31
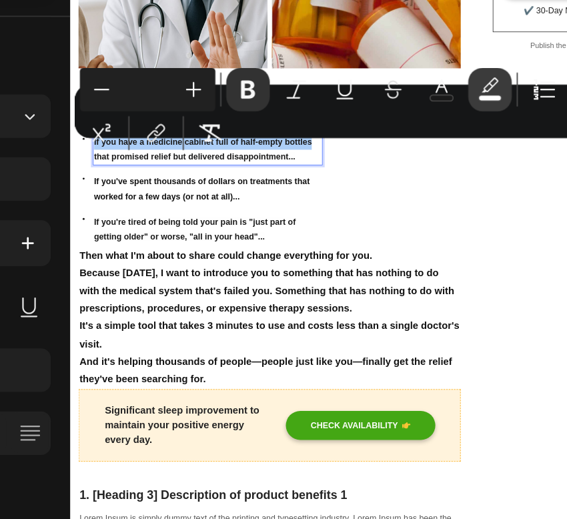
click at [458, 155] on icon "Editor contextual toolbar" at bounding box center [455, 153] width 13 height 13
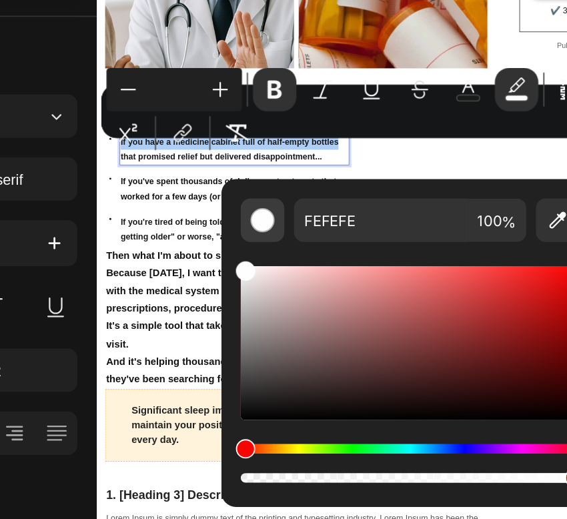
click at [321, 223] on div "Editor contextual toolbar" at bounding box center [315, 225] width 13 height 13
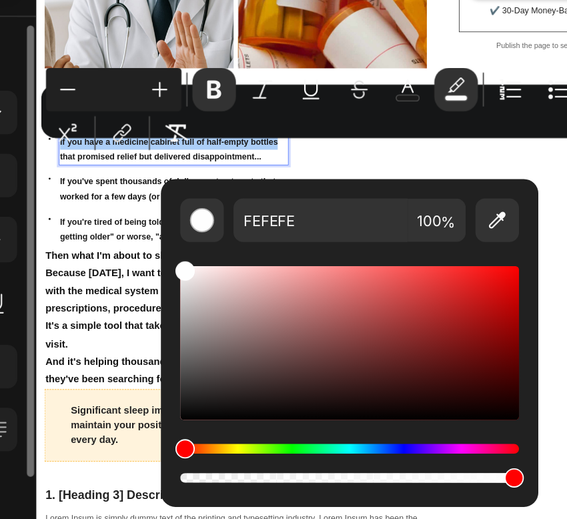
scroll to position [5, 0]
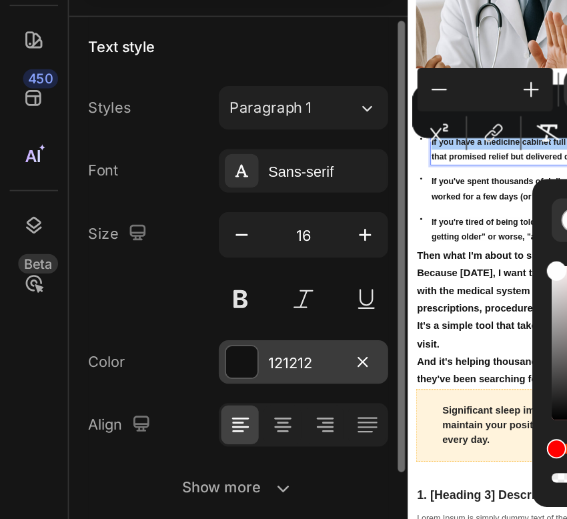
click at [134, 309] on div at bounding box center [133, 303] width 17 height 17
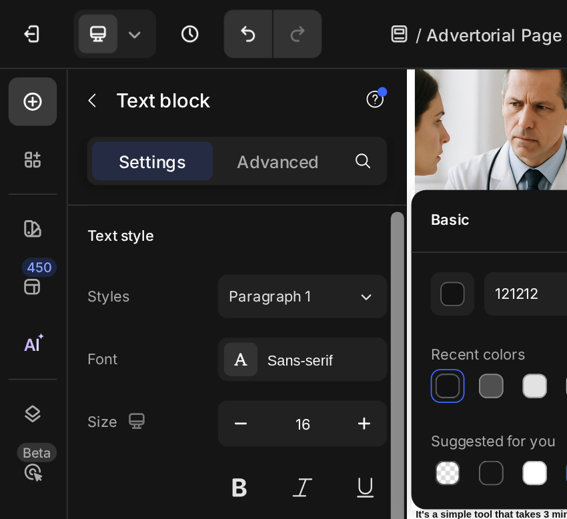
scroll to position [5, 0]
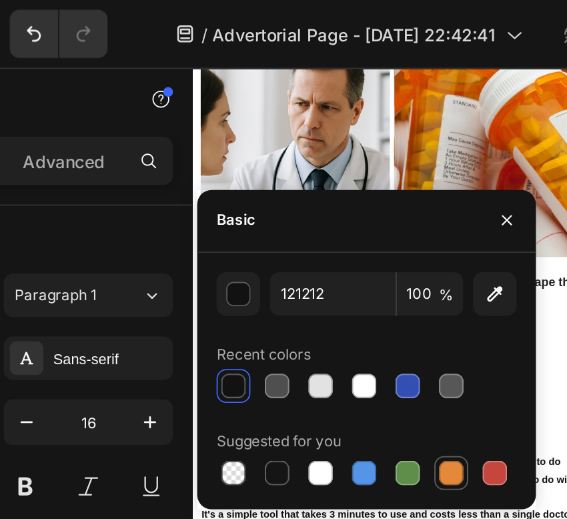
drag, startPoint x: 367, startPoint y: 259, endPoint x: 452, endPoint y: 436, distance: 196.2
click at [367, 259] on div at bounding box center [367, 260] width 13 height 13
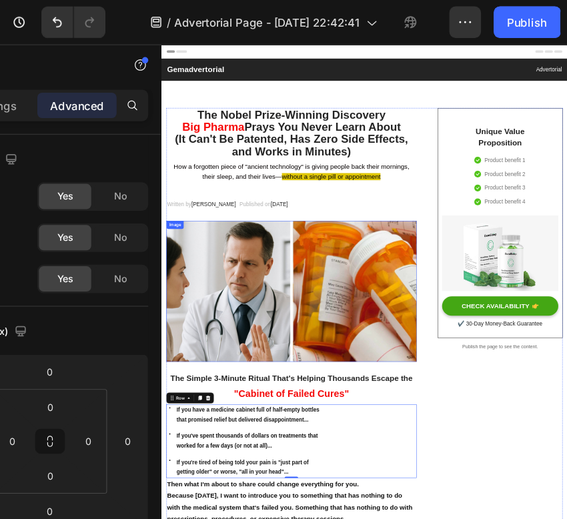
scroll to position [0, 0]
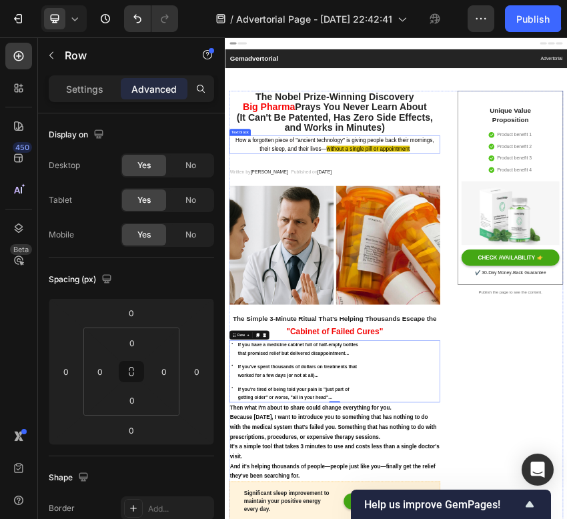
click at [566, 304] on span "without a single pill or appointment" at bounding box center [559, 297] width 195 height 14
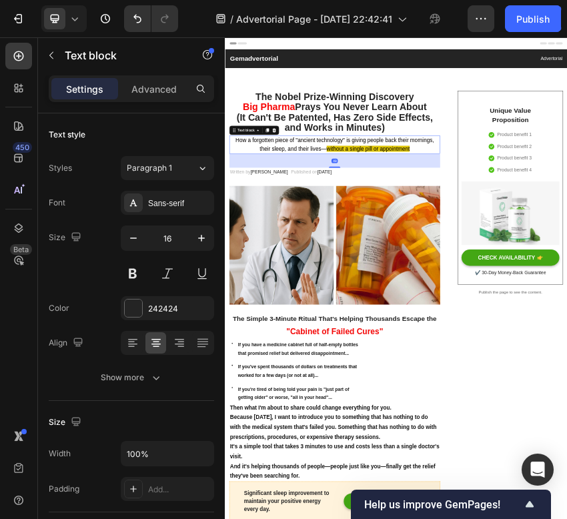
click at [566, 298] on span "without a single pill or appointment" at bounding box center [559, 297] width 195 height 14
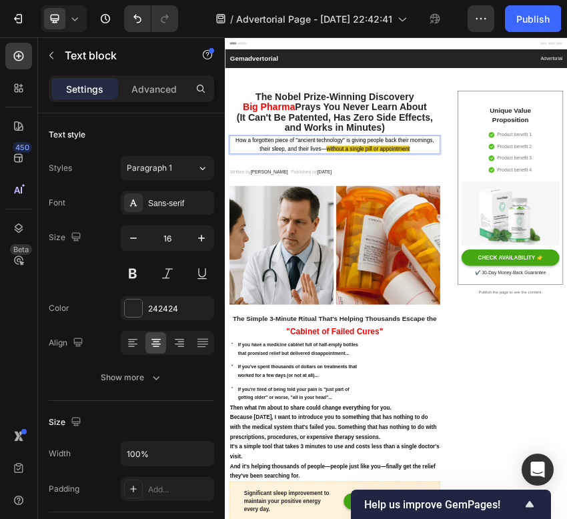
click at [566, 298] on span "without a single pill or appointment" at bounding box center [559, 297] width 195 height 14
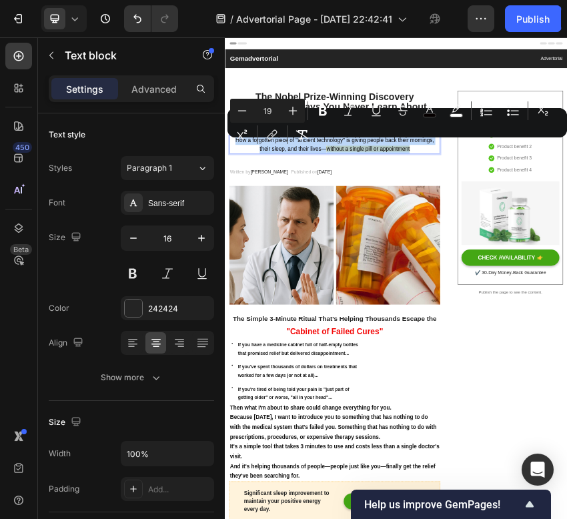
click at [566, 298] on span "without a single pill or appointment" at bounding box center [559, 297] width 195 height 14
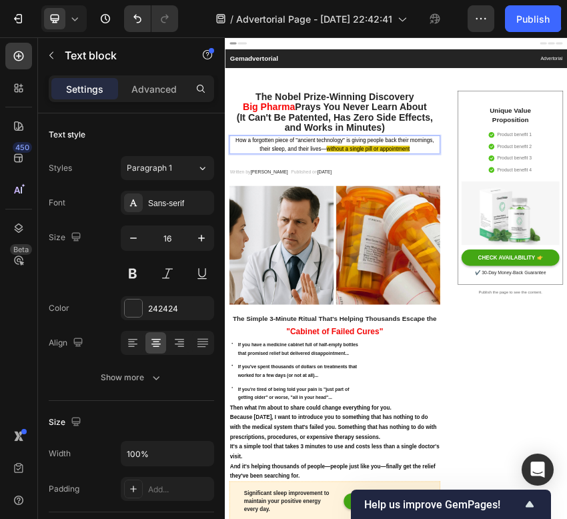
click at [566, 301] on p "How a forgotten piece of "ancient technology" is giving people back their morni…" at bounding box center [481, 288] width 490 height 40
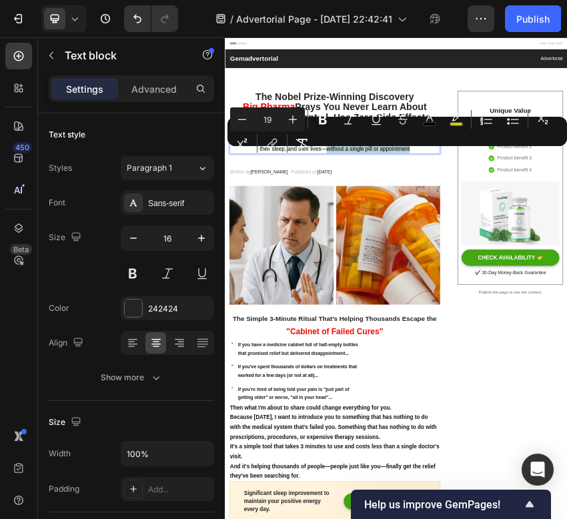
drag, startPoint x: 657, startPoint y: 301, endPoint x: 459, endPoint y: 295, distance: 198.1
click at [459, 295] on p "How a forgotten piece of "ancient technology" is giving people back their morni…" at bounding box center [481, 288] width 490 height 40
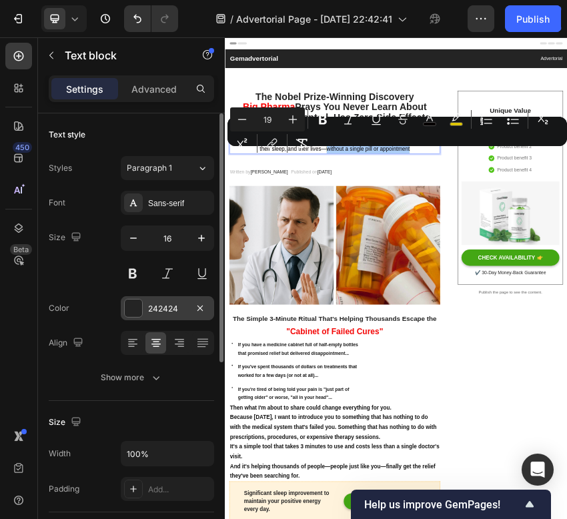
click at [139, 302] on div at bounding box center [133, 307] width 17 height 17
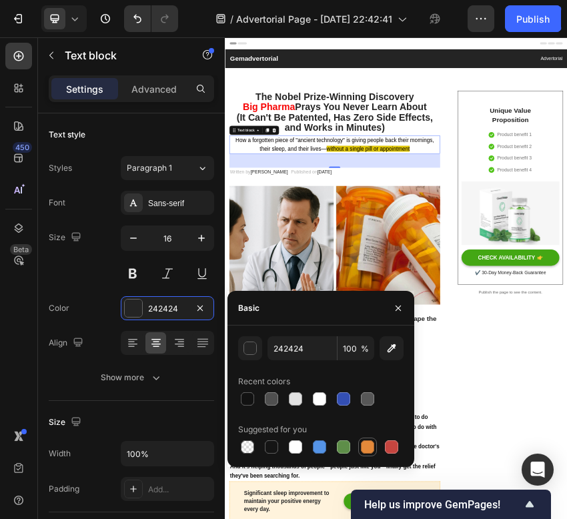
click at [367, 449] on div at bounding box center [367, 446] width 13 height 13
type input "E4893A"
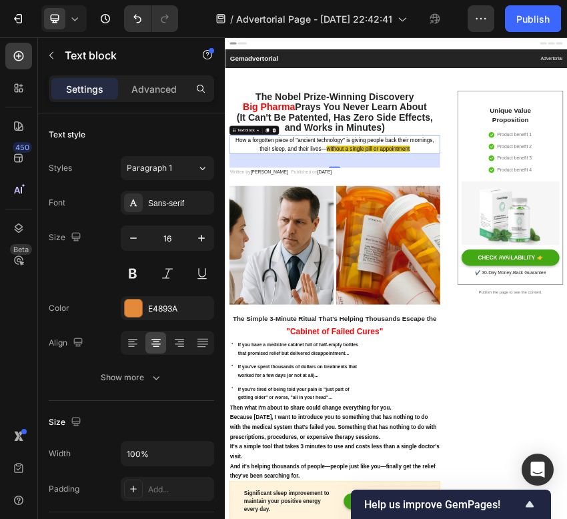
click at [566, 295] on span "without a single pill or appointment" at bounding box center [559, 297] width 195 height 14
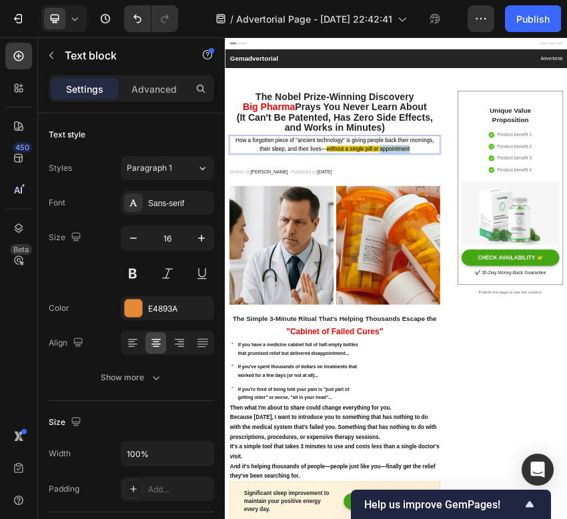
click at [566, 295] on span "without a single pill or appointment" at bounding box center [559, 297] width 195 height 14
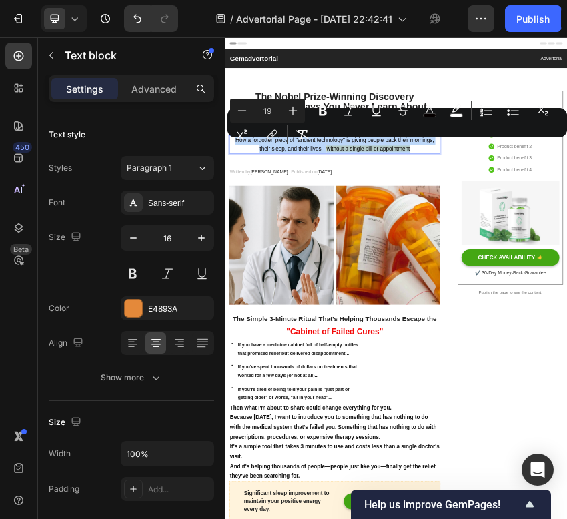
click at [566, 295] on span "without a single pill or appointment" at bounding box center [559, 297] width 195 height 14
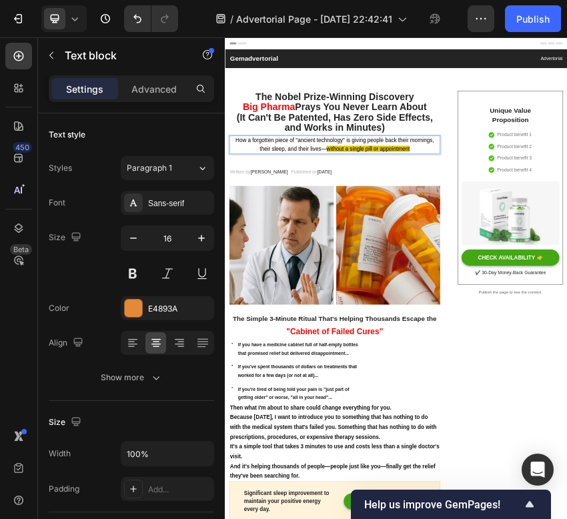
click at [566, 306] on p "How a forgotten piece of "ancient technology" is giving people back their morni…" at bounding box center [481, 288] width 490 height 40
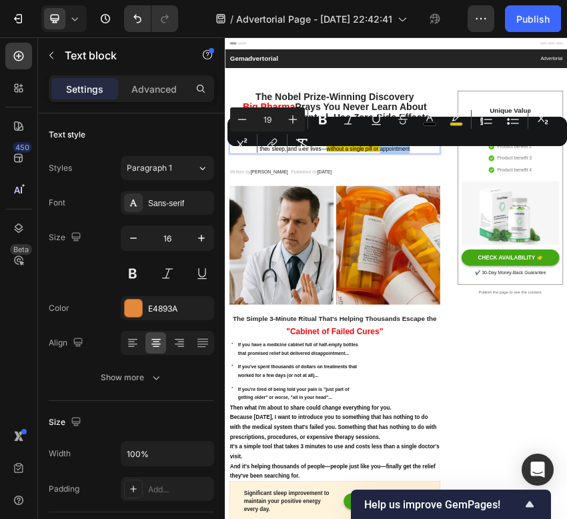
click at [405, 152] on div "Minus 19 Plus Bold Italic Underline Strikethrough color color Numbered List Bul…" at bounding box center [397, 131] width 334 height 48
click at [403, 149] on div "Minus 19 Plus Bold Italic Underline Strikethrough color color Numbered List Bul…" at bounding box center [397, 131] width 334 height 48
click at [181, 309] on div "E4893A" at bounding box center [167, 309] width 39 height 12
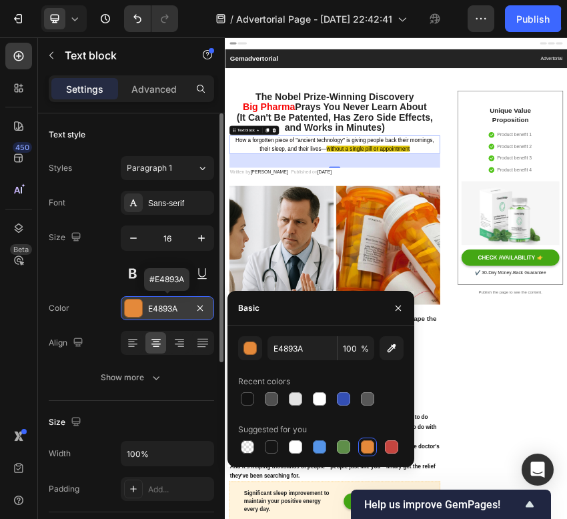
drag, startPoint x: 181, startPoint y: 309, endPoint x: 159, endPoint y: 306, distance: 22.2
click at [157, 307] on div "E4893A" at bounding box center [167, 309] width 39 height 12
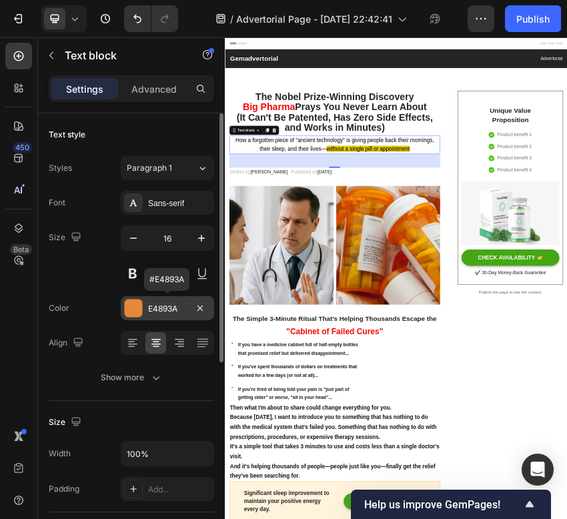
click at [157, 309] on div "E4893A" at bounding box center [167, 309] width 39 height 12
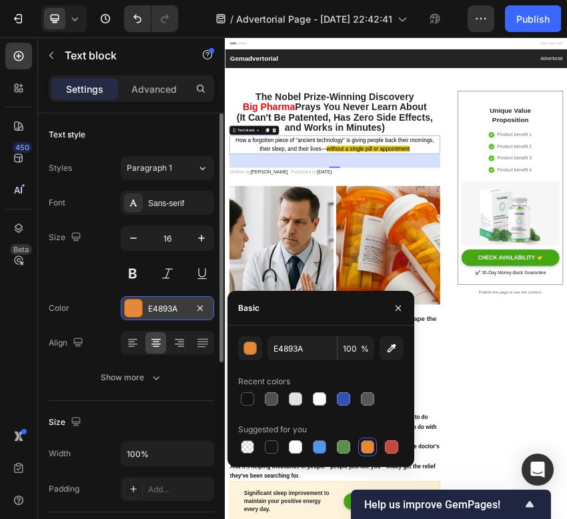
click at [167, 307] on div "E4893A" at bounding box center [167, 309] width 39 height 12
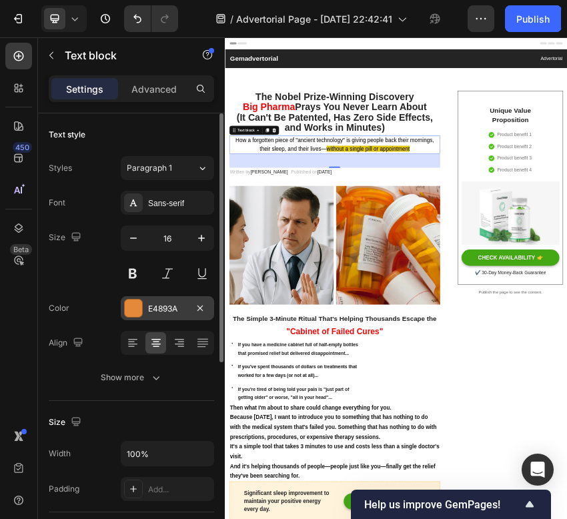
click at [166, 307] on div "E4893A" at bounding box center [167, 309] width 39 height 12
click at [566, 299] on span "without a single pill or appointment" at bounding box center [559, 297] width 195 height 14
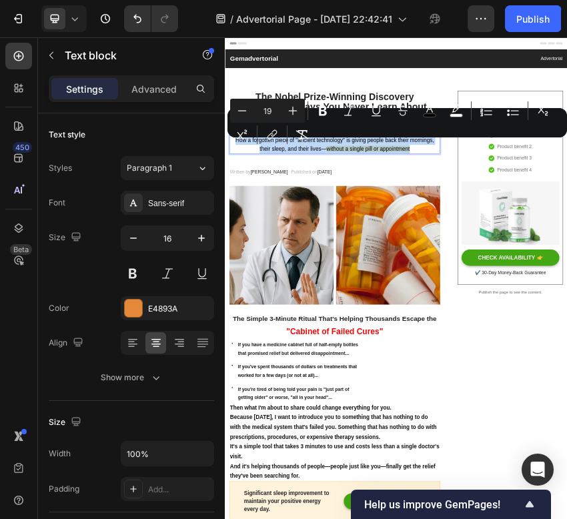
click at [566, 299] on span "without a single pill or appointment" at bounding box center [559, 297] width 195 height 14
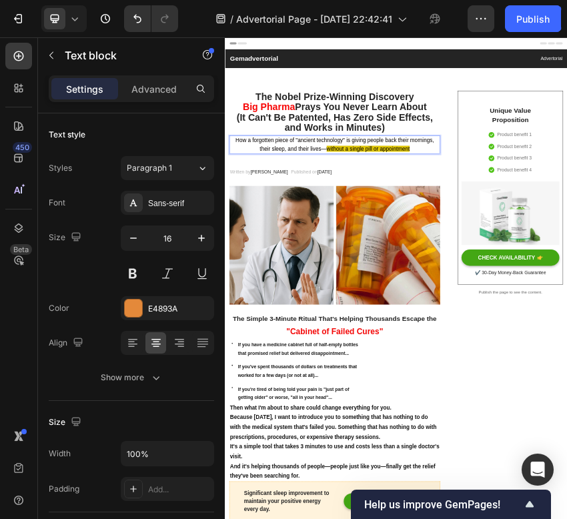
click at [566, 306] on p "How a forgotten piece of "ancient technology" is giving people back their morni…" at bounding box center [481, 288] width 490 height 40
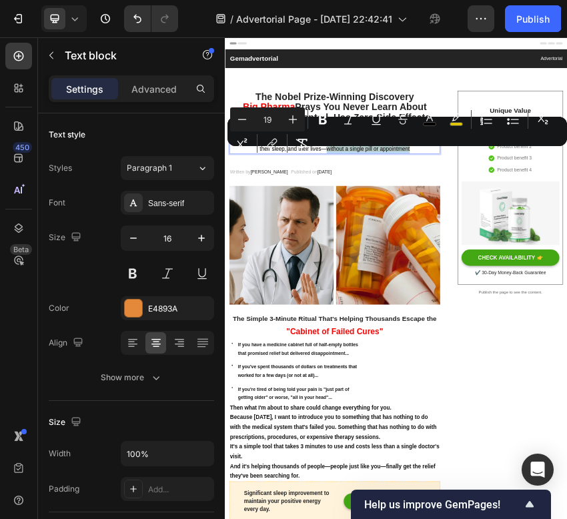
drag, startPoint x: 658, startPoint y: 306, endPoint x: 465, endPoint y: 304, distance: 193.4
click at [465, 304] on p "How a forgotten piece of "ancient technology" is giving people back their morni…" at bounding box center [481, 288] width 490 height 40
click at [459, 123] on rect "Editor contextual toolbar" at bounding box center [456, 124] width 13 height 3
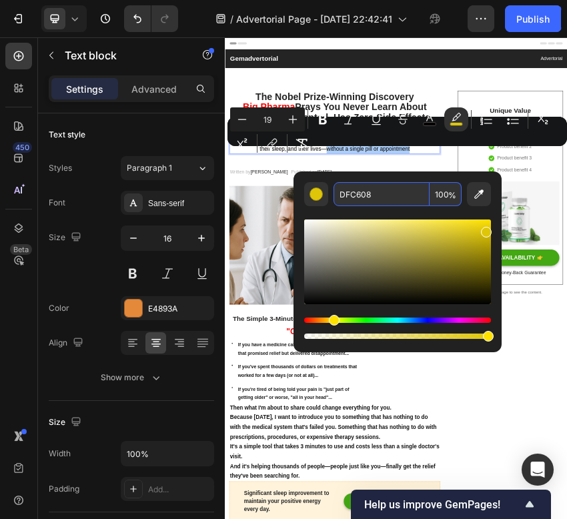
click at [371, 192] on input "DFC608" at bounding box center [381, 194] width 96 height 24
type input "e48"
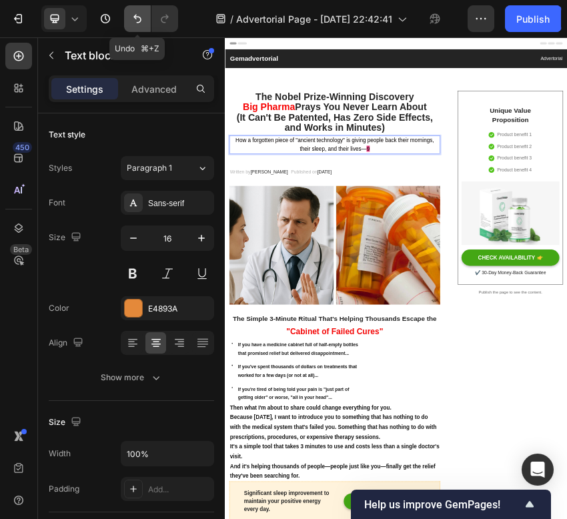
click at [138, 20] on icon "Undo/Redo" at bounding box center [137, 18] width 13 height 13
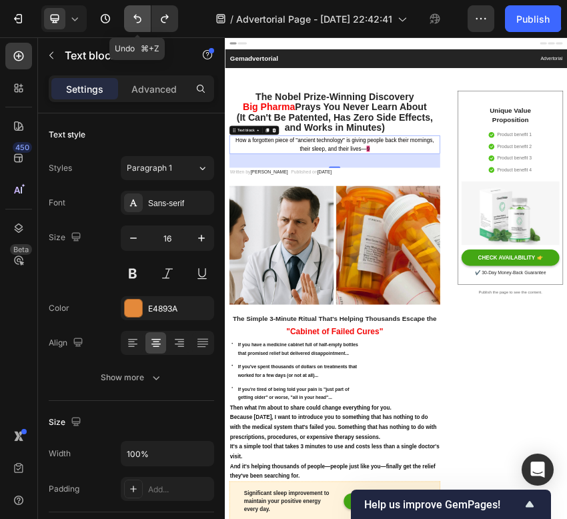
click at [138, 20] on icon "Undo/Redo" at bounding box center [137, 18] width 13 height 13
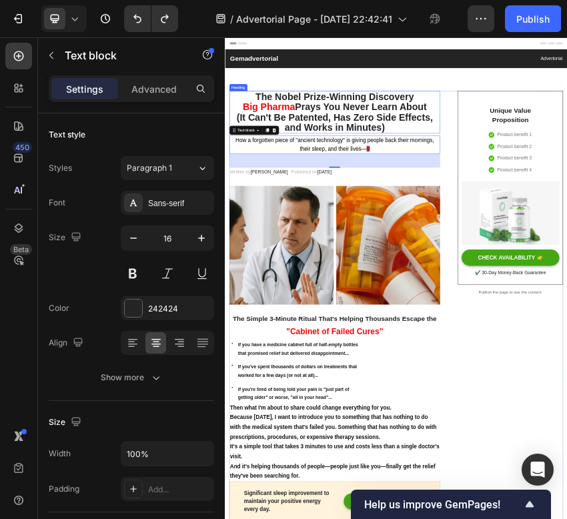
click at [566, 167] on h2 "The Nobel Prize-Winning Discovery Big Pharma Prays You Never Learn About (It Ca…" at bounding box center [481, 211] width 493 height 99
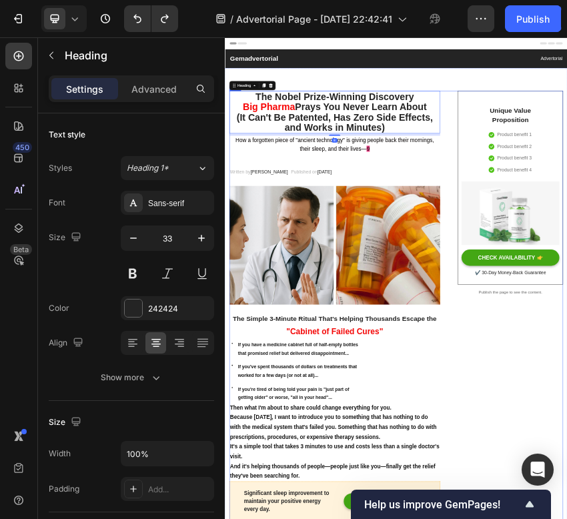
click at [566, 299] on p "How a forgotten piece of "ancient technology" is giving people back their morni…" at bounding box center [481, 288] width 490 height 40
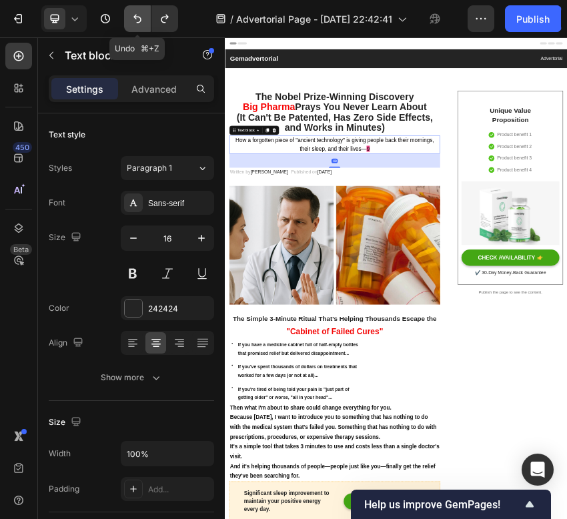
click at [139, 21] on icon "Undo/Redo" at bounding box center [137, 18] width 13 height 13
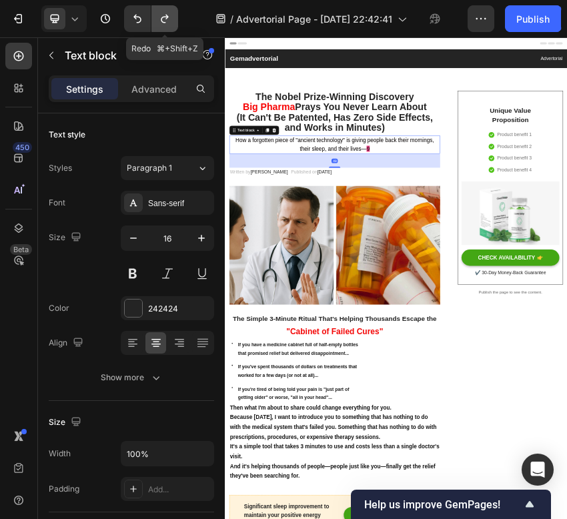
click at [159, 20] on icon "Undo/Redo" at bounding box center [164, 18] width 13 height 13
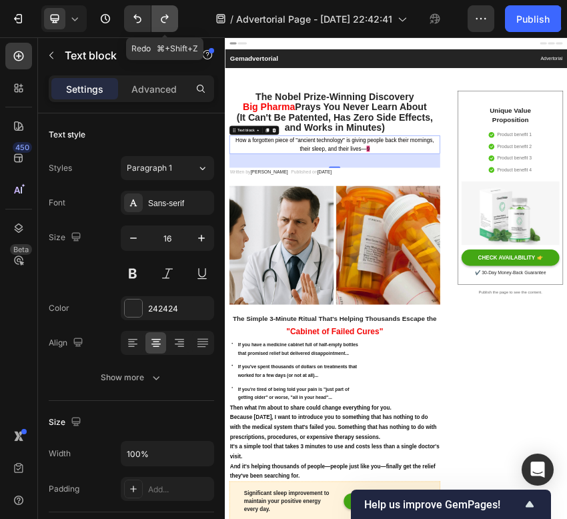
click at [159, 20] on icon "Undo/Redo" at bounding box center [164, 18] width 13 height 13
click at [134, 20] on icon "Undo/Redo" at bounding box center [137, 18] width 13 height 13
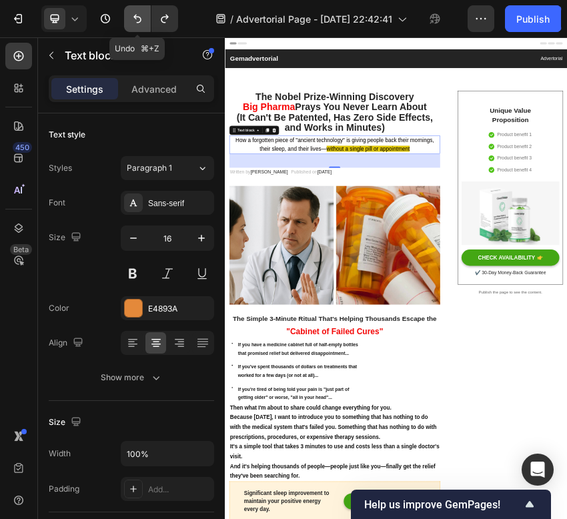
click at [134, 20] on icon "Undo/Redo" at bounding box center [137, 18] width 13 height 13
click at [165, 23] on icon "Undo/Redo" at bounding box center [164, 18] width 13 height 13
click at [147, 19] on button "Undo/Redo" at bounding box center [137, 18] width 27 height 27
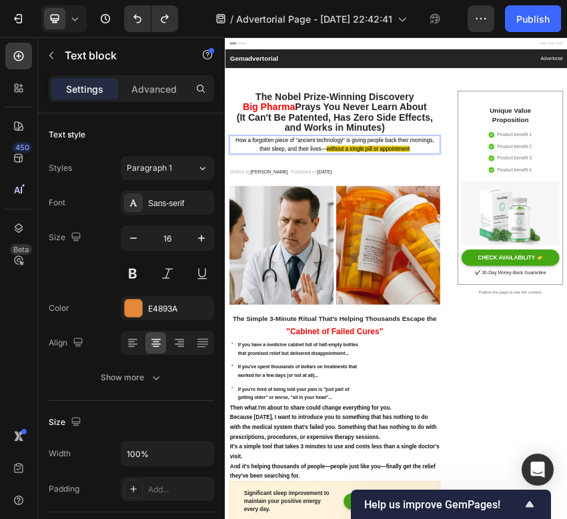
click at [566, 299] on span "without a single pill or appointment" at bounding box center [559, 297] width 195 height 14
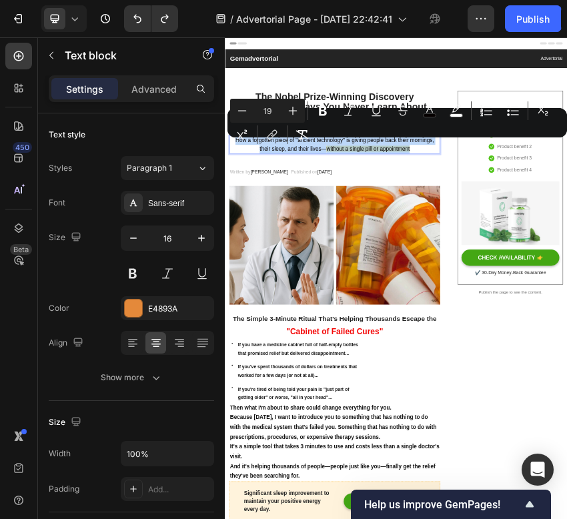
click at [566, 299] on span "without a single pill or appointment" at bounding box center [559, 297] width 195 height 14
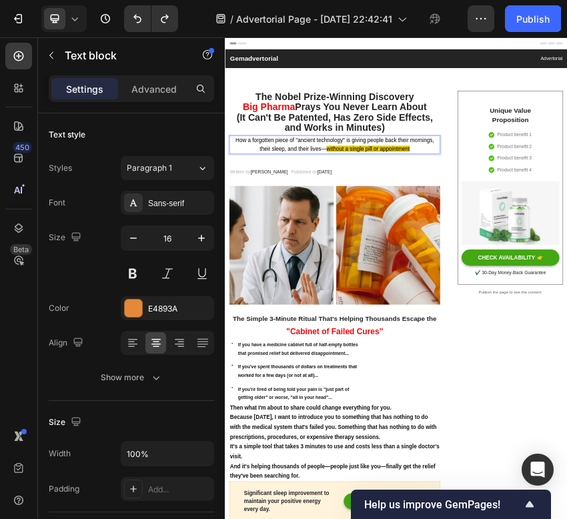
click at [566, 299] on span "without a single pill or appointment" at bounding box center [559, 297] width 195 height 14
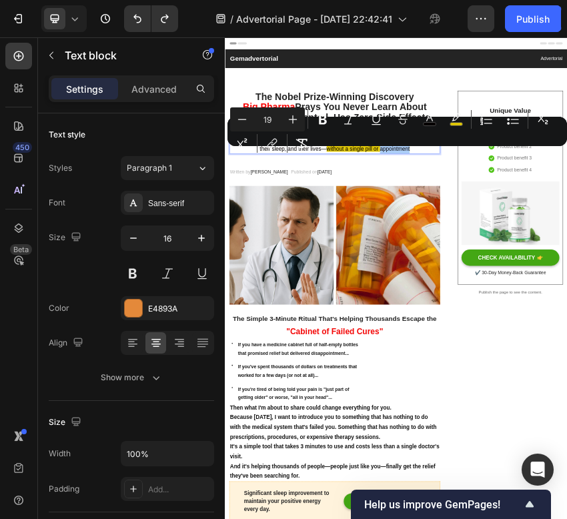
click at [388, 149] on div "Minus 19 Plus Bold Italic Underline Strikethrough color color Numbered List Bul…" at bounding box center [397, 131] width 334 height 48
click at [413, 149] on div "Minus 19 Plus Bold Italic Underline Strikethrough color color Numbered List Bul…" at bounding box center [397, 131] width 334 height 48
click at [411, 149] on div "Minus 19 Plus Bold Italic Underline Strikethrough color color Numbered List Bul…" at bounding box center [397, 131] width 334 height 48
click at [414, 141] on div "Minus 19 Plus Bold Italic Underline Strikethrough color color Numbered List Bul…" at bounding box center [397, 131] width 334 height 48
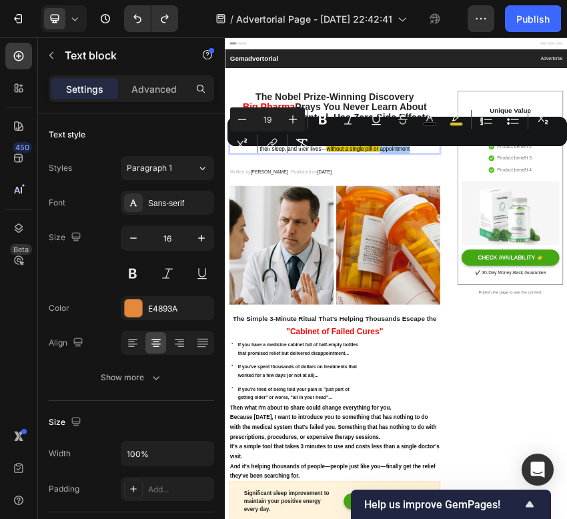
click at [418, 150] on div "Minus 19 Plus Bold Italic Underline Strikethrough color color Numbered List Bul…" at bounding box center [397, 131] width 334 height 48
click at [406, 150] on div "Minus 19 Plus Bold Italic Underline Strikethrough color color Numbered List Bul…" at bounding box center [397, 131] width 334 height 48
drag, startPoint x: 406, startPoint y: 150, endPoint x: 356, endPoint y: 147, distance: 50.1
click at [355, 148] on div "Minus 19 Plus Bold Italic Underline Strikethrough color color Numbered List Bul…" at bounding box center [397, 131] width 334 height 48
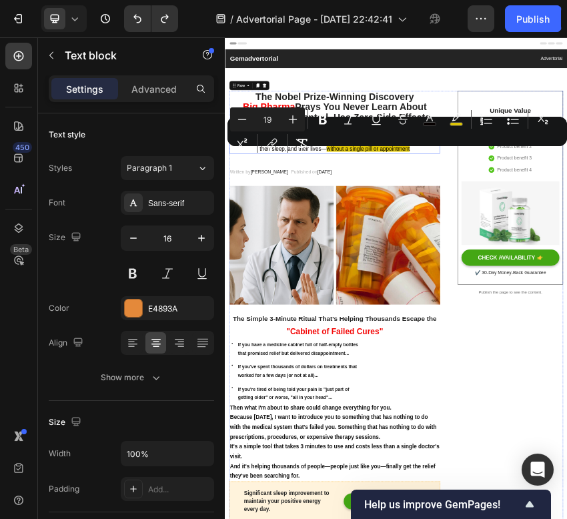
click at [566, 295] on p "How a forgotten piece of "ancient technology" is giving people back their morni…" at bounding box center [481, 288] width 490 height 40
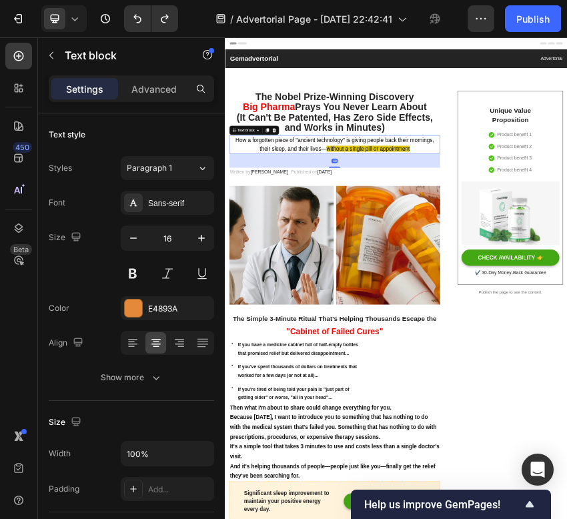
drag, startPoint x: 485, startPoint y: 339, endPoint x: 485, endPoint y: 293, distance: 45.3
click at [485, 295] on div "How a forgotten piece of "ancient technology" is giving people back their morni…" at bounding box center [481, 288] width 493 height 43
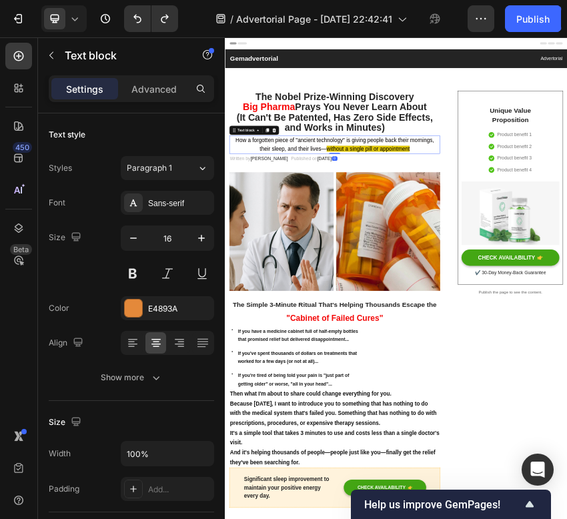
drag, startPoint x: 485, startPoint y: 341, endPoint x: 485, endPoint y: 297, distance: 44.0
click at [485, 297] on div "How a forgotten piece of "ancient technology" is giving people back their morni…" at bounding box center [481, 288] width 493 height 43
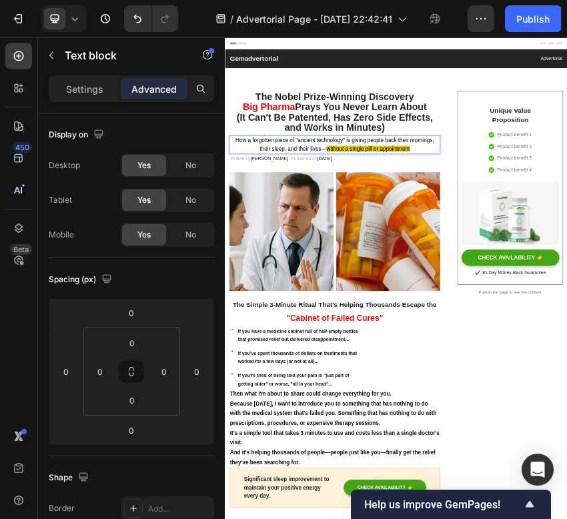
click at [566, 304] on p "How a forgotten piece of "ancient technology" is giving people back their morni…" at bounding box center [481, 288] width 490 height 40
drag, startPoint x: 657, startPoint y: 299, endPoint x: 465, endPoint y: 303, distance: 192.1
click at [465, 303] on p "How a forgotten piece of "ancient technology" is giving people back their morni…" at bounding box center [481, 288] width 490 height 40
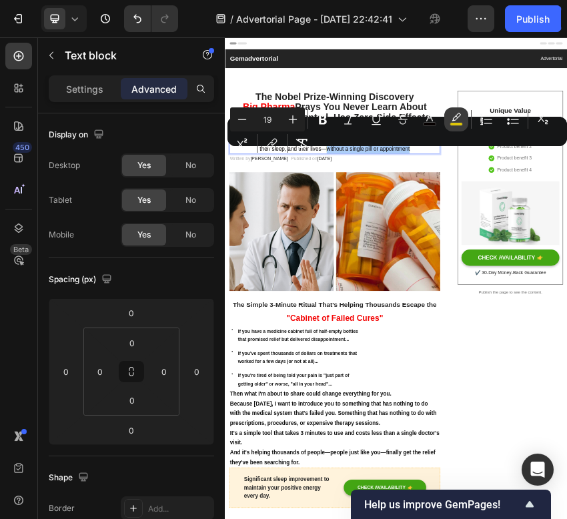
click at [452, 118] on icon "Editor contextual toolbar" at bounding box center [455, 119] width 13 height 13
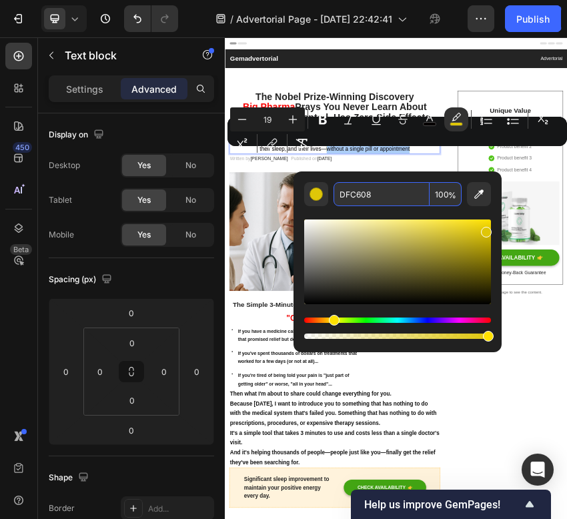
click at [357, 194] on input "DFC608" at bounding box center [381, 194] width 96 height 24
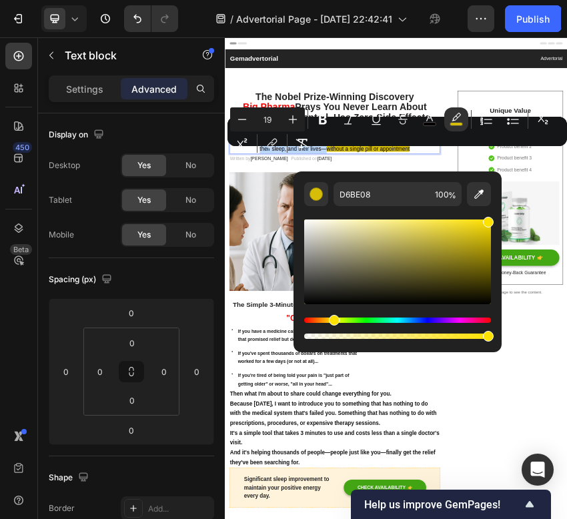
drag, startPoint x: 484, startPoint y: 233, endPoint x: 497, endPoint y: 213, distance: 23.5
click at [497, 213] on div "D6BE08 100 %" at bounding box center [397, 256] width 208 height 170
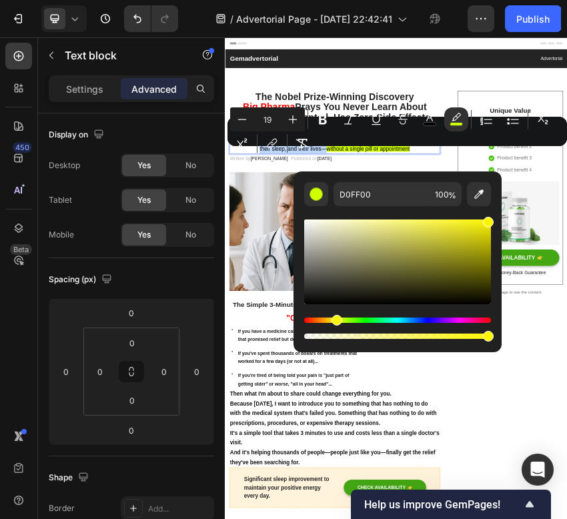
click at [334, 320] on div "Hue" at bounding box center [336, 320] width 11 height 11
type input "FFF600"
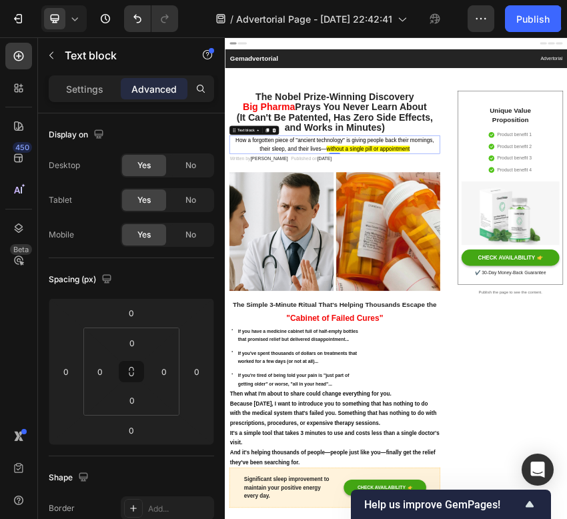
click at [566, 302] on span "without a single pill or appointment" at bounding box center [559, 297] width 195 height 14
click at [566, 300] on span "without a single pill or appointment" at bounding box center [559, 297] width 195 height 14
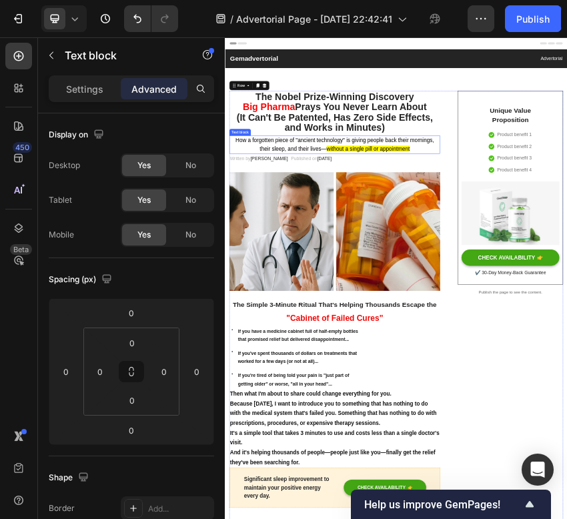
click at [566, 302] on span "without a single pill or appointment" at bounding box center [559, 297] width 195 height 14
click at [566, 301] on span "without a single pill or appointment" at bounding box center [559, 297] width 195 height 14
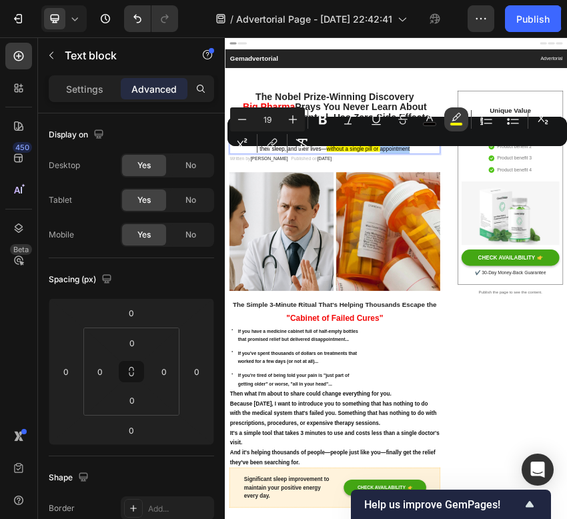
click at [453, 123] on rect "Editor contextual toolbar" at bounding box center [456, 124] width 13 height 3
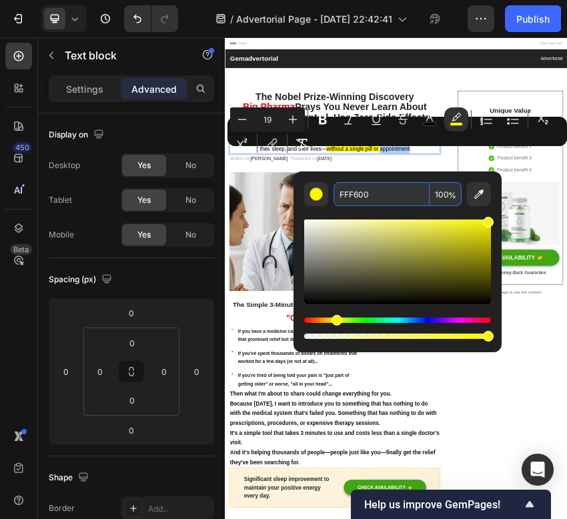
click at [357, 198] on input "FFF600" at bounding box center [381, 194] width 96 height 24
click at [357, 197] on input "FFF600" at bounding box center [381, 194] width 96 height 24
click at [373, 198] on input "FFF600" at bounding box center [381, 194] width 96 height 24
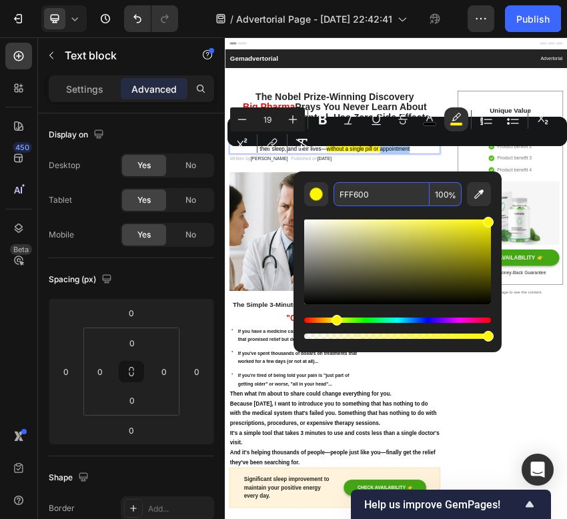
drag, startPoint x: 373, startPoint y: 198, endPoint x: 343, endPoint y: 197, distance: 29.3
click at [343, 198] on input "FFF600" at bounding box center [381, 194] width 96 height 24
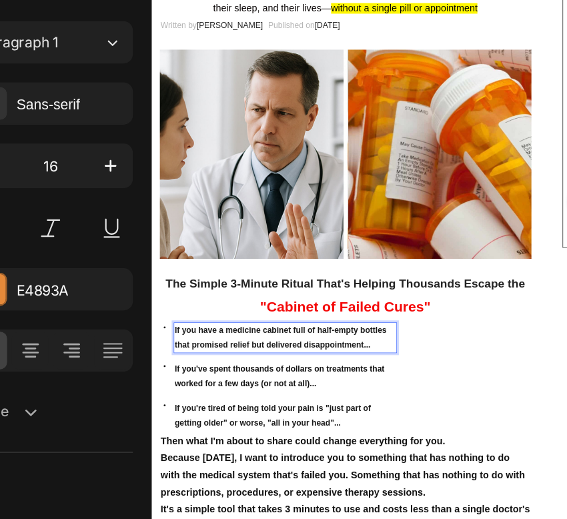
click at [307, 509] on p "If you have a medicine cabinet full of half-empty bottles that promised relief …" at bounding box center [327, 508] width 293 height 39
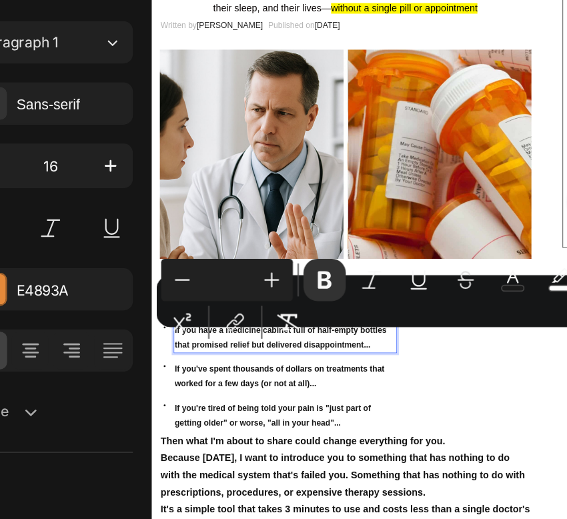
click at [284, 335] on div "Minus Plus Bold Italic Underline Strikethrough color color Numbered List Bullet…" at bounding box center [397, 315] width 334 height 48
click at [356, 332] on div "Minus Plus Bold Italic Underline Strikethrough color color Numbered List Bullet…" at bounding box center [397, 315] width 334 height 48
click at [358, 332] on div "Minus Plus Bold Italic Underline Strikethrough color color Numbered List Bullet…" at bounding box center [397, 315] width 334 height 48
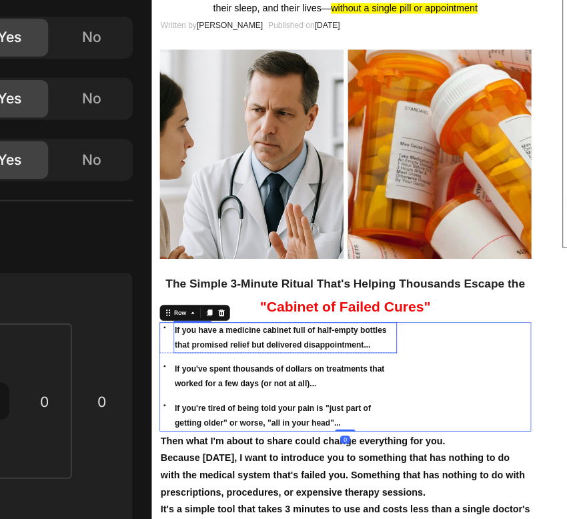
click at [456, 501] on strong "If you have a medicine cabinet full of half-empty bottles that promised relief …" at bounding box center [321, 508] width 281 height 31
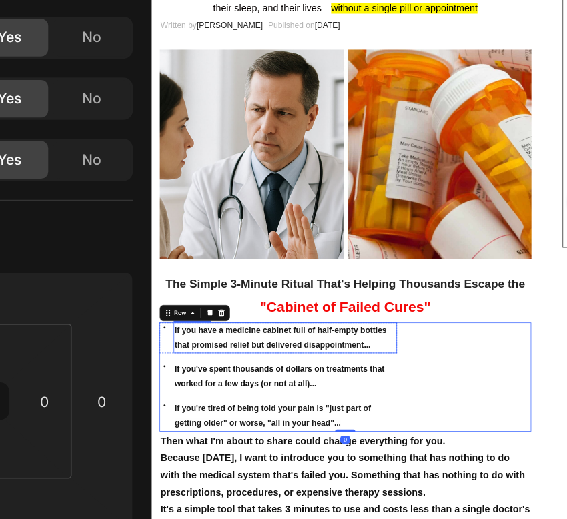
click at [463, 516] on p "If you have a medicine cabinet full of half-empty bottles that promised relief …" at bounding box center [327, 508] width 293 height 39
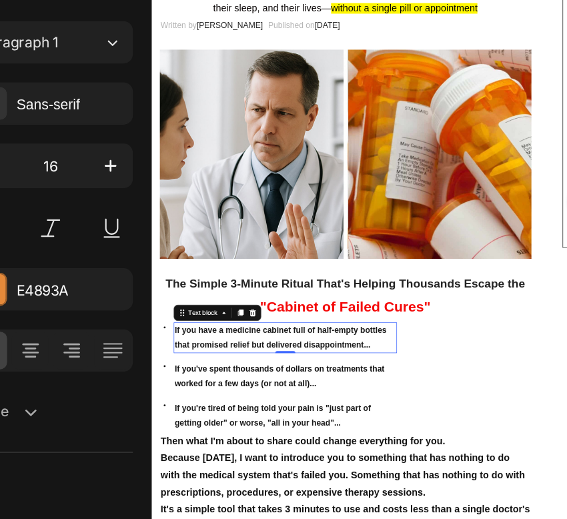
click at [476, 515] on div "If you have a medicine cabinet full of half-empty bottles that promised relief …" at bounding box center [328, 508] width 296 height 41
click at [447, 501] on strong "If you have a medicine cabinet full of half-empty bottles that promised relief …" at bounding box center [321, 508] width 281 height 31
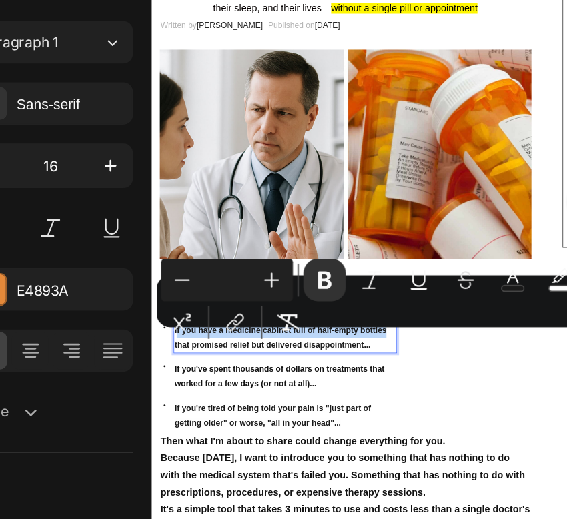
drag, startPoint x: 463, startPoint y: 504, endPoint x: 185, endPoint y: 500, distance: 278.8
click at [185, 500] on p "If you have a medicine cabinet full of half-empty bottles that promised relief …" at bounding box center [327, 508] width 293 height 39
click at [452, 304] on icon "Editor contextual toolbar" at bounding box center [455, 302] width 13 height 13
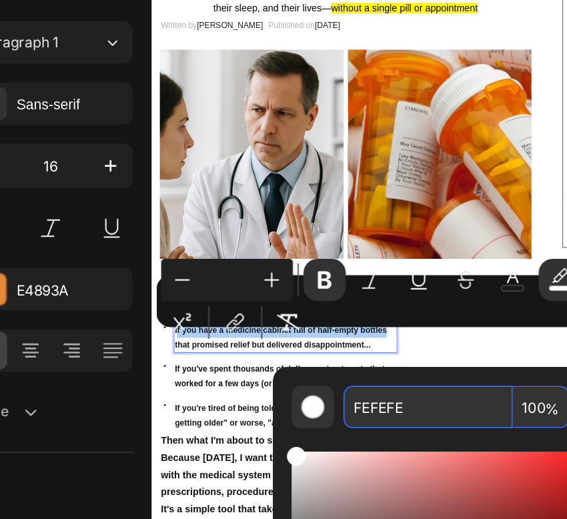
click at [374, 371] on input "FEFEFE" at bounding box center [381, 375] width 96 height 24
paste input "FF600"
type input "FFF600"
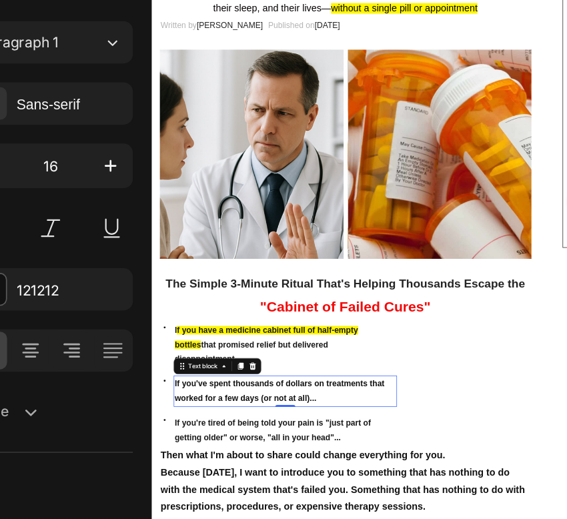
drag, startPoint x: 503, startPoint y: 167, endPoint x: 359, endPoint y: 549, distance: 408.3
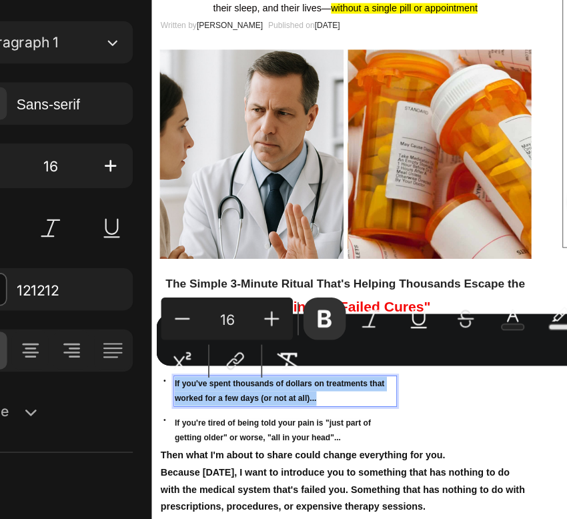
click at [355, 359] on div "Minus 16 Plus Bold Italic Underline Strikethrough Text Color Text Background Co…" at bounding box center [397, 337] width 334 height 48
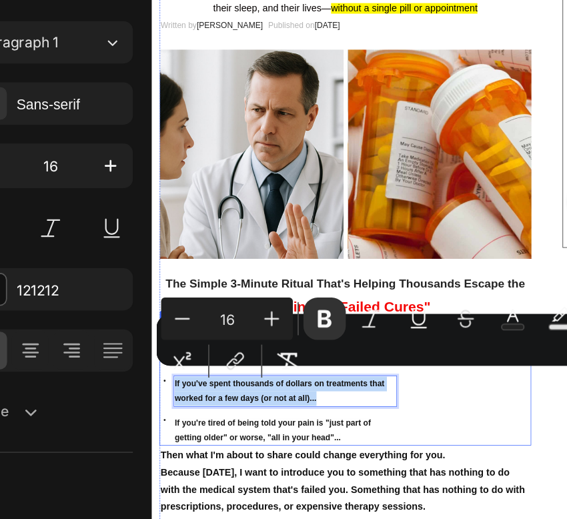
drag, startPoint x: 505, startPoint y: 588, endPoint x: 499, endPoint y: 582, distance: 9.0
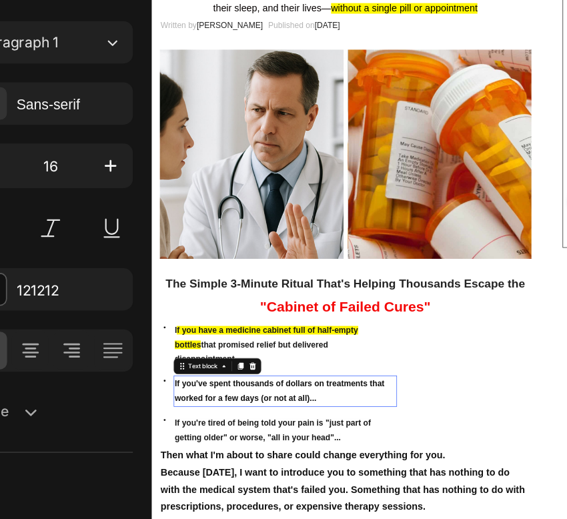
drag, startPoint x: 461, startPoint y: 553, endPoint x: 309, endPoint y: 536, distance: 153.0
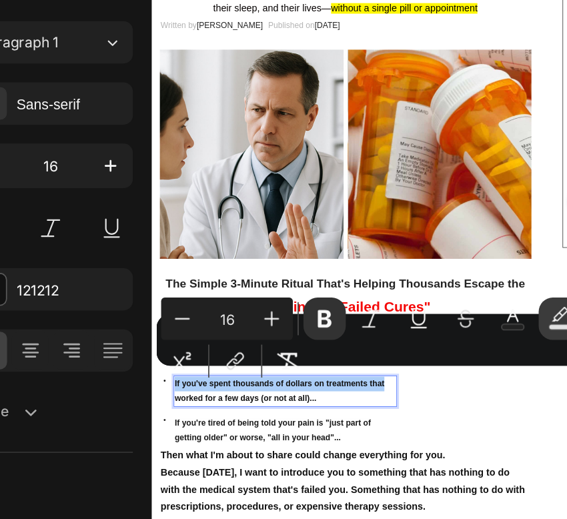
click at [449, 331] on button "Text Background Color" at bounding box center [456, 325] width 24 height 24
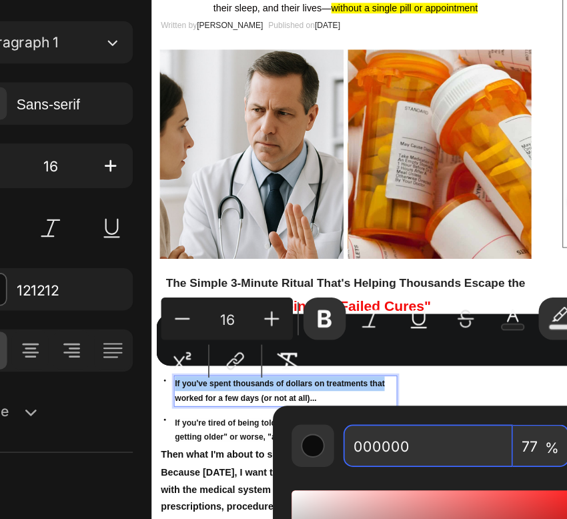
click at [355, 405] on input "000000" at bounding box center [381, 397] width 96 height 24
paste input "FFF6"
type input "FFF600"
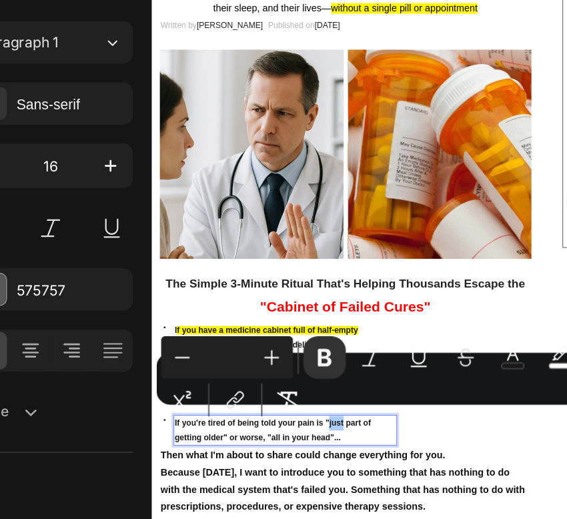
click at [345, 376] on div "Minus Plus Bold Italic Underline Strikethrough color color Numbered List Bullet…" at bounding box center [397, 359] width 334 height 48
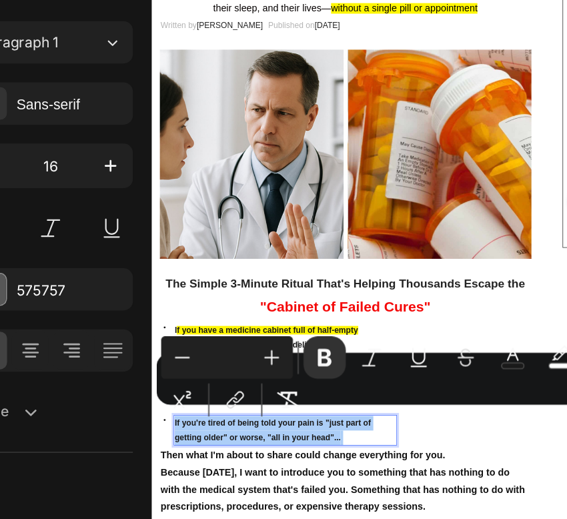
click at [349, 379] on div "Minus Plus Bold Italic Underline Strikethrough color color Numbered List Bullet…" at bounding box center [397, 359] width 334 height 48
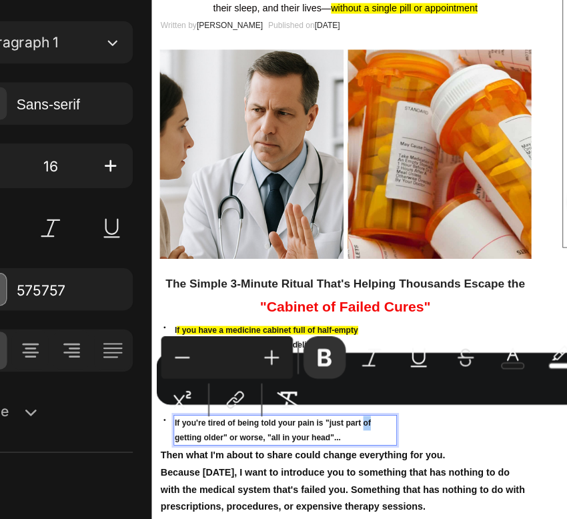
click at [347, 375] on div "Minus Plus Bold Italic Underline Strikethrough color color Numbered List Bullet…" at bounding box center [397, 359] width 334 height 48
click at [375, 377] on div "Minus Plus Bold Italic Underline Strikethrough color color Numbered List Bullet…" at bounding box center [397, 359] width 334 height 48
click at [382, 381] on div "Minus Plus Bold Italic Underline Strikethrough color color Numbered List Bullet…" at bounding box center [397, 359] width 334 height 48
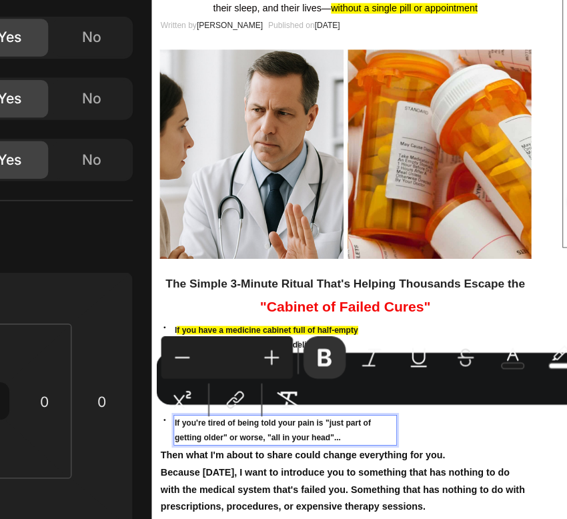
click at [377, 382] on div "Minus Plus Bold Italic Underline Strikethrough color color Numbered List Bullet…" at bounding box center [397, 359] width 334 height 48
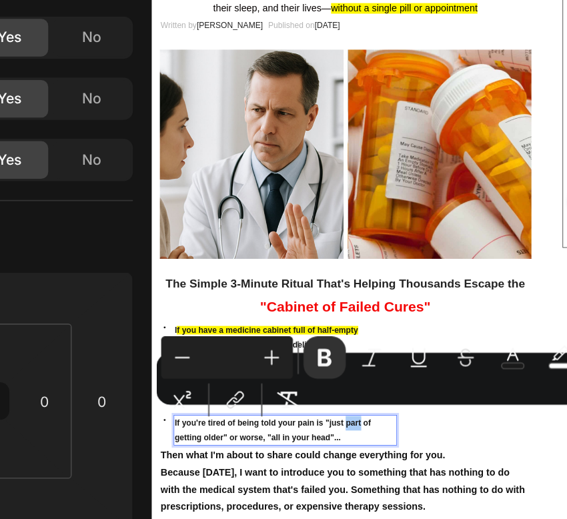
click at [357, 381] on div "Minus Plus Bold Italic Underline Strikethrough color color Numbered List Bullet…" at bounding box center [397, 359] width 334 height 48
click at [346, 376] on div "Minus Plus Bold Italic Underline Strikethrough color color Numbered List Bullet…" at bounding box center [397, 359] width 334 height 48
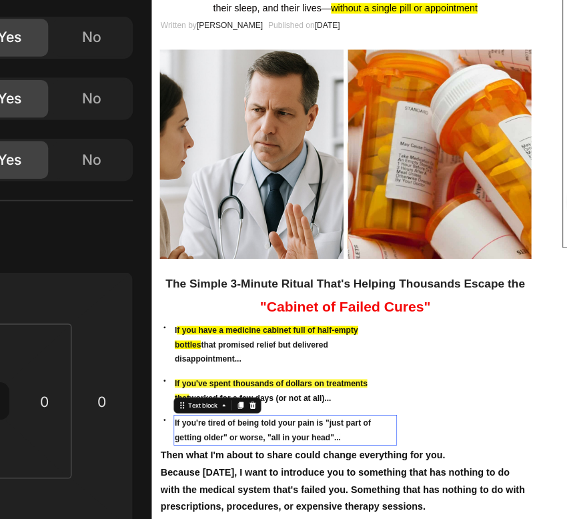
drag, startPoint x: 445, startPoint y: 604, endPoint x: 247, endPoint y: 598, distance: 198.1
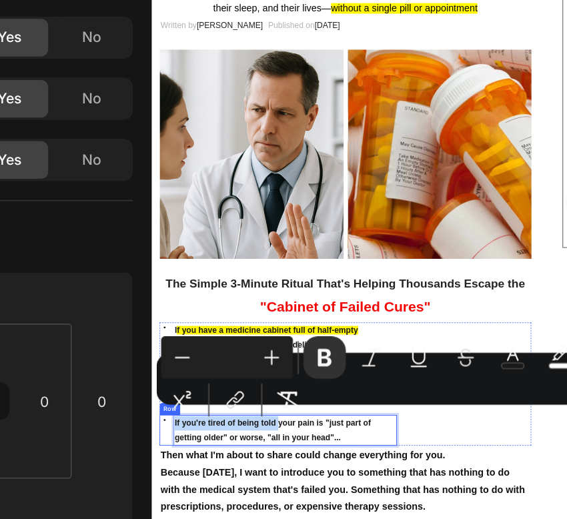
drag, startPoint x: 319, startPoint y: 604, endPoint x: 178, endPoint y: 596, distance: 140.9
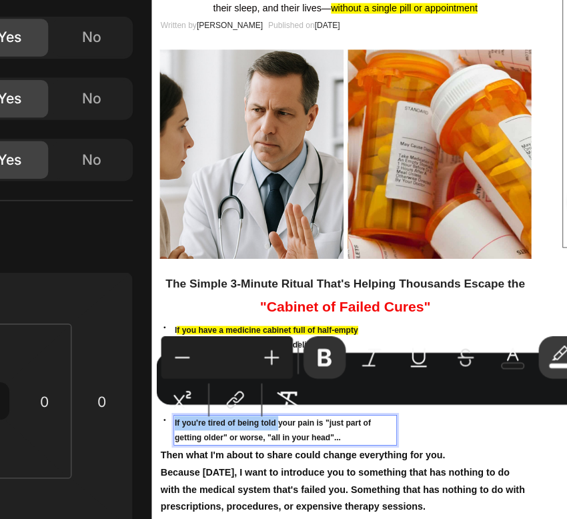
click at [457, 352] on rect "Editor contextual toolbar" at bounding box center [456, 351] width 13 height 3
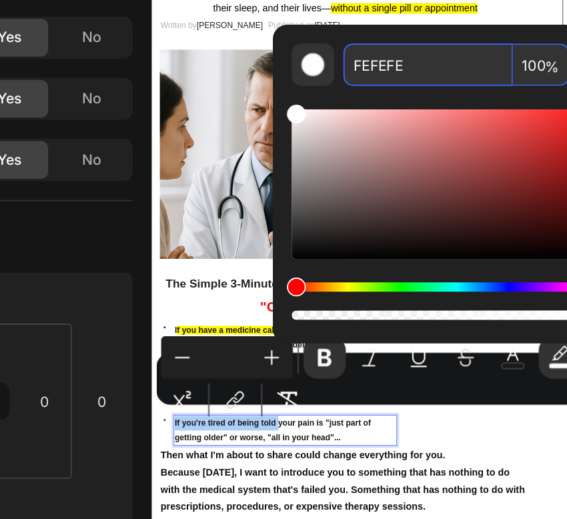
click at [403, 186] on input "FEFEFE" at bounding box center [381, 181] width 96 height 24
paste input "FF600"
type input "FFF600"
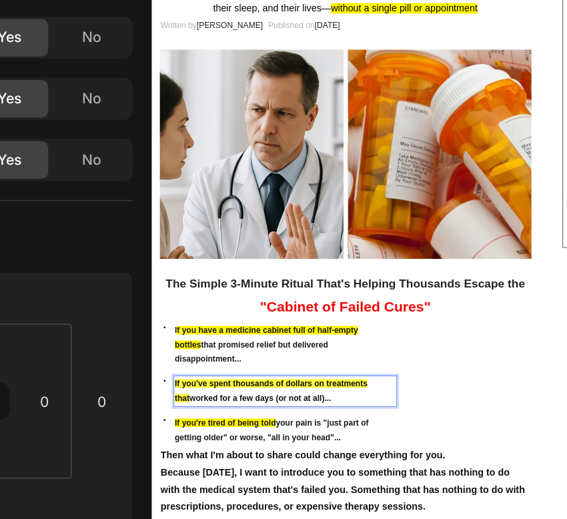
drag, startPoint x: 462, startPoint y: 554, endPoint x: 442, endPoint y: 554, distance: 20.0
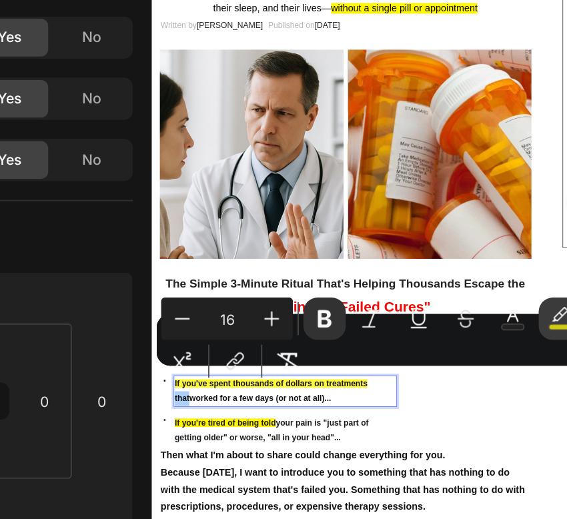
click at [453, 329] on rect "Editor contextual toolbar" at bounding box center [456, 329] width 13 height 3
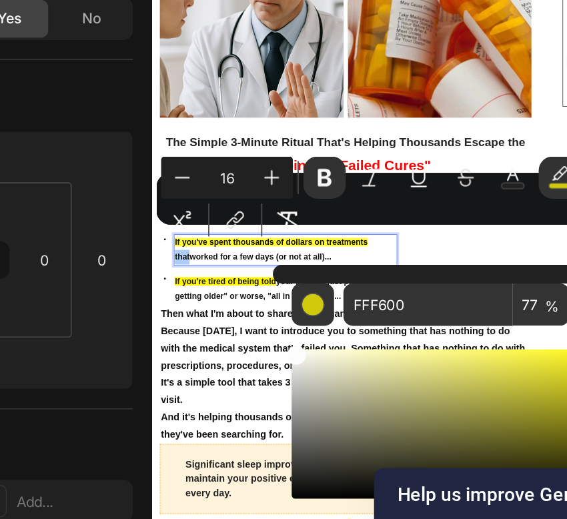
click at [304, 423] on div "Editor contextual toolbar" at bounding box center [397, 464] width 187 height 85
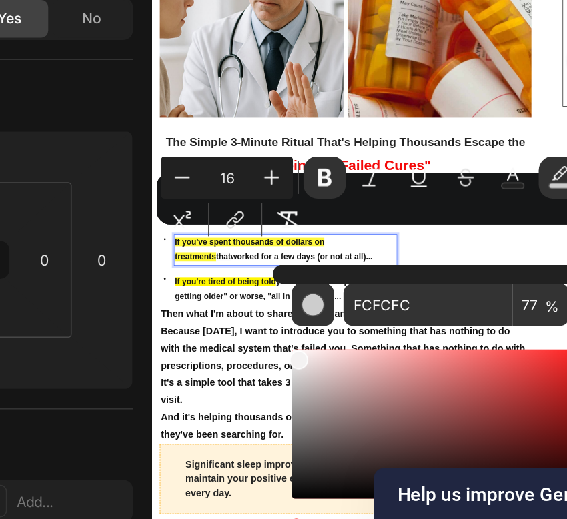
drag, startPoint x: 307, startPoint y: 427, endPoint x: 301, endPoint y: 420, distance: 9.1
click at [301, 420] on div "FCFCFC 77 %" at bounding box center [397, 459] width 208 height 170
type input "FFFFFF"
drag, startPoint x: 459, startPoint y: 97, endPoint x: 307, endPoint y: 557, distance: 484.4
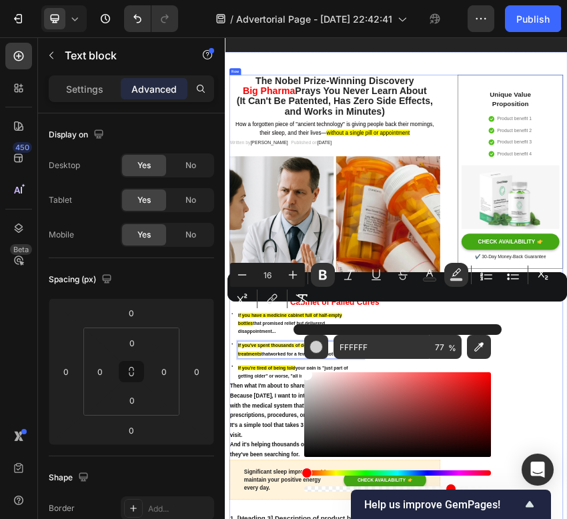
scroll to position [310, 0]
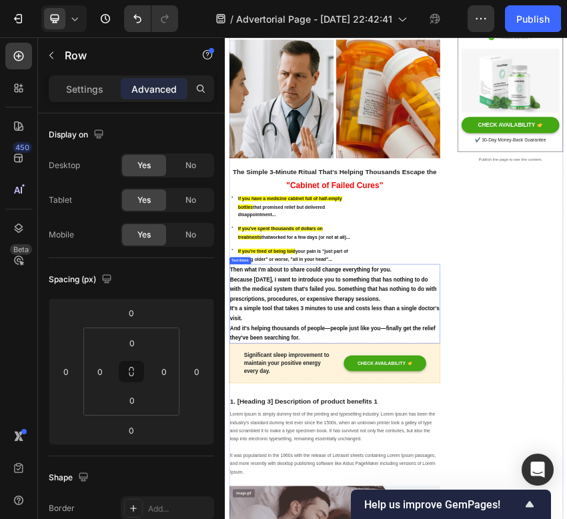
scroll to position [329, 0]
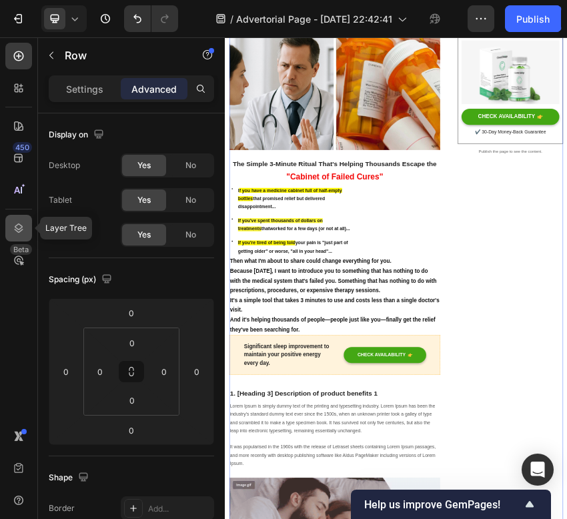
click at [19, 234] on icon at bounding box center [18, 227] width 13 height 13
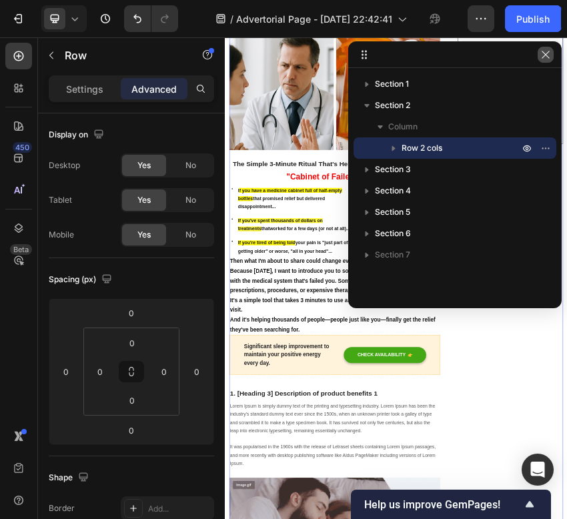
click at [546, 52] on icon "button" at bounding box center [545, 54] width 11 height 11
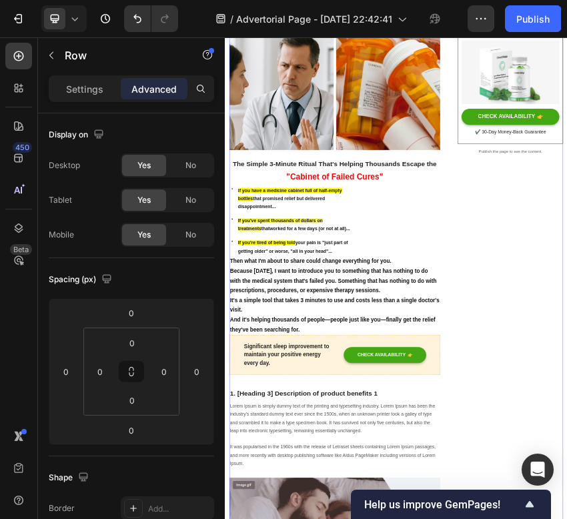
click at [59, 51] on button "button" at bounding box center [51, 55] width 21 height 21
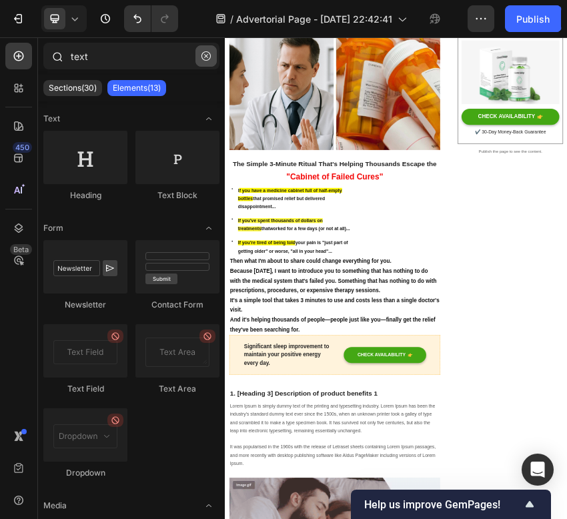
click at [208, 55] on icon "button" at bounding box center [205, 55] width 9 height 9
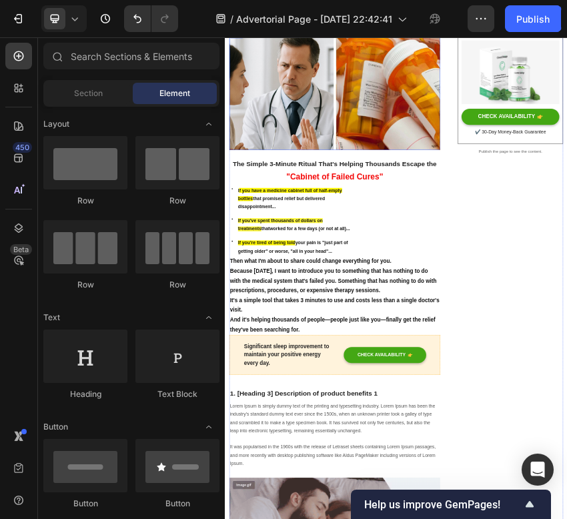
click at [408, 216] on img at bounding box center [481, 161] width 493 height 277
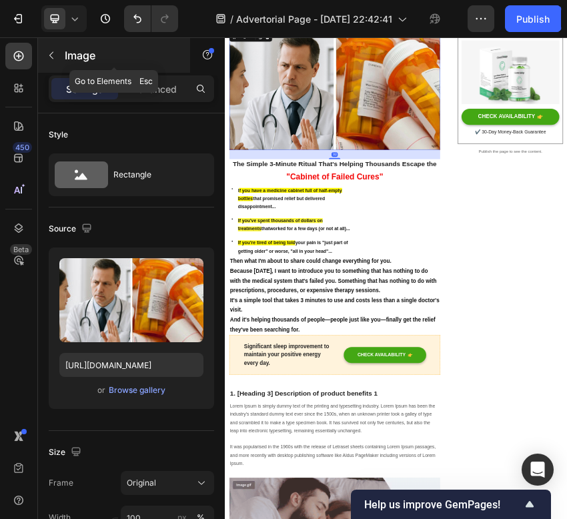
click at [49, 51] on icon "button" at bounding box center [51, 55] width 11 height 11
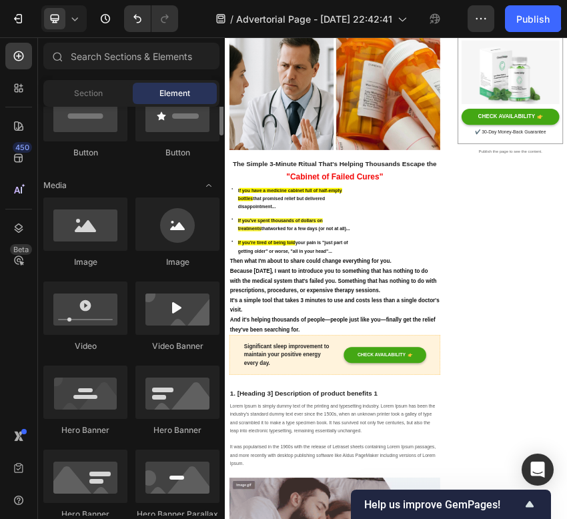
scroll to position [352, 0]
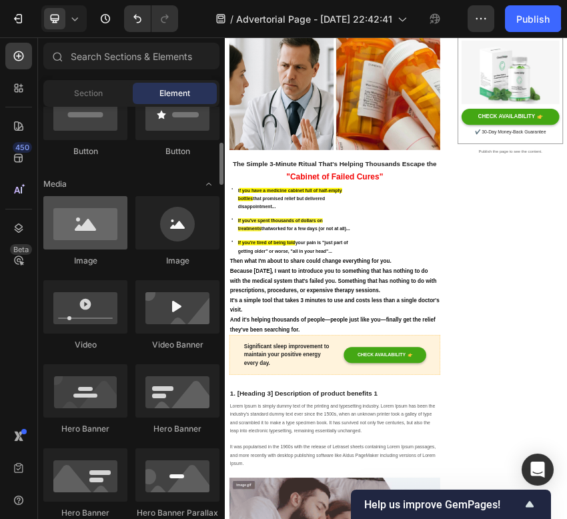
click at [101, 235] on div at bounding box center [85, 222] width 84 height 53
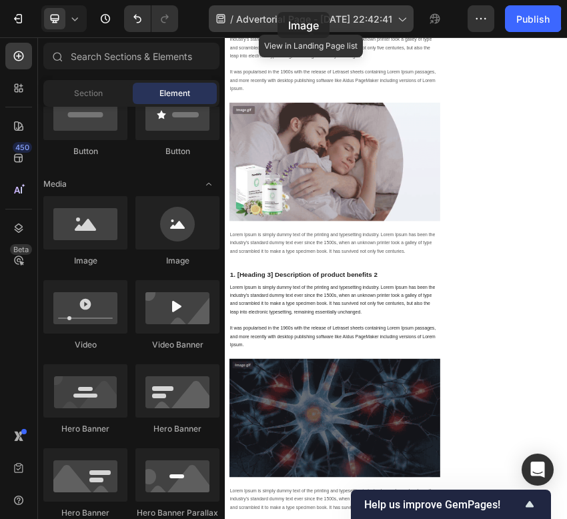
scroll to position [1142, 0]
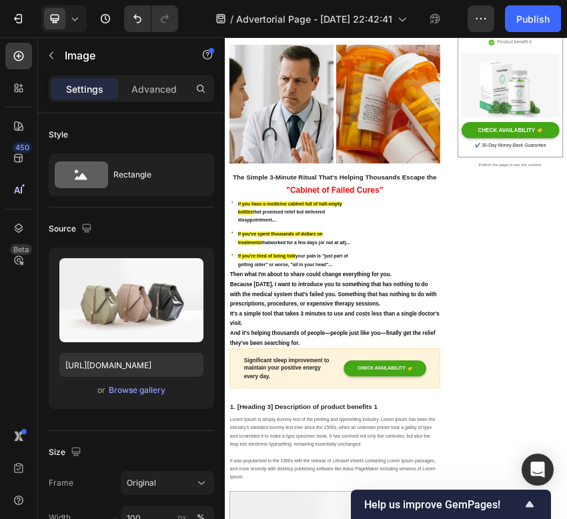
scroll to position [322, 0]
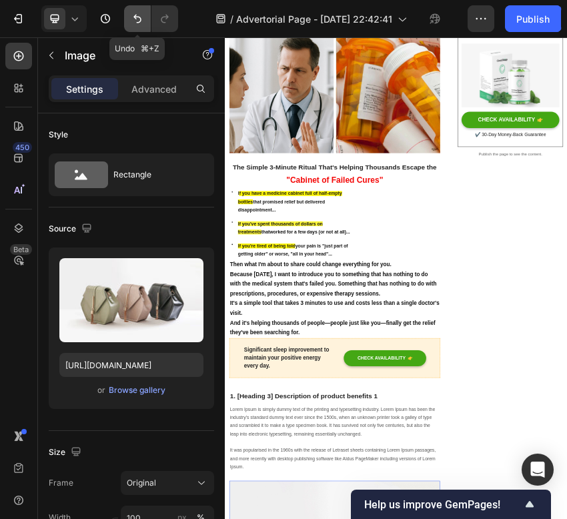
click at [137, 23] on icon "Undo/Redo" at bounding box center [137, 18] width 13 height 13
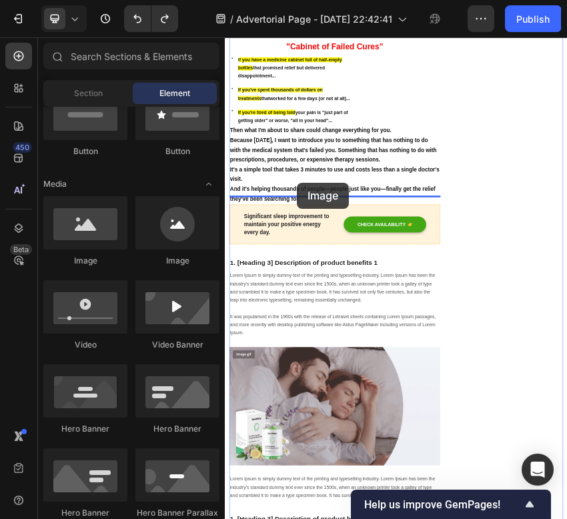
scroll to position [641, 0]
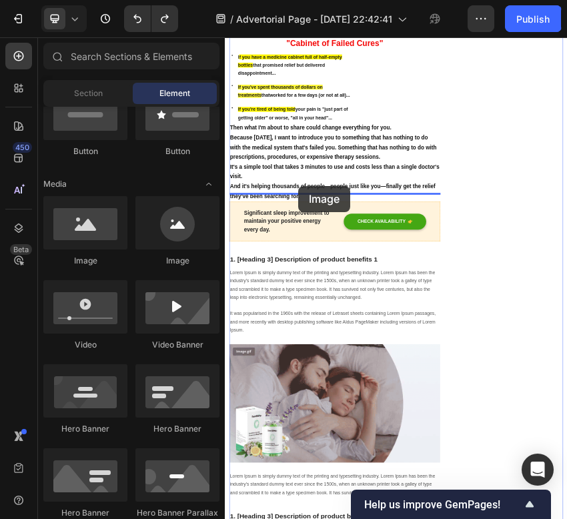
drag, startPoint x: 317, startPoint y: 270, endPoint x: 397, endPoint y: 385, distance: 139.8
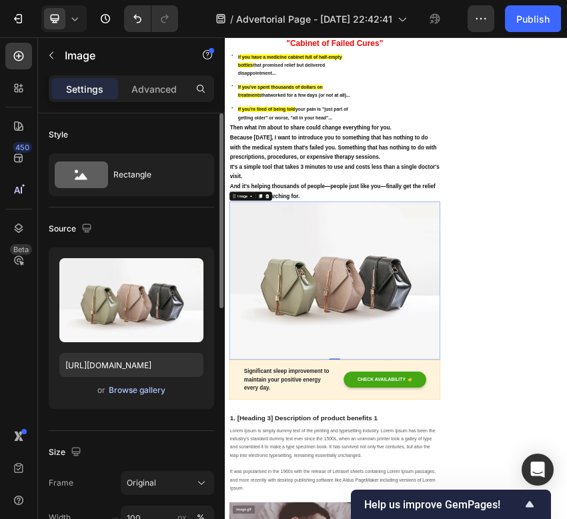
click at [128, 388] on div "Browse gallery" at bounding box center [137, 390] width 57 height 12
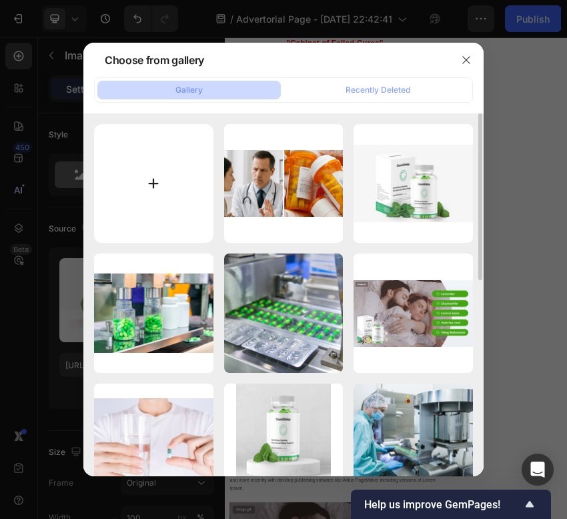
click at [165, 171] on input "file" at bounding box center [153, 183] width 119 height 119
type input "C:\fakepath\Screenshot 2025-09-27 at 23.50.10.png"
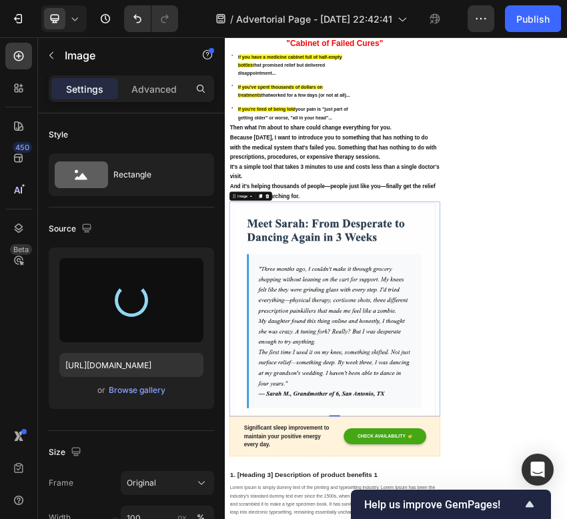
type input "https://cdn.shopify.com/s/files/1/0732/6636/4574/files/gempages_586358745223660…"
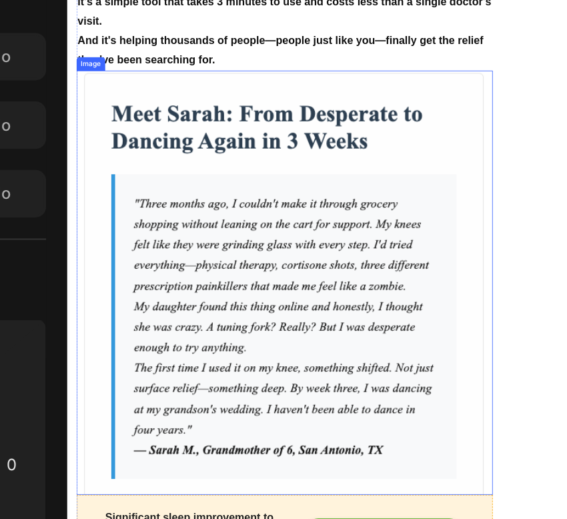
scroll to position [710, 0]
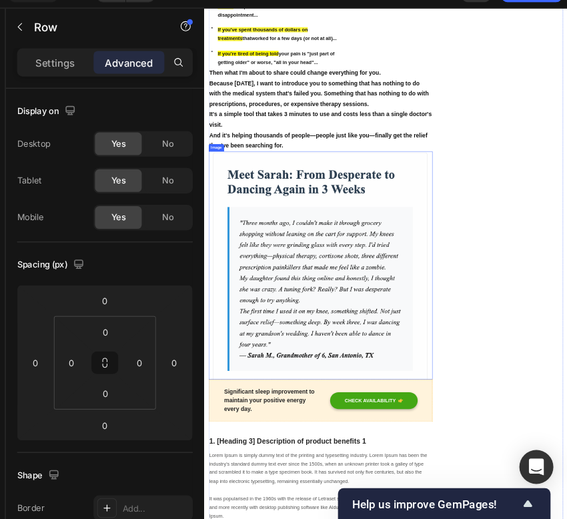
scroll to position [0, 0]
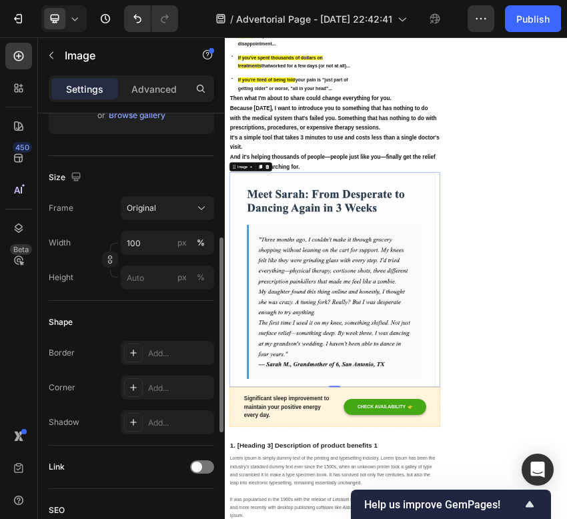
scroll to position [277, 0]
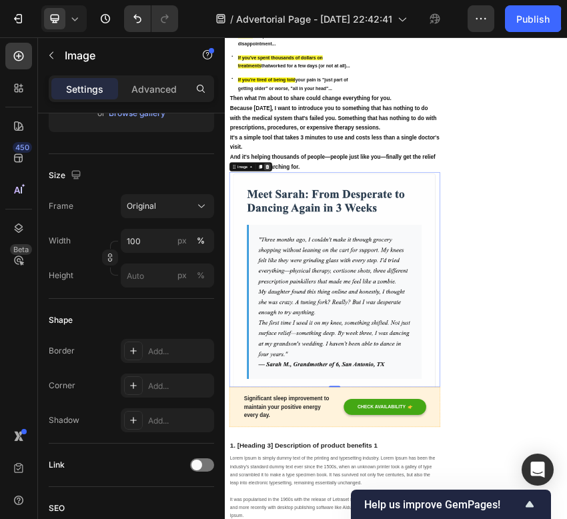
click at [326, 335] on icon at bounding box center [323, 339] width 9 height 9
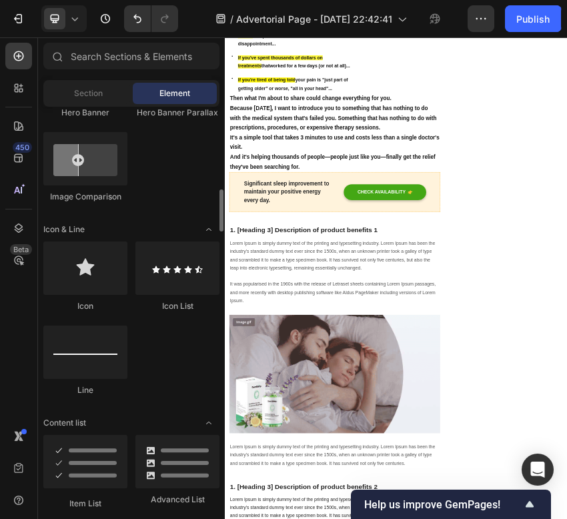
scroll to position [751, 0]
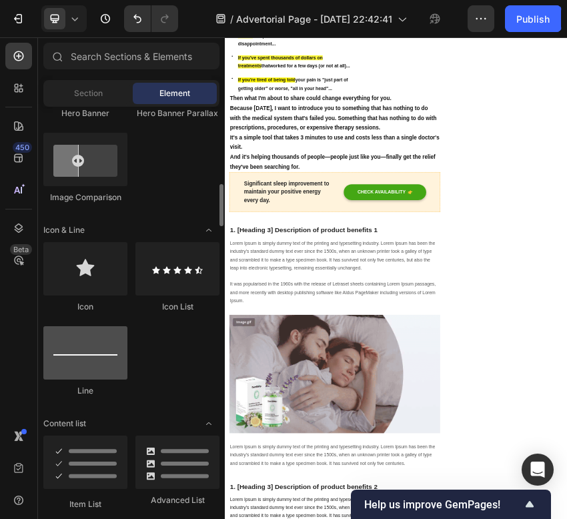
click at [110, 348] on div at bounding box center [85, 352] width 84 height 53
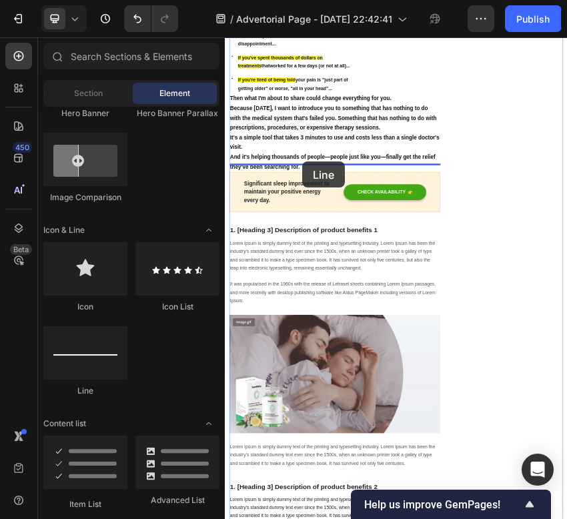
drag, startPoint x: 334, startPoint y: 385, endPoint x: 405, endPoint y: 328, distance: 91.5
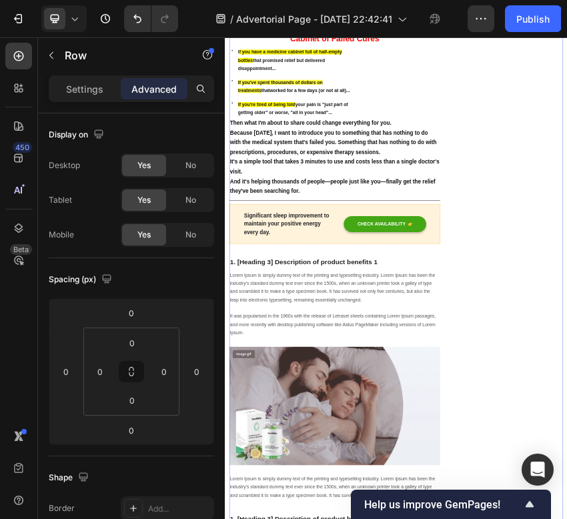
scroll to position [681, 0]
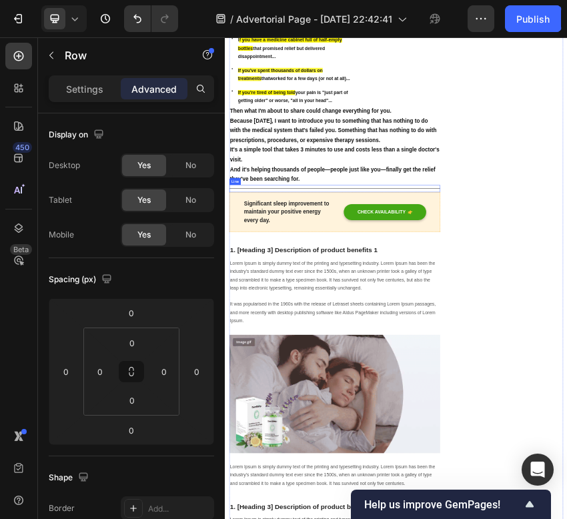
click at [566, 381] on div "Title Line" at bounding box center [481, 389] width 493 height 17
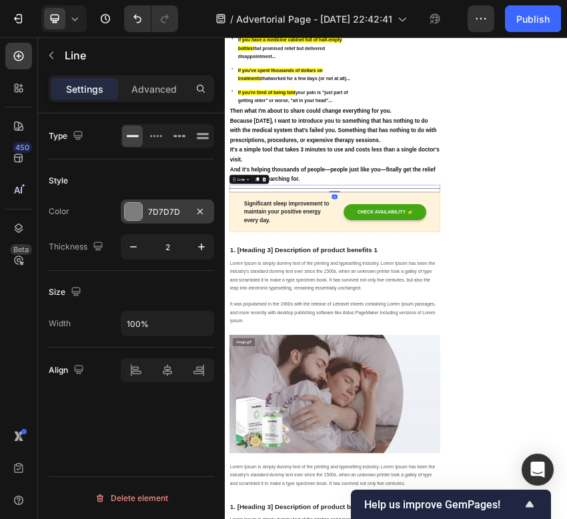
click at [144, 213] on div "7D7D7D" at bounding box center [167, 211] width 93 height 24
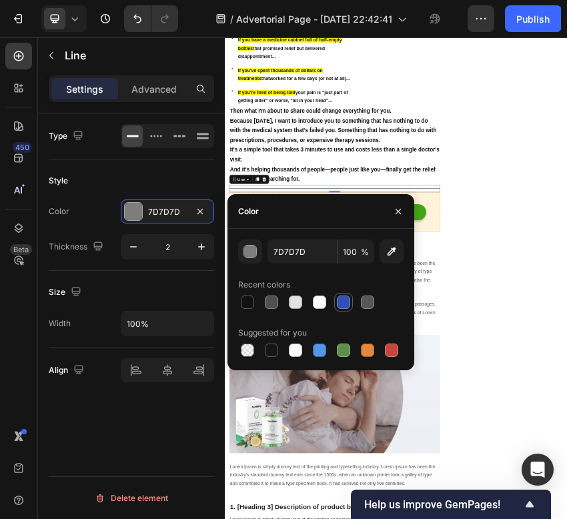
click at [343, 306] on div at bounding box center [343, 301] width 13 height 13
type input "334FB4"
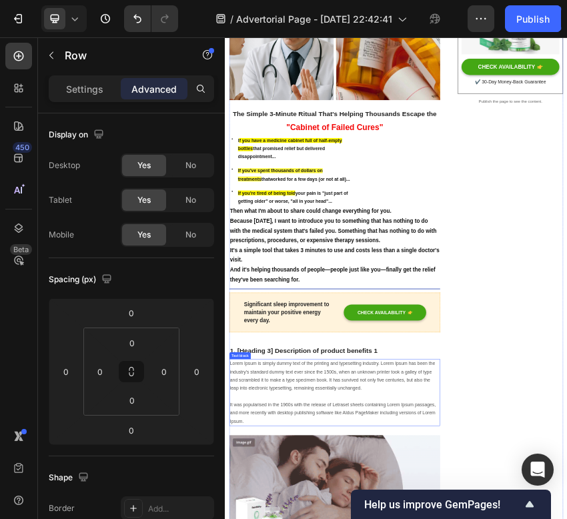
scroll to position [375, 0]
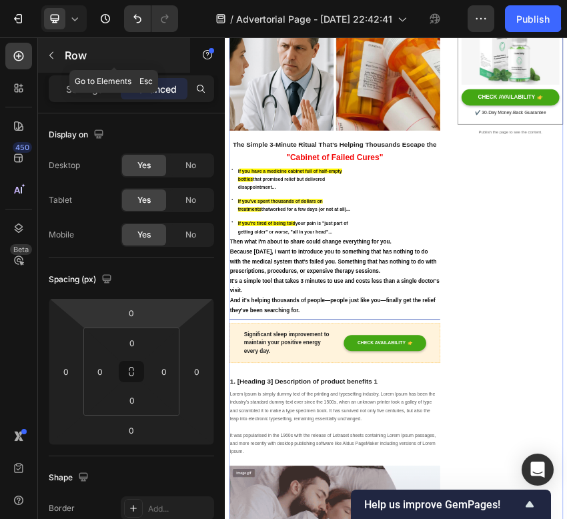
click at [53, 47] on button "button" at bounding box center [51, 55] width 21 height 21
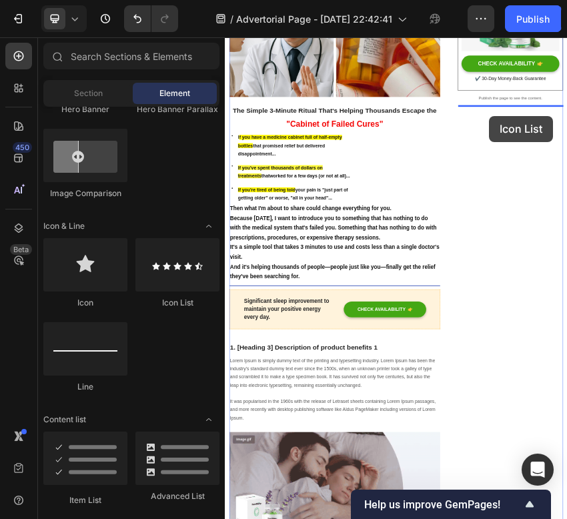
scroll to position [429, 0]
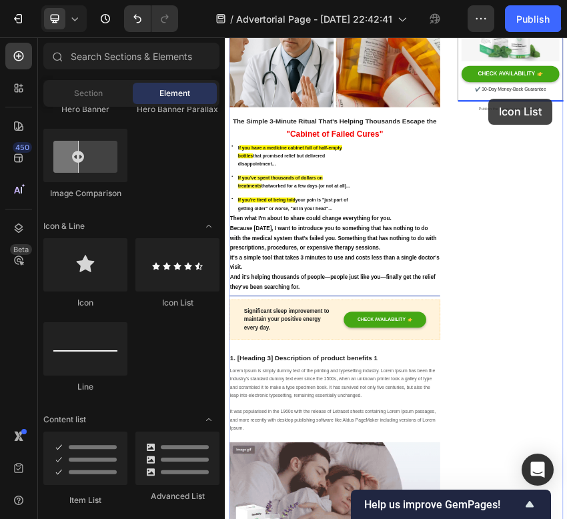
drag, startPoint x: 417, startPoint y: 310, endPoint x: 844, endPoint y: 181, distance: 445.9
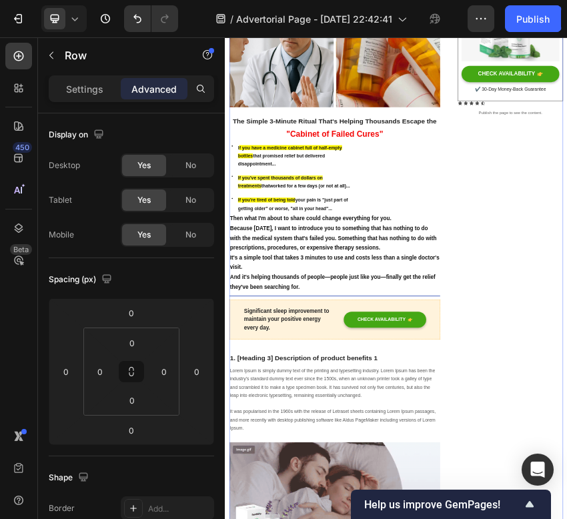
scroll to position [39, 0]
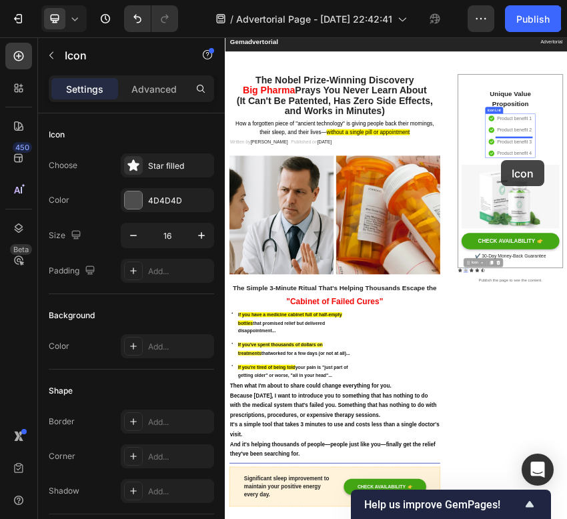
drag, startPoint x: 784, startPoint y: 581, endPoint x: 827, endPoint y: 431, distance: 156.0
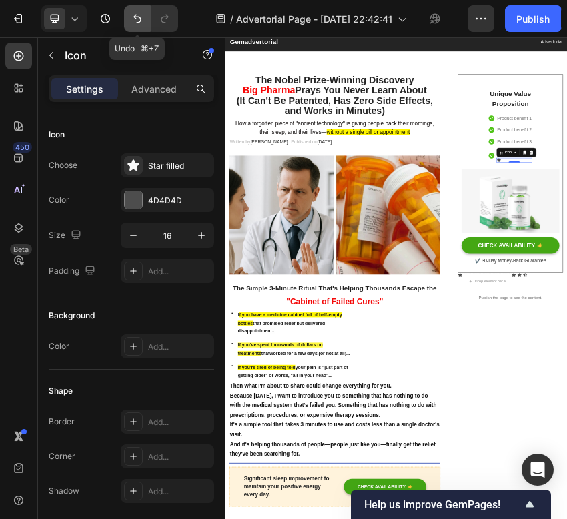
click at [139, 21] on icon "Undo/Redo" at bounding box center [137, 19] width 8 height 9
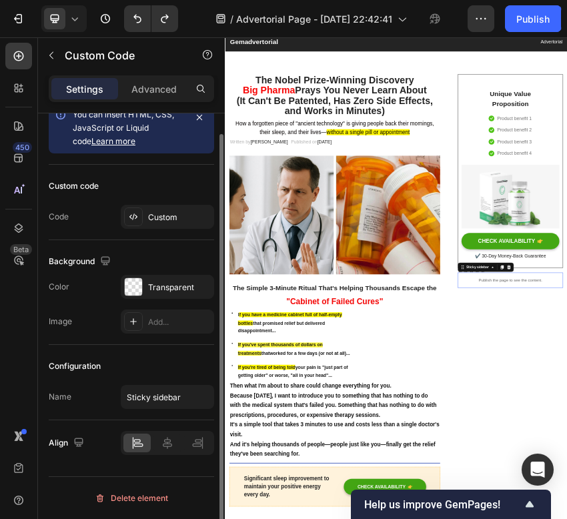
scroll to position [0, 0]
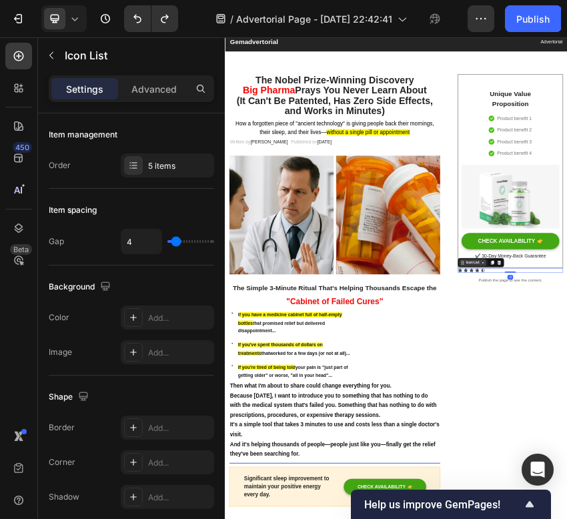
drag, startPoint x: 939, startPoint y: 581, endPoint x: 775, endPoint y: 562, distance: 165.2
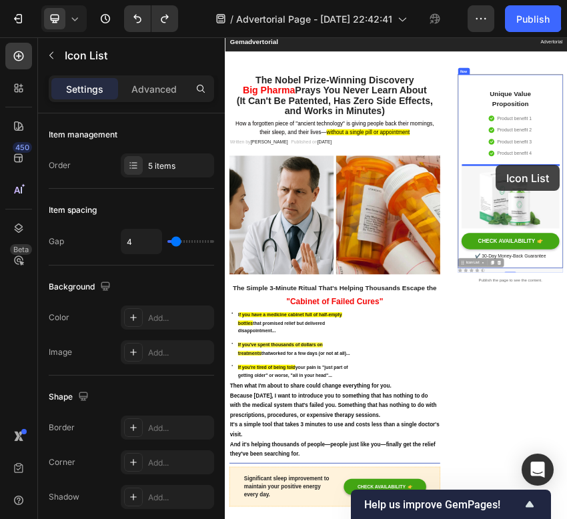
drag, startPoint x: 779, startPoint y: 563, endPoint x: 858, endPoint y: 335, distance: 241.2
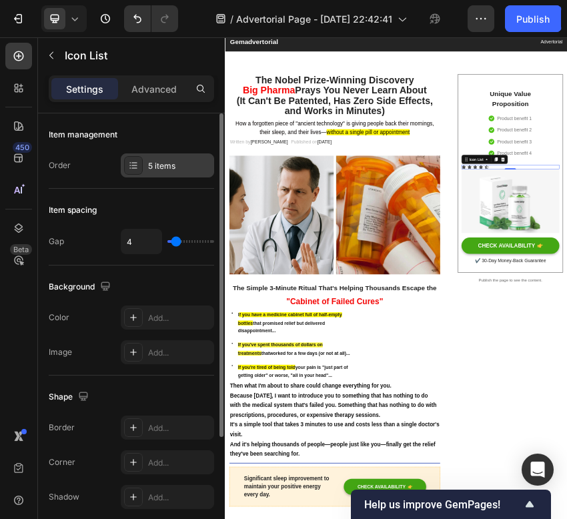
click at [159, 163] on div "5 items" at bounding box center [179, 166] width 63 height 12
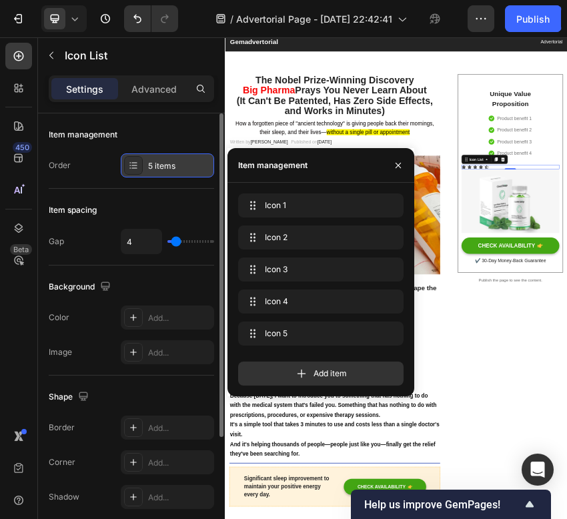
click at [159, 163] on div "5 items" at bounding box center [179, 166] width 63 height 12
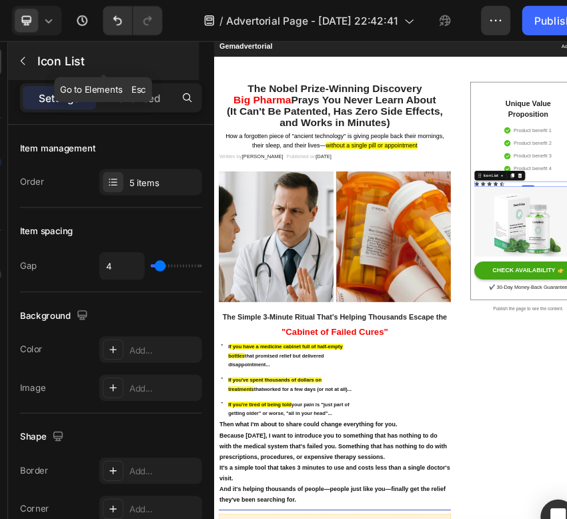
click at [55, 57] on icon "button" at bounding box center [51, 55] width 11 height 11
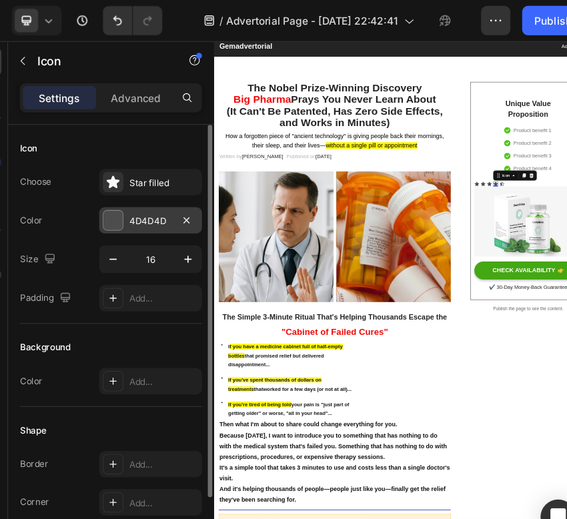
click at [165, 199] on div "4D4D4D" at bounding box center [167, 201] width 39 height 12
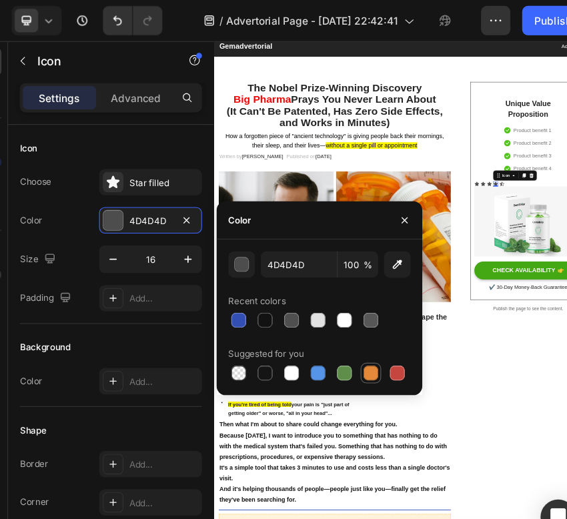
click at [367, 339] on div at bounding box center [367, 338] width 13 height 13
type input "E4893A"
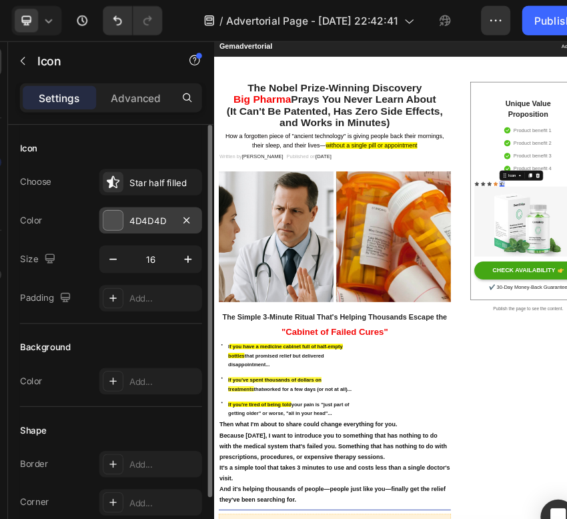
click at [175, 203] on div "4D4D4D" at bounding box center [167, 201] width 39 height 12
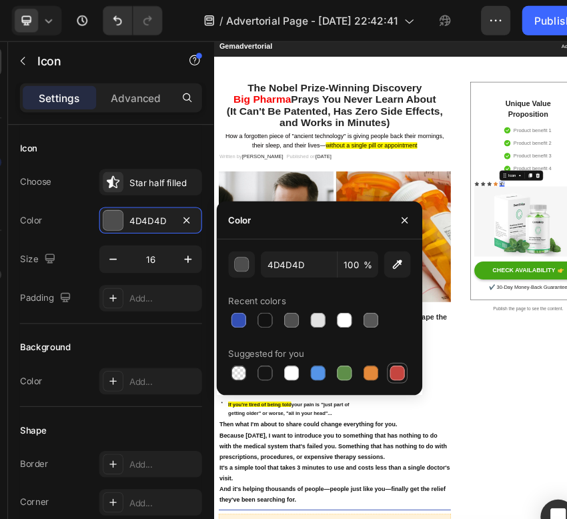
click at [395, 333] on div at bounding box center [391, 338] width 13 height 13
click at [368, 333] on div at bounding box center [367, 338] width 13 height 13
type input "E4893A"
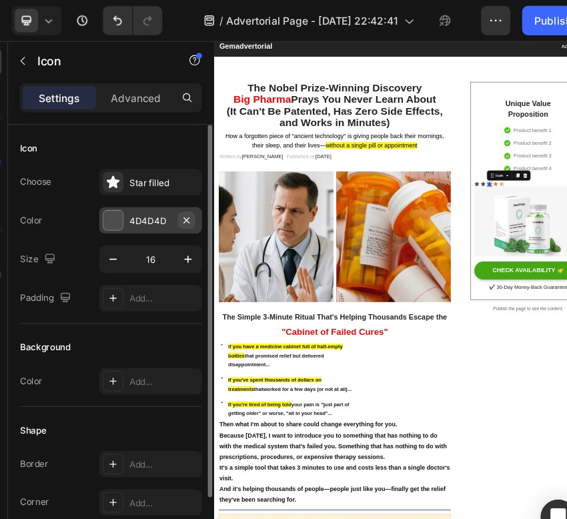
click at [198, 201] on icon "button" at bounding box center [199, 199] width 5 height 5
click at [132, 198] on icon at bounding box center [133, 200] width 11 height 11
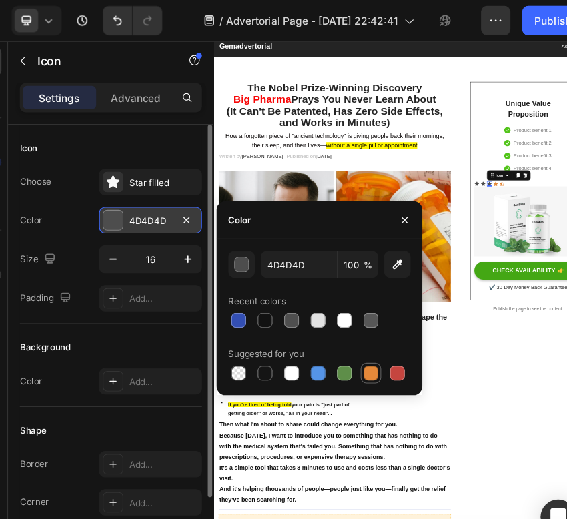
click at [367, 342] on div at bounding box center [367, 338] width 13 height 13
type input "E4893A"
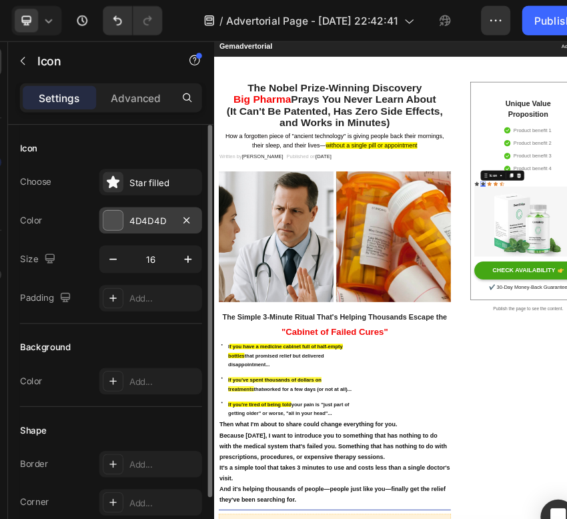
click at [140, 204] on div at bounding box center [133, 199] width 17 height 17
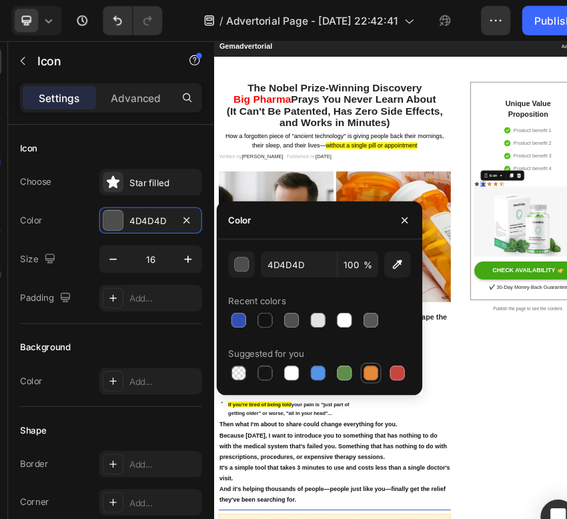
click at [369, 339] on div at bounding box center [367, 338] width 13 height 13
type input "E4893A"
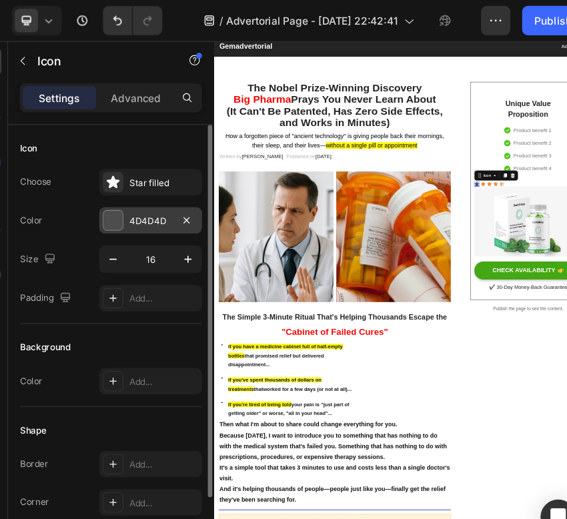
click at [174, 202] on div "4D4D4D" at bounding box center [167, 201] width 39 height 12
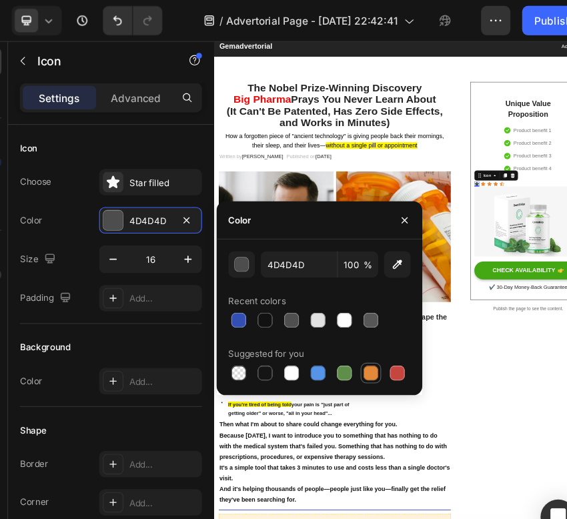
click at [369, 345] on div at bounding box center [367, 338] width 13 height 13
type input "E4893A"
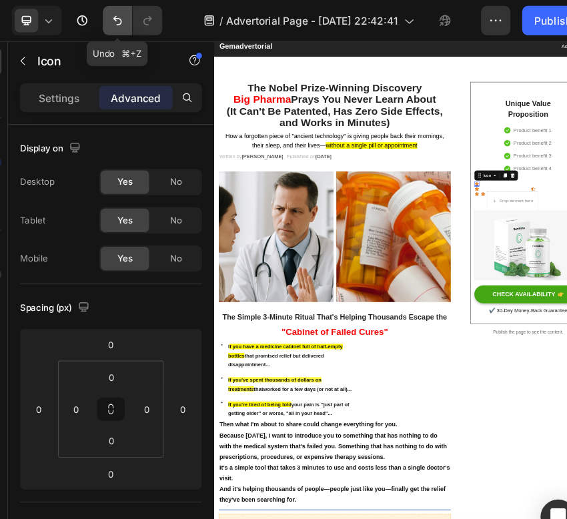
click at [137, 19] on icon "Undo/Redo" at bounding box center [137, 18] width 13 height 13
click at [135, 18] on icon "Undo/Redo" at bounding box center [137, 19] width 8 height 9
click at [140, 15] on icon "Undo/Redo" at bounding box center [137, 18] width 13 height 13
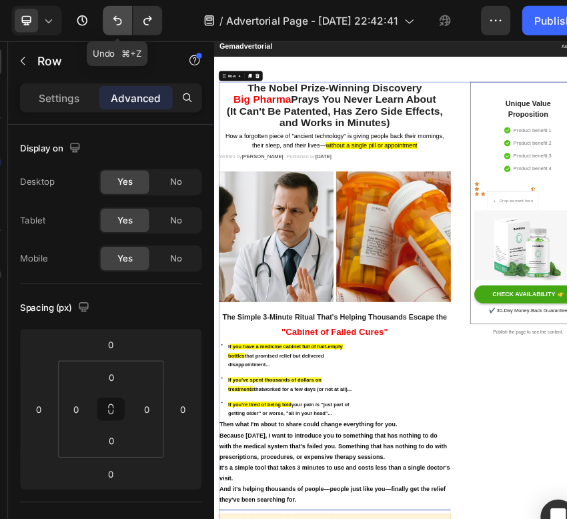
click at [145, 23] on button "Undo/Redo" at bounding box center [137, 18] width 27 height 27
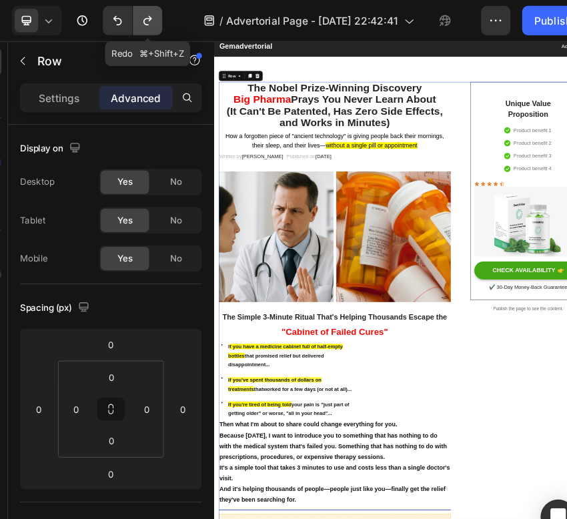
click at [165, 19] on icon "Undo/Redo" at bounding box center [164, 18] width 13 height 13
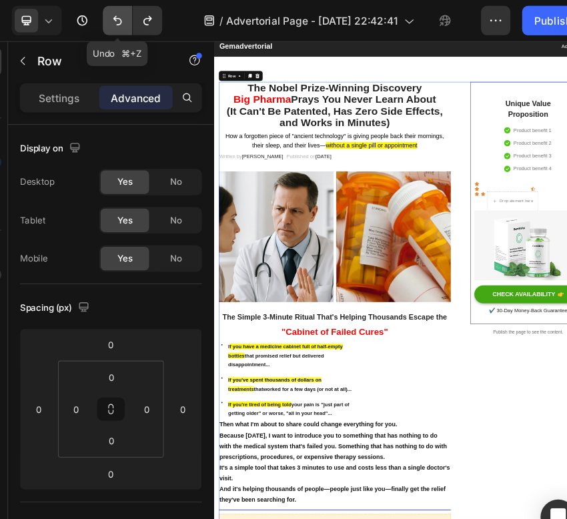
click at [143, 23] on icon "Undo/Redo" at bounding box center [137, 18] width 13 height 13
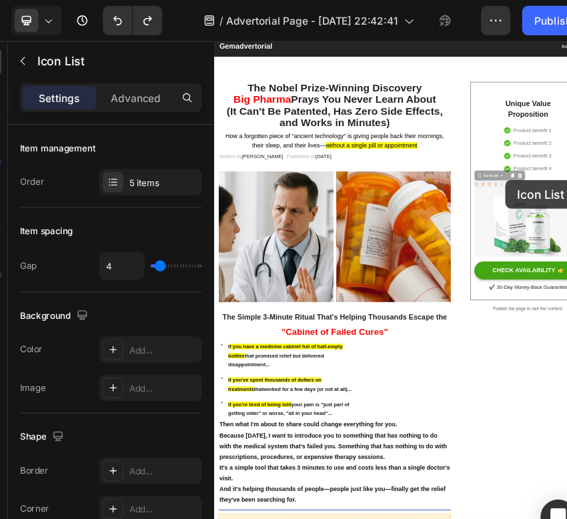
drag, startPoint x: 782, startPoint y: 331, endPoint x: 841, endPoint y: 743, distance: 416.2
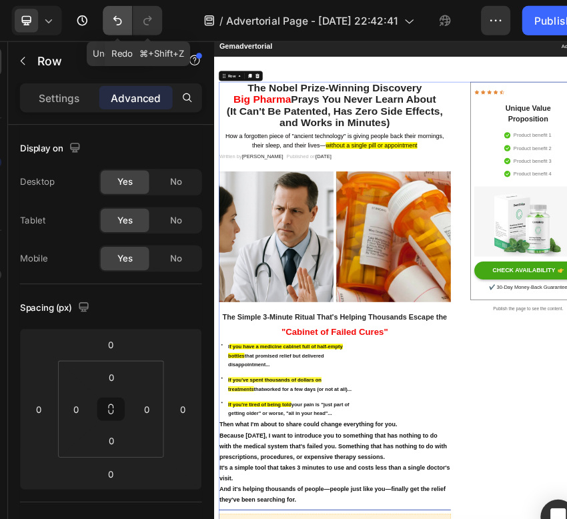
click at [127, 16] on button "Undo/Redo" at bounding box center [137, 18] width 27 height 27
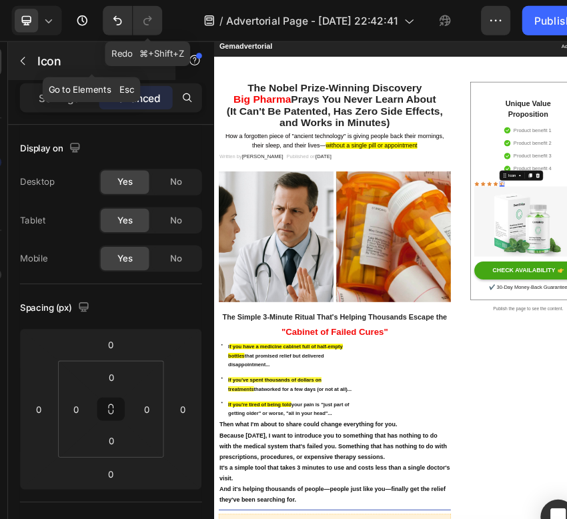
click at [67, 54] on p "Icon" at bounding box center [121, 55] width 113 height 16
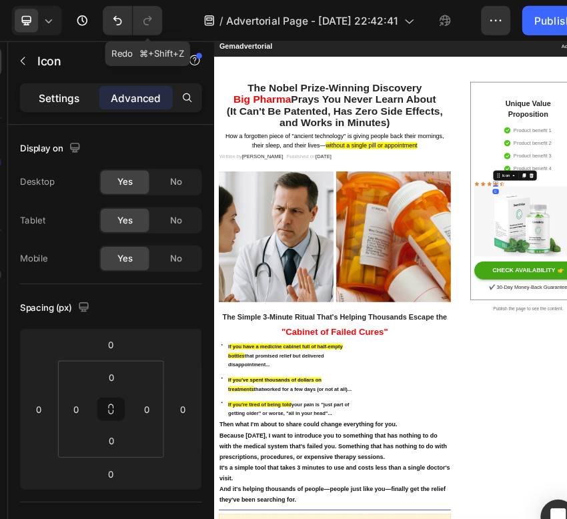
click at [76, 87] on p "Settings" at bounding box center [84, 89] width 37 height 14
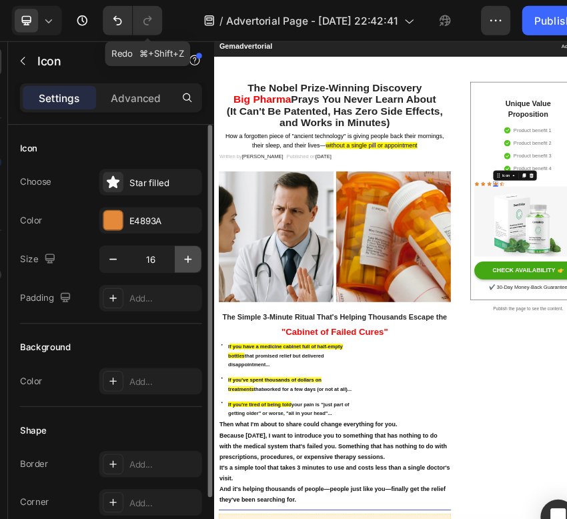
click at [203, 238] on icon "button" at bounding box center [201, 235] width 13 height 13
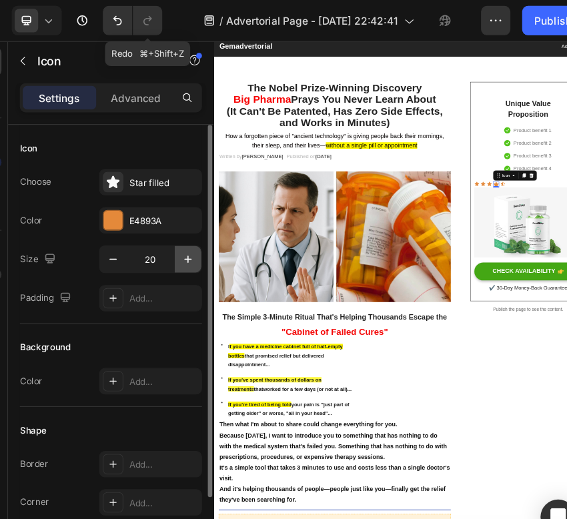
click at [203, 238] on icon "button" at bounding box center [201, 235] width 13 height 13
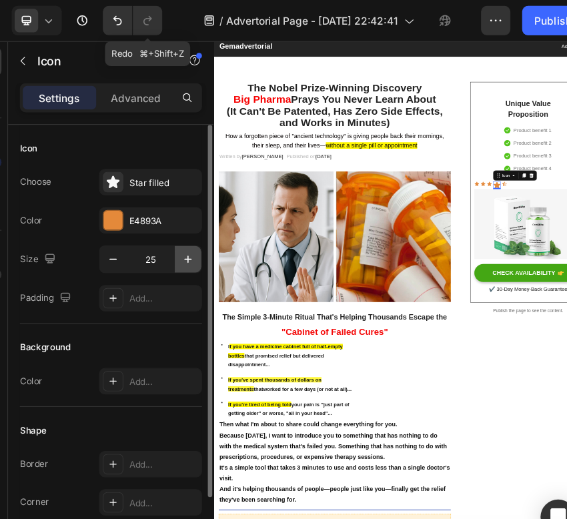
click at [203, 238] on icon "button" at bounding box center [201, 235] width 13 height 13
type input "27"
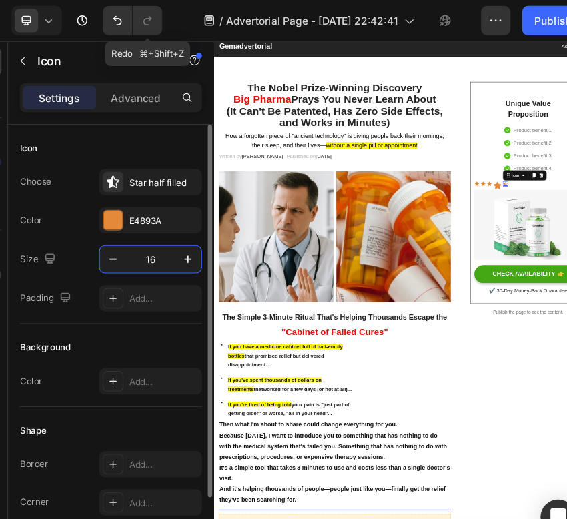
click at [170, 231] on input "16" at bounding box center [167, 235] width 44 height 24
type input "27"
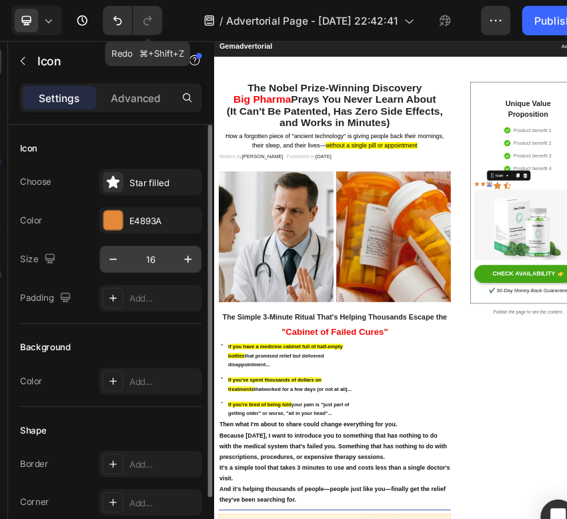
click at [173, 235] on input "16" at bounding box center [167, 235] width 44 height 24
type input "27"
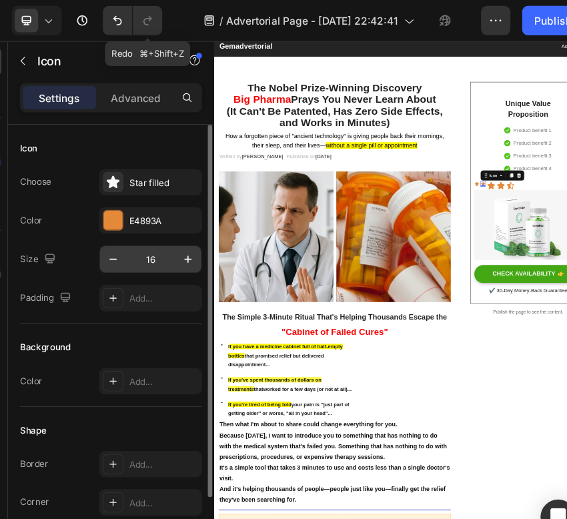
click at [166, 244] on input "16" at bounding box center [167, 235] width 44 height 24
type input "27"
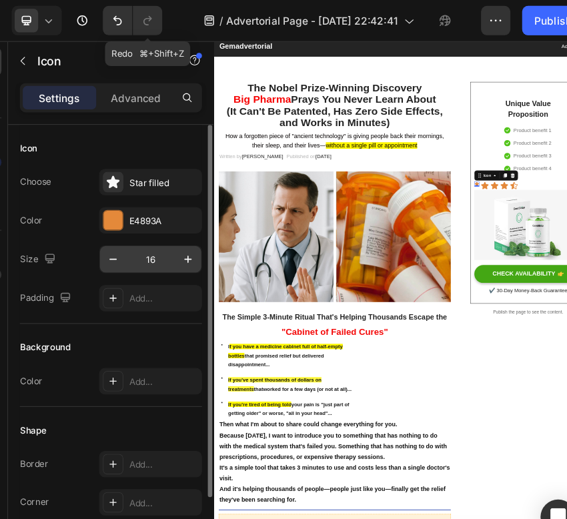
click at [170, 242] on input "16" at bounding box center [167, 235] width 44 height 24
type input "27"
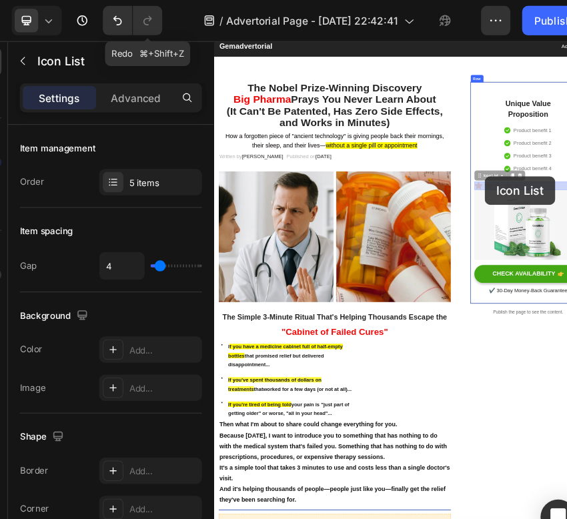
drag, startPoint x: 897, startPoint y: 346, endPoint x: 789, endPoint y: 329, distance: 109.3
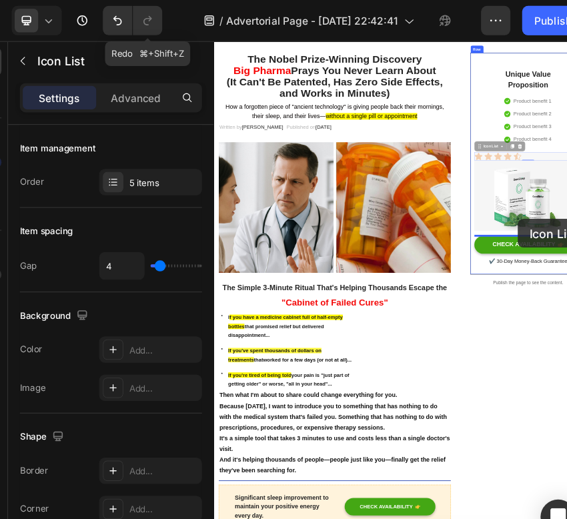
scroll to position [122, 0]
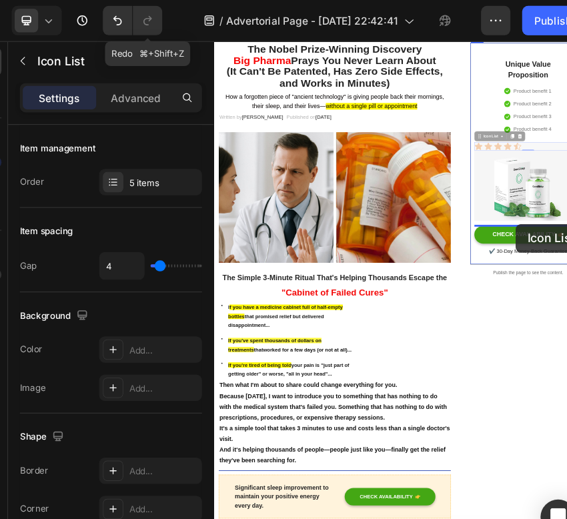
drag, startPoint x: 777, startPoint y: 327, endPoint x: 855, endPoint y: 429, distance: 128.4
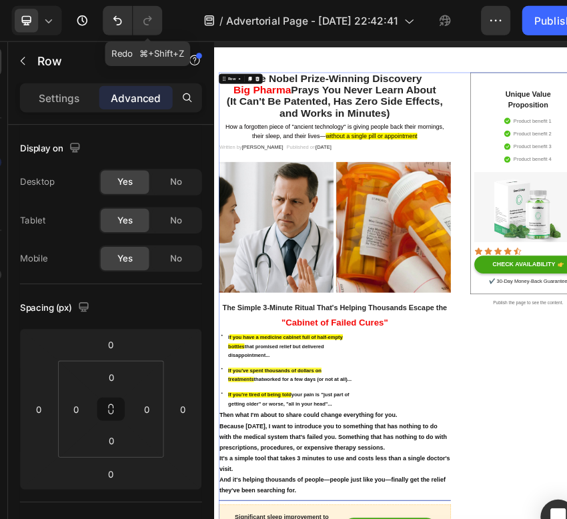
scroll to position [50, 0]
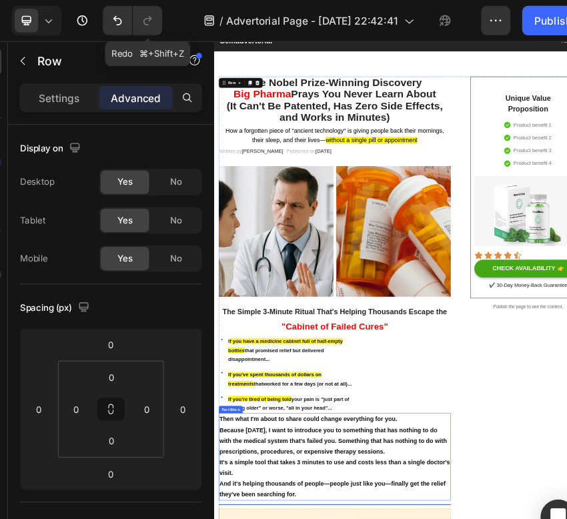
drag, startPoint x: 435, startPoint y: 811, endPoint x: 433, endPoint y: 866, distance: 55.4
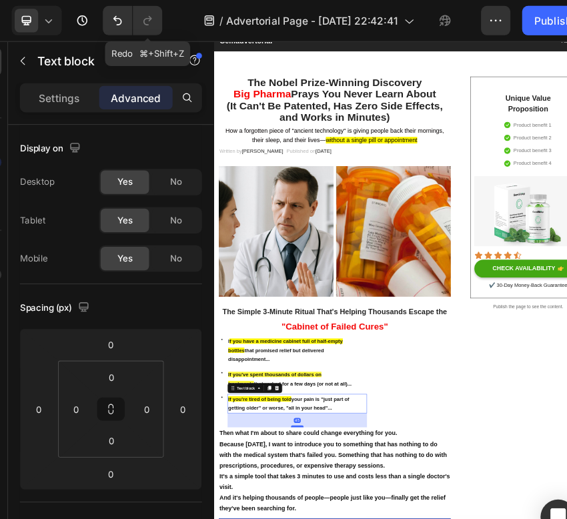
drag, startPoint x: 384, startPoint y: 810, endPoint x: 384, endPoint y: 837, distance: 26.7
type input "41"
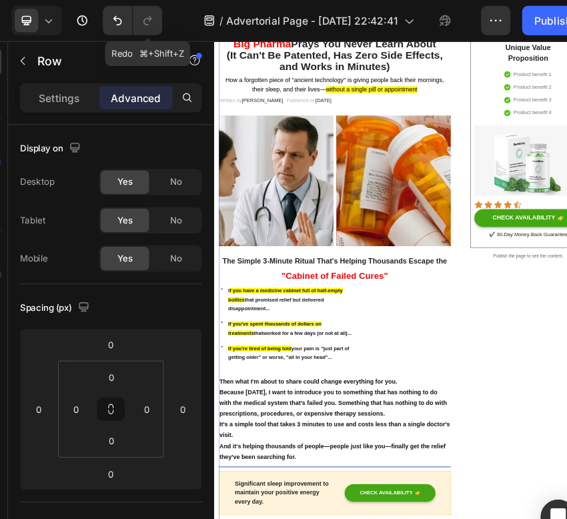
scroll to position [185, 0]
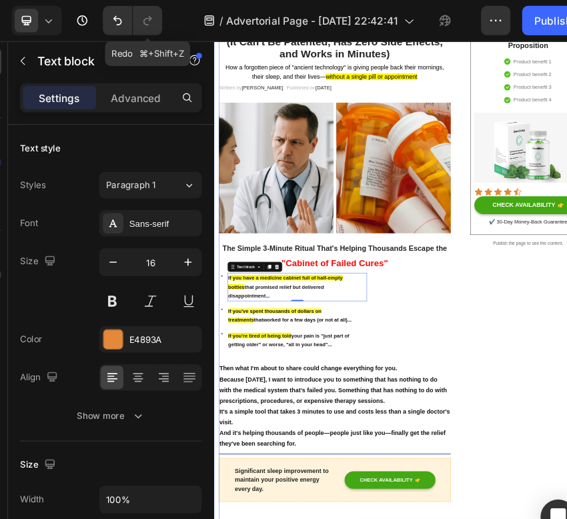
drag, startPoint x: 445, startPoint y: 536, endPoint x: 399, endPoint y: 527, distance: 46.3
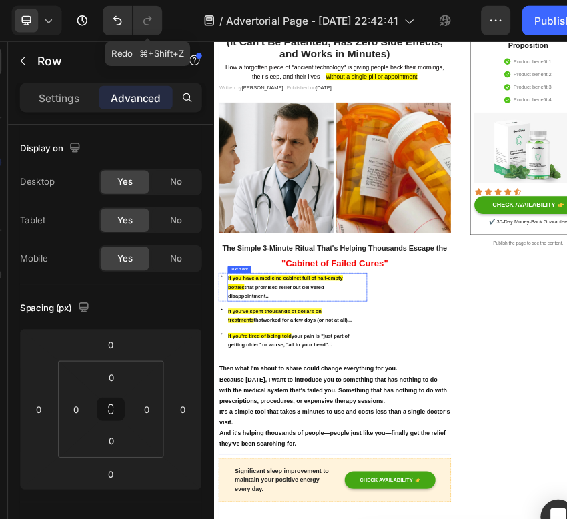
drag, startPoint x: 399, startPoint y: 527, endPoint x: 399, endPoint y: 547, distance: 20.0
click at [418, 517] on span ""Cabinet of Failed Cures"" at bounding box center [470, 511] width 226 height 21
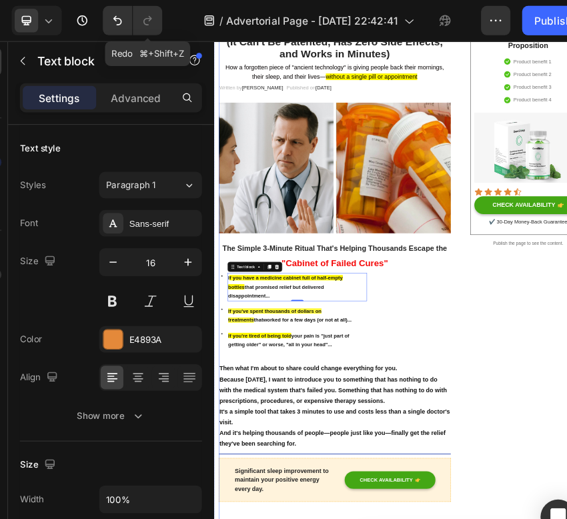
click at [470, 518] on h2 "⁠⁠⁠⁠⁠⁠⁠ "Cabinet of Failed Cures"" at bounding box center [469, 512] width 493 height 24
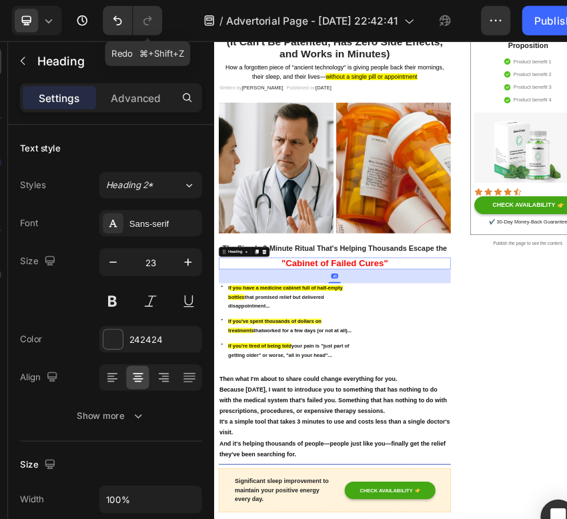
drag, startPoint x: 469, startPoint y: 531, endPoint x: 686, endPoint y: 605, distance: 229.0
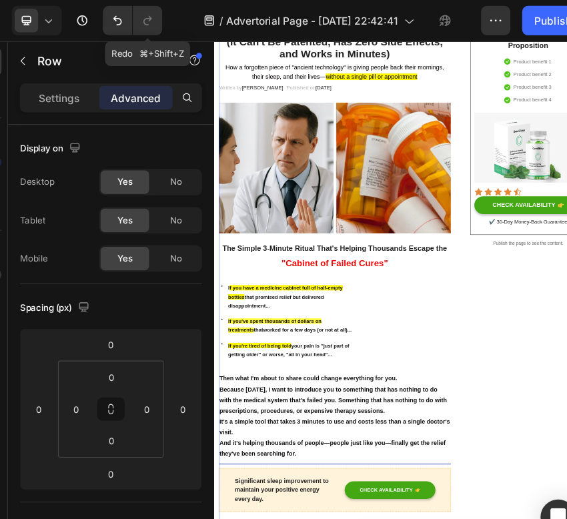
click at [456, 518] on p "⁠⁠⁠⁠⁠⁠⁠ "Cabinet of Failed Cures"" at bounding box center [470, 511] width 490 height 21
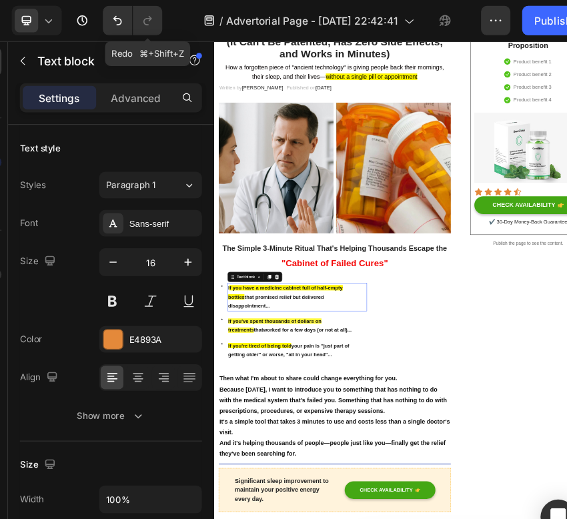
drag, startPoint x: 453, startPoint y: 560, endPoint x: 453, endPoint y: 537, distance: 23.3
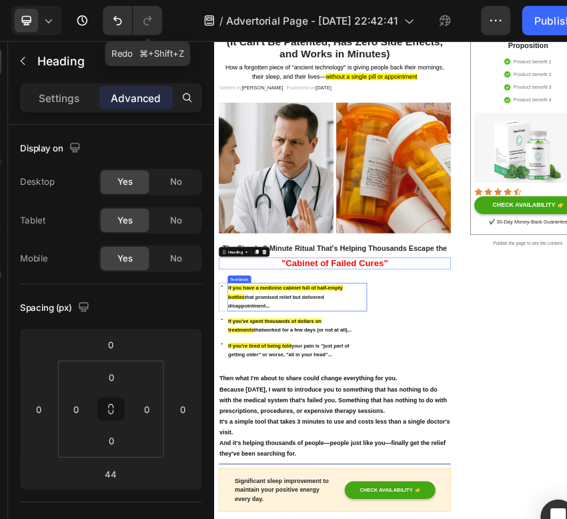
drag, startPoint x: 451, startPoint y: 513, endPoint x: 450, endPoint y: 563, distance: 49.3
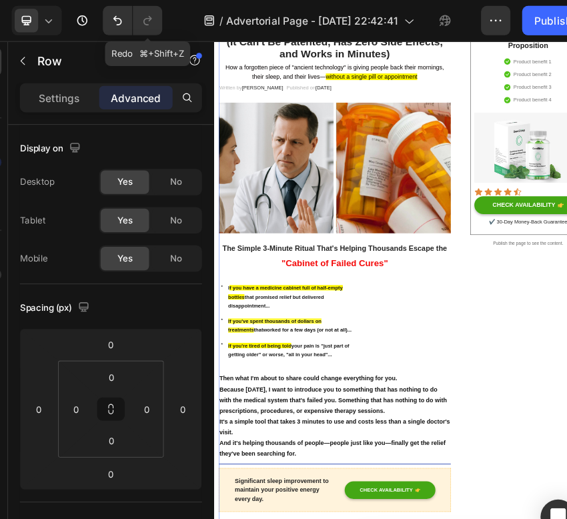
click at [471, 518] on span ""Cabinet of Failed Cures"" at bounding box center [470, 511] width 226 height 21
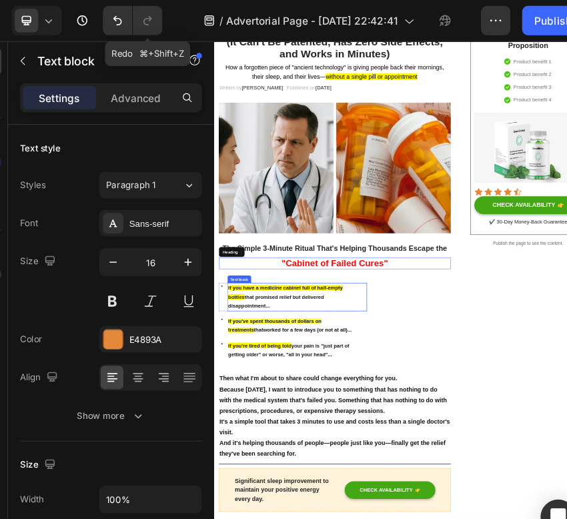
drag, startPoint x: 467, startPoint y: 554, endPoint x: 466, endPoint y: 525, distance: 28.7
drag, startPoint x: 457, startPoint y: 561, endPoint x: 455, endPoint y: 507, distance: 54.0
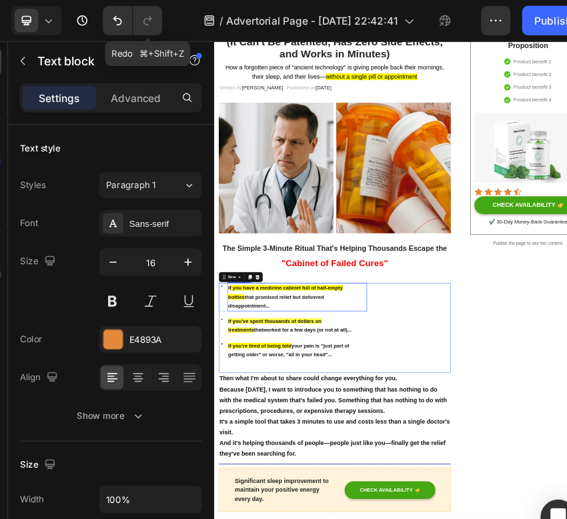
click at [465, 513] on span ""Cabinet of Failed Cures"" at bounding box center [470, 511] width 226 height 21
drag, startPoint x: 427, startPoint y: 559, endPoint x: 427, endPoint y: 523, distance: 36.0
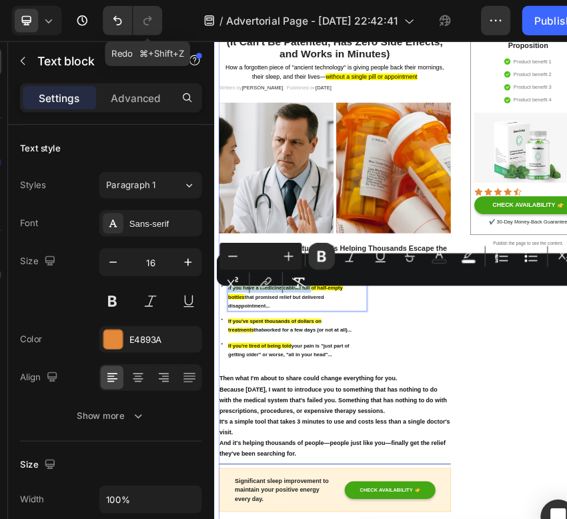
drag, startPoint x: 420, startPoint y: 569, endPoint x: 420, endPoint y: 529, distance: 39.3
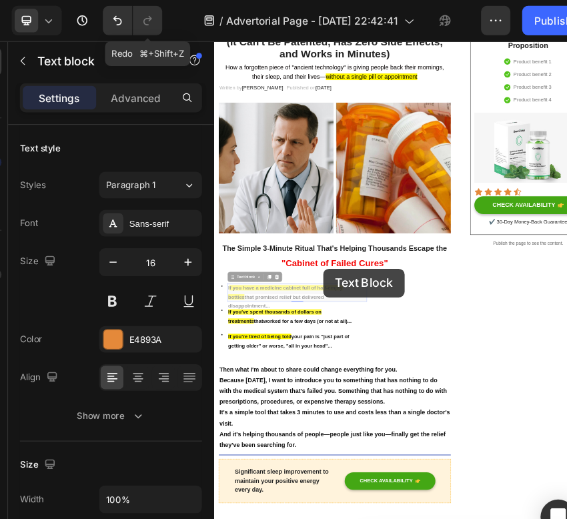
drag, startPoint x: 447, startPoint y: 556, endPoint x: 445, endPoint y: 523, distance: 32.7
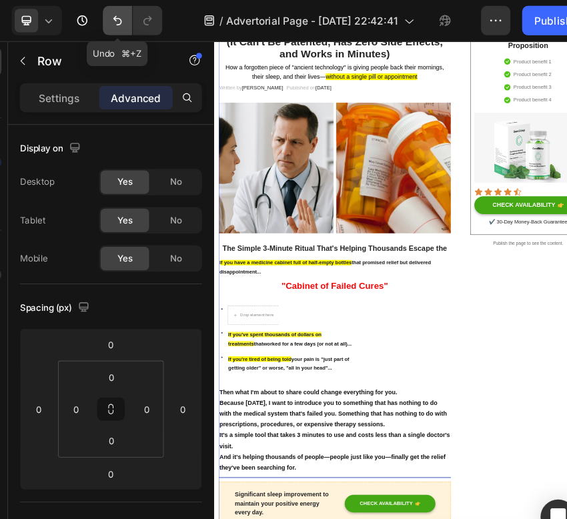
click at [133, 17] on icon "Undo/Redo" at bounding box center [137, 18] width 13 height 13
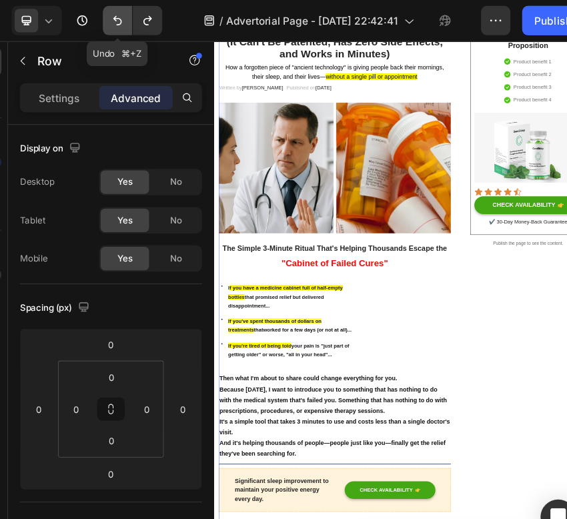
click at [141, 17] on icon "Undo/Redo" at bounding box center [137, 18] width 13 height 13
click at [135, 17] on icon "Undo/Redo" at bounding box center [137, 19] width 8 height 9
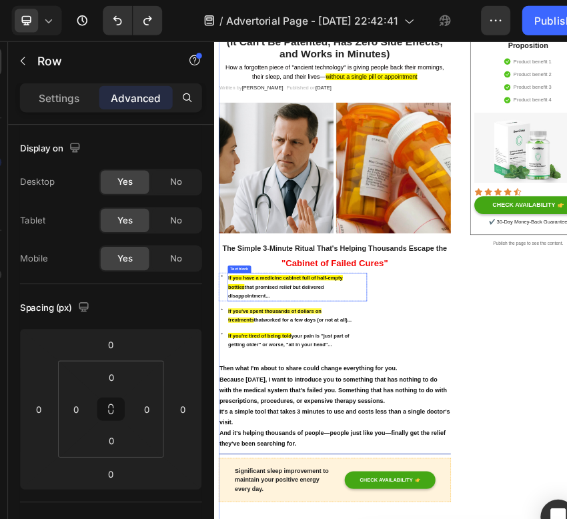
click at [459, 518] on h2 "⁠⁠⁠⁠⁠⁠⁠ "Cabinet of Failed Cures"" at bounding box center [469, 512] width 493 height 24
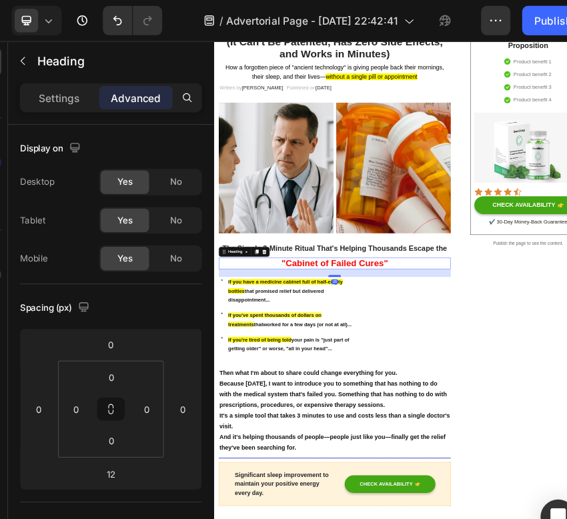
drag, startPoint x: 457, startPoint y: 531, endPoint x: 456, endPoint y: 539, distance: 8.1
type input "23"
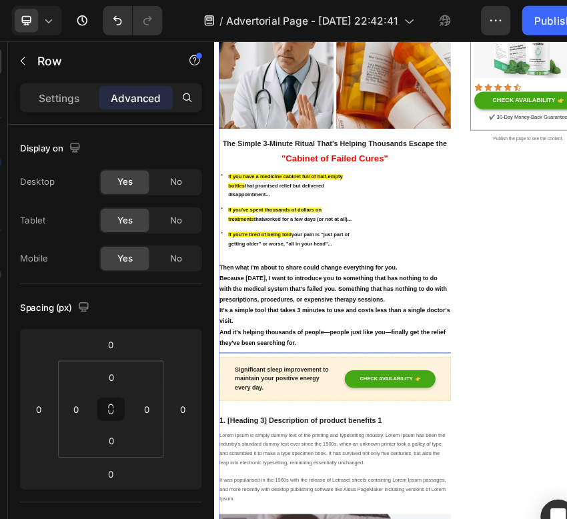
scroll to position [409, 0]
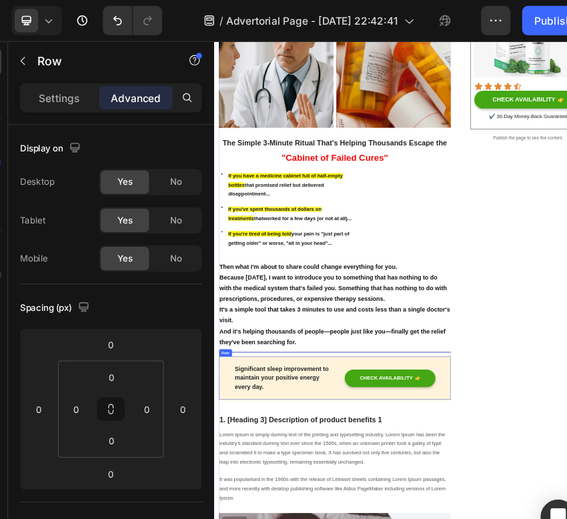
click at [51, 48] on button "button" at bounding box center [51, 55] width 21 height 21
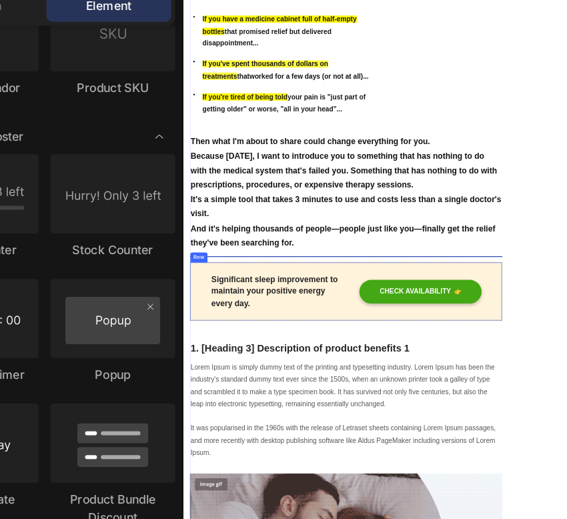
scroll to position [567, 0]
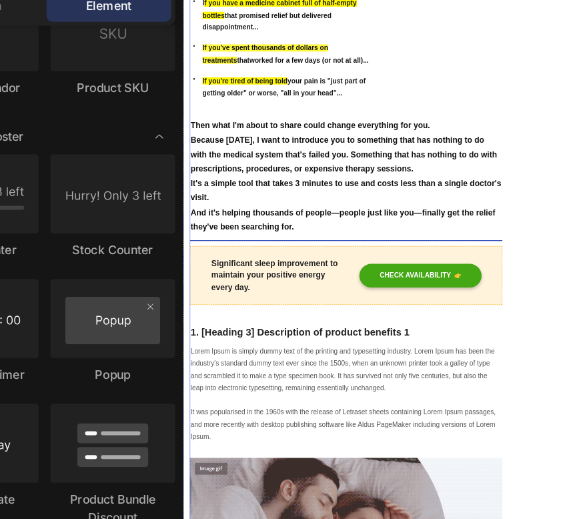
drag, startPoint x: 732, startPoint y: 613, endPoint x: 749, endPoint y: 524, distance: 90.2
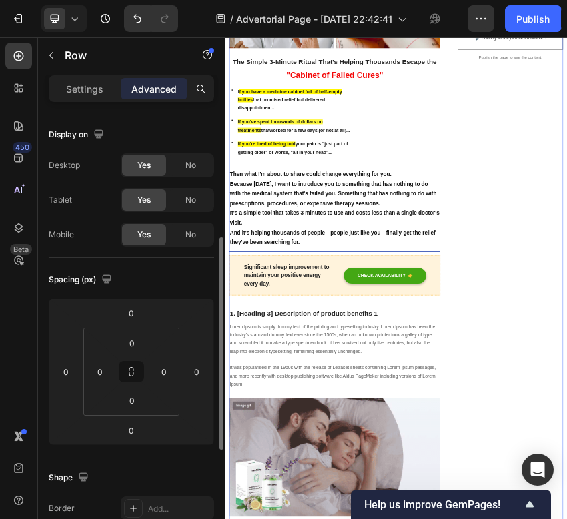
scroll to position [84, 0]
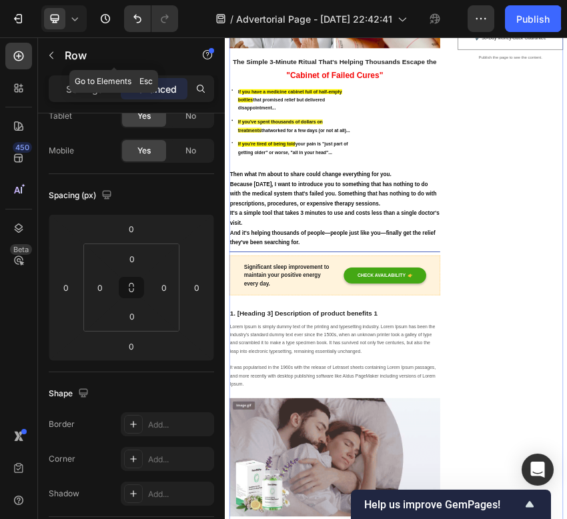
click at [57, 55] on button "button" at bounding box center [51, 55] width 21 height 21
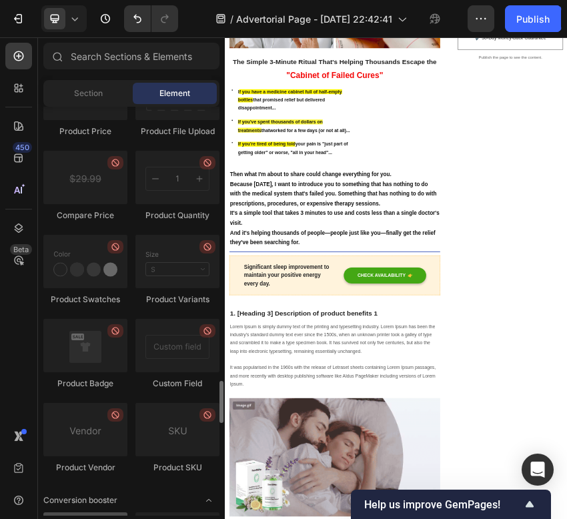
scroll to position [2082, 0]
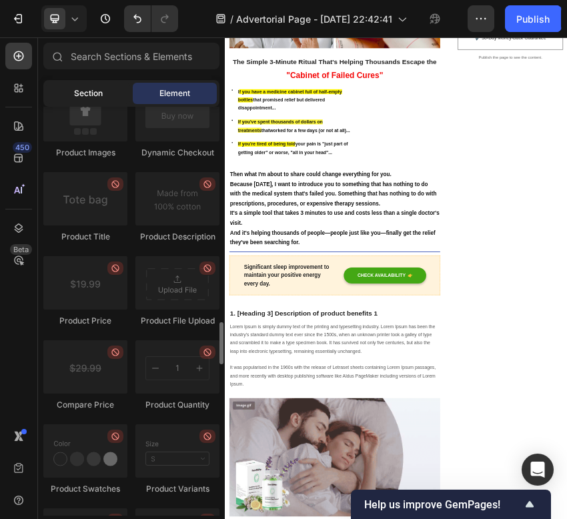
click at [101, 85] on div "Section" at bounding box center [88, 93] width 84 height 21
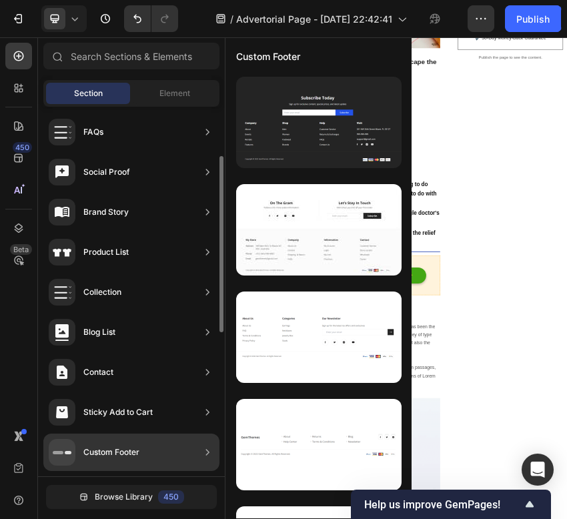
scroll to position [0, 0]
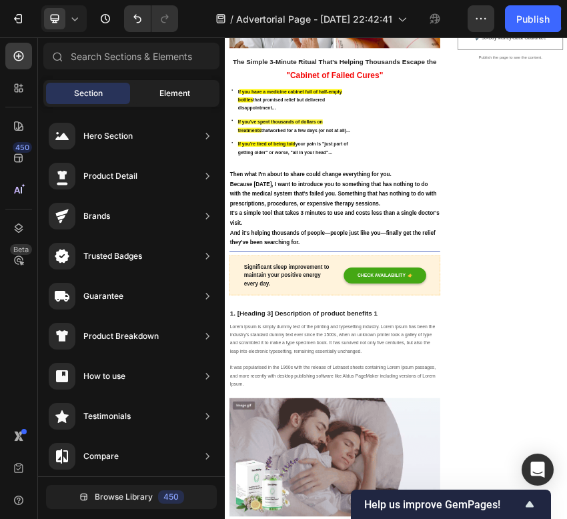
click at [195, 96] on div "Element" at bounding box center [175, 93] width 84 height 21
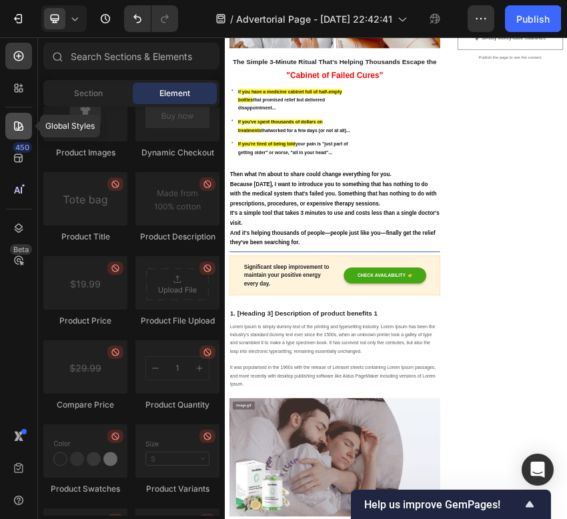
click at [16, 123] on icon at bounding box center [18, 125] width 13 height 13
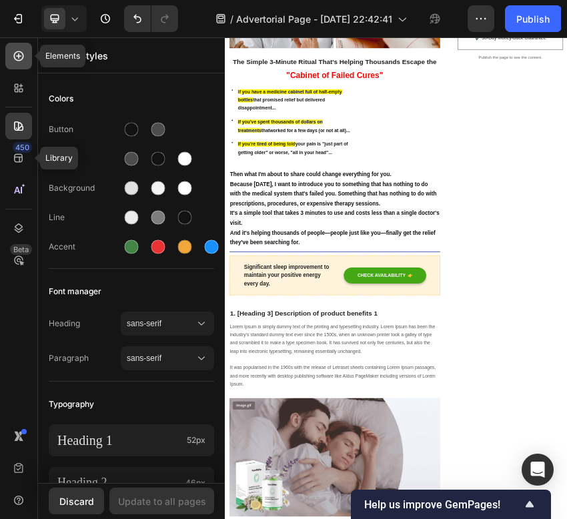
click at [29, 59] on div at bounding box center [18, 56] width 27 height 27
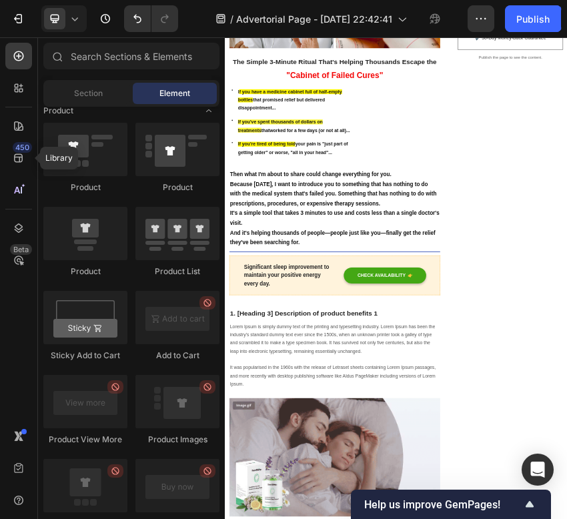
scroll to position [1521, 0]
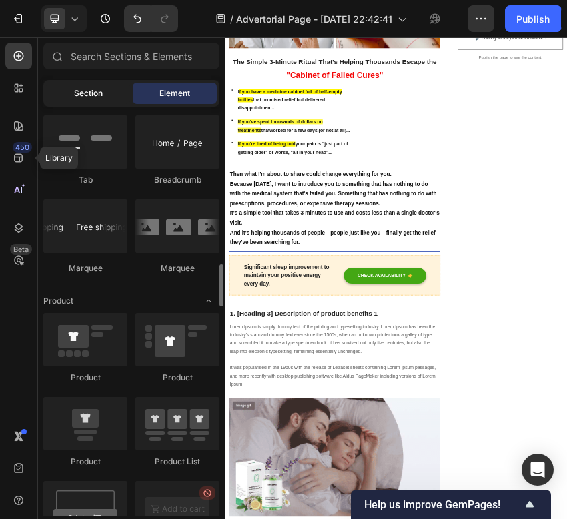
click at [102, 98] on span "Section" at bounding box center [88, 93] width 29 height 12
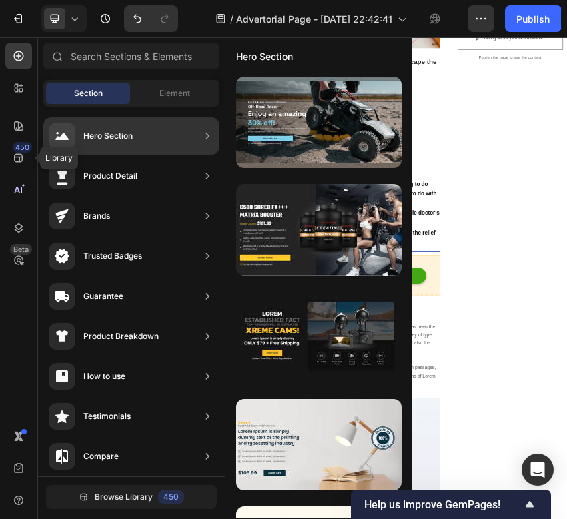
click at [137, 145] on div "Hero Section" at bounding box center [131, 135] width 176 height 37
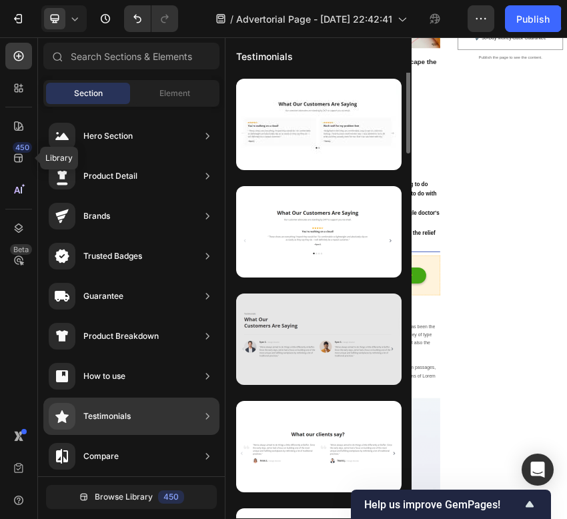
scroll to position [0, 0]
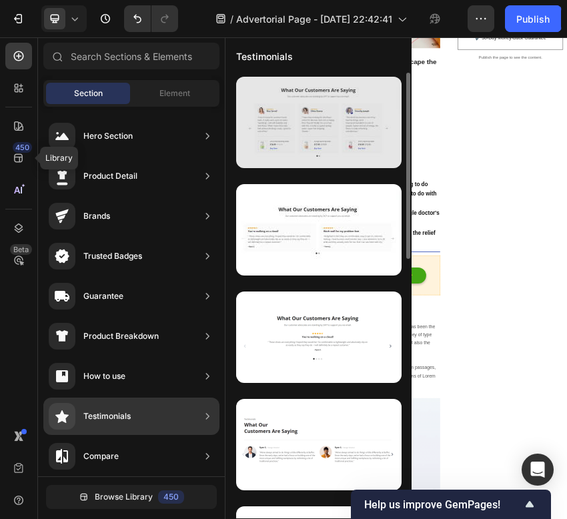
click at [295, 131] on div at bounding box center [318, 122] width 165 height 91
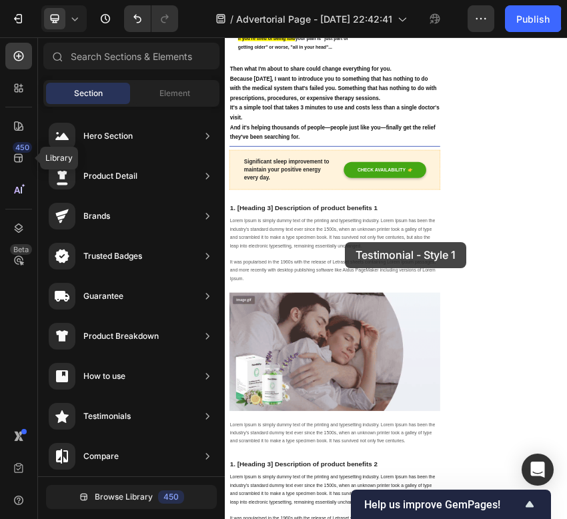
scroll to position [840, 0]
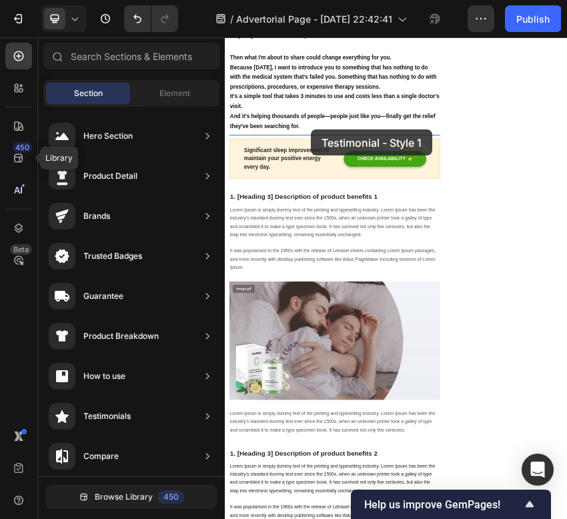
drag, startPoint x: 552, startPoint y: 175, endPoint x: 425, endPoint y: 249, distance: 147.0
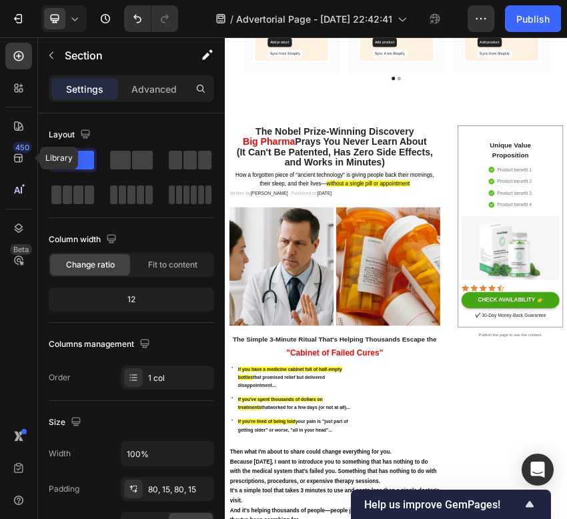
scroll to position [25, 0]
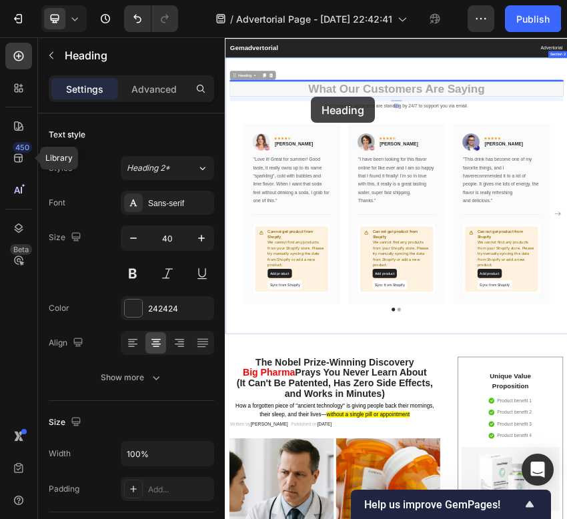
drag, startPoint x: 249, startPoint y: 134, endPoint x: 457, endPoint y: 227, distance: 228.0
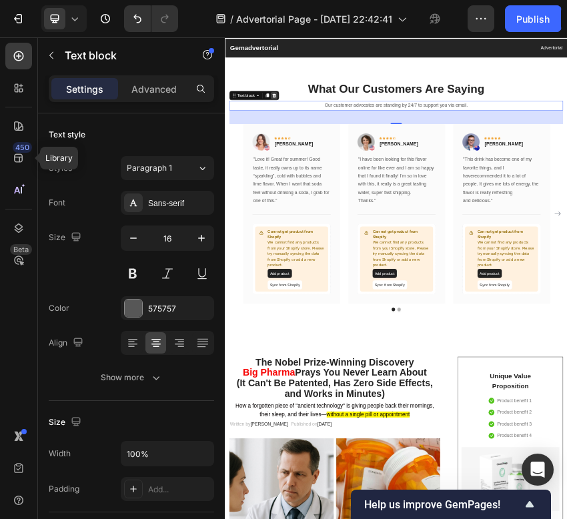
click at [337, 176] on icon at bounding box center [339, 172] width 9 height 9
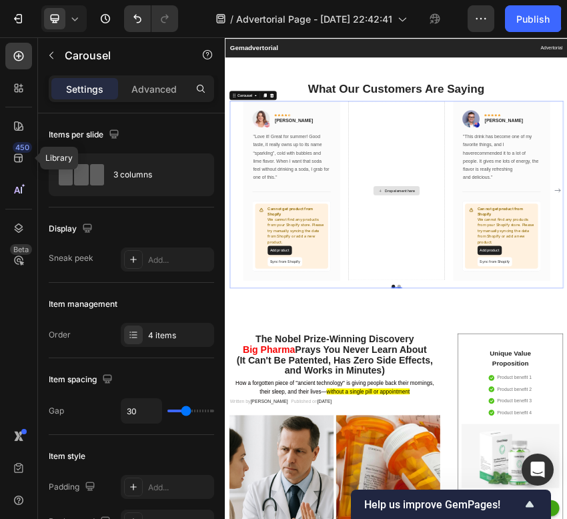
click at [333, 178] on div at bounding box center [334, 173] width 16 height 16
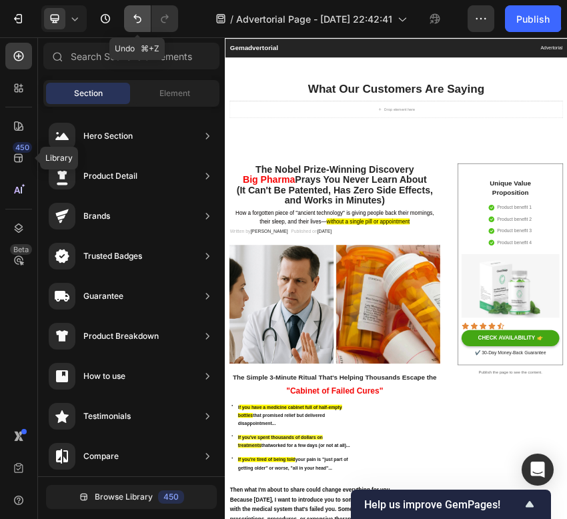
click at [137, 21] on icon "Undo/Redo" at bounding box center [137, 18] width 13 height 13
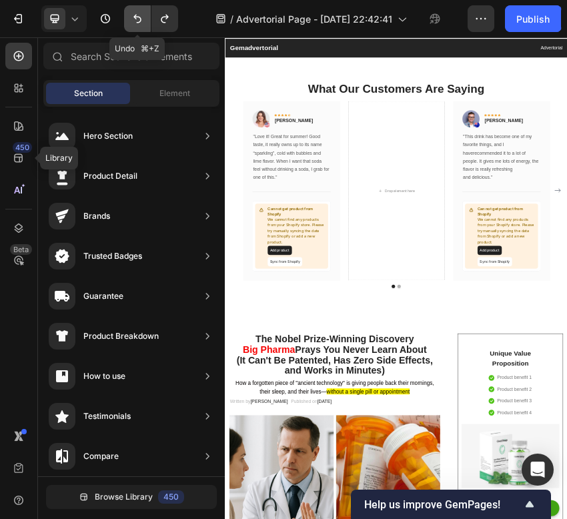
click at [137, 20] on icon "Undo/Redo" at bounding box center [137, 18] width 13 height 13
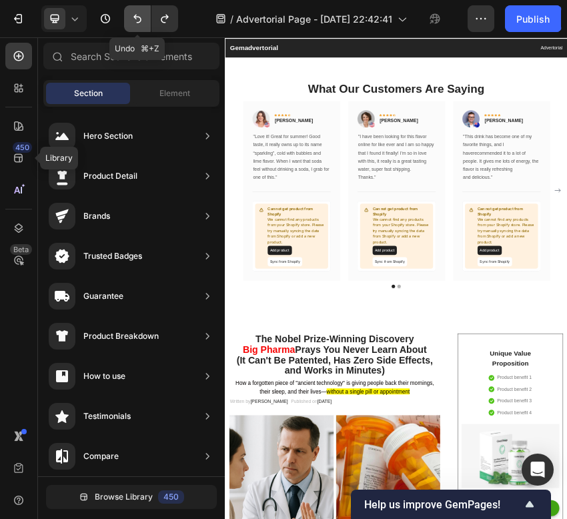
click at [137, 20] on icon "Undo/Redo" at bounding box center [137, 18] width 13 height 13
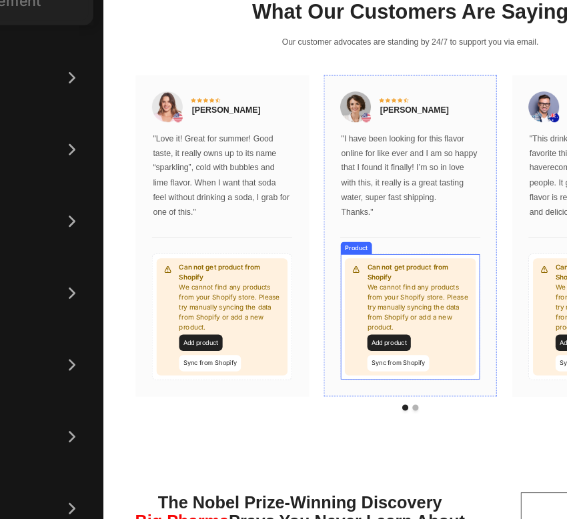
scroll to position [13, 0]
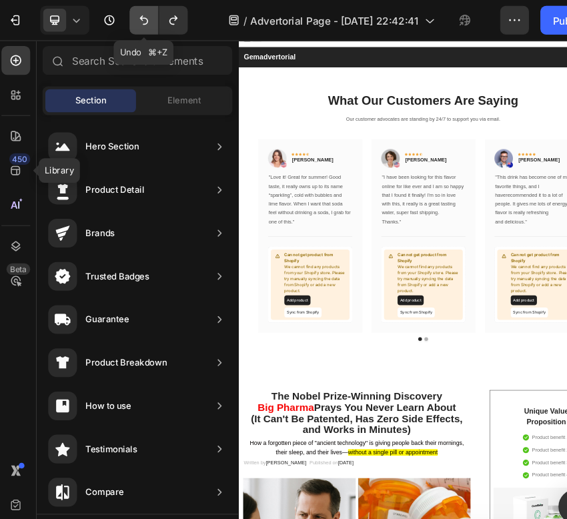
click at [135, 17] on icon "Undo/Redo" at bounding box center [137, 19] width 8 height 9
click at [133, 21] on icon "Undo/Redo" at bounding box center [137, 18] width 13 height 13
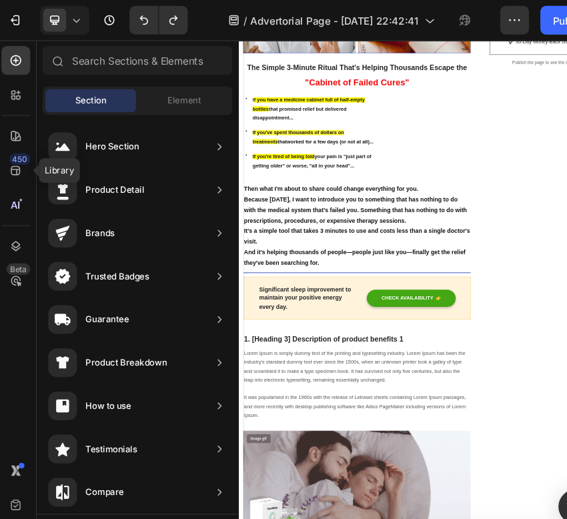
scroll to position [526, 0]
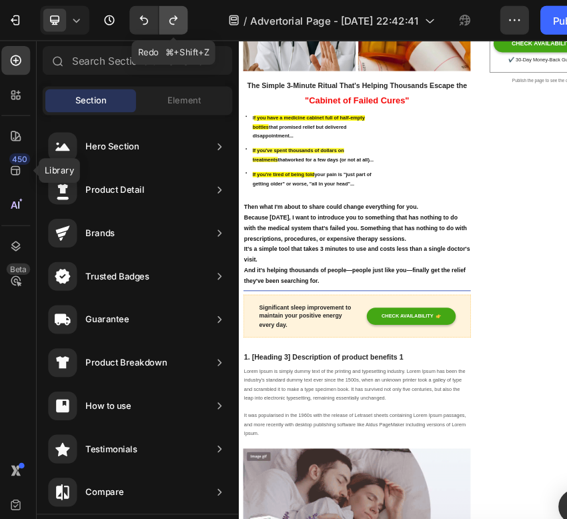
drag, startPoint x: 161, startPoint y: 18, endPoint x: 291, endPoint y: 378, distance: 382.8
click at [161, 18] on icon "Undo/Redo" at bounding box center [164, 19] width 7 height 9
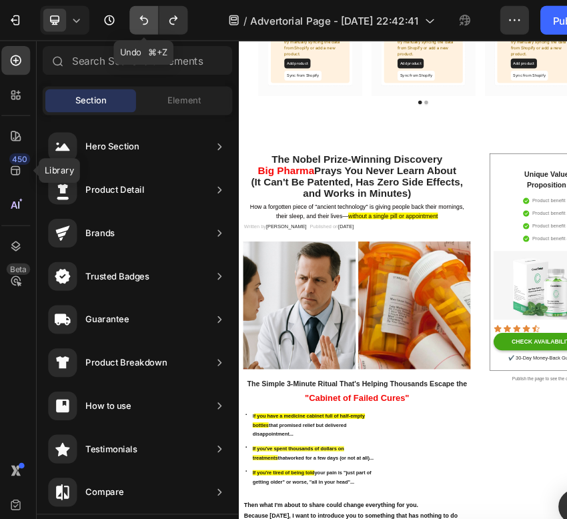
scroll to position [21, 0]
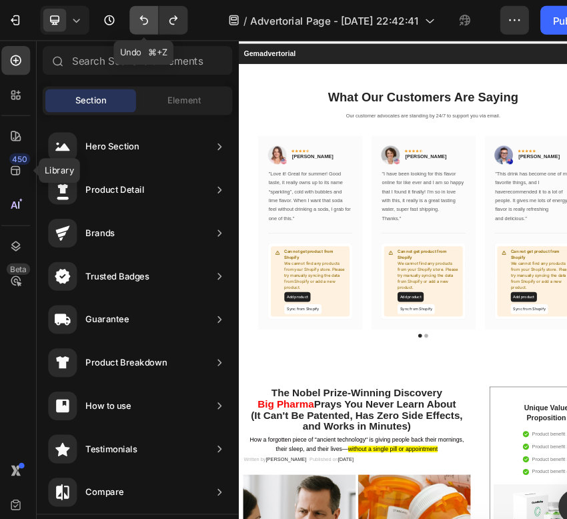
click at [138, 21] on icon "Undo/Redo" at bounding box center [137, 18] width 13 height 13
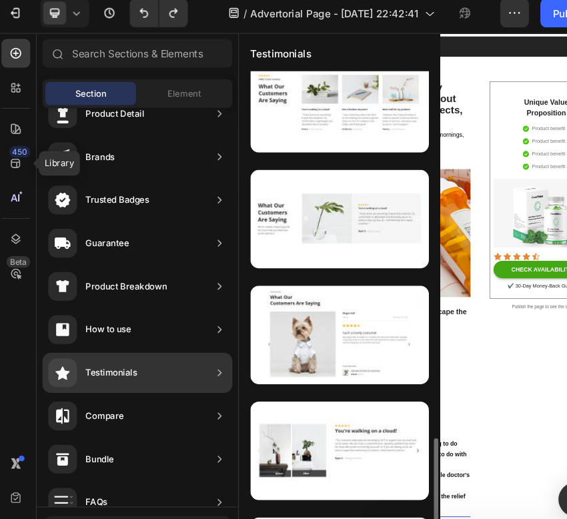
scroll to position [0, 0]
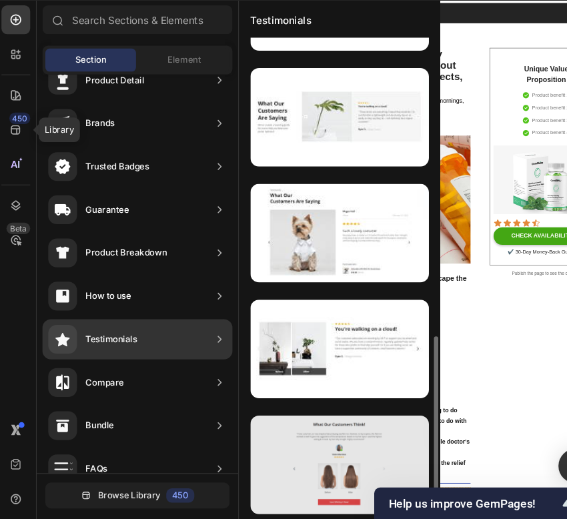
click at [323, 465] on div at bounding box center [318, 468] width 165 height 91
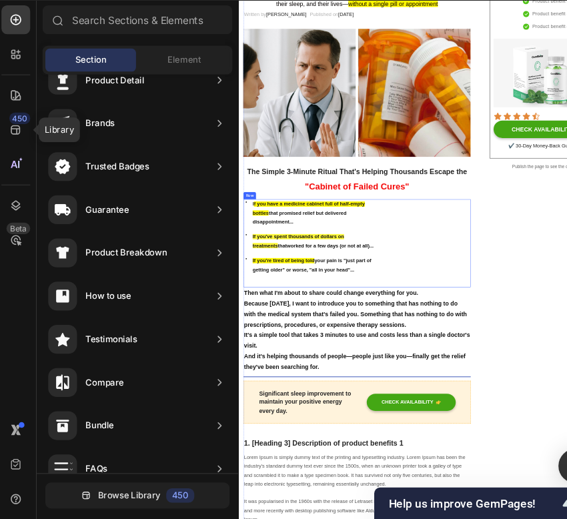
scroll to position [276, 0]
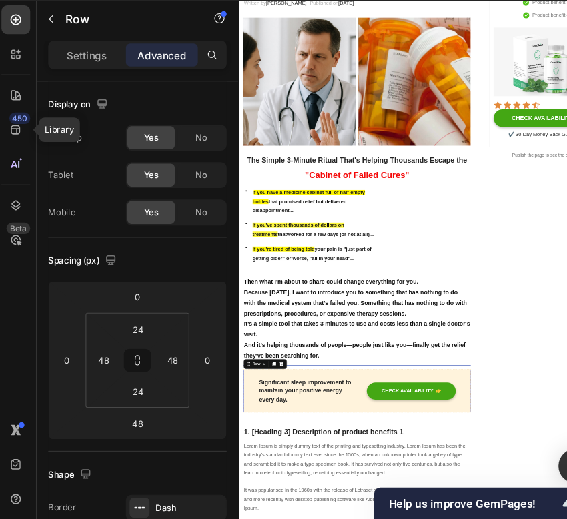
click at [55, 53] on icon "button" at bounding box center [51, 55] width 11 height 11
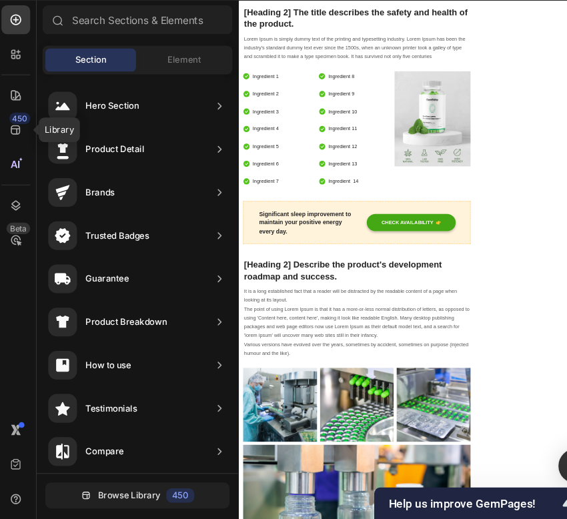
scroll to position [3761, 0]
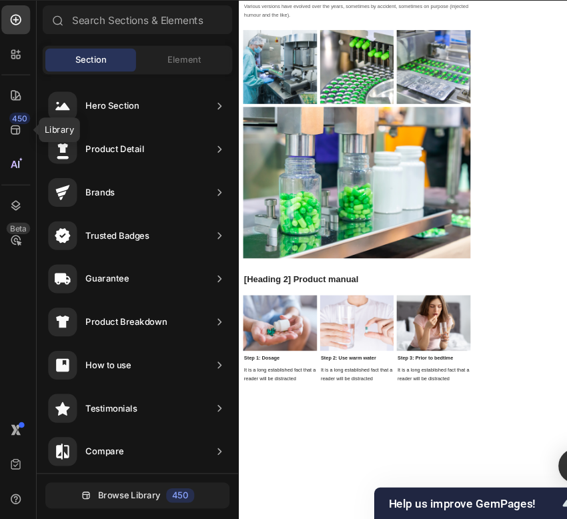
drag, startPoint x: 545, startPoint y: 447, endPoint x: 283, endPoint y: 473, distance: 262.7
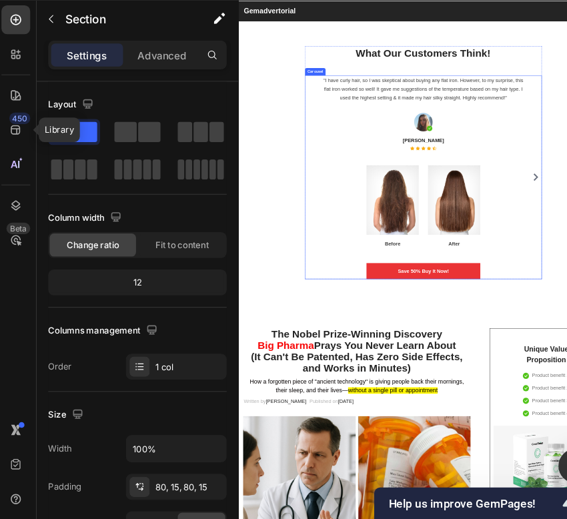
scroll to position [0, 0]
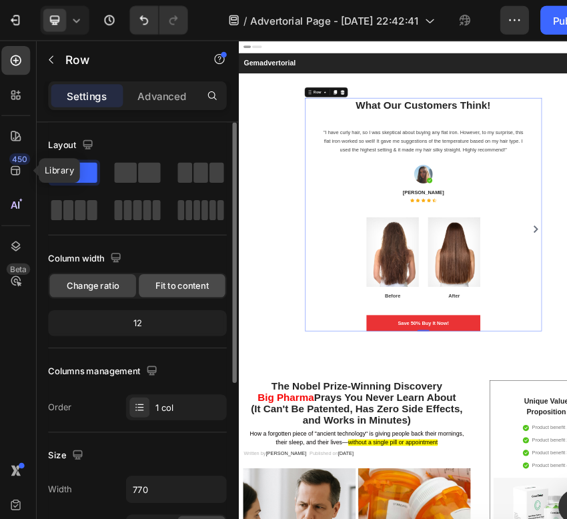
click at [168, 269] on span "Fit to content" at bounding box center [172, 265] width 49 height 12
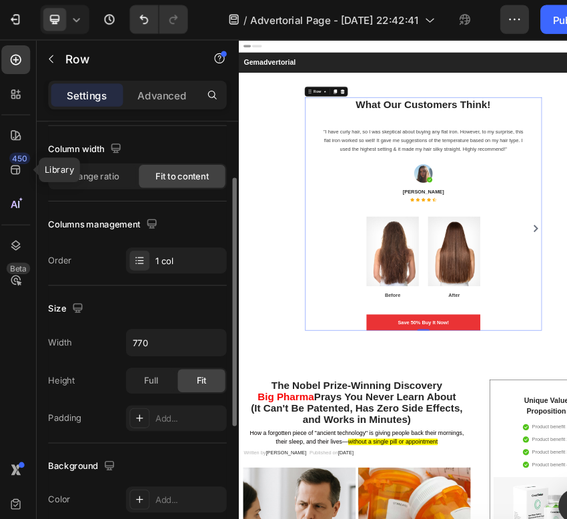
scroll to position [102, 0]
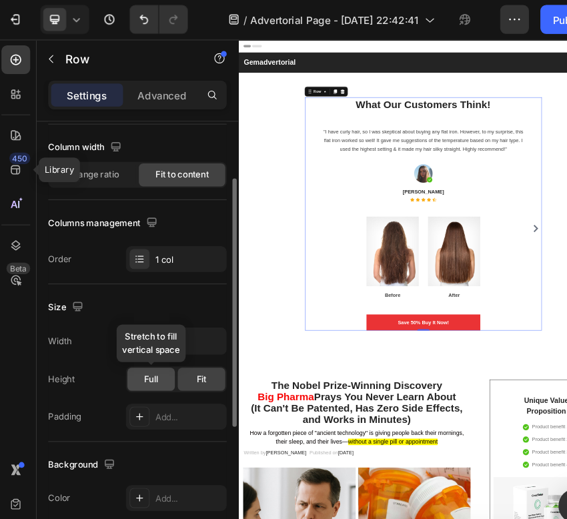
click at [156, 357] on div "Full" at bounding box center [144, 351] width 44 height 21
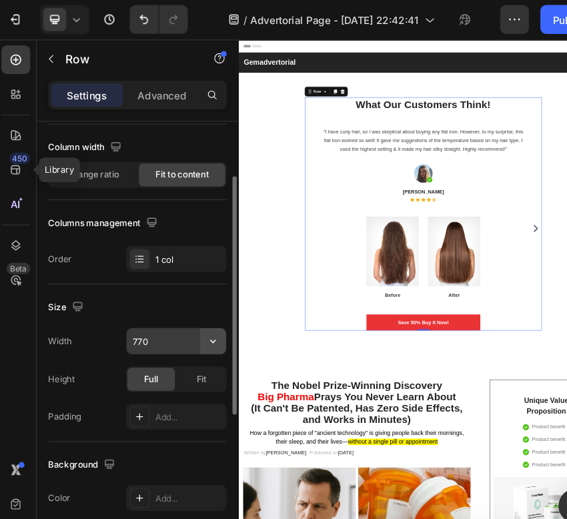
click at [208, 319] on button "button" at bounding box center [201, 317] width 24 height 24
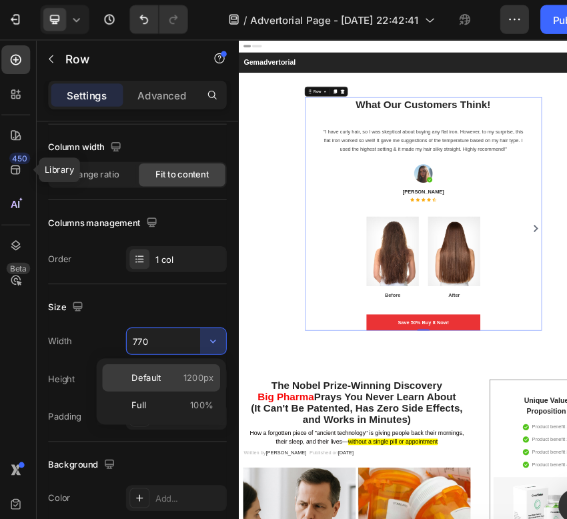
click at [195, 343] on div "Default 1200px" at bounding box center [153, 350] width 109 height 25
type input "1200"
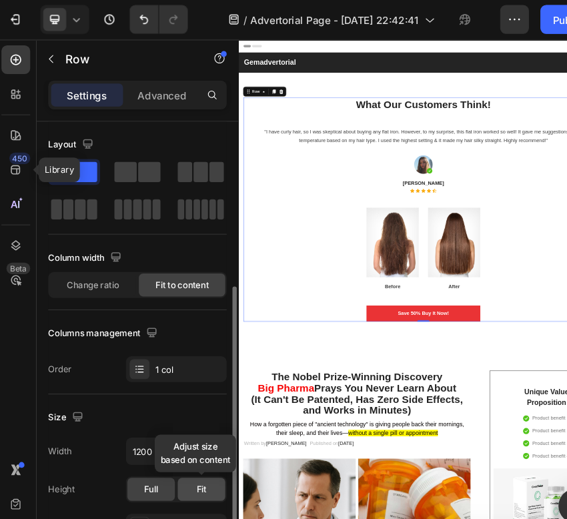
scroll to position [102, 0]
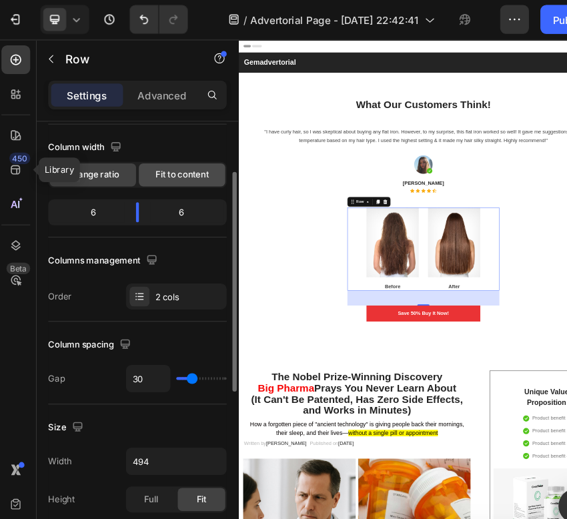
click at [184, 168] on span "Fit to content" at bounding box center [172, 163] width 49 height 12
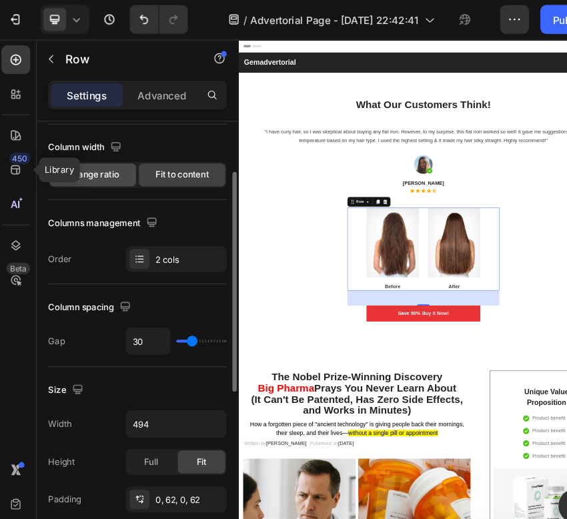
click at [115, 161] on div "Change ratio" at bounding box center [90, 162] width 80 height 21
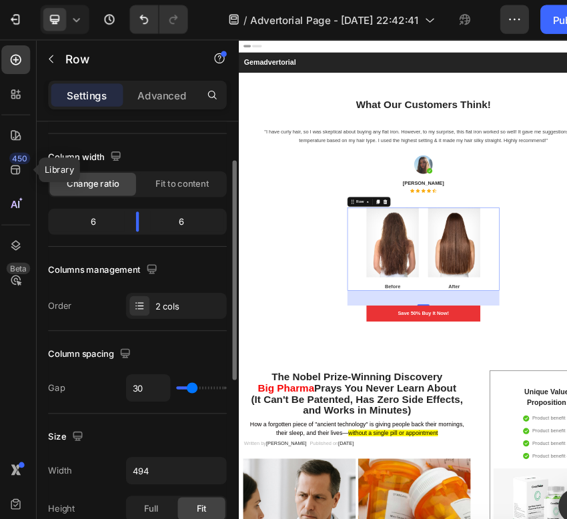
scroll to position [87, 0]
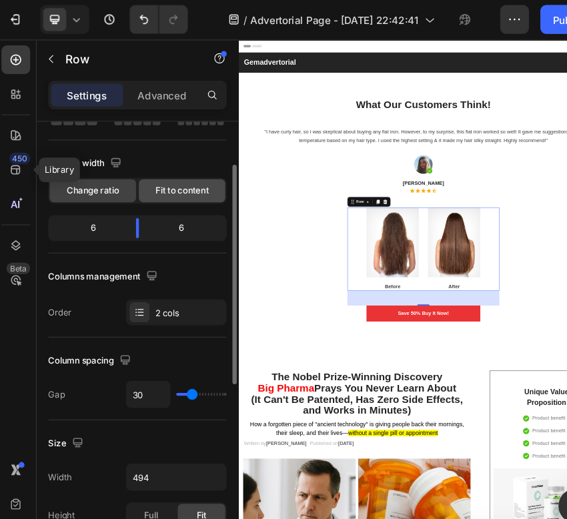
click at [179, 185] on div "Fit to content" at bounding box center [173, 177] width 80 height 21
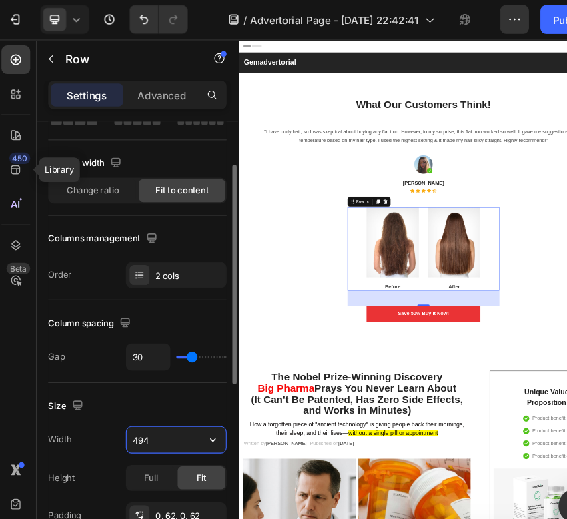
click at [185, 406] on input "494" at bounding box center [167, 408] width 92 height 24
click at [203, 411] on icon "button" at bounding box center [201, 407] width 13 height 13
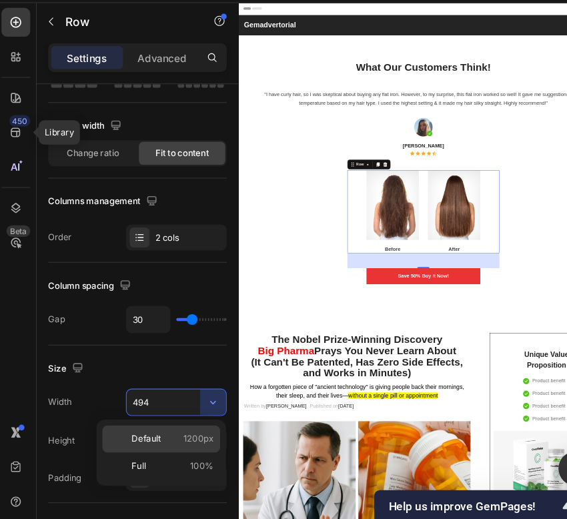
click at [185, 441] on span "1200px" at bounding box center [188, 442] width 28 height 12
type input "1200"
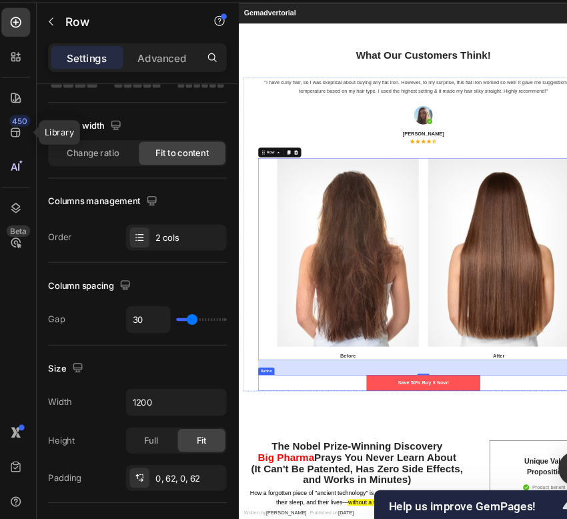
scroll to position [27, 0]
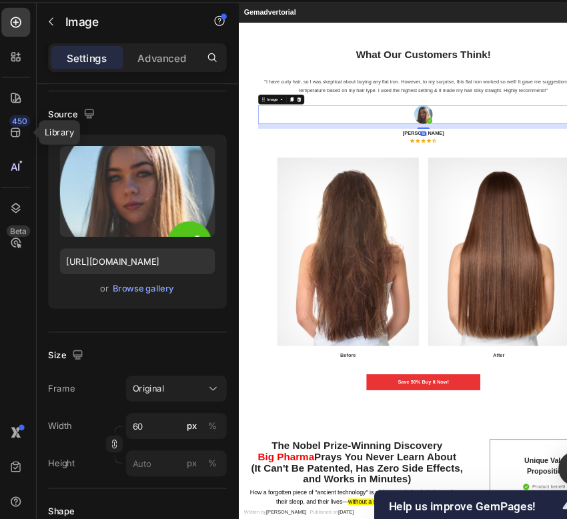
scroll to position [0, 0]
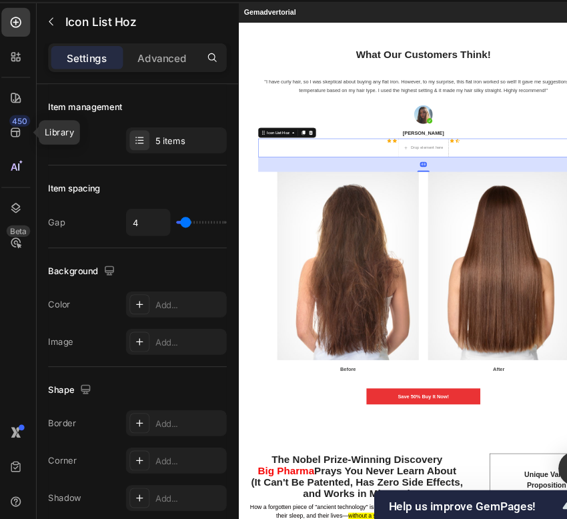
click at [403, 287] on div "Icon List Hoz" at bounding box center [342, 283] width 125 height 21
click at [398, 287] on icon at bounding box center [394, 283] width 9 height 9
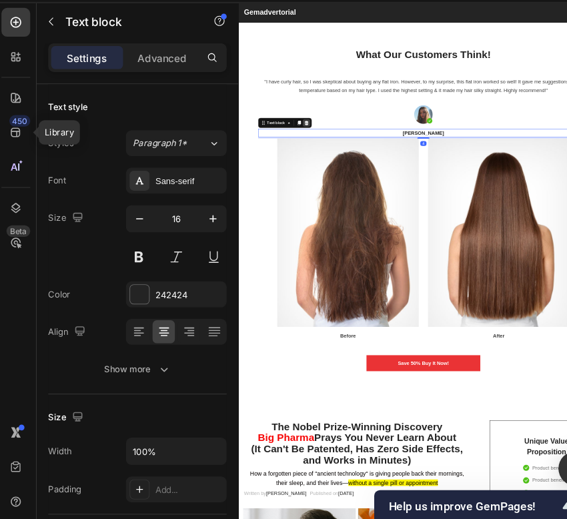
click at [385, 267] on icon at bounding box center [385, 262] width 9 height 9
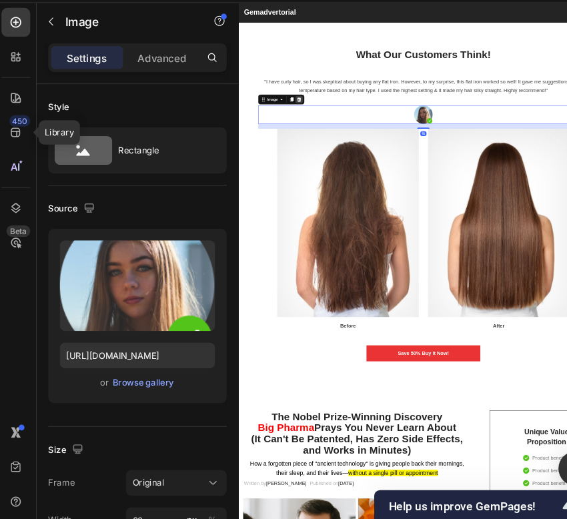
click at [373, 210] on icon at bounding box center [368, 212] width 11 height 11
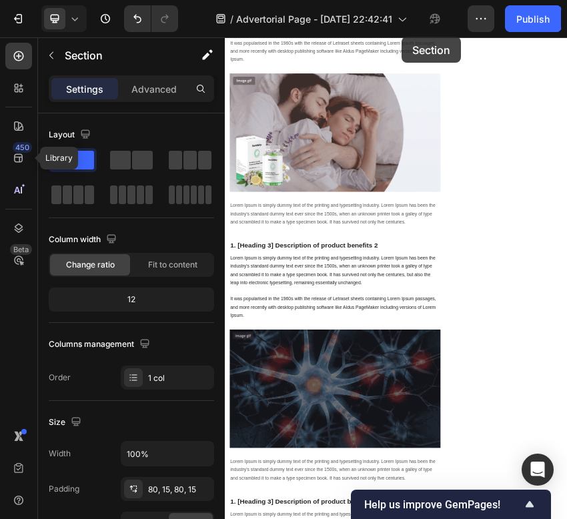
scroll to position [1672, 0]
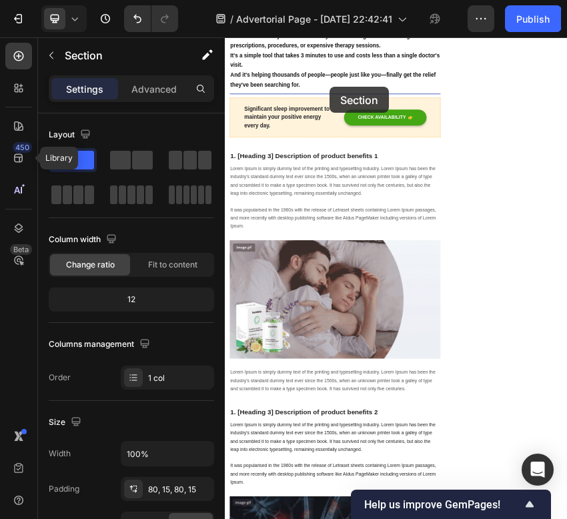
drag, startPoint x: 760, startPoint y: 96, endPoint x: 469, endPoint y: 153, distance: 296.3
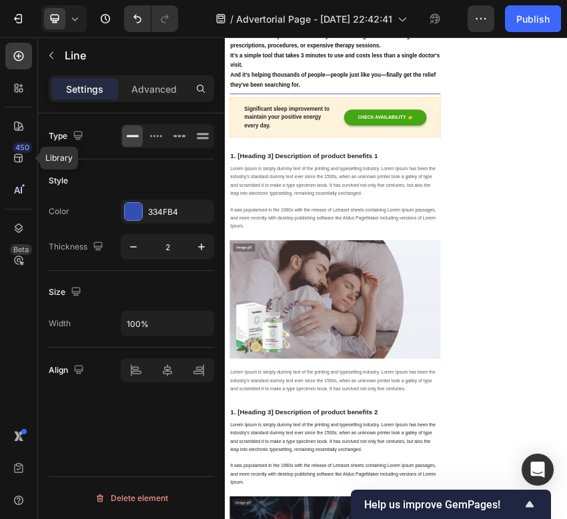
click at [469, 161] on div "Title Line" at bounding box center [481, 169] width 493 height 17
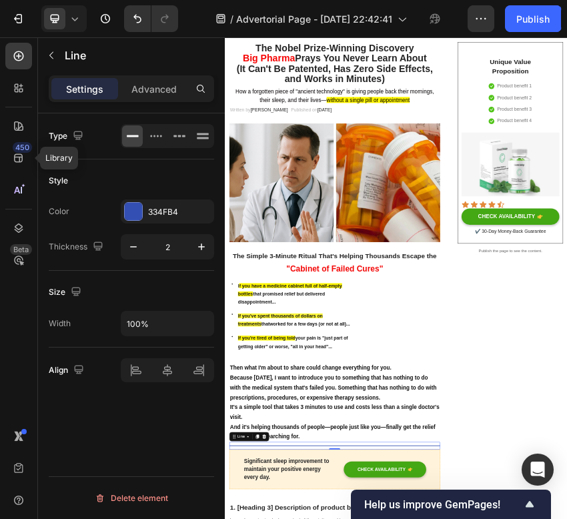
scroll to position [674, 0]
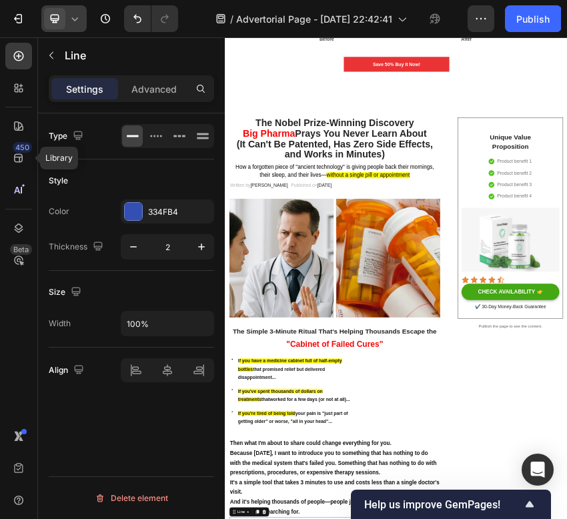
click at [79, 21] on icon at bounding box center [74, 18] width 13 height 13
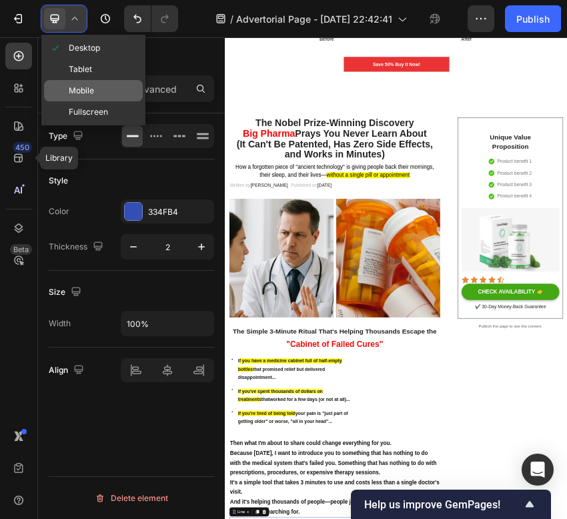
click at [87, 86] on span "Mobile" at bounding box center [81, 90] width 25 height 13
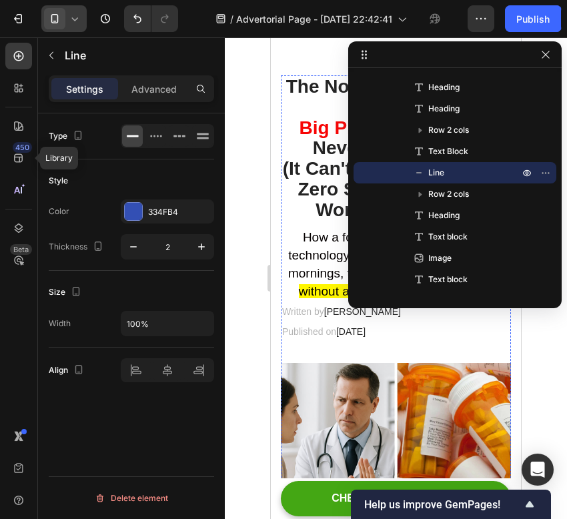
scroll to position [1807, 0]
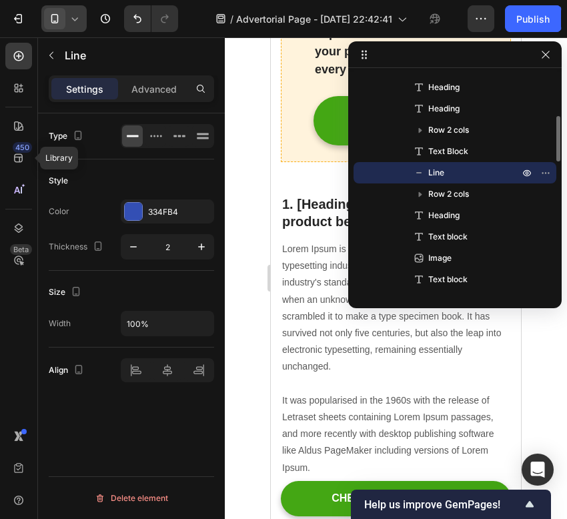
click at [415, 176] on icon at bounding box center [418, 172] width 13 height 13
click at [553, 51] on button "button" at bounding box center [545, 55] width 16 height 16
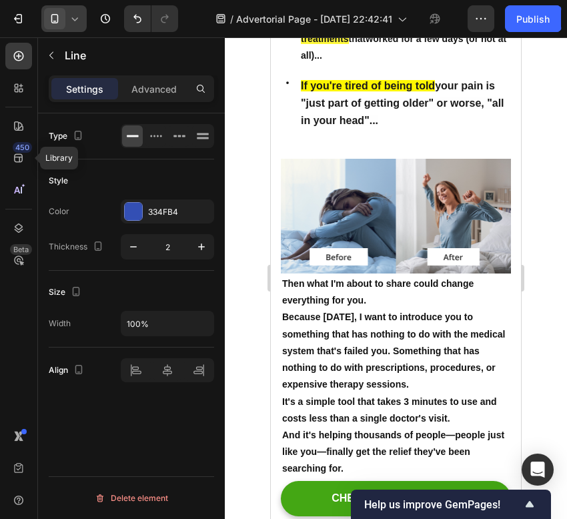
scroll to position [1415, 0]
